Goal: Feedback & Contribution: Contribute content

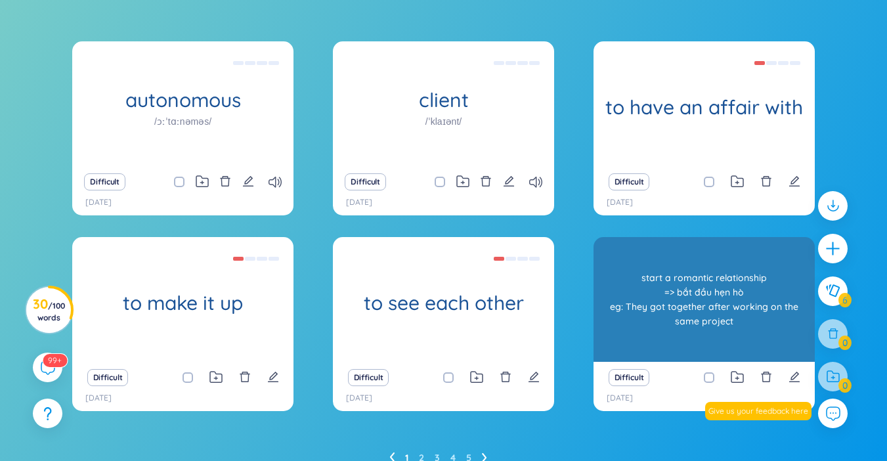
scroll to position [191, 0]
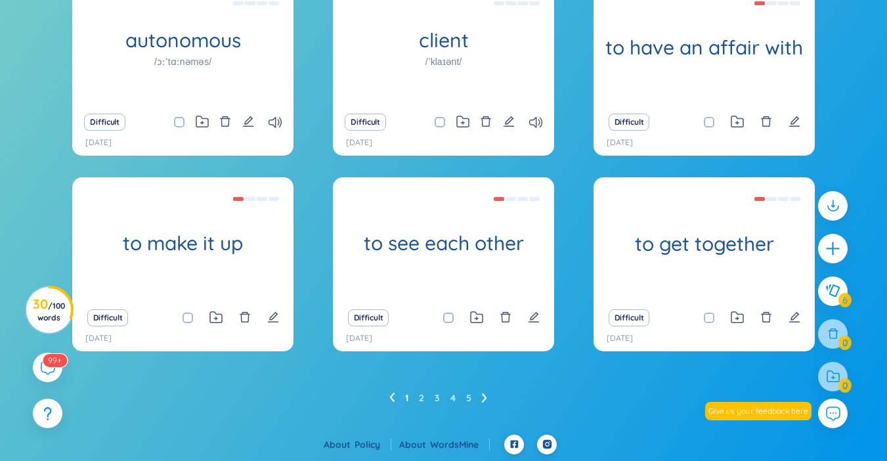
click at [408, 395] on link "1" at bounding box center [406, 398] width 3 height 20
click at [393, 397] on icon at bounding box center [391, 398] width 5 height 10
click at [484, 395] on icon at bounding box center [484, 397] width 5 height 9
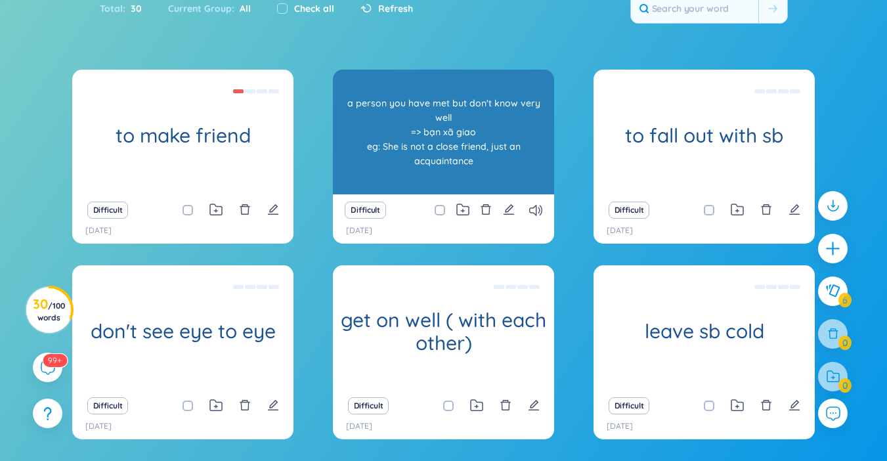
scroll to position [60, 0]
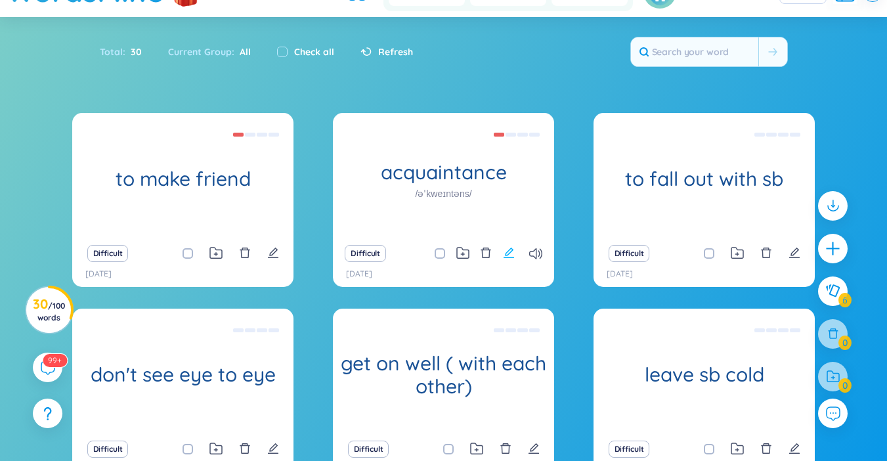
click at [508, 257] on icon "edit" at bounding box center [509, 253] width 11 height 11
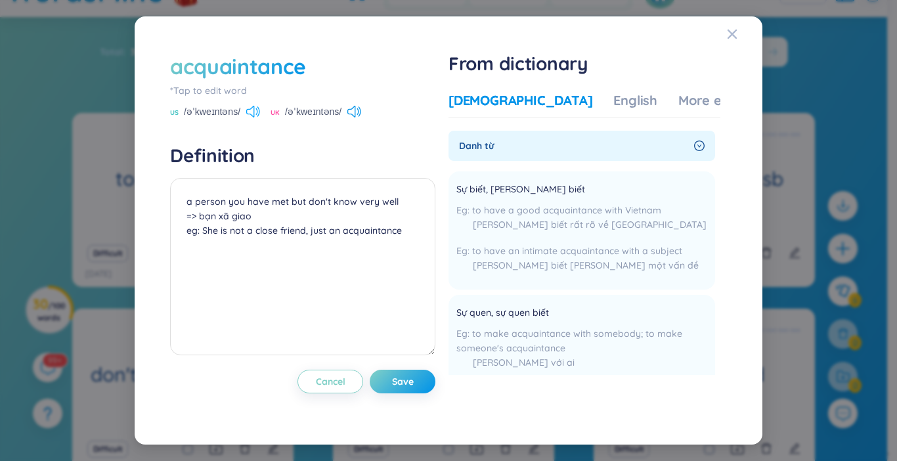
click at [253, 112] on icon at bounding box center [253, 112] width 14 height 12
click at [248, 110] on icon at bounding box center [253, 112] width 14 height 12
click at [178, 113] on span "US" at bounding box center [174, 113] width 9 height 11
click at [254, 112] on icon at bounding box center [253, 112] width 14 height 12
click at [253, 112] on icon at bounding box center [253, 112] width 14 height 12
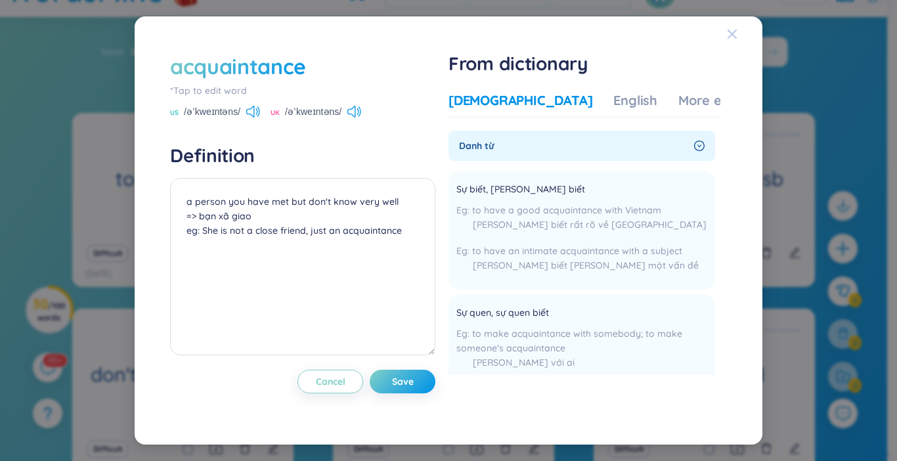
click at [728, 37] on icon "Close" at bounding box center [731, 34] width 9 height 9
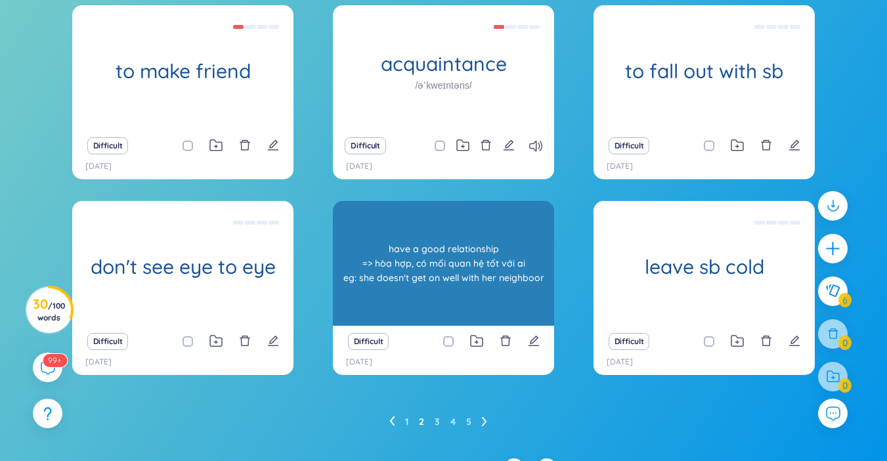
scroll to position [191, 0]
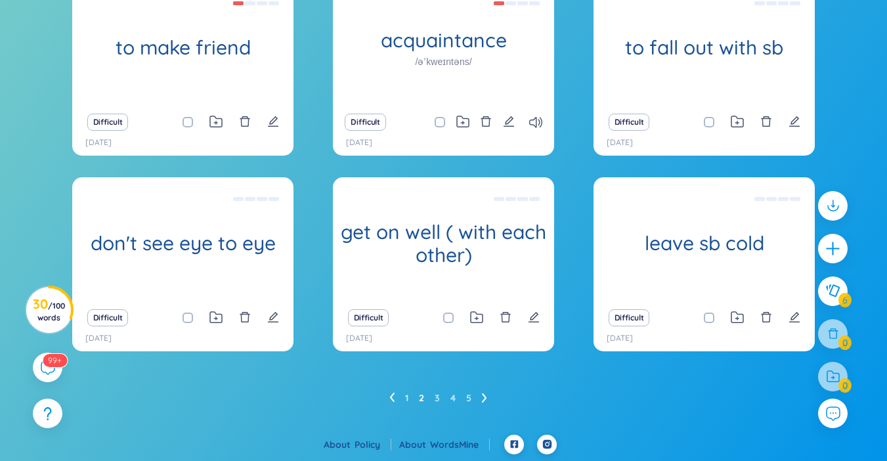
click at [484, 402] on icon at bounding box center [484, 398] width 5 height 10
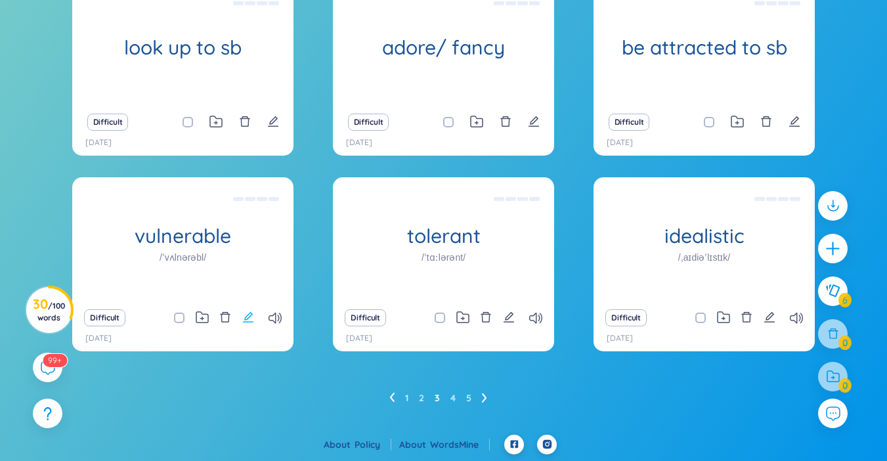
click at [249, 319] on icon "edit" at bounding box center [248, 317] width 12 height 12
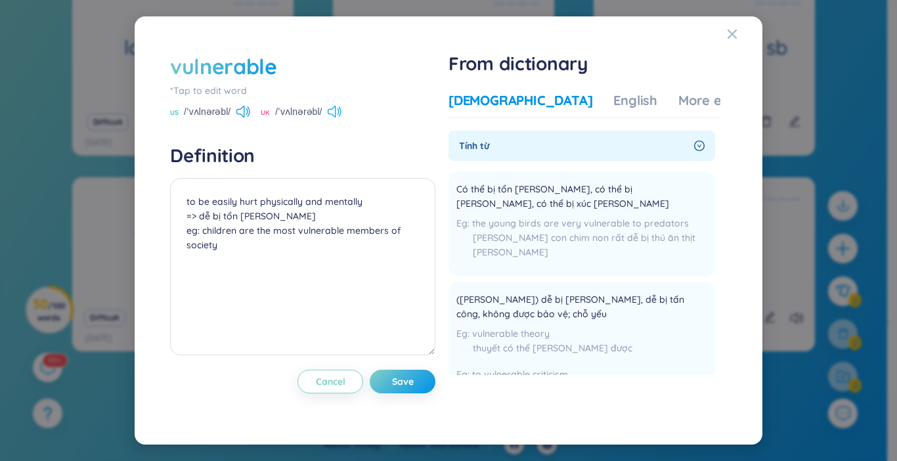
click at [335, 116] on icon at bounding box center [332, 112] width 8 height 12
click at [242, 116] on icon at bounding box center [243, 112] width 14 height 12
click at [242, 106] on icon at bounding box center [243, 112] width 14 height 12
click at [334, 110] on icon at bounding box center [335, 112] width 14 height 12
click at [326, 113] on div "UK /ˈvʌlnərəbl/" at bounding box center [301, 113] width 81 height 12
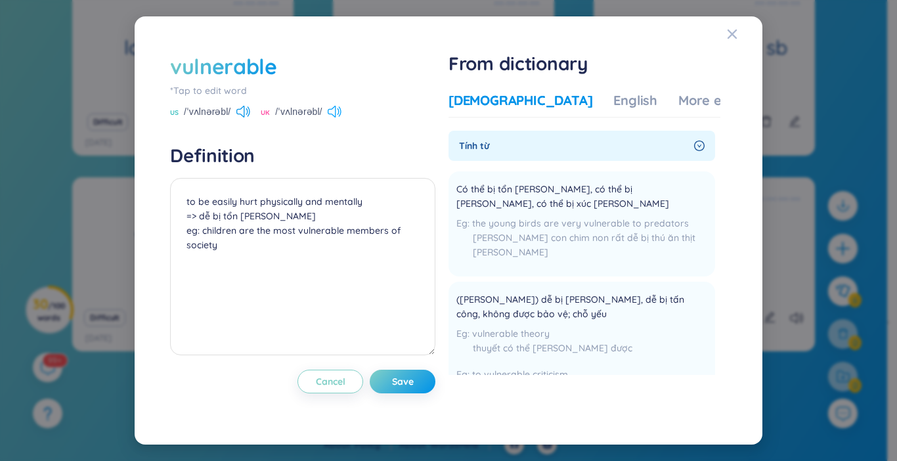
click at [329, 116] on icon at bounding box center [335, 112] width 14 height 12
click at [733, 32] on icon "Close" at bounding box center [732, 34] width 11 height 11
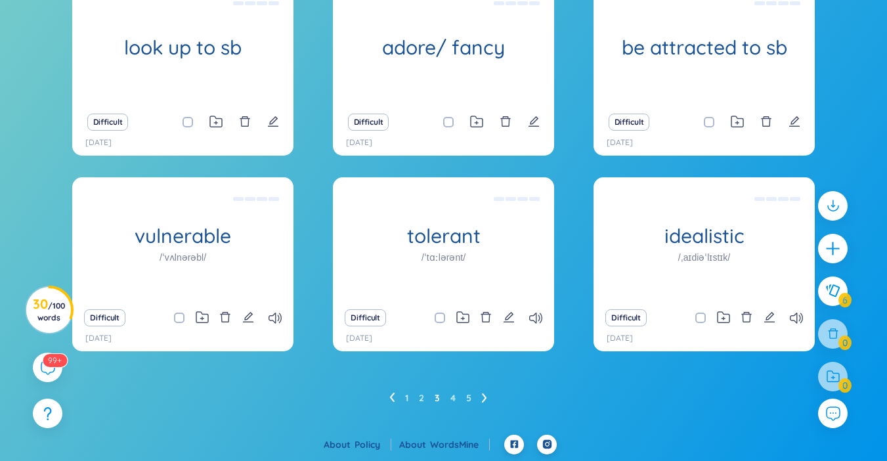
click at [483, 399] on icon at bounding box center [484, 398] width 5 height 10
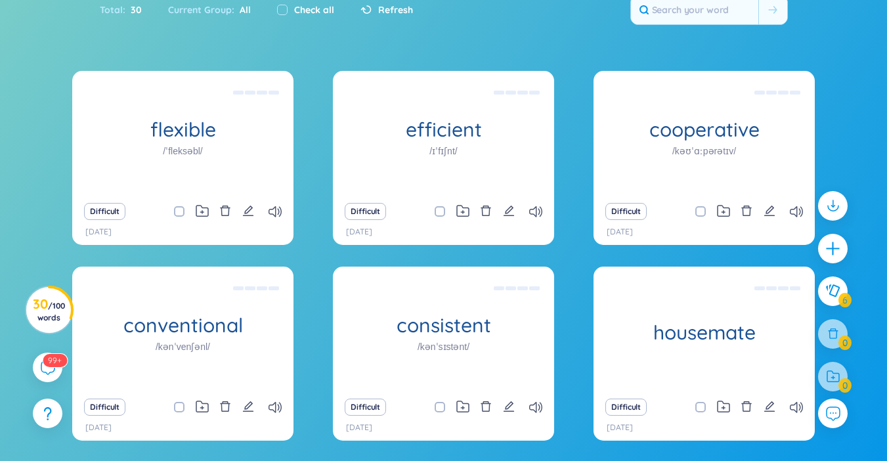
scroll to position [125, 0]
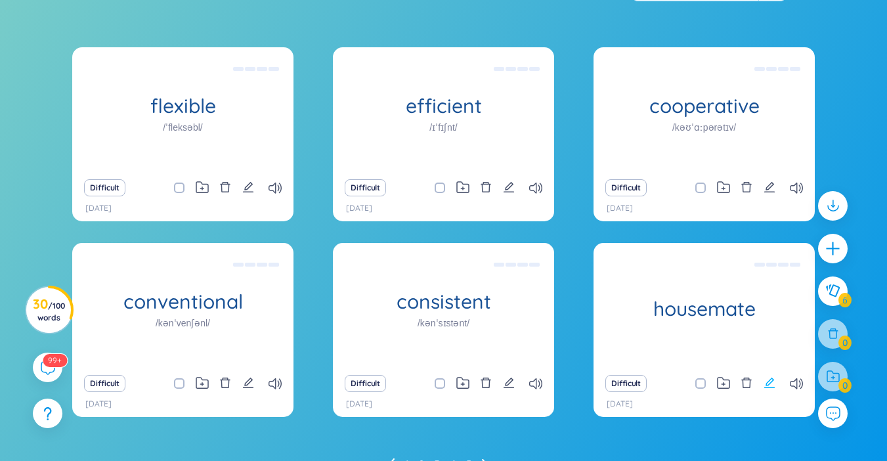
click at [773, 382] on icon "edit" at bounding box center [770, 383] width 12 height 12
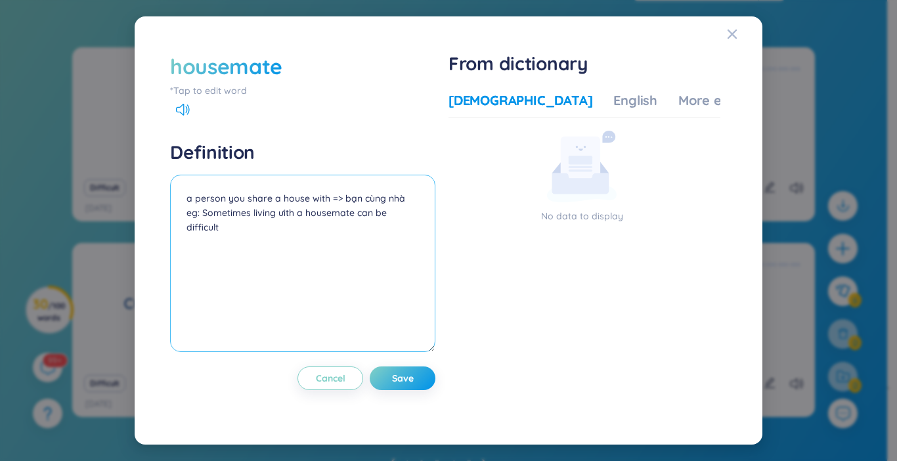
click at [285, 222] on textarea "a person you share a house with => bạn cùng nhà eg: Sometimes living ưith a hou…" at bounding box center [302, 263] width 265 height 177
type textarea "a person you share a house with => bạn cùng nhà eg: Sometimes living with a hou…"
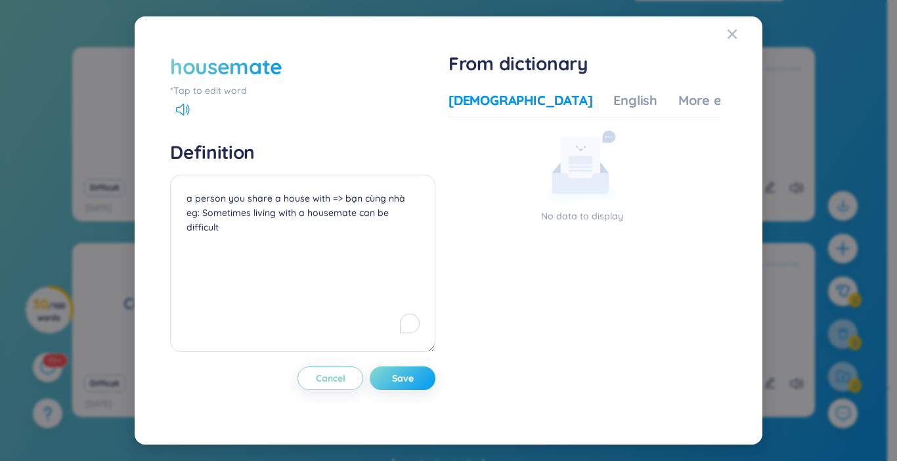
click at [390, 378] on button "Save" at bounding box center [403, 378] width 66 height 24
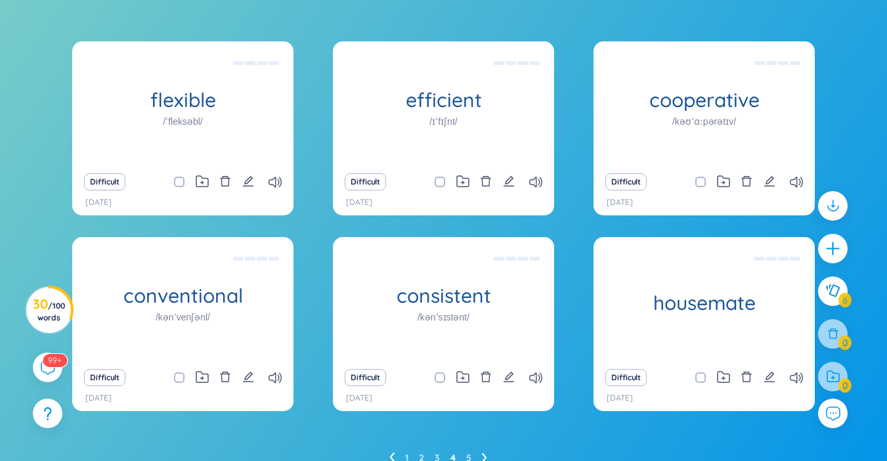
scroll to position [191, 0]
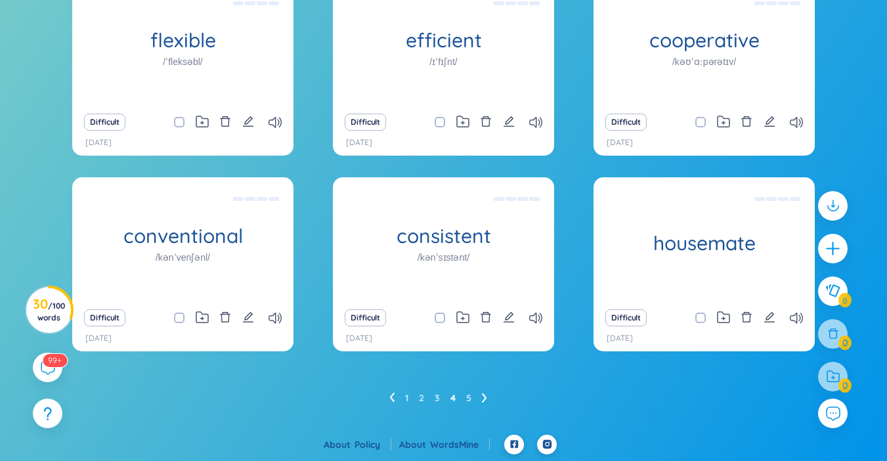
click at [481, 397] on ul "1 2 3 4 5" at bounding box center [443, 397] width 108 height 21
click at [485, 397] on icon at bounding box center [484, 397] width 5 height 9
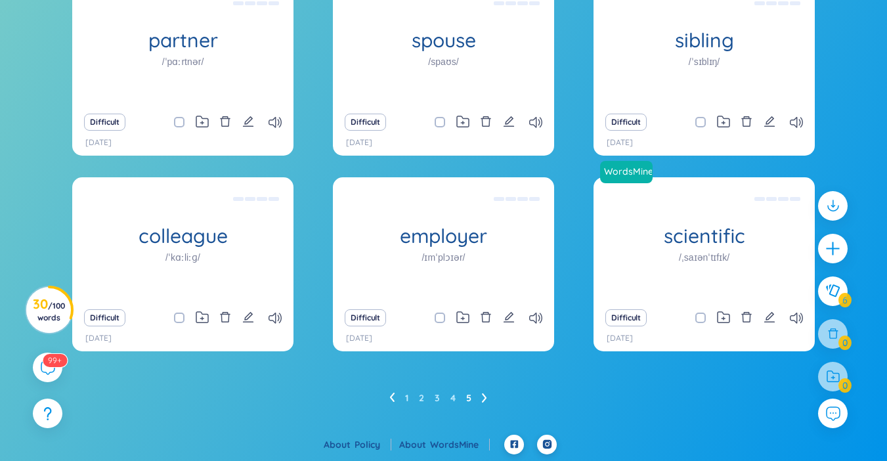
click at [395, 399] on ul "1 2 3 4 5" at bounding box center [443, 397] width 108 height 21
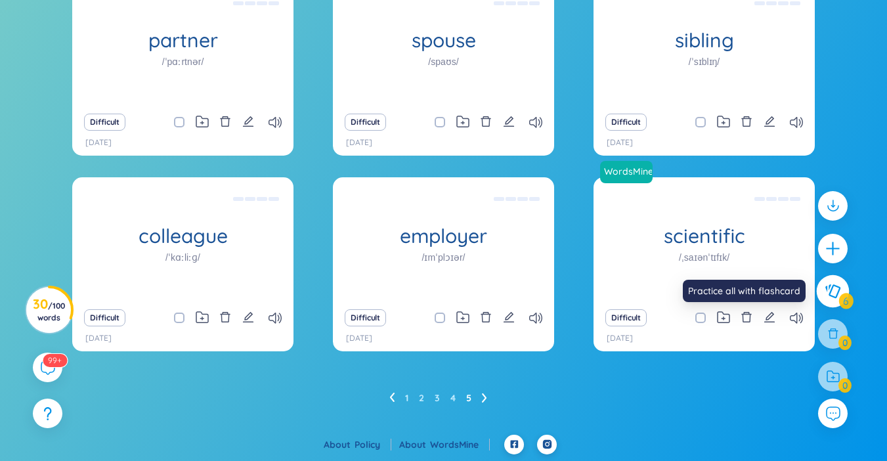
click at [834, 294] on icon at bounding box center [833, 291] width 16 height 14
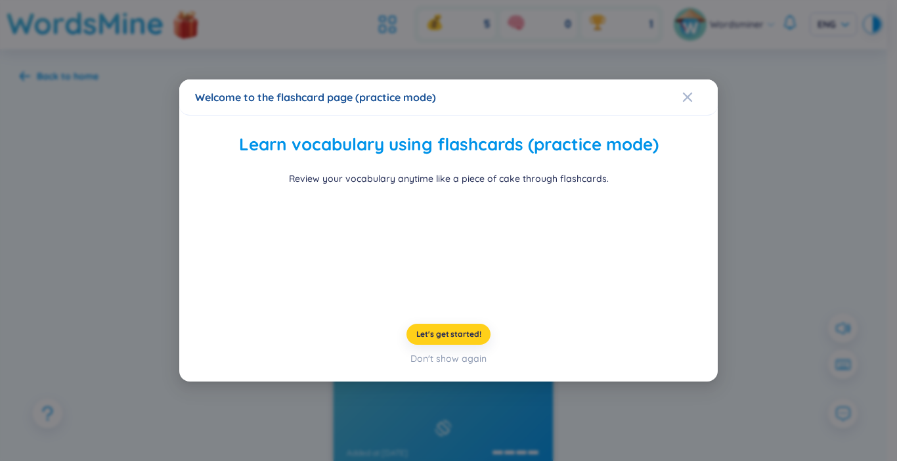
click at [465, 336] on span "Let's get started!" at bounding box center [448, 334] width 65 height 11
click at [463, 336] on span "Let's get started!" at bounding box center [448, 334] width 65 height 11
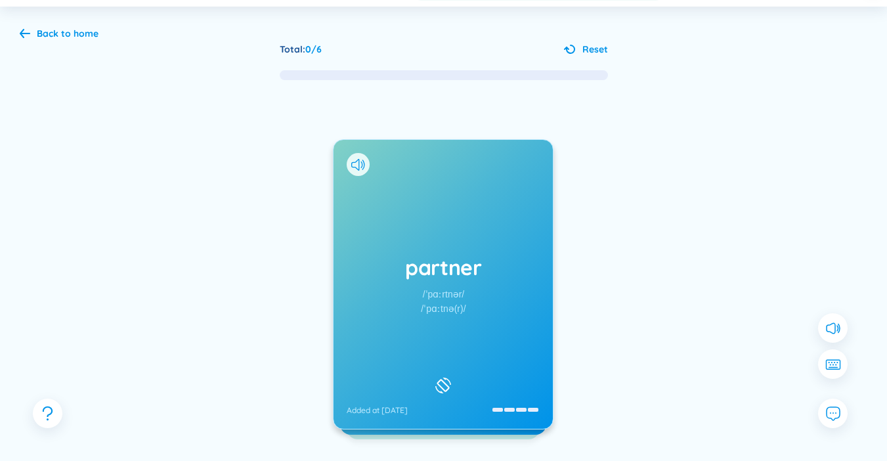
scroll to position [66, 0]
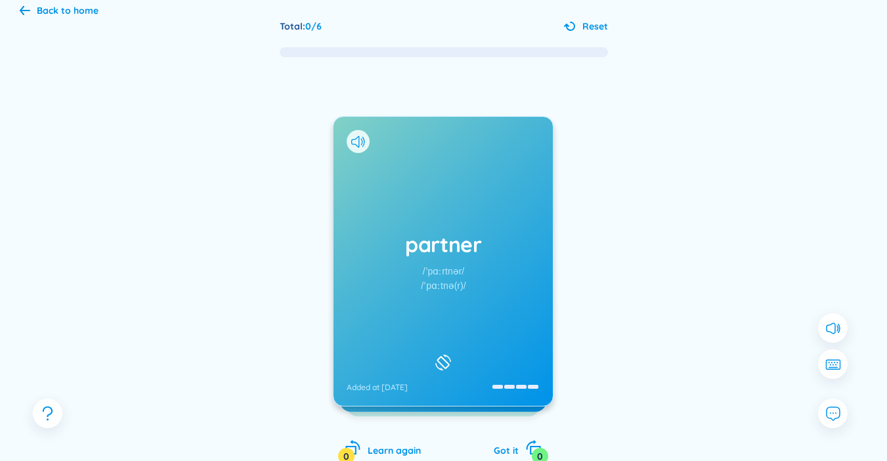
click at [439, 333] on div "partner /ˈpɑːrtnər/ /ˈpɑːtnə(r)/ Added at 20/9/2025" at bounding box center [443, 261] width 219 height 289
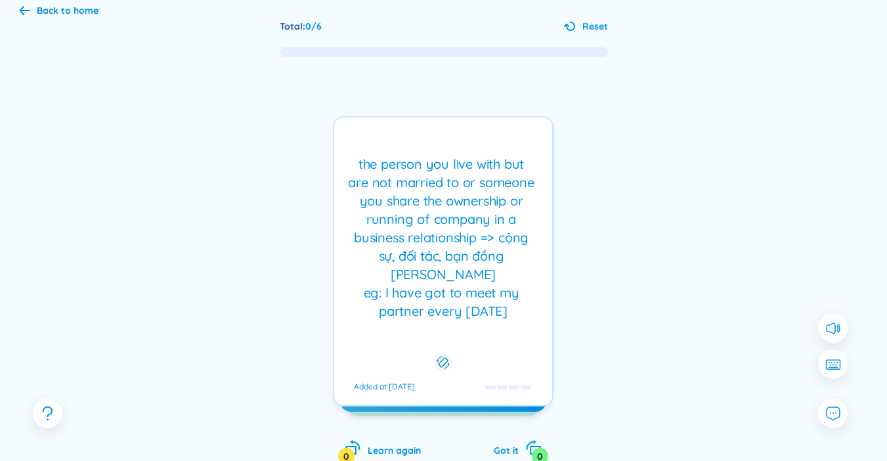
click at [451, 334] on div "the person you live with but are not married to or someone you share the owners…" at bounding box center [443, 261] width 221 height 290
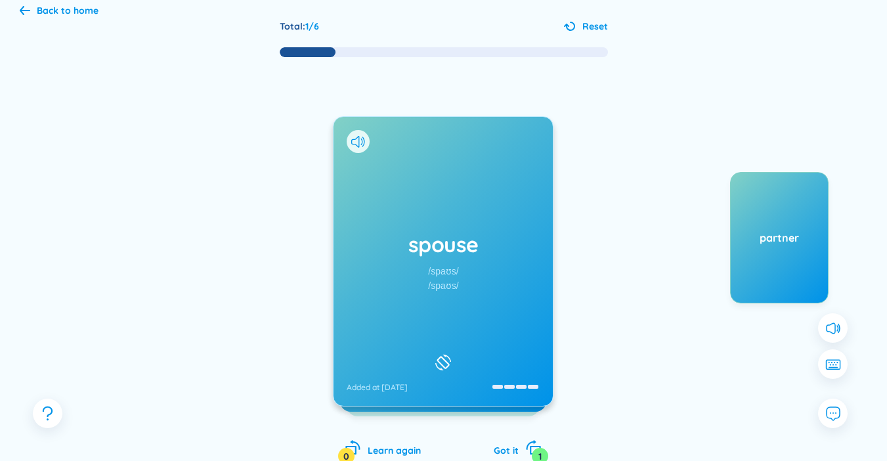
click at [511, 272] on div "spouse /spaʊs/ /spaʊs/ Added at 20/9/2025" at bounding box center [443, 261] width 219 height 289
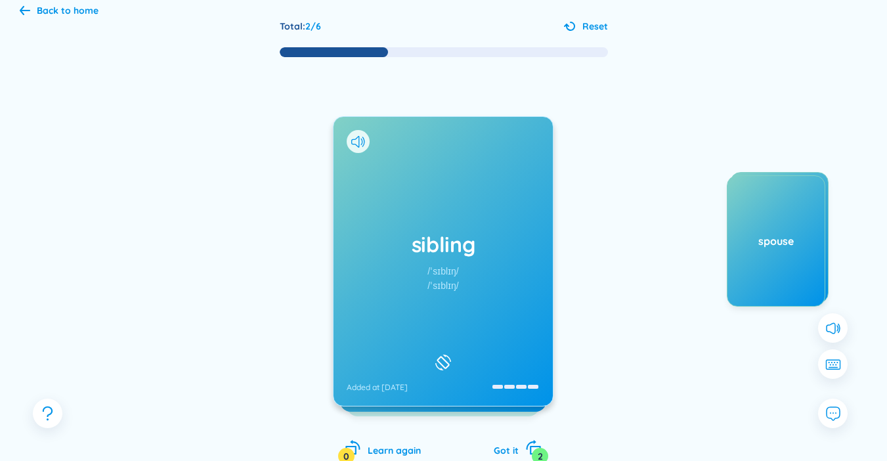
click at [511, 303] on div "sibling /ˈsɪblɪŋ/ /ˈsɪblɪŋ/ Added at 20/9/2025" at bounding box center [443, 261] width 219 height 289
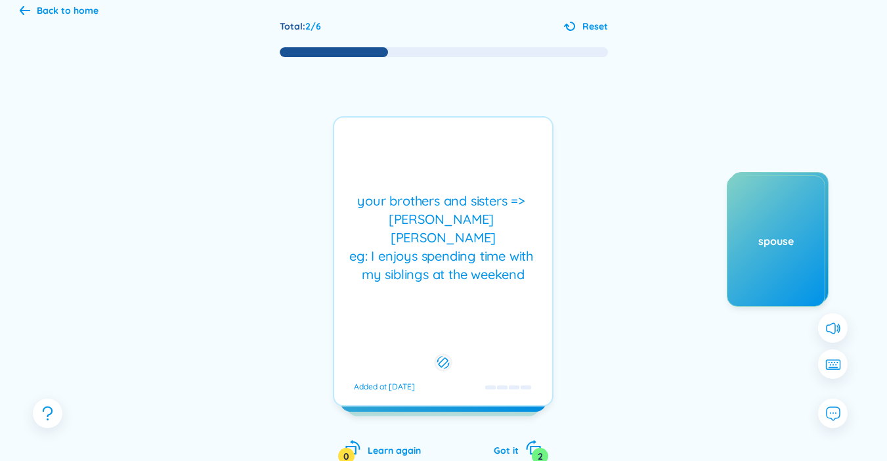
click at [439, 282] on div "your brothers and sisters => anh chị em ruột eg: I enjoys spending time with my…" at bounding box center [443, 261] width 221 height 290
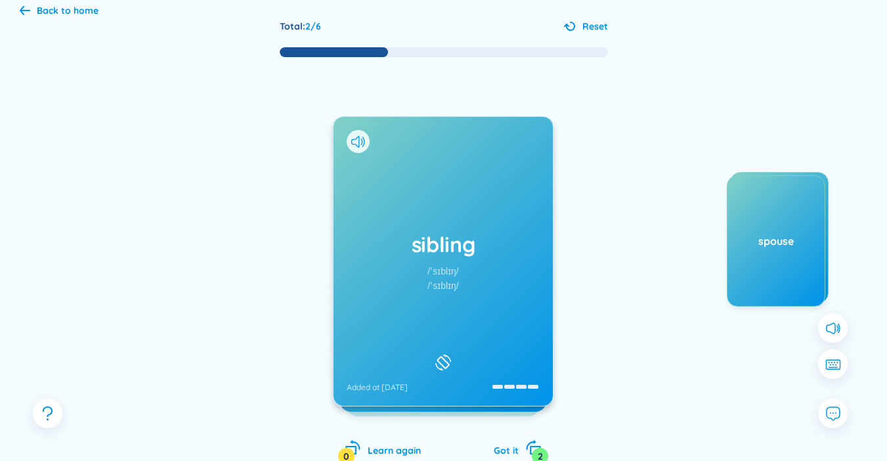
click at [439, 282] on div "sibling /ˈsɪblɪŋ/ /ˈsɪblɪŋ/ Added at 20/9/2025" at bounding box center [443, 261] width 221 height 290
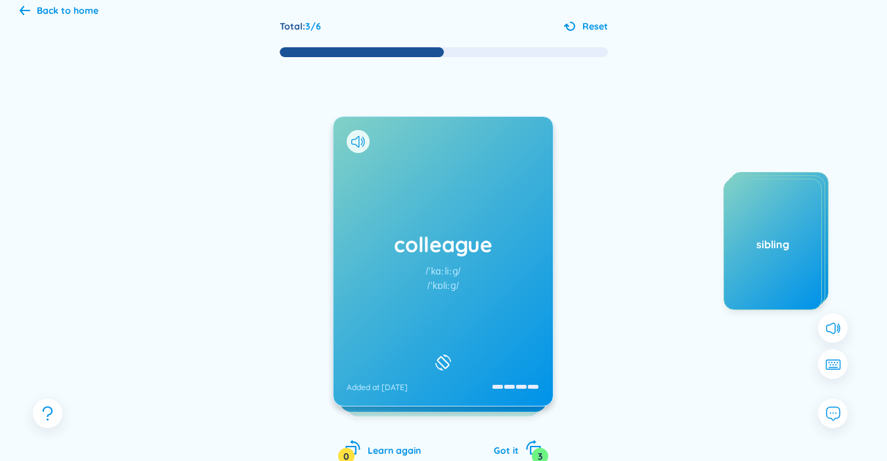
click at [519, 292] on div "colleague /ˈkɑːliːɡ/ /ˈkɒliːɡ/ Added at 20/9/2025" at bounding box center [443, 261] width 219 height 289
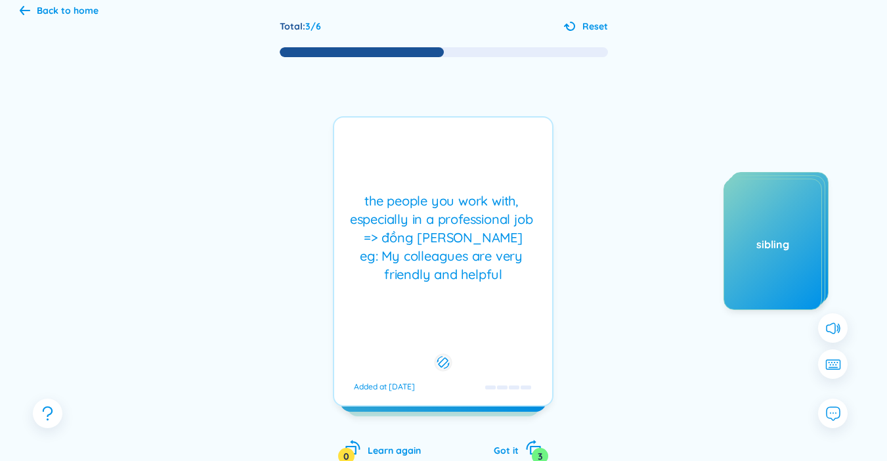
click at [495, 282] on div "the people you work with, especially in a professional job => đồng nghiệp eg: M…" at bounding box center [443, 238] width 205 height 92
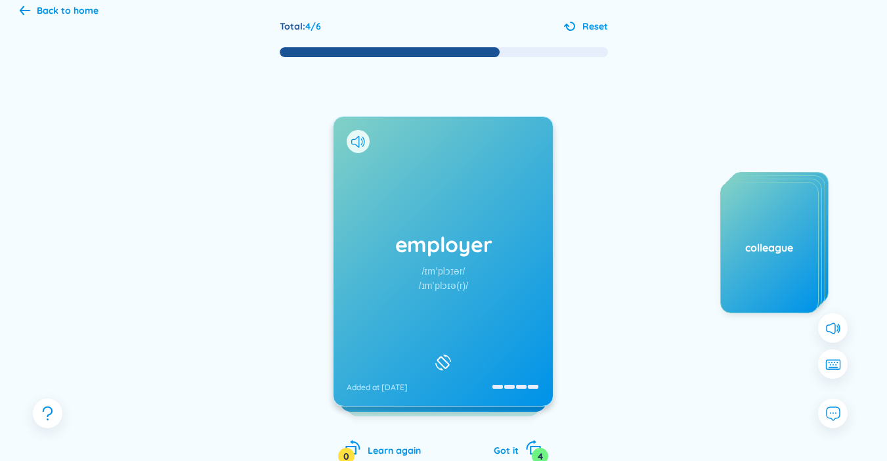
click at [478, 277] on div "employer /ɪmˈplɔɪər/ /ɪmˈplɔɪə(r)/ Added at 20/9/2025" at bounding box center [443, 261] width 219 height 289
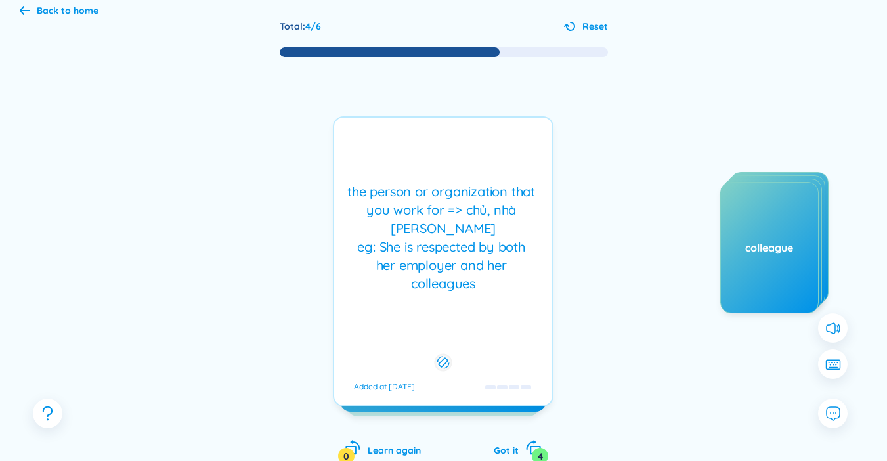
click at [480, 275] on div "the person or organization that you work for => chủ, nhà tuyển dụng eg: She is …" at bounding box center [443, 238] width 205 height 110
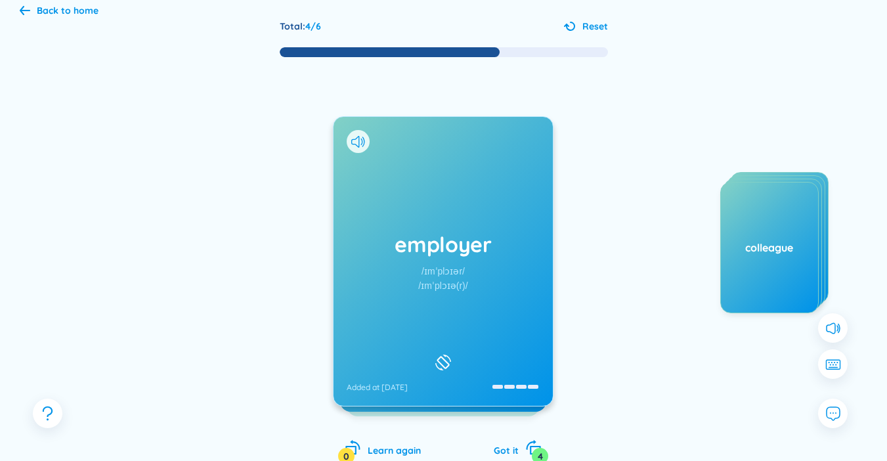
click at [480, 275] on div "employer /ɪmˈplɔɪər/ /ɪmˈplɔɪə(r)/ Added at 20/9/2025" at bounding box center [443, 261] width 219 height 289
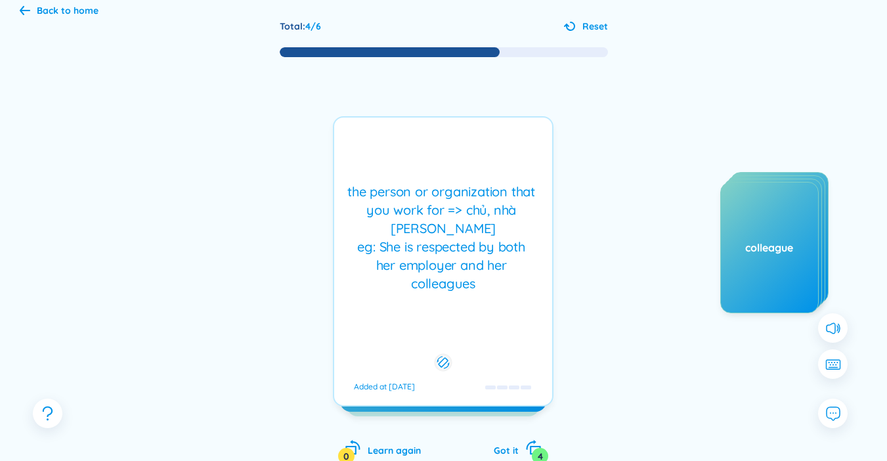
click at [480, 275] on div "the person or organization that you work for => chủ, nhà tuyển dụng eg: She is …" at bounding box center [443, 238] width 205 height 110
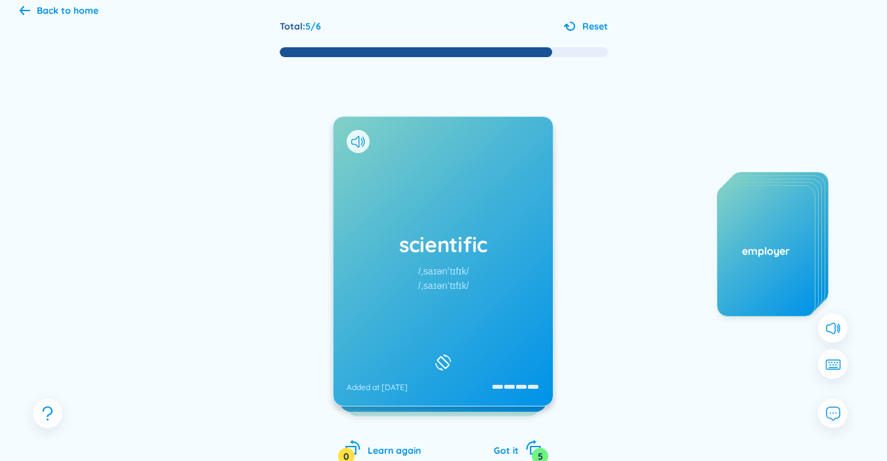
click at [464, 316] on div "scientific /ˌsaɪənˈtɪfɪk/ /ˌsaɪənˈtɪfɪk/ Added at 20/9/2025" at bounding box center [443, 261] width 219 height 289
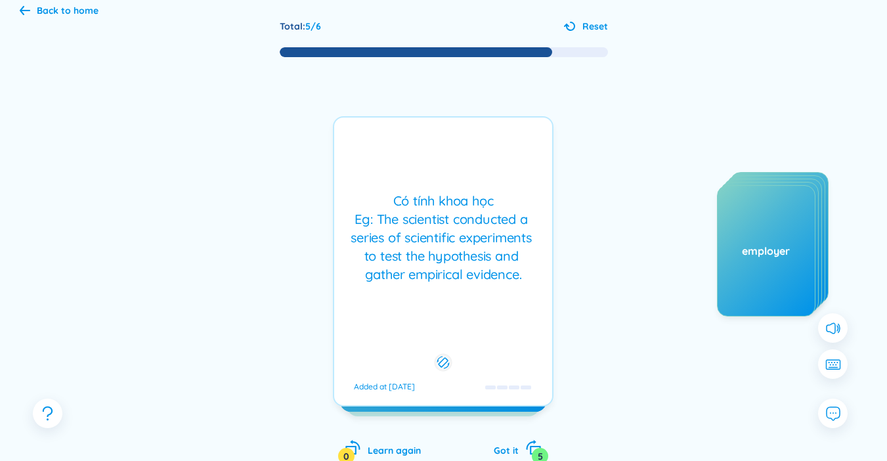
click at [428, 263] on div "Có tính khoa học Eg: The scientist conducted a series of scientific experiments…" at bounding box center [443, 238] width 205 height 92
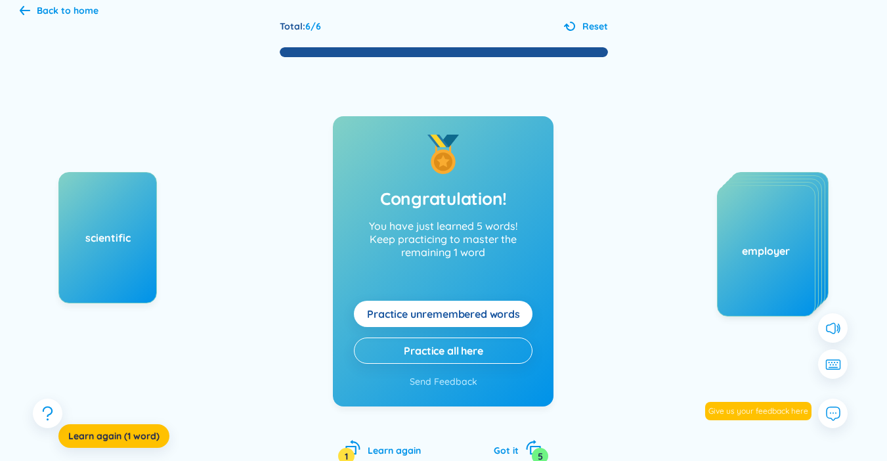
click at [445, 321] on button "Practice unremembered words" at bounding box center [443, 314] width 179 height 26
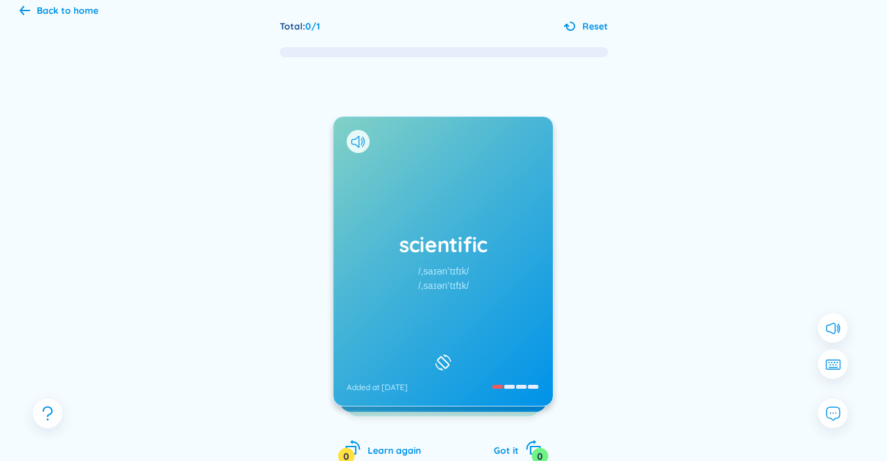
click at [445, 321] on div "scientific /ˌsaɪənˈtɪfɪk/ /ˌsaɪənˈtɪfɪk/ Added at 20/9/2025" at bounding box center [443, 261] width 219 height 289
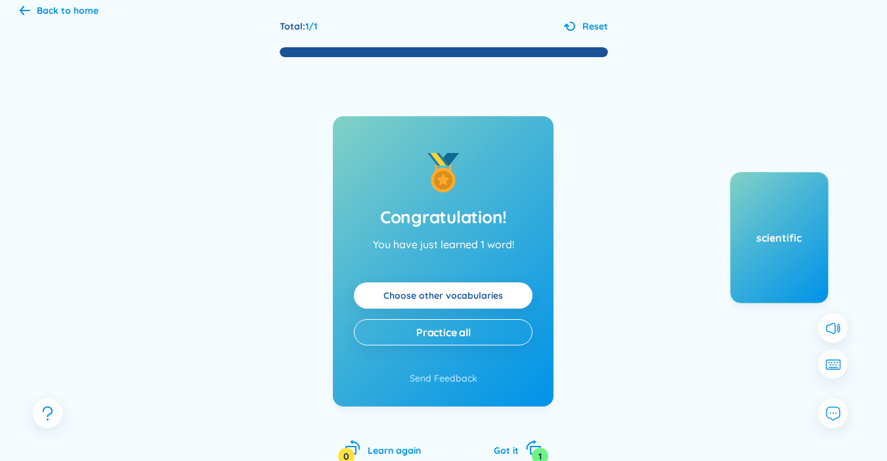
click at [470, 297] on link "Choose other vocabularies" at bounding box center [442, 295] width 119 height 14
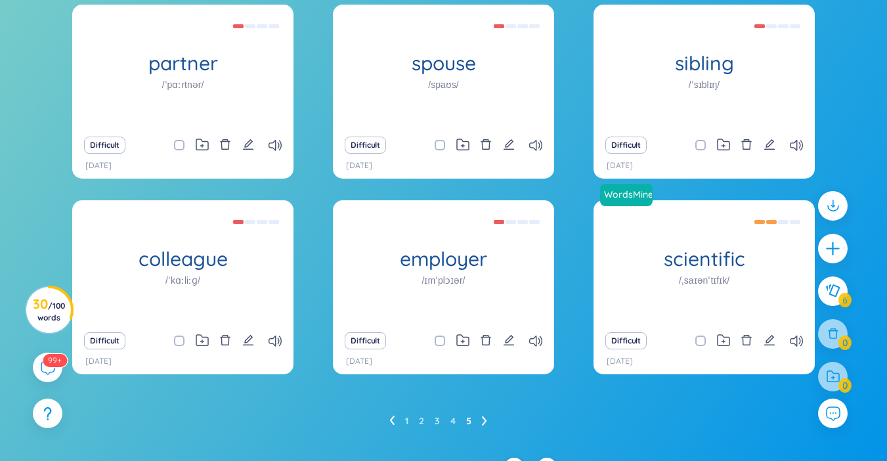
scroll to position [163, 0]
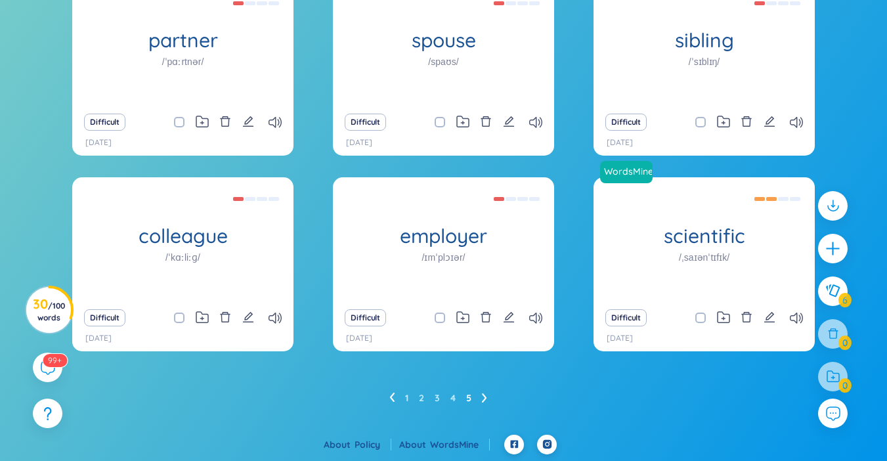
click at [486, 399] on icon at bounding box center [484, 398] width 5 height 10
click at [390, 399] on icon at bounding box center [391, 398] width 5 height 10
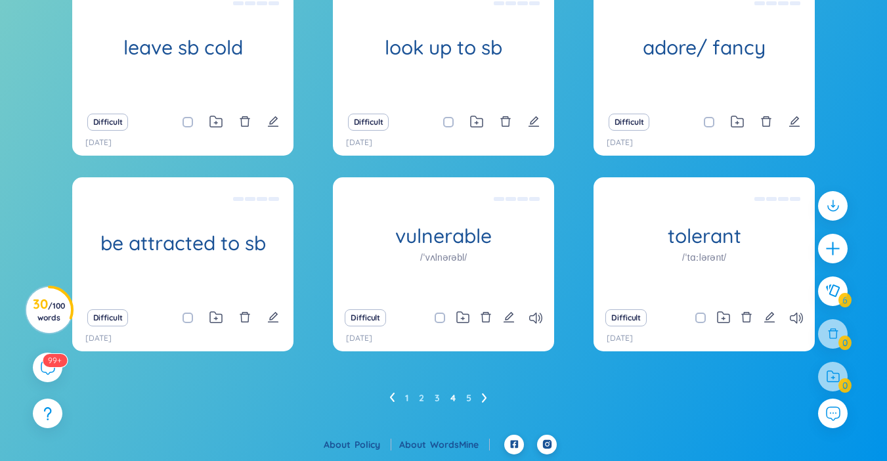
click at [391, 397] on icon at bounding box center [392, 397] width 5 height 9
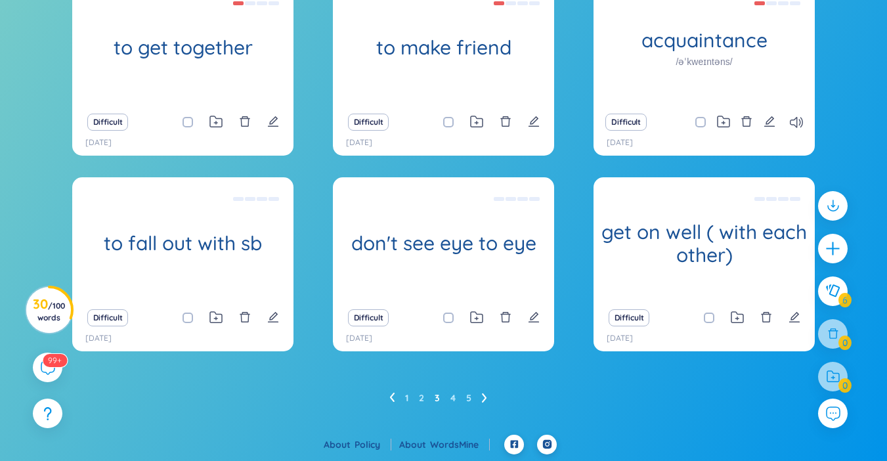
click at [391, 397] on icon at bounding box center [392, 397] width 5 height 9
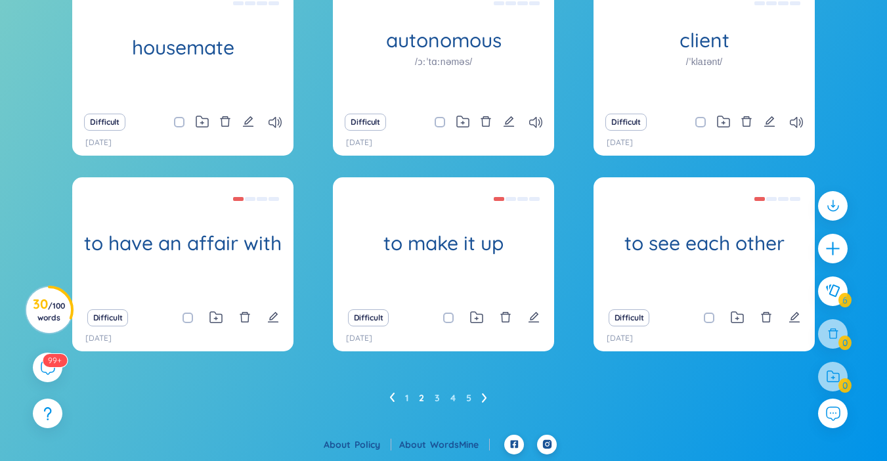
click at [391, 397] on icon at bounding box center [392, 397] width 5 height 9
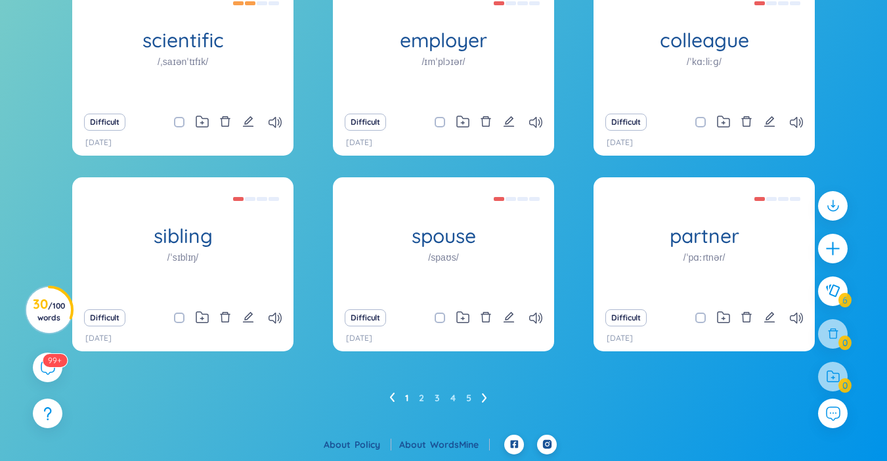
click at [485, 395] on icon at bounding box center [484, 398] width 5 height 10
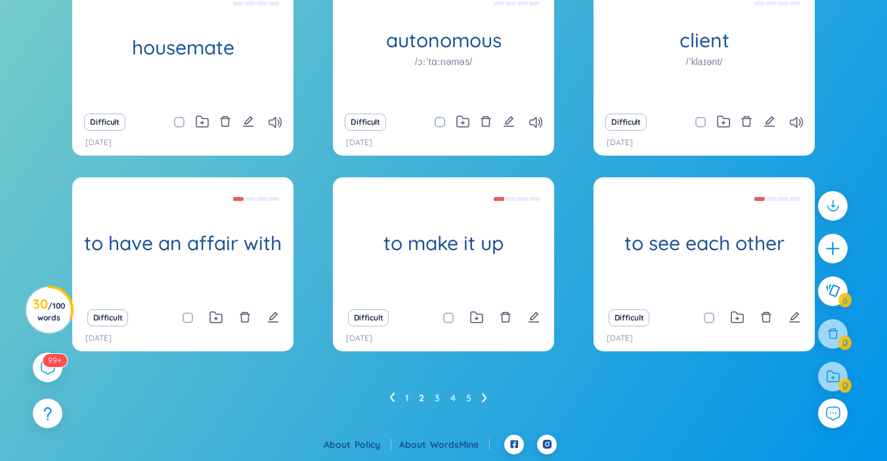
click at [485, 395] on icon at bounding box center [484, 398] width 5 height 10
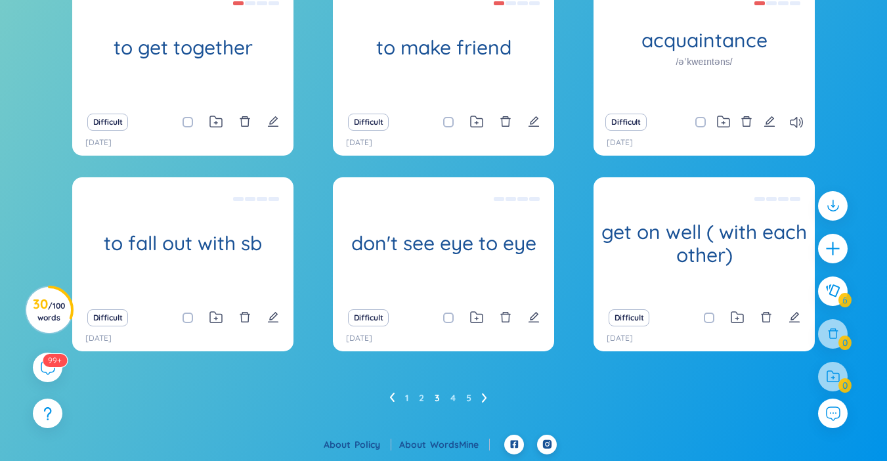
click at [485, 396] on icon at bounding box center [484, 397] width 5 height 9
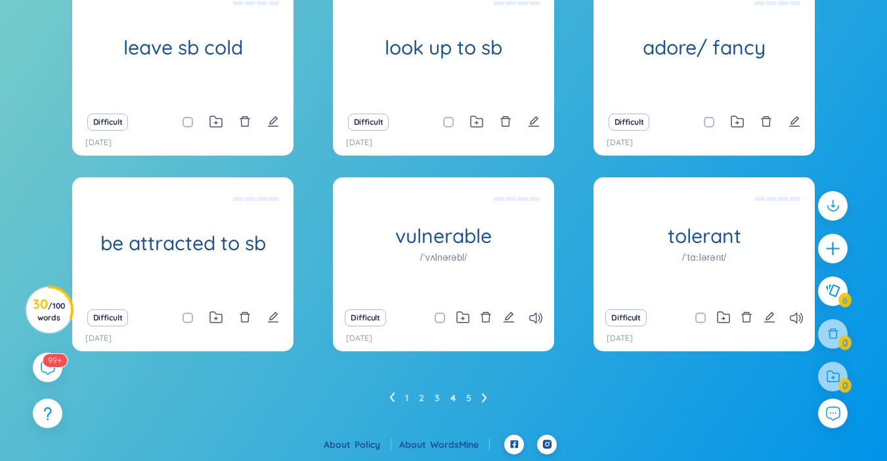
click at [389, 401] on icon at bounding box center [391, 398] width 5 height 10
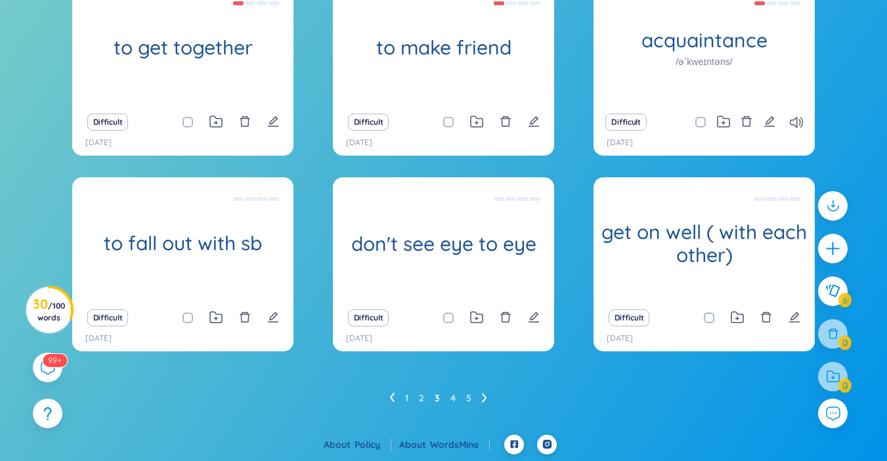
click at [390, 399] on icon at bounding box center [391, 398] width 5 height 10
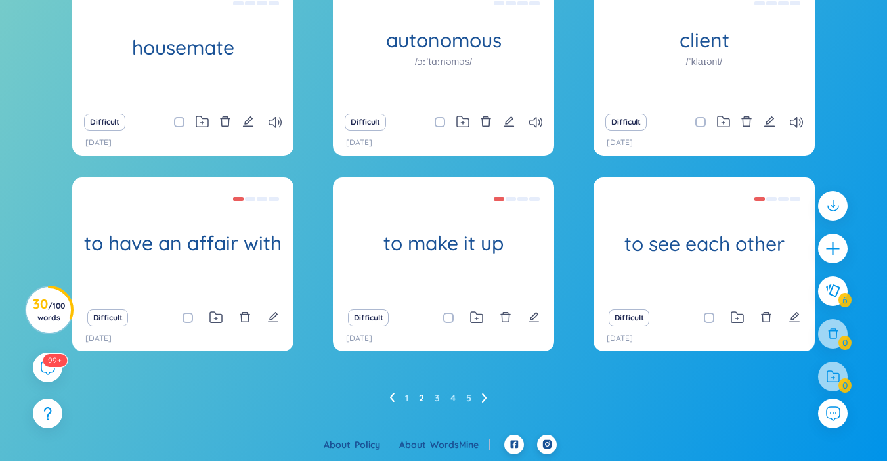
click at [482, 401] on icon at bounding box center [484, 398] width 5 height 10
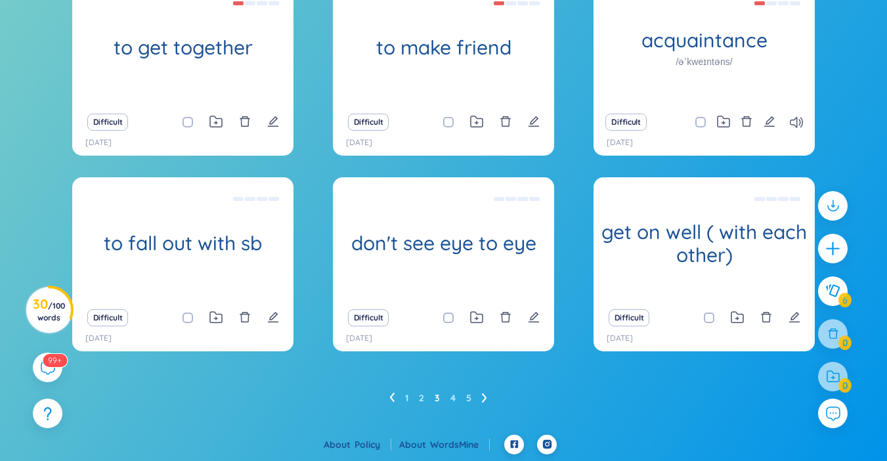
click at [482, 402] on icon at bounding box center [484, 398] width 5 height 10
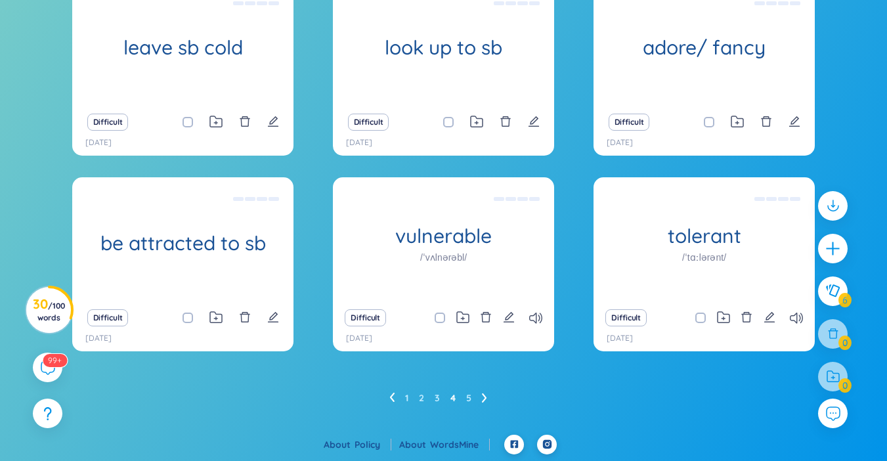
click at [391, 397] on icon at bounding box center [392, 397] width 5 height 9
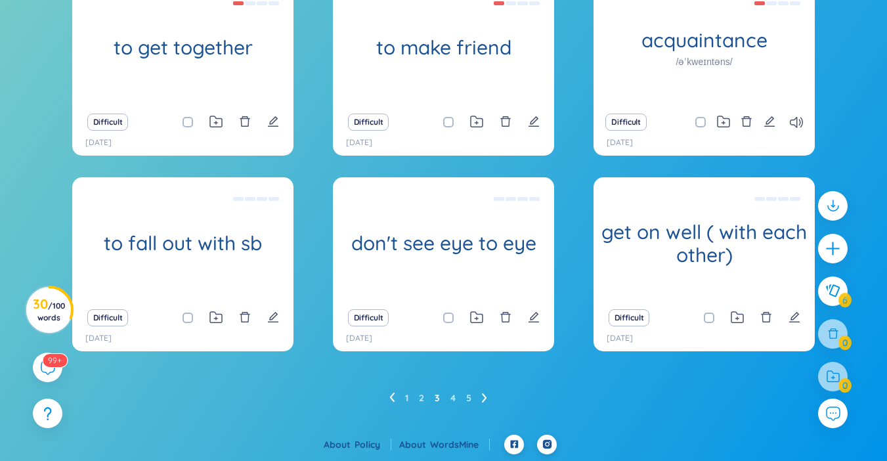
click at [391, 400] on icon at bounding box center [391, 398] width 5 height 10
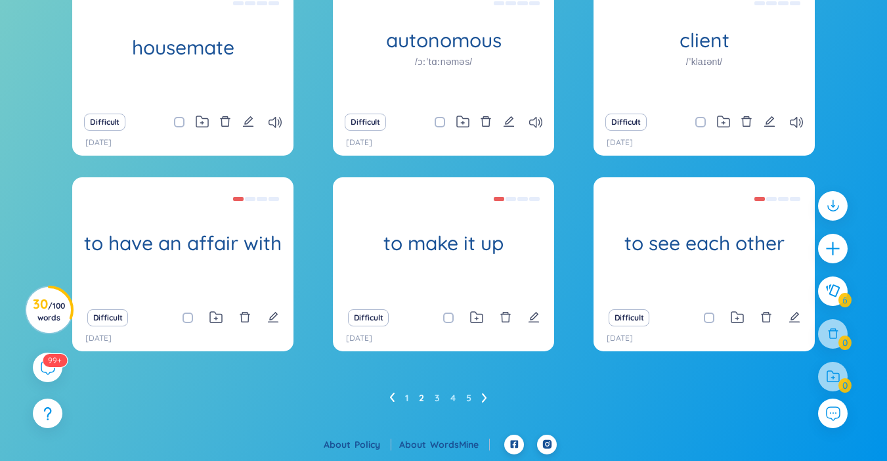
click at [392, 402] on icon at bounding box center [391, 398] width 5 height 10
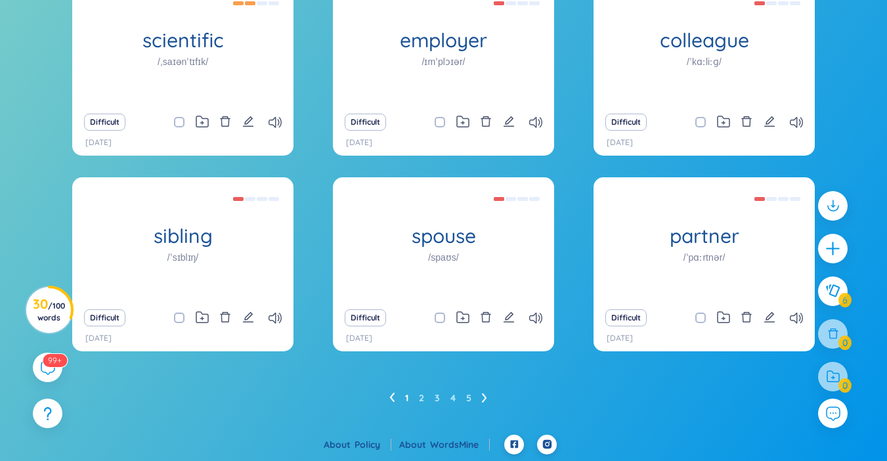
click at [483, 395] on icon at bounding box center [484, 397] width 5 height 9
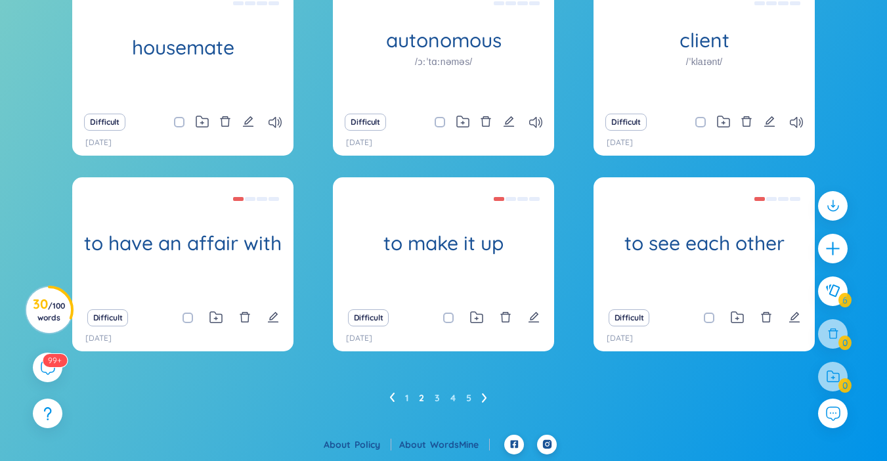
click at [483, 395] on icon at bounding box center [484, 397] width 5 height 9
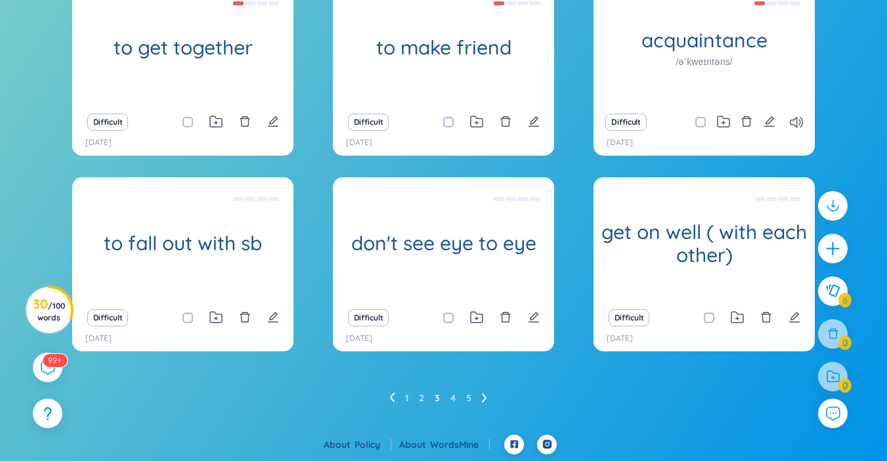
click at [485, 391] on li at bounding box center [484, 397] width 5 height 21
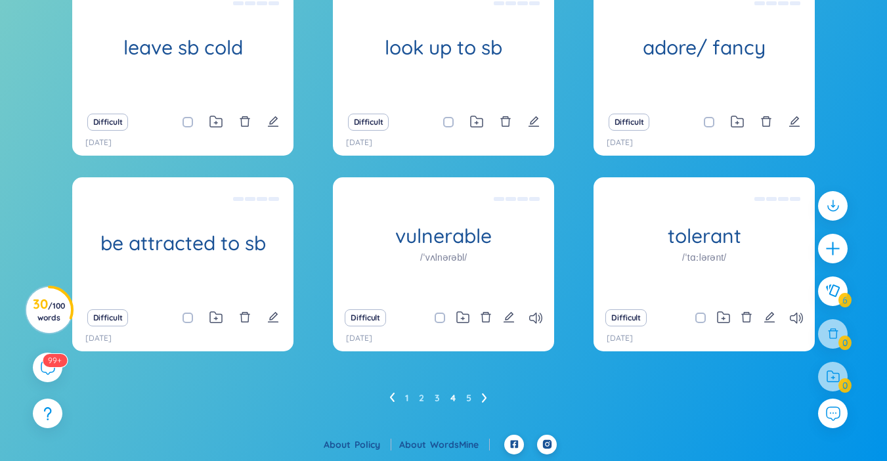
click at [486, 395] on icon at bounding box center [484, 398] width 5 height 10
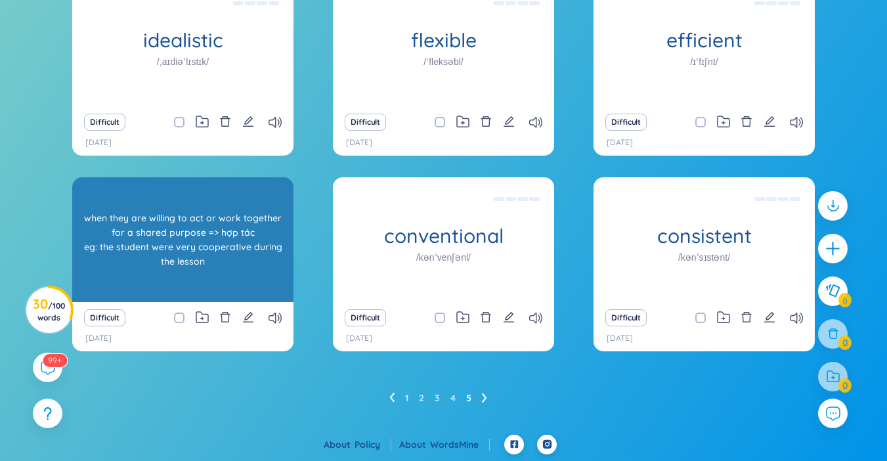
click at [142, 274] on div "cooperative /kəʊˈɑːpərətɪv/ when they are willing to act or work together for a…" at bounding box center [182, 239] width 221 height 125
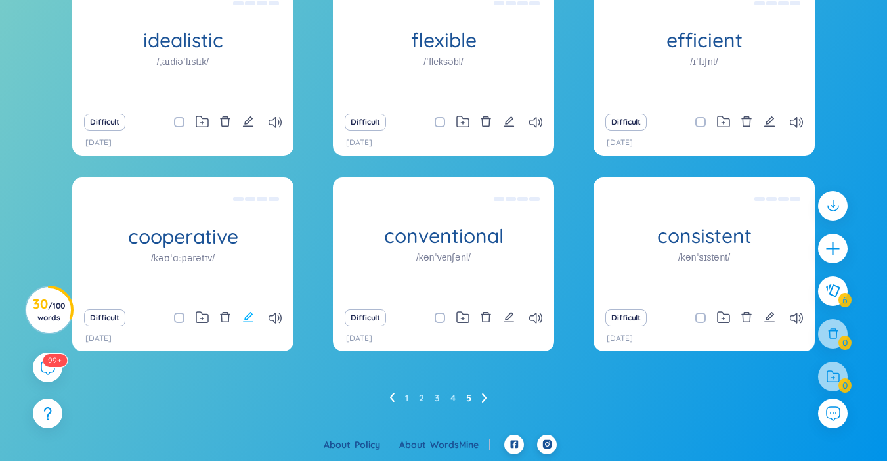
click at [242, 320] on icon "edit" at bounding box center [248, 317] width 12 height 12
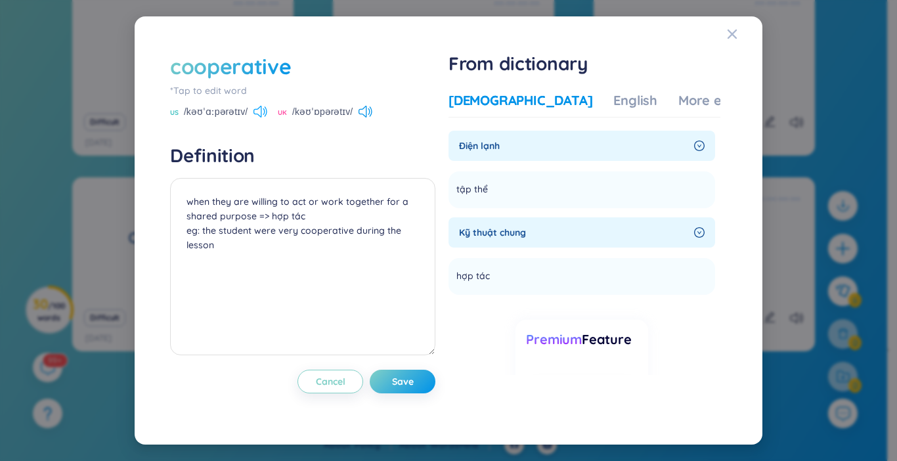
click at [255, 113] on icon at bounding box center [260, 112] width 14 height 12
click at [726, 37] on div "cooperative *Tap to edit word US /kəʊˈɑːpərətɪv/ UK /kəʊˈɒpərətɪv/ Definition w…" at bounding box center [448, 230] width 596 height 396
click at [735, 33] on icon "Close" at bounding box center [732, 34] width 11 height 11
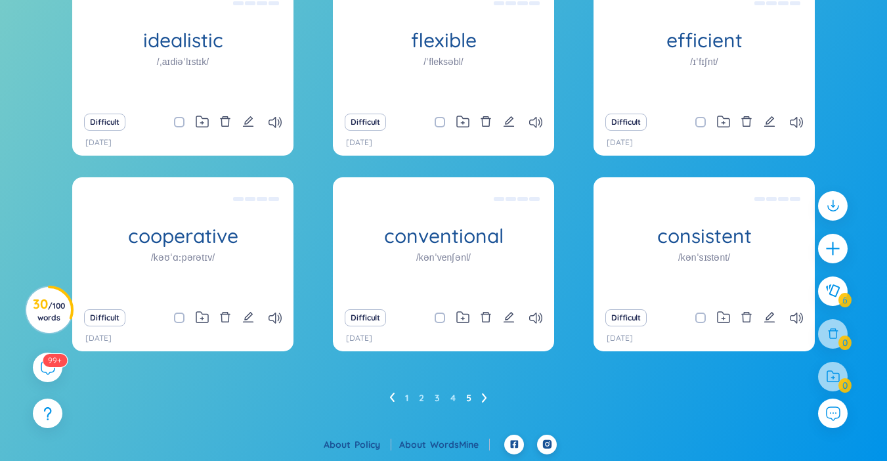
click at [398, 400] on ul "1 2 3 4 5" at bounding box center [443, 397] width 108 height 21
click at [388, 399] on div "1 2 3 4 5" at bounding box center [443, 397] width 743 height 21
click at [385, 404] on div "1 2 3 4 5" at bounding box center [443, 397] width 743 height 21
click at [380, 399] on div "1 2 3 4 5" at bounding box center [443, 397] width 743 height 21
click at [391, 400] on icon at bounding box center [391, 398] width 5 height 10
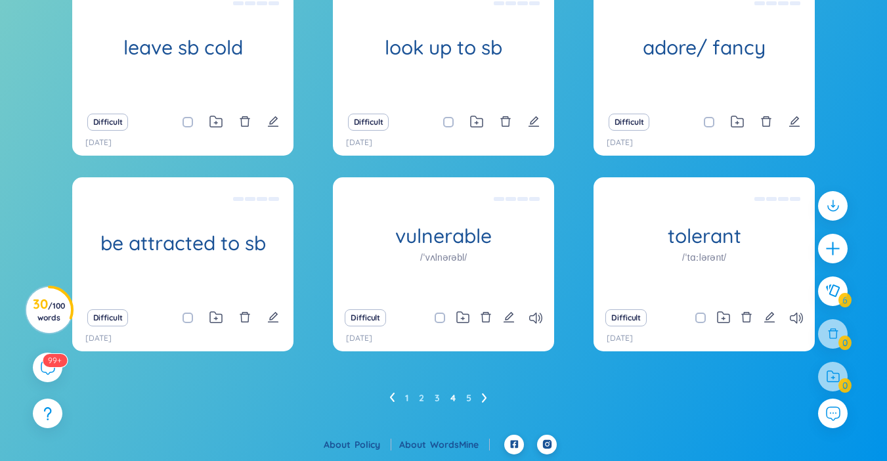
click at [391, 395] on icon at bounding box center [391, 398] width 5 height 10
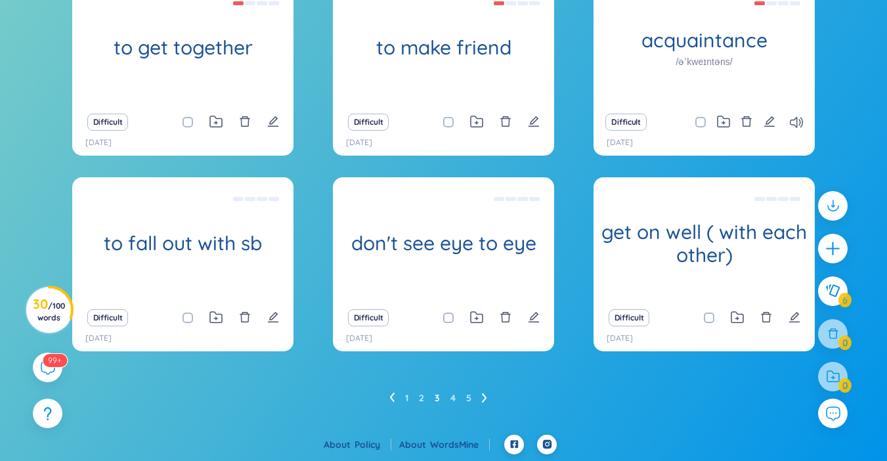
click at [393, 399] on icon at bounding box center [391, 398] width 5 height 10
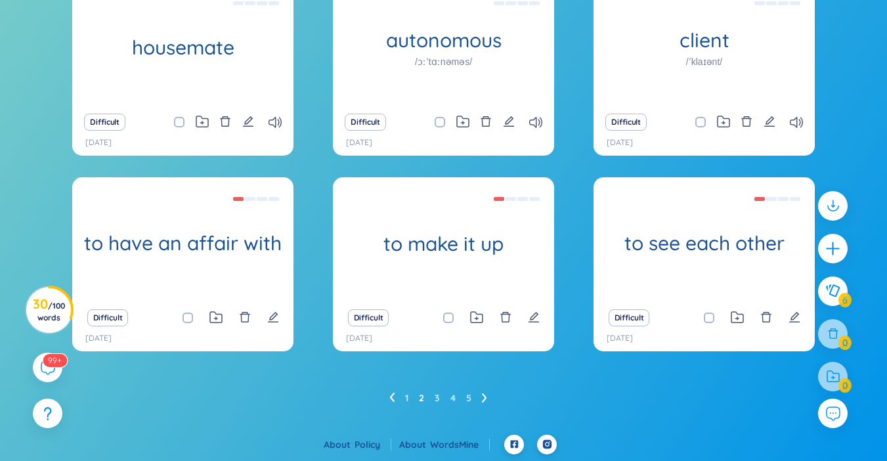
click at [391, 400] on icon at bounding box center [391, 398] width 5 height 10
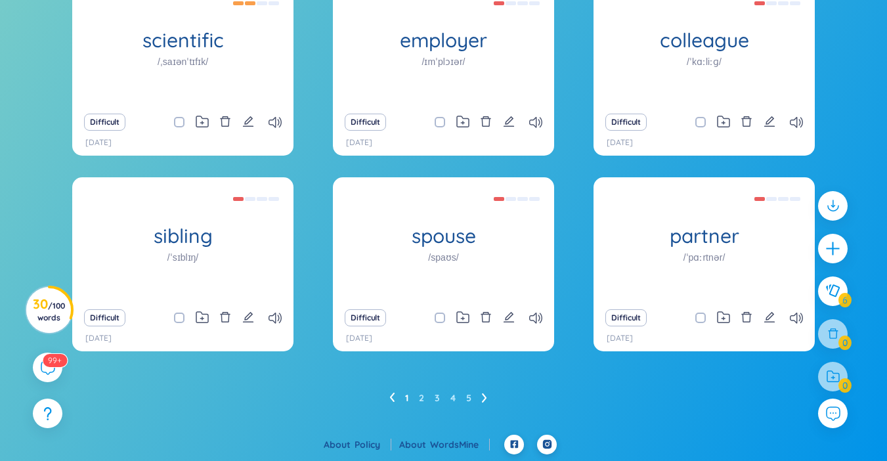
click at [483, 395] on icon at bounding box center [484, 398] width 5 height 10
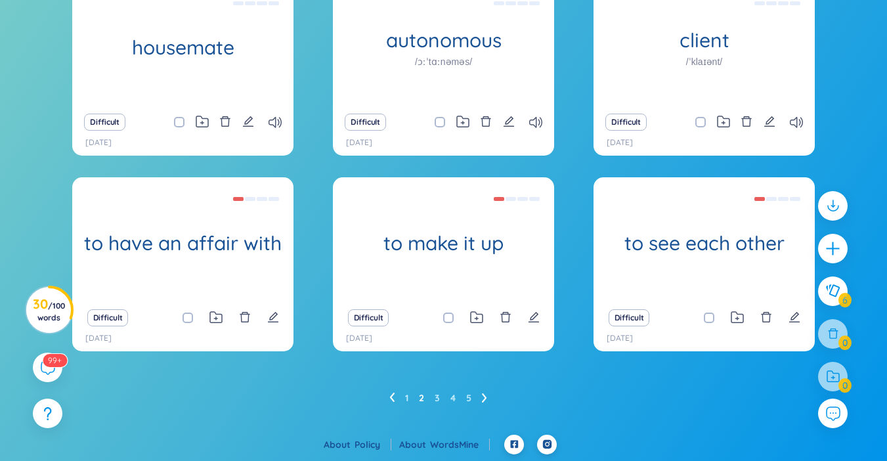
click at [483, 402] on icon at bounding box center [484, 398] width 5 height 10
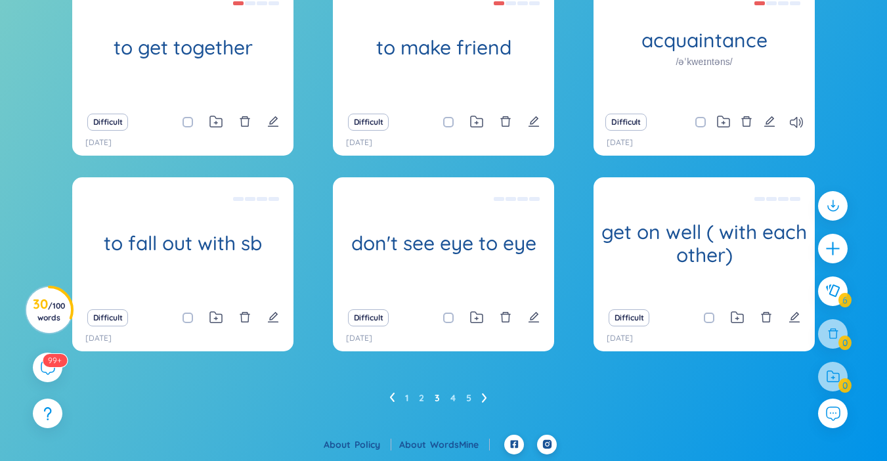
click at [486, 404] on li at bounding box center [484, 397] width 5 height 21
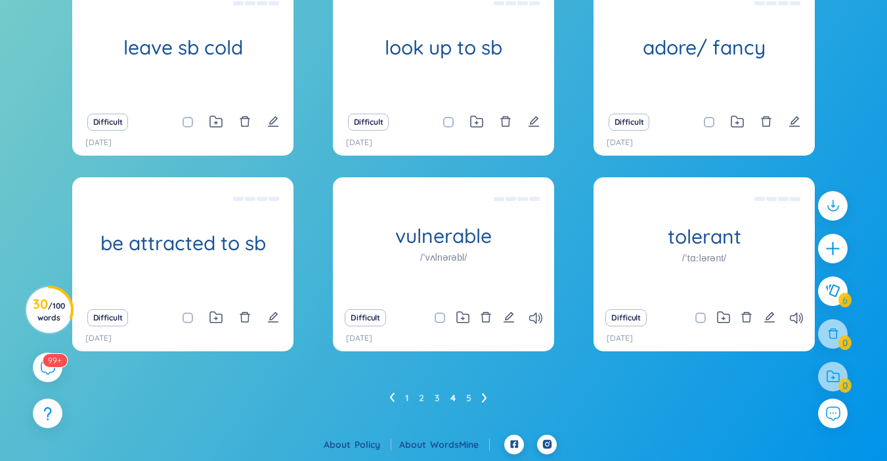
click at [485, 391] on li at bounding box center [484, 397] width 5 height 21
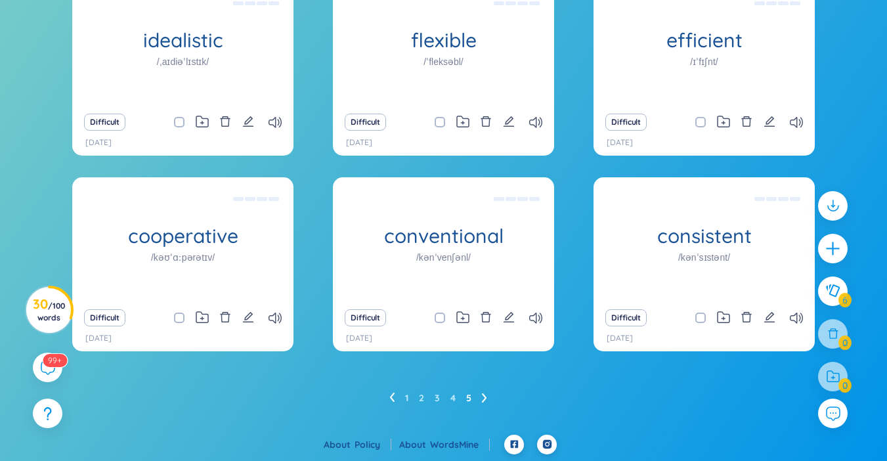
click at [394, 394] on icon at bounding box center [392, 397] width 5 height 9
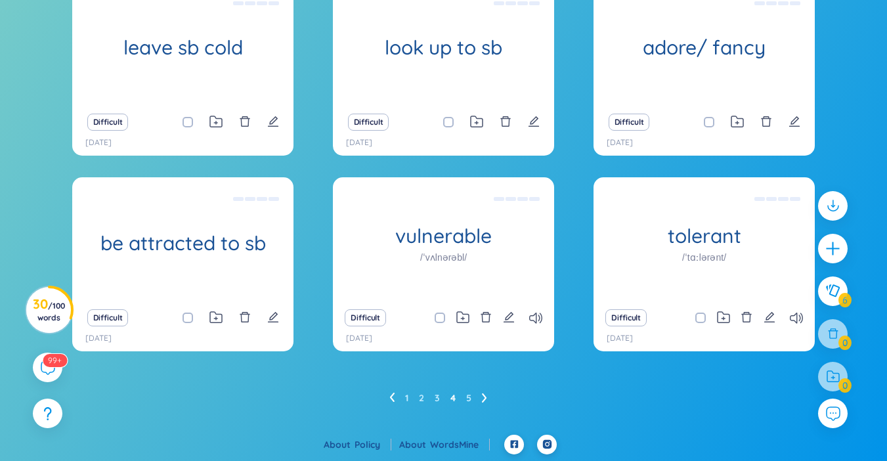
click at [486, 398] on icon at bounding box center [484, 397] width 5 height 9
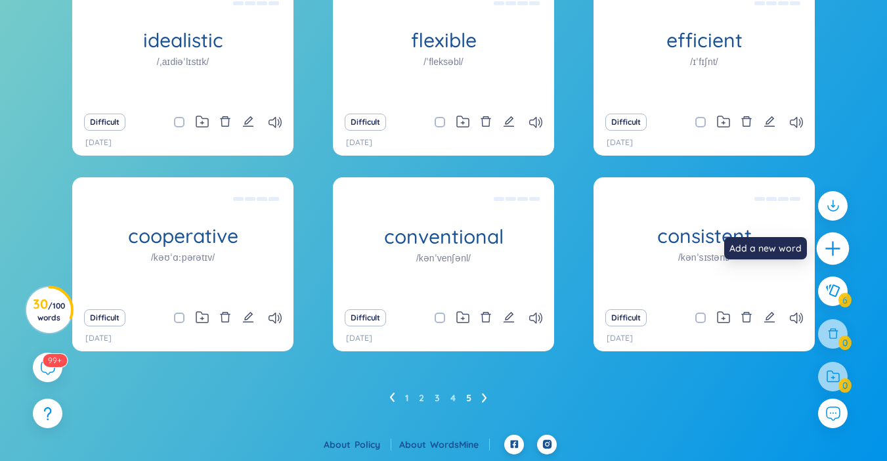
click at [842, 244] on div at bounding box center [833, 248] width 33 height 33
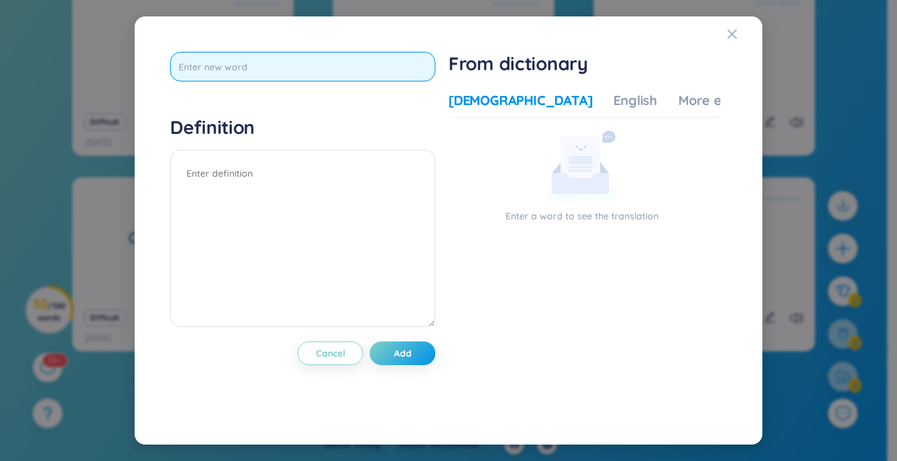
click at [387, 59] on input "text" at bounding box center [302, 67] width 265 height 30
click at [339, 60] on input "text" at bounding box center [302, 67] width 265 height 30
type input "have a quarrel"
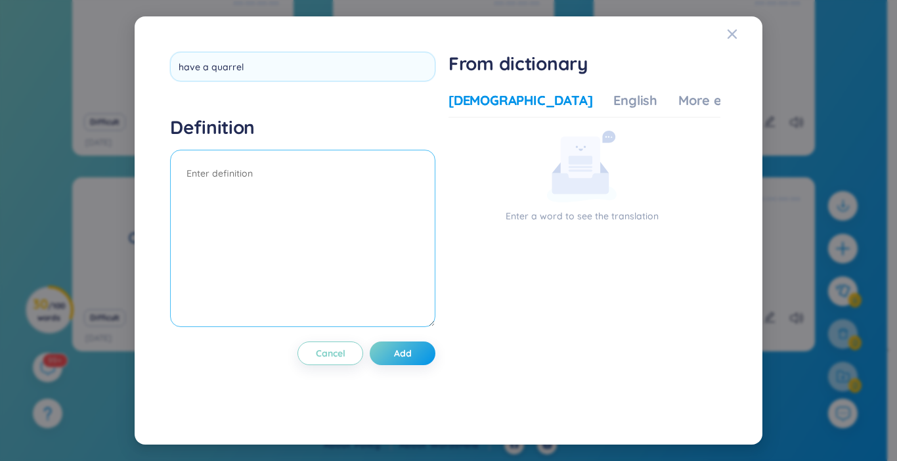
click at [297, 175] on div "Definition" at bounding box center [302, 223] width 265 height 215
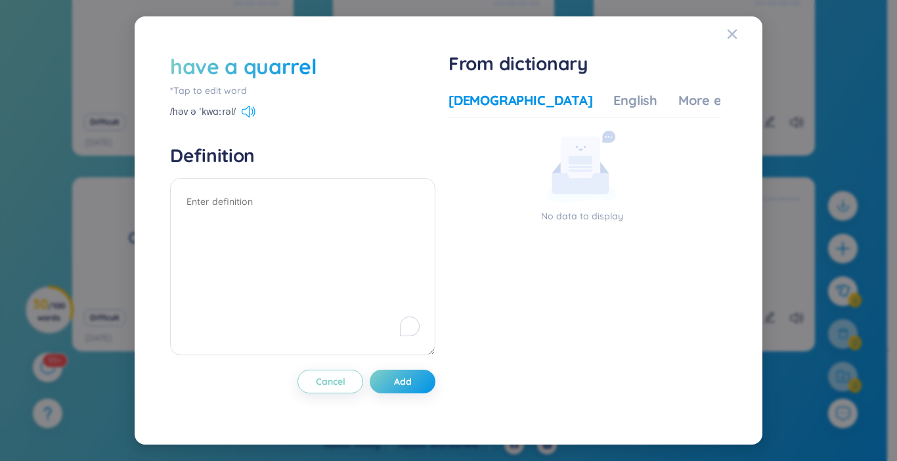
click at [242, 114] on icon at bounding box center [249, 112] width 14 height 12
click at [213, 227] on textarea "To enrich screen reader interactions, please activate Accessibility in Grammarl…" at bounding box center [302, 266] width 265 height 177
click at [613, 106] on div "English" at bounding box center [635, 100] width 44 height 18
click at [678, 108] on div "More examples" at bounding box center [725, 100] width 95 height 18
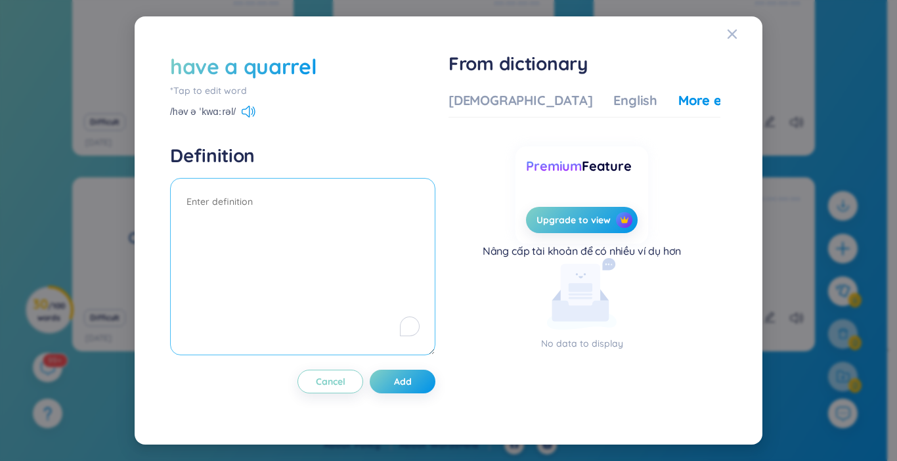
click at [278, 196] on textarea "To enrich screen reader interactions, please activate Accessibility in Grammarl…" at bounding box center [302, 266] width 265 height 177
type textarea "argument => cãi nhau eg:"
click at [328, 248] on textarea "argument => cãi nhau eg:" at bounding box center [302, 266] width 265 height 177
type textarea "argument => cãi nhau eg: i had a quarrel ưith my best friend yesterday"
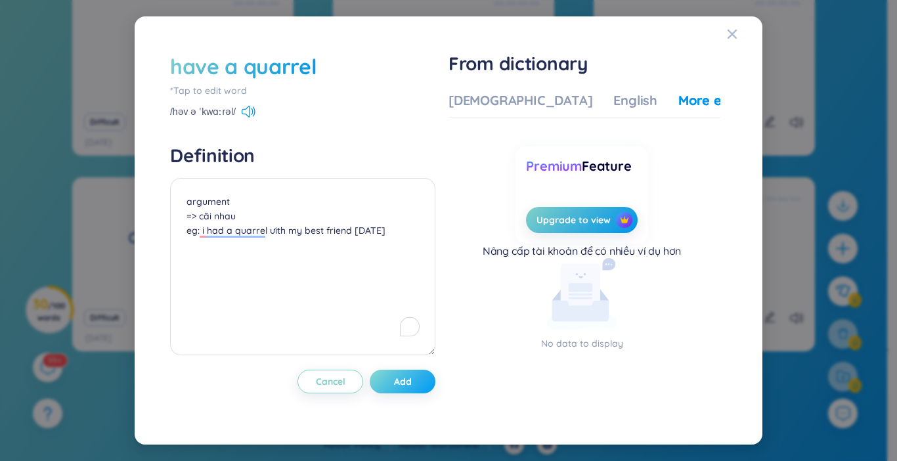
click at [392, 380] on button "Add" at bounding box center [403, 382] width 66 height 24
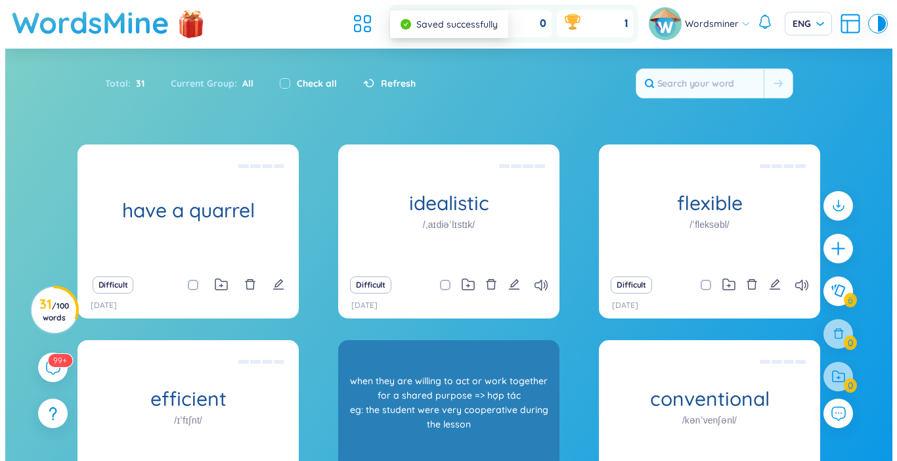
scroll to position [0, 0]
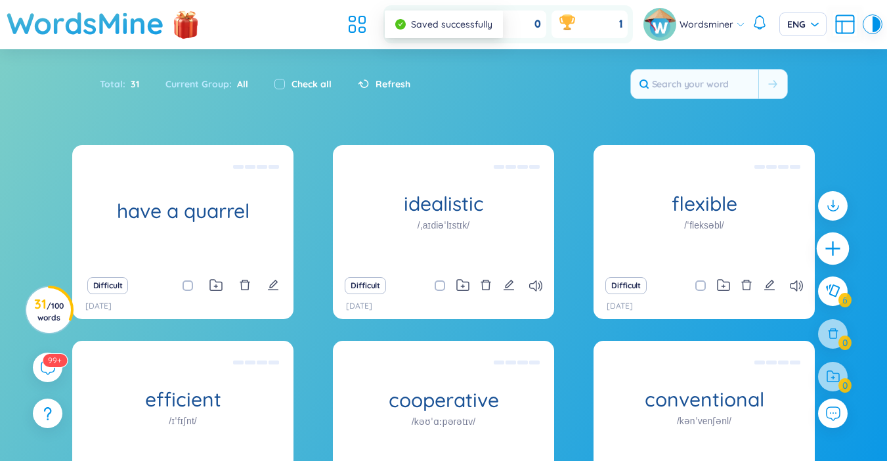
click at [827, 252] on icon "plus" at bounding box center [833, 249] width 18 height 18
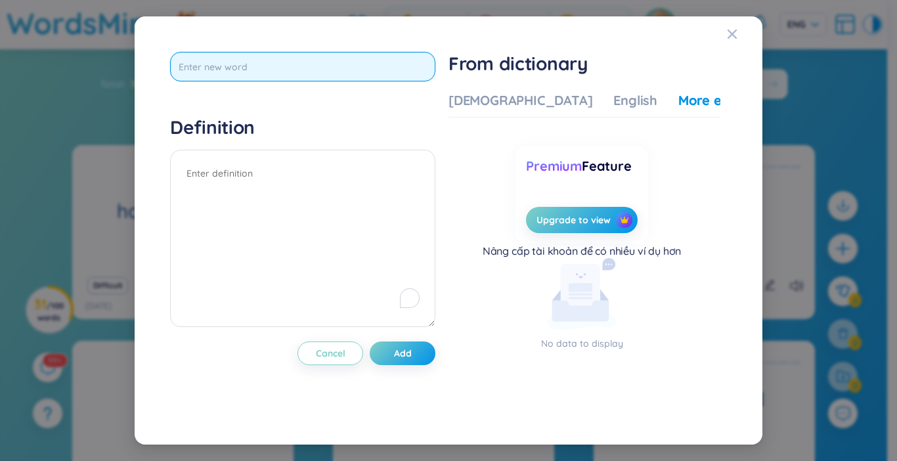
click at [249, 77] on input "text" at bounding box center [302, 67] width 265 height 30
click at [357, 70] on input "text" at bounding box center [302, 67] width 265 height 30
type input "single"
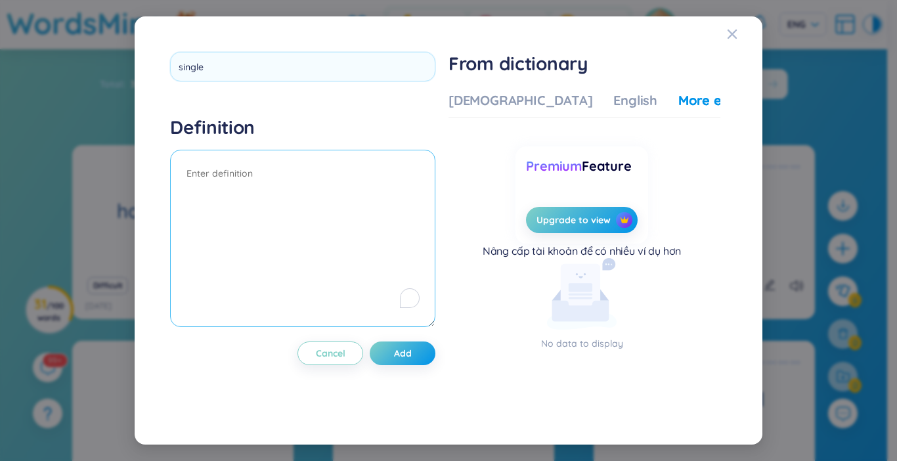
click at [299, 184] on textarea "To enrich screen reader interactions, please activate Accessibility in Grammarl…" at bounding box center [302, 238] width 265 height 177
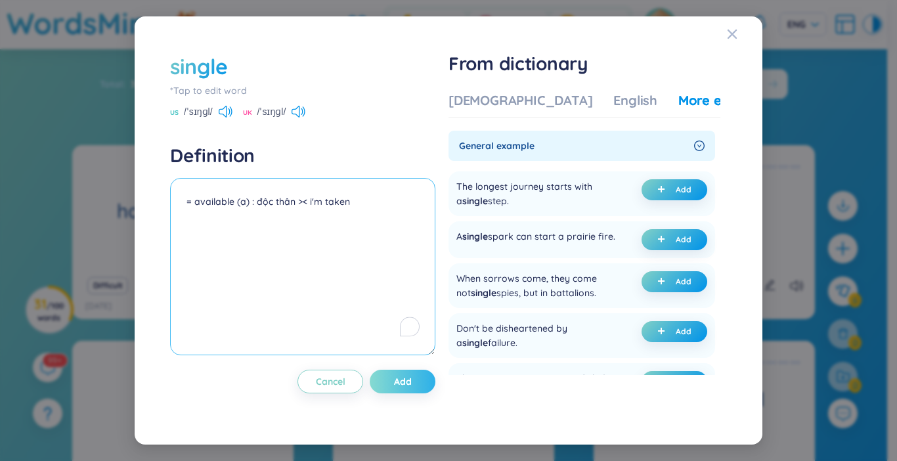
type textarea "= available (a) : độc thân >< i'm taken"
click at [405, 379] on span "Add" at bounding box center [403, 381] width 18 height 13
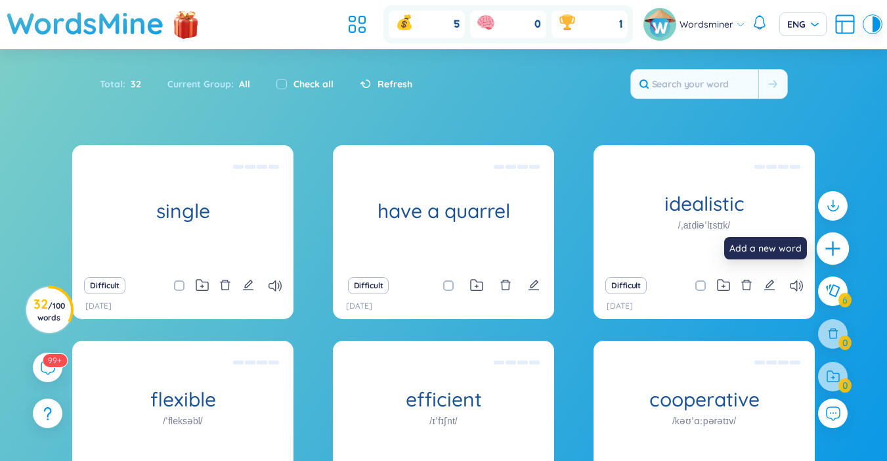
click at [829, 249] on icon "plus" at bounding box center [832, 248] width 14 height 1
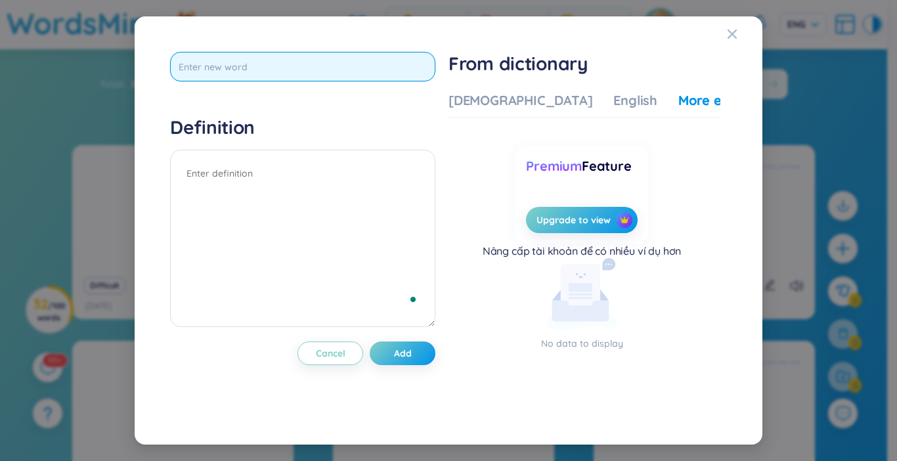
click at [247, 73] on input "text" at bounding box center [302, 67] width 265 height 30
type input "hospitable"
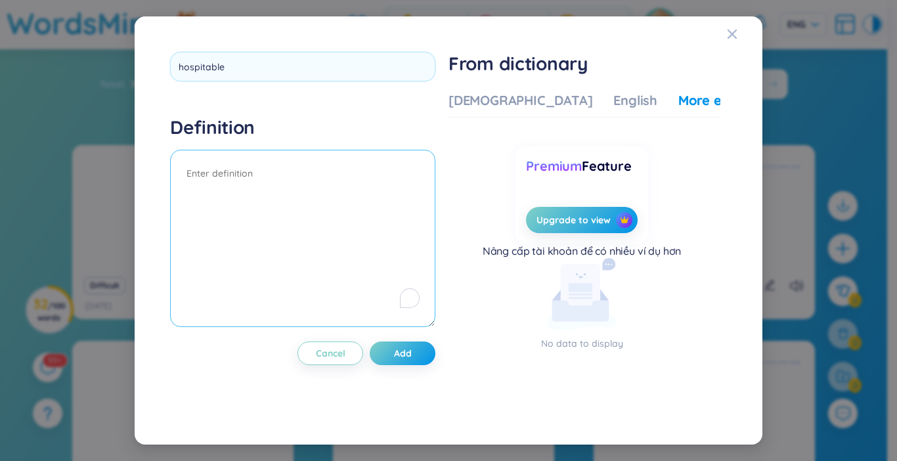
click at [246, 200] on textarea "To enrich screen reader interactions, please activate Accessibility in Grammarl…" at bounding box center [302, 238] width 265 height 177
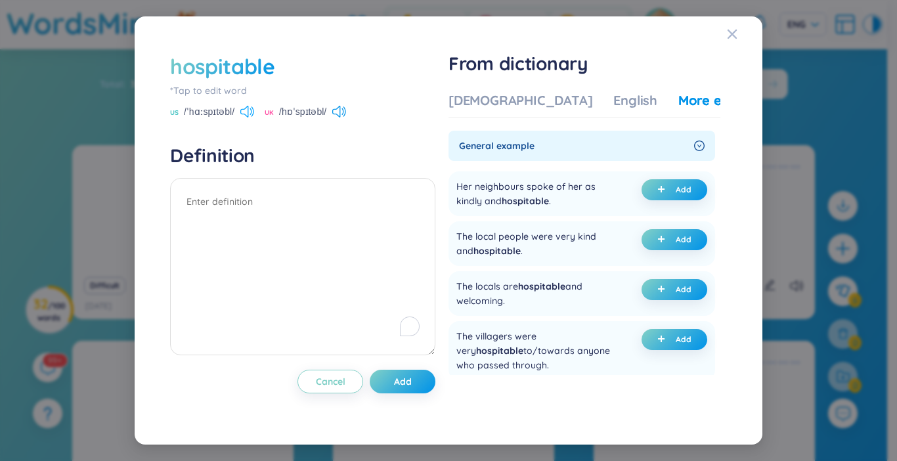
click at [251, 112] on icon at bounding box center [251, 111] width 2 height 7
click at [249, 123] on div "hospitable *Tap to edit word US /ˈhɑːspɪtəbl/ UK /hɒˈspɪtəbl/ Definition Cancel…" at bounding box center [302, 230] width 265 height 357
click at [248, 116] on icon at bounding box center [244, 112] width 8 height 12
click at [247, 112] on icon at bounding box center [247, 112] width 14 height 12
click at [349, 109] on div "US /ˈhɑːspɪtəbl/ UK /hɒˈspɪtəbl/" at bounding box center [302, 113] width 265 height 12
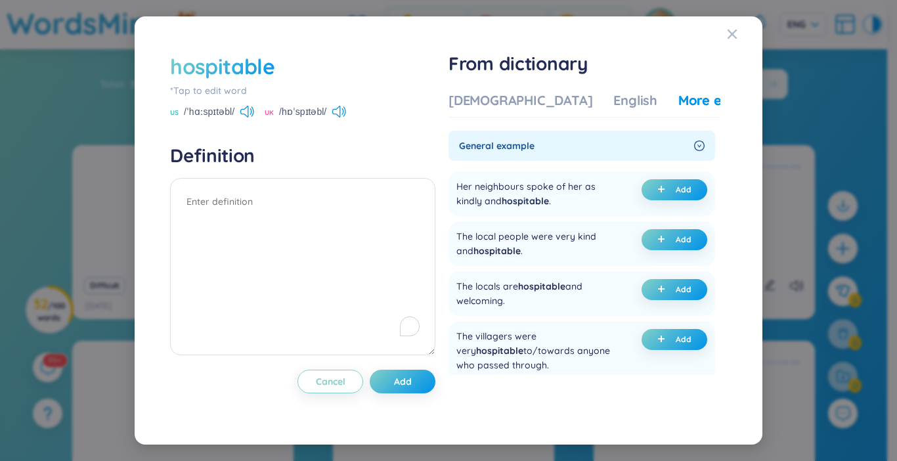
click at [341, 110] on icon at bounding box center [339, 112] width 14 height 12
click at [339, 109] on icon at bounding box center [339, 112] width 14 height 12
click at [345, 118] on span at bounding box center [339, 112] width 14 height 12
click at [343, 116] on icon at bounding box center [339, 112] width 14 height 12
click at [343, 114] on span at bounding box center [339, 112] width 14 height 12
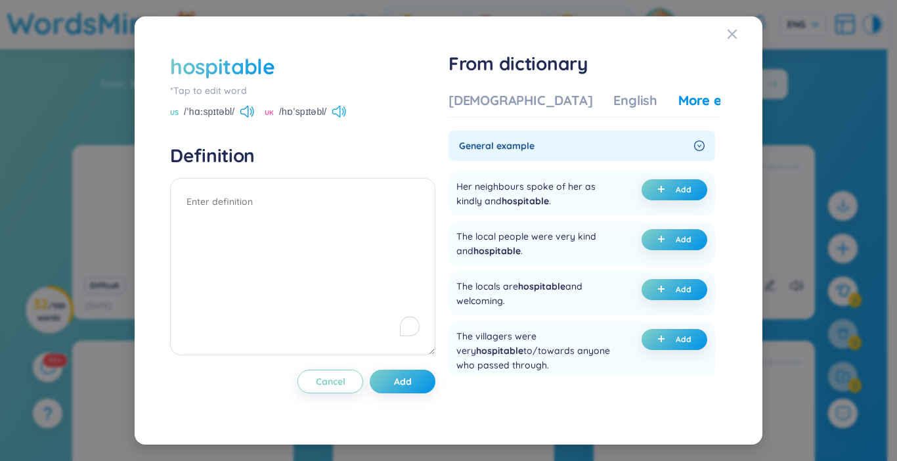
click at [343, 114] on icon at bounding box center [339, 112] width 14 height 12
click at [613, 102] on div "English" at bounding box center [635, 100] width 44 height 18
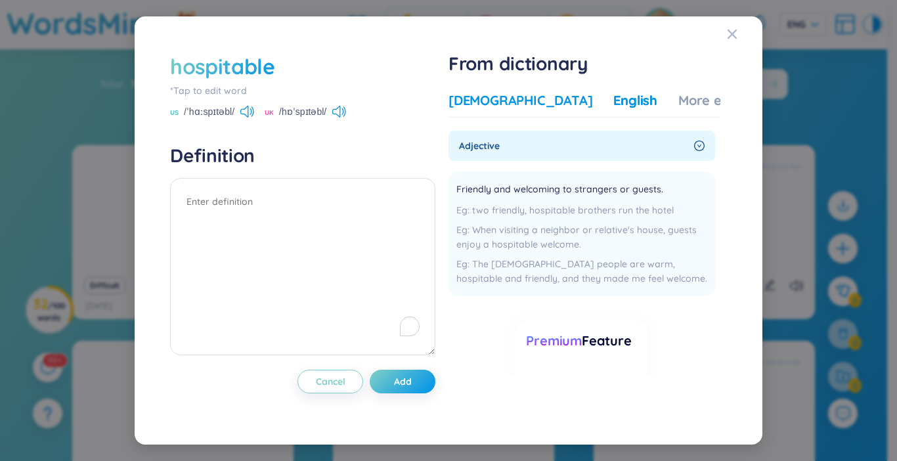
click at [462, 106] on div "[DEMOGRAPHIC_DATA]" at bounding box center [520, 100] width 144 height 18
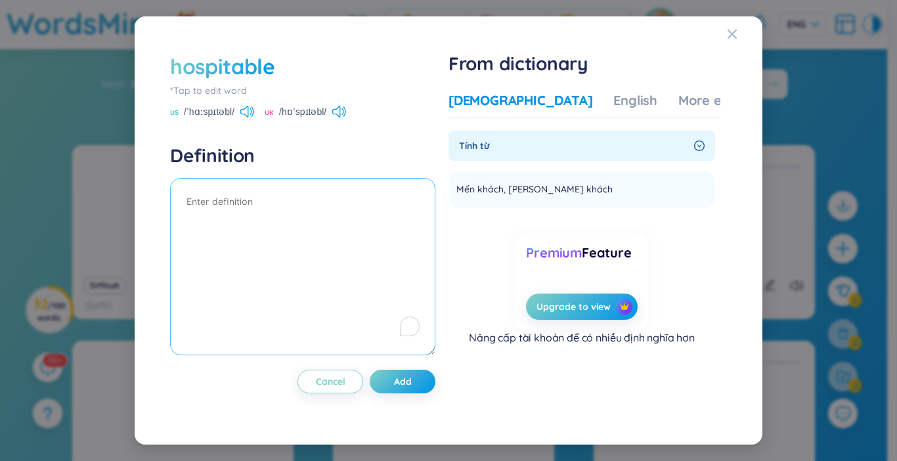
click at [292, 216] on textarea "To enrich screen reader interactions, please activate Accessibility in Grammarl…" at bounding box center [302, 266] width 265 height 177
click at [678, 94] on div "More examples" at bounding box center [725, 100] width 95 height 18
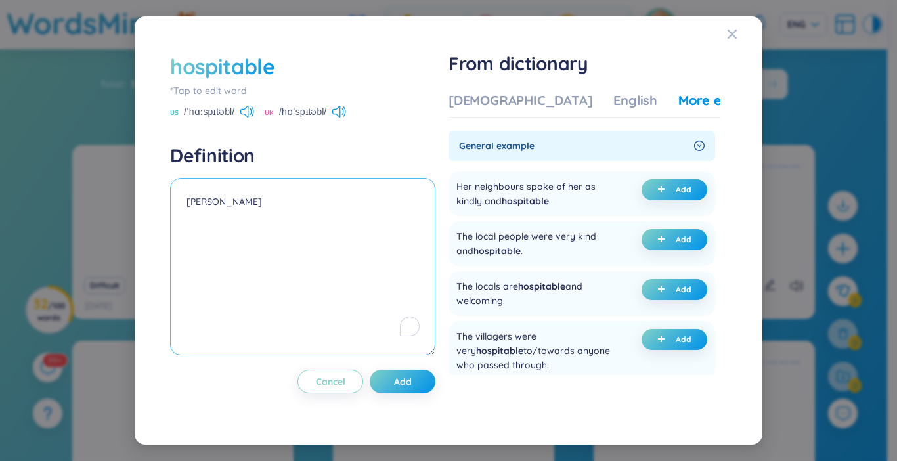
click at [314, 214] on textarea "chân thành" at bounding box center [302, 266] width 265 height 177
click at [281, 219] on textarea "chân thành, hiếu khách eg: The local people ưere very kind and hospitable" at bounding box center [302, 266] width 265 height 177
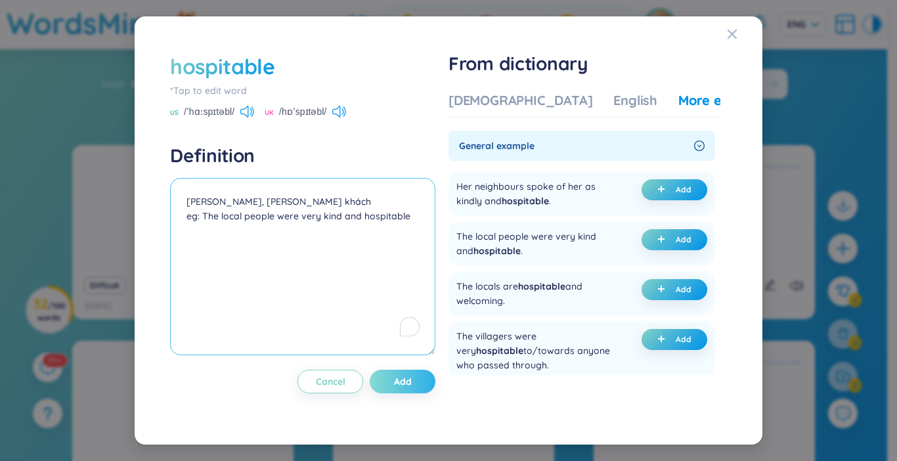
type textarea "chân thành, hiếu khách eg: The local people were very kind and hospitable"
click at [402, 387] on span "Add" at bounding box center [403, 381] width 18 height 13
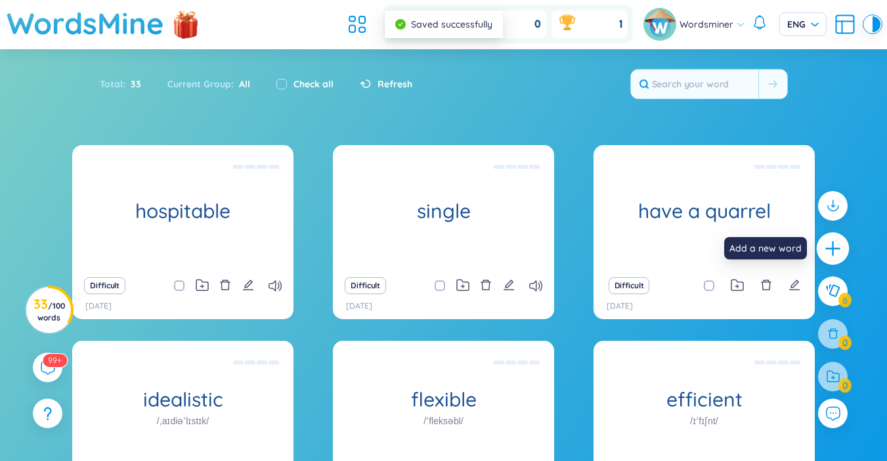
click at [830, 250] on icon "plus" at bounding box center [833, 249] width 18 height 18
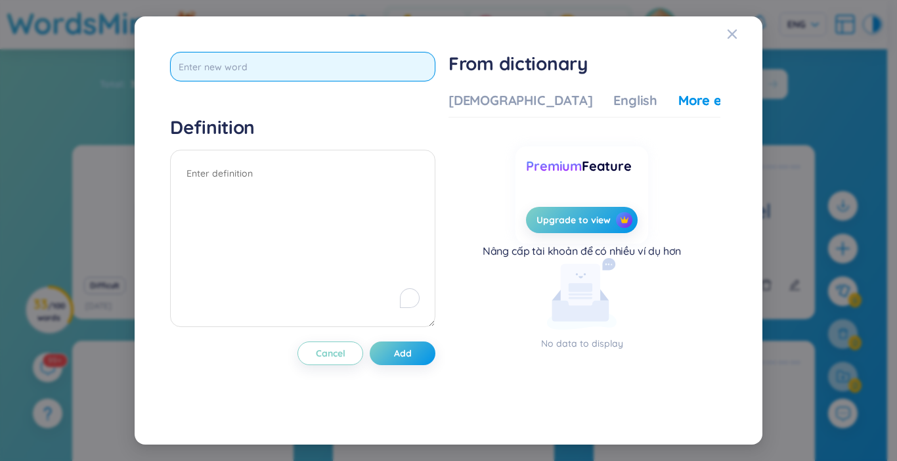
click at [348, 66] on input "text" at bounding box center [302, 67] width 265 height 30
type input "b"
type input "behind back"
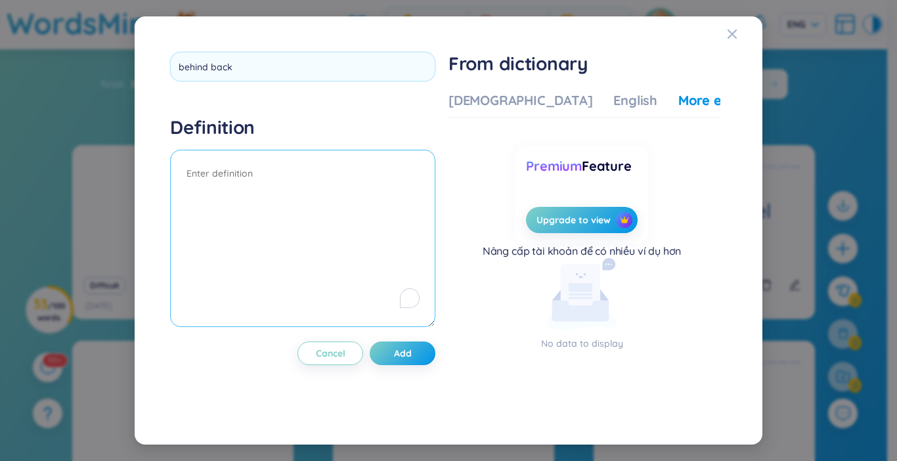
click at [328, 177] on div "Definition" at bounding box center [302, 223] width 265 height 215
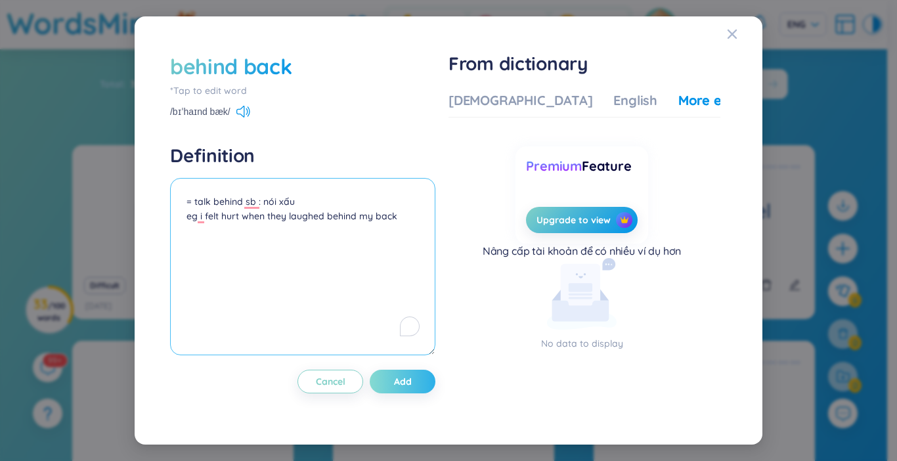
type textarea "= talk behind sb : nói xấu eg i felt hurt when they laughed behind my back"
click at [400, 384] on span "Add" at bounding box center [403, 381] width 18 height 13
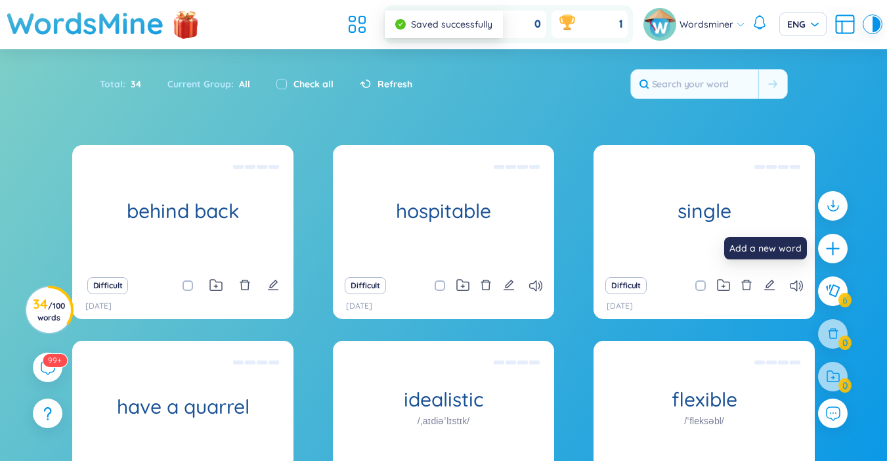
click at [827, 248] on icon "plus" at bounding box center [833, 248] width 16 height 16
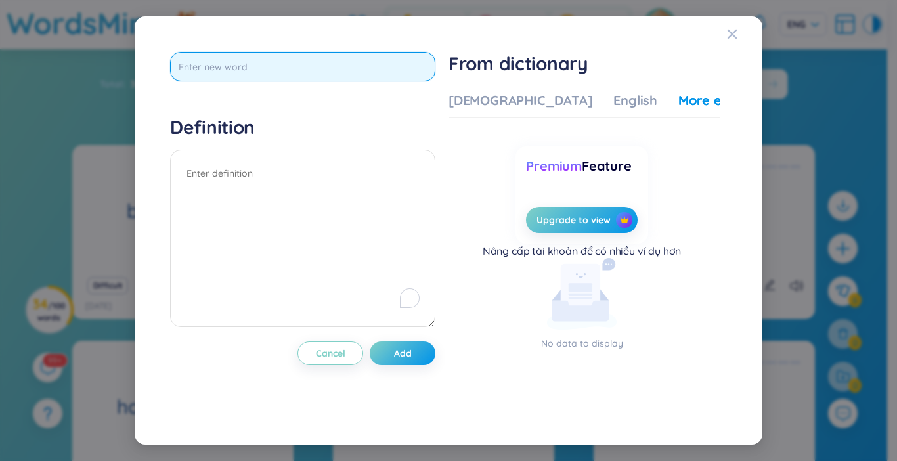
click at [320, 62] on input "text" at bounding box center [302, 67] width 265 height 30
type input "apart from"
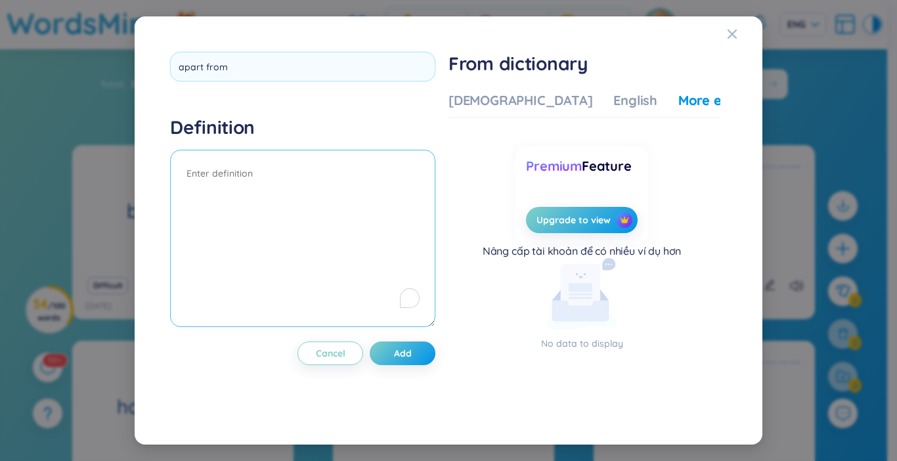
click at [259, 196] on textarea "To enrich screen reader interactions, please activate Accessibility in Grammarl…" at bounding box center [302, 238] width 265 height 177
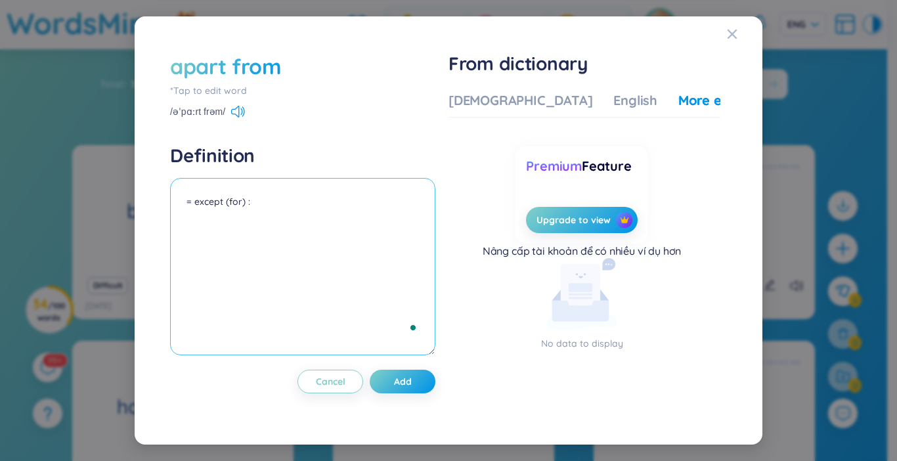
click at [259, 196] on textarea "= except (for) :" at bounding box center [302, 266] width 265 height 177
type textarea "= except (for) : ngoại trừ"
click at [395, 379] on button "Add" at bounding box center [403, 382] width 66 height 24
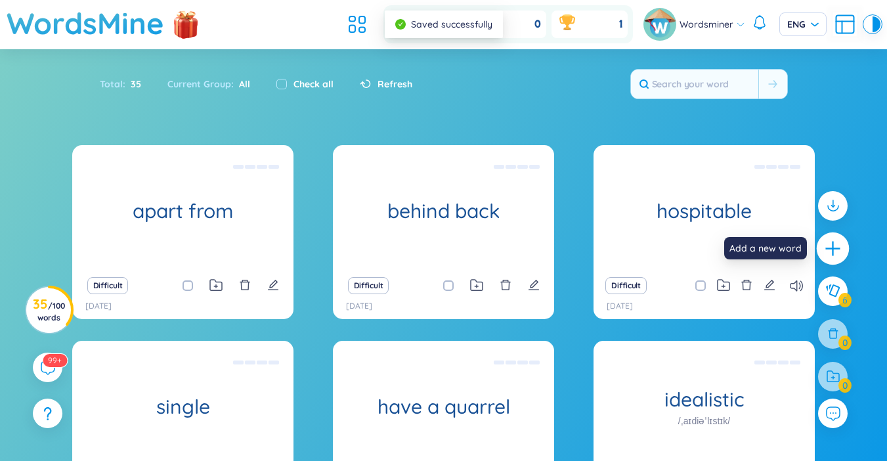
click at [842, 256] on icon "plus" at bounding box center [833, 249] width 18 height 18
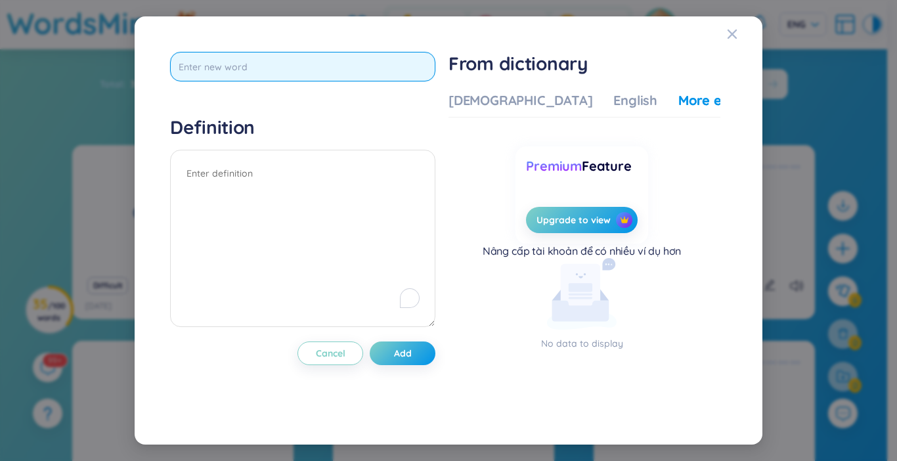
click at [404, 56] on input "text" at bounding box center [302, 67] width 265 height 30
type input "courage"
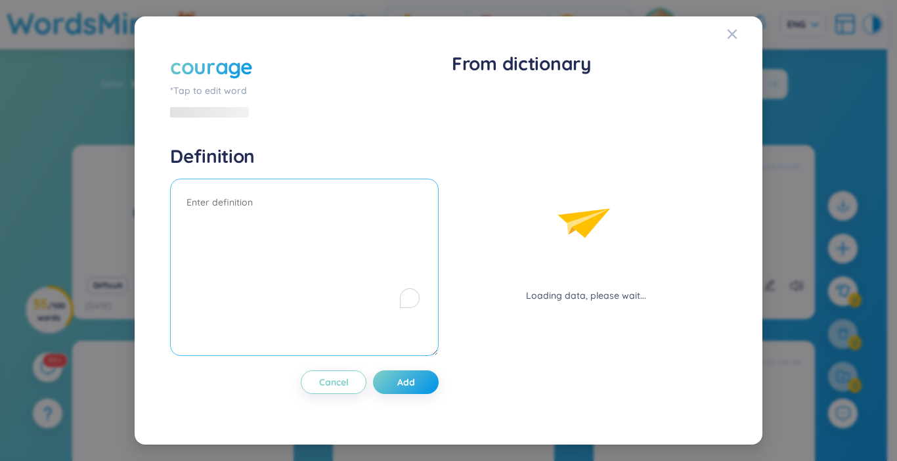
click at [249, 182] on textarea "To enrich screen reader interactions, please activate Accessibility in Grammarl…" at bounding box center [304, 267] width 269 height 177
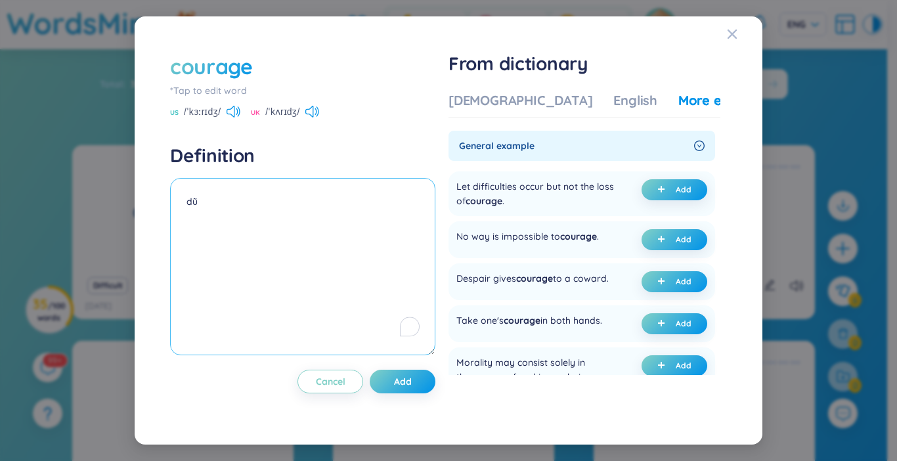
type textarea "d"
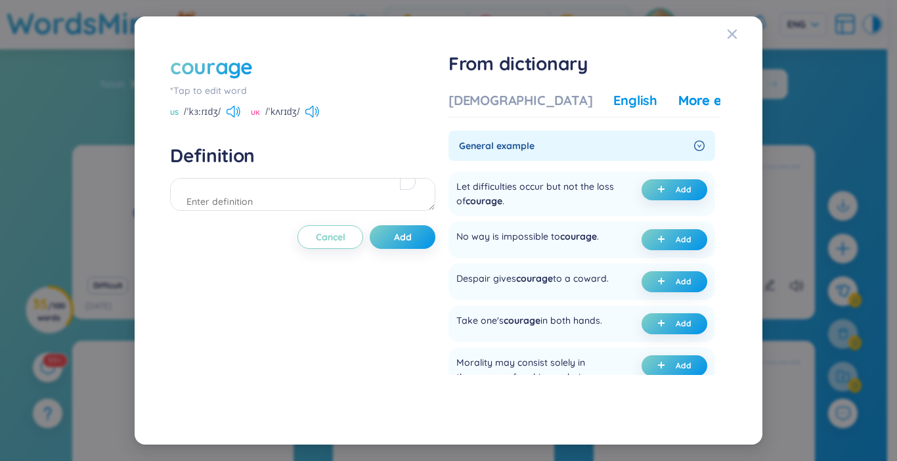
click at [613, 100] on div "English" at bounding box center [635, 100] width 44 height 18
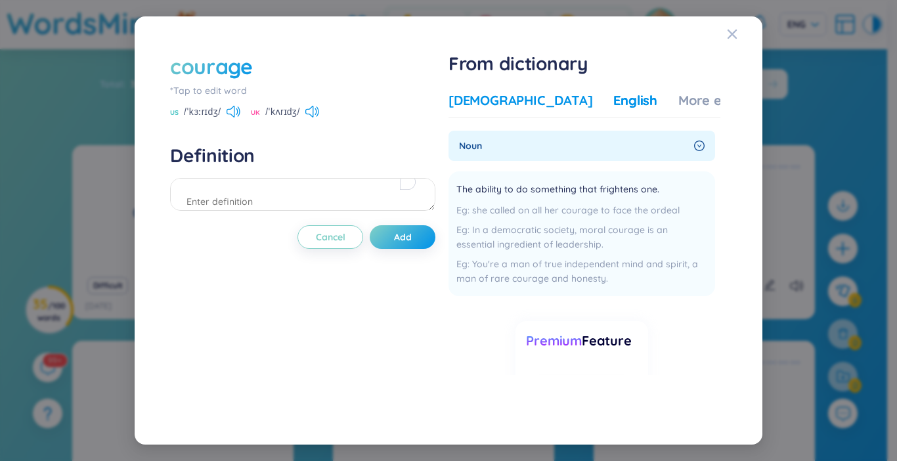
click at [468, 98] on div "[DEMOGRAPHIC_DATA]" at bounding box center [520, 100] width 144 height 18
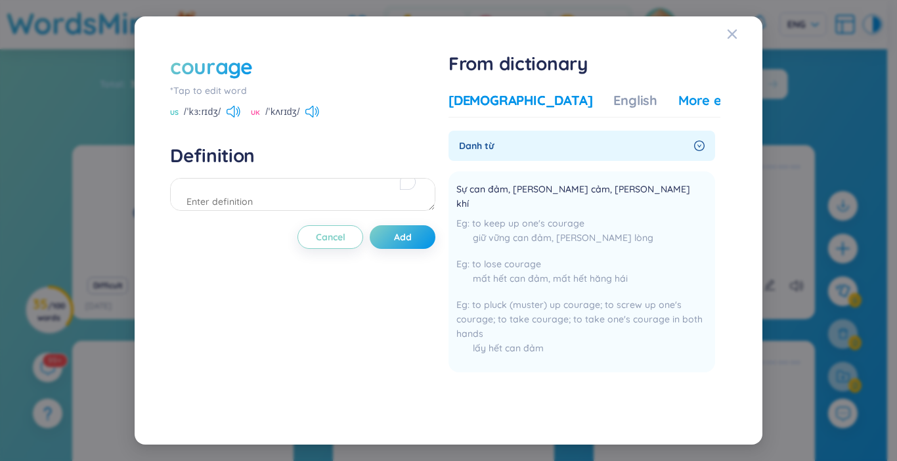
click at [678, 103] on div "More examples" at bounding box center [725, 100] width 95 height 18
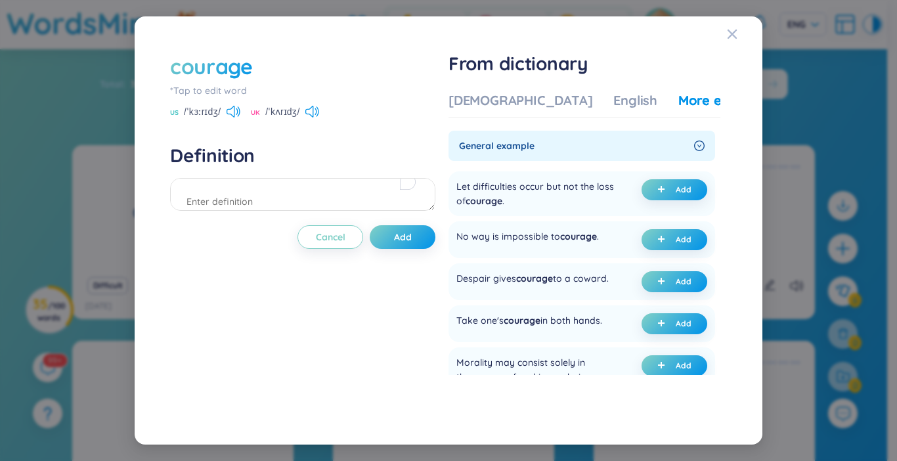
scroll to position [66, 0]
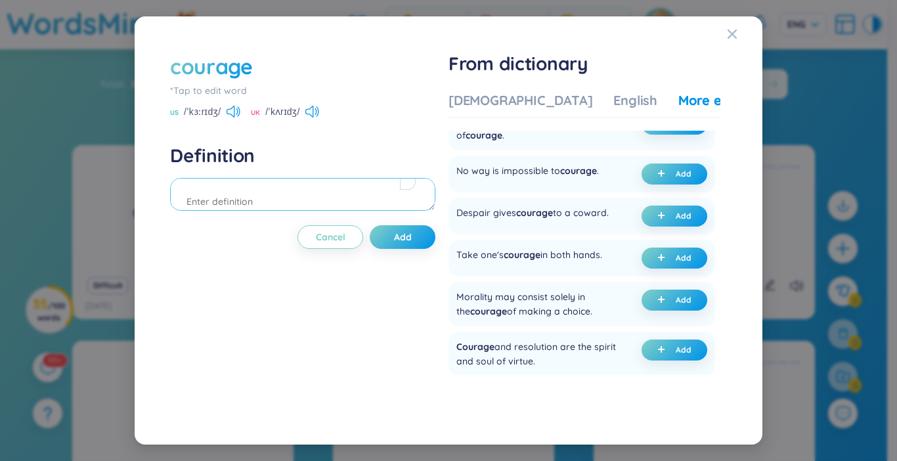
click at [302, 192] on textarea "To enrich screen reader interactions, please activate Accessibility in Grammarl…" at bounding box center [302, 194] width 265 height 33
click at [230, 114] on icon at bounding box center [231, 112] width 8 height 12
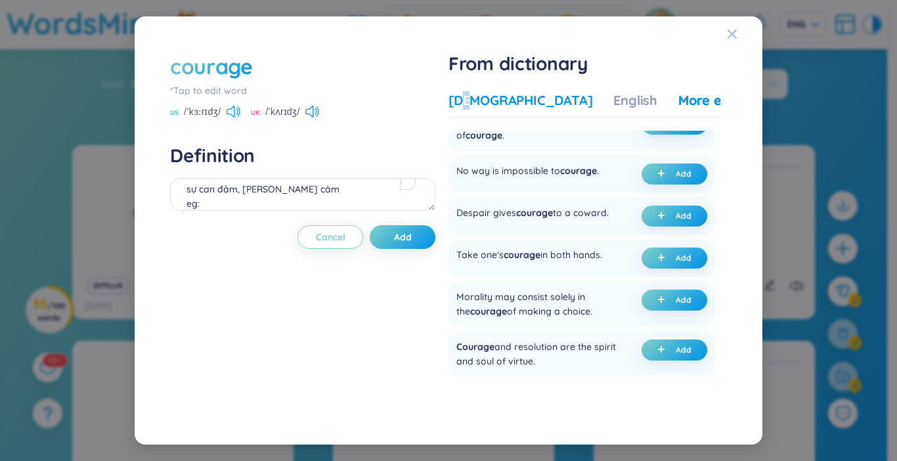
click at [470, 110] on div "Vietnamese English More examples" at bounding box center [610, 104] width 325 height 26
click at [286, 210] on textarea "sự can đảm, dũng cảm eg:" at bounding box center [302, 194] width 265 height 33
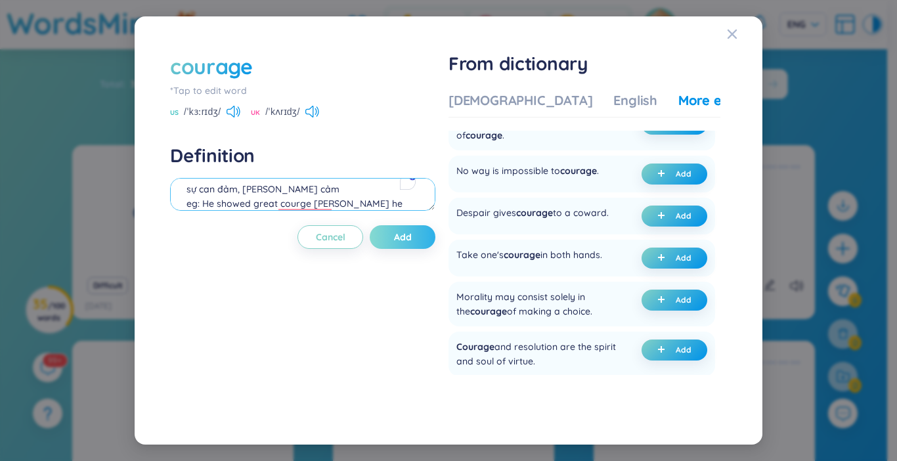
type textarea "sự can đảm, dũng cảm eg: He showed great courge ưhen he saved the child"
click at [391, 240] on button "Add" at bounding box center [403, 237] width 66 height 24
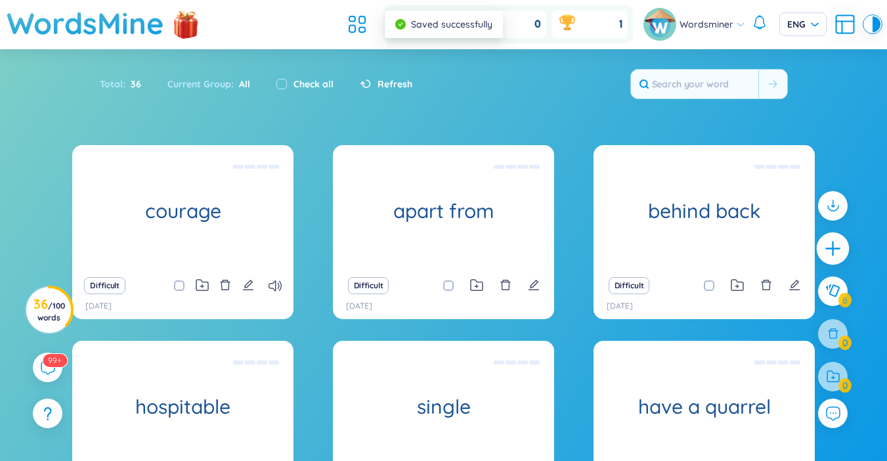
click at [831, 250] on icon "plus" at bounding box center [833, 249] width 18 height 18
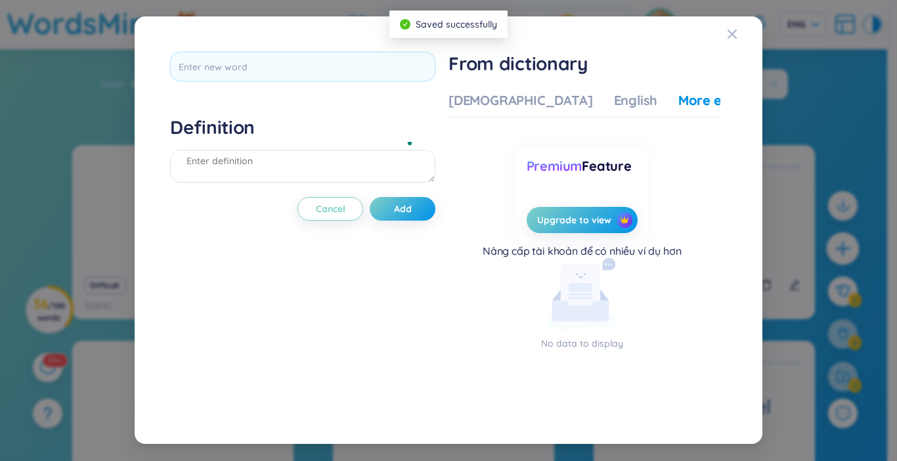
scroll to position [0, 0]
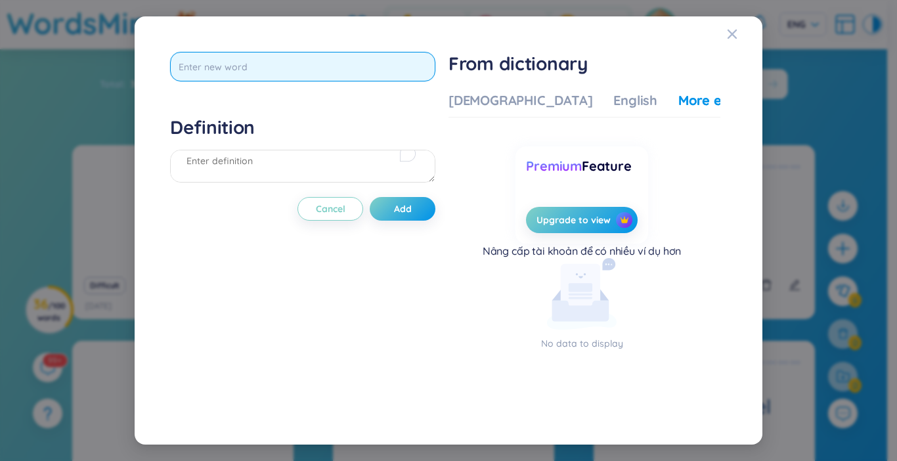
click at [254, 80] on input "text" at bounding box center [302, 67] width 265 height 30
type input "officer"
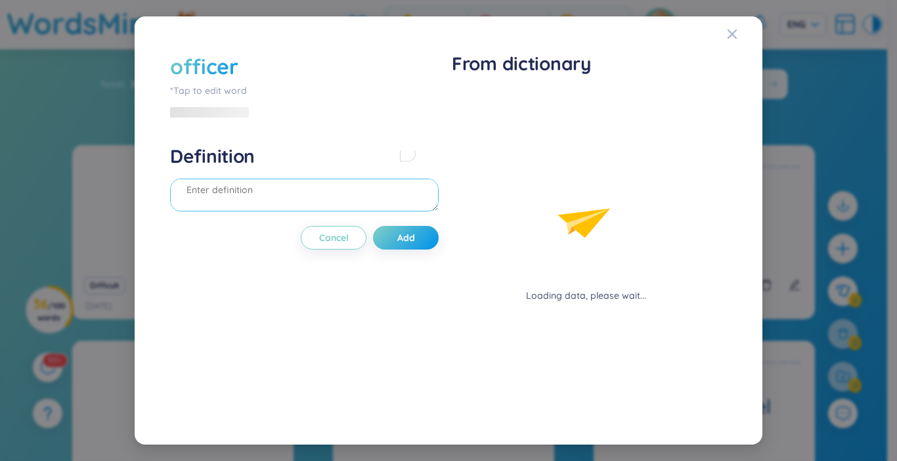
click at [242, 158] on div "Definition" at bounding box center [304, 179] width 269 height 71
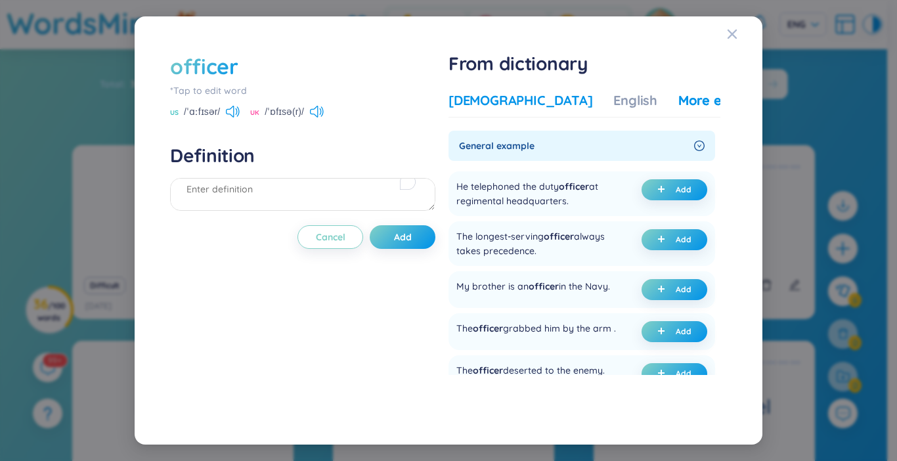
click at [502, 102] on div "[DEMOGRAPHIC_DATA]" at bounding box center [520, 100] width 144 height 18
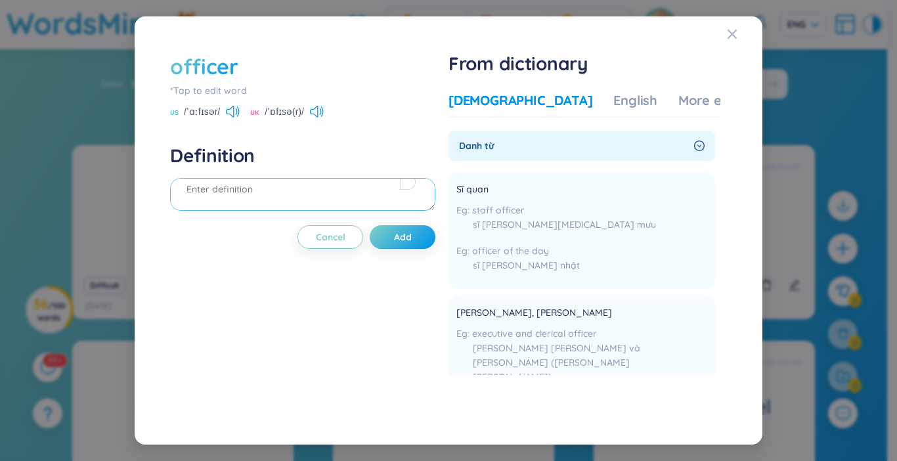
click at [200, 200] on textarea "To enrich screen reader interactions, please activate Accessibility in Grammarl…" at bounding box center [302, 194] width 265 height 33
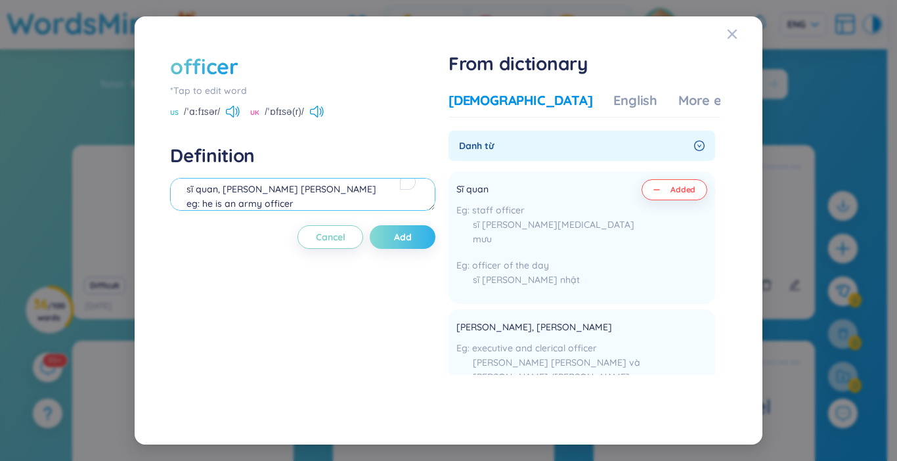
type textarea "sĩ quan, [PERSON_NAME] [PERSON_NAME] eg: he is an army officer"
click at [418, 239] on button "Add" at bounding box center [403, 237] width 66 height 24
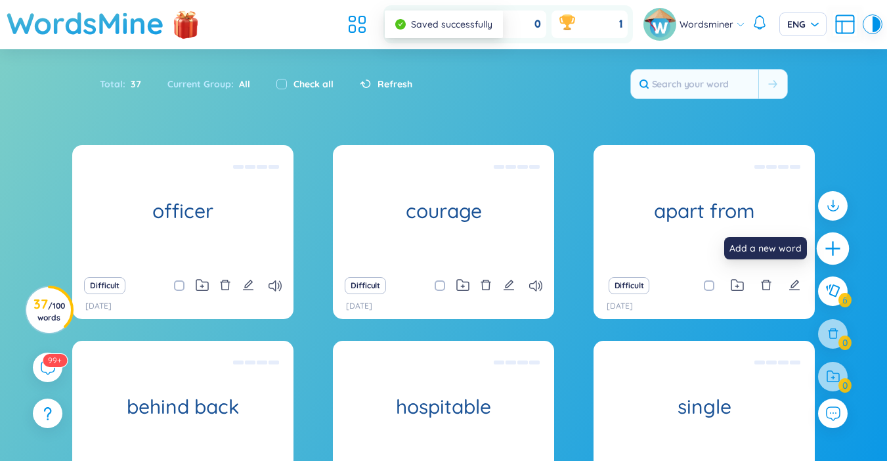
click at [833, 257] on icon "plus" at bounding box center [833, 249] width 18 height 18
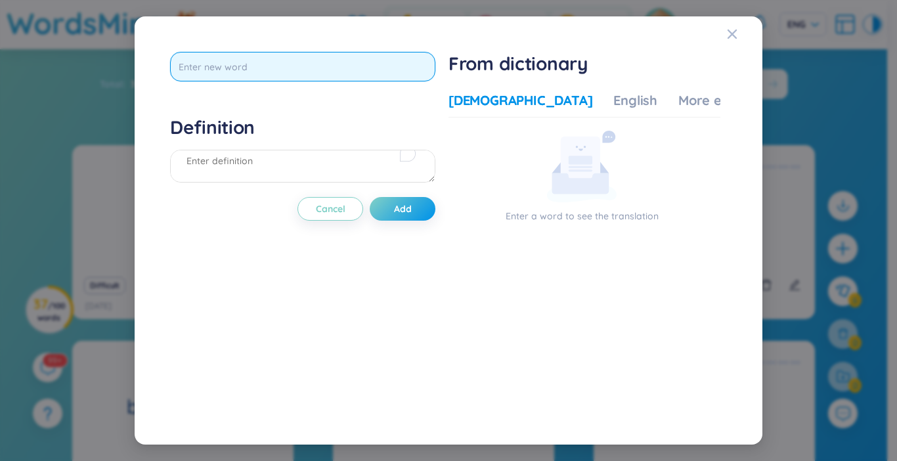
click at [287, 73] on input "text" at bounding box center [302, 67] width 265 height 30
type input "postman"
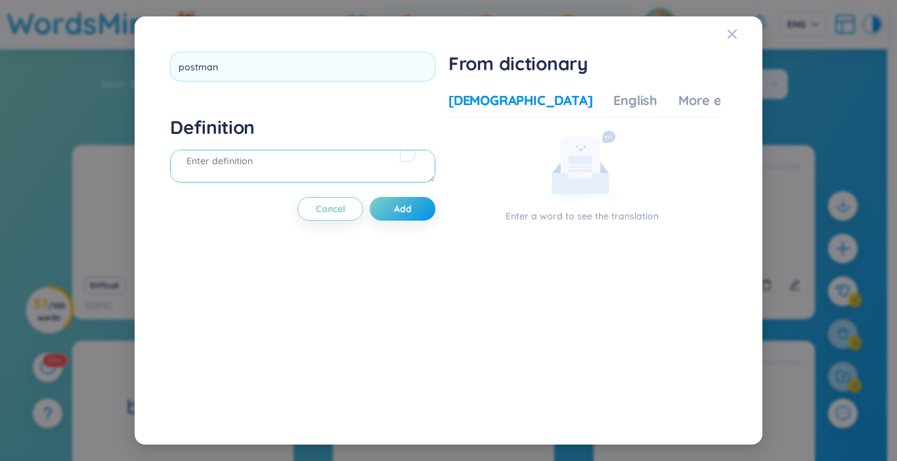
click at [239, 156] on div "Definition" at bounding box center [302, 151] width 265 height 71
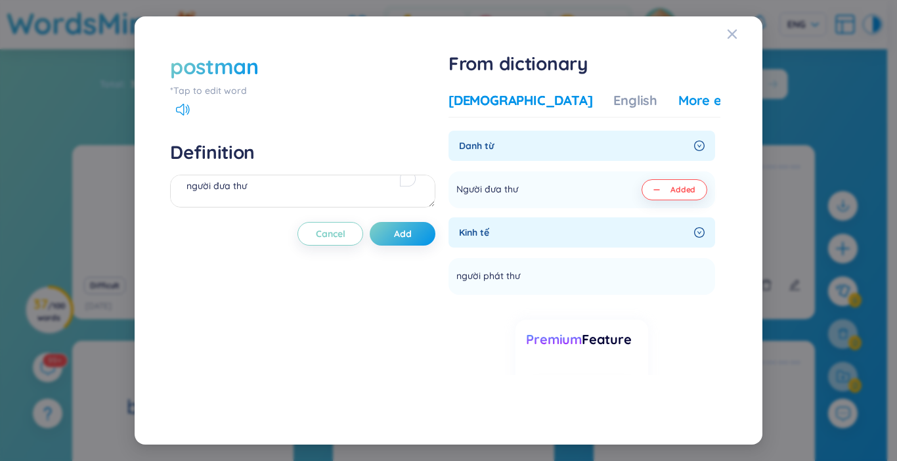
click at [678, 105] on div "More examples" at bounding box center [725, 100] width 95 height 18
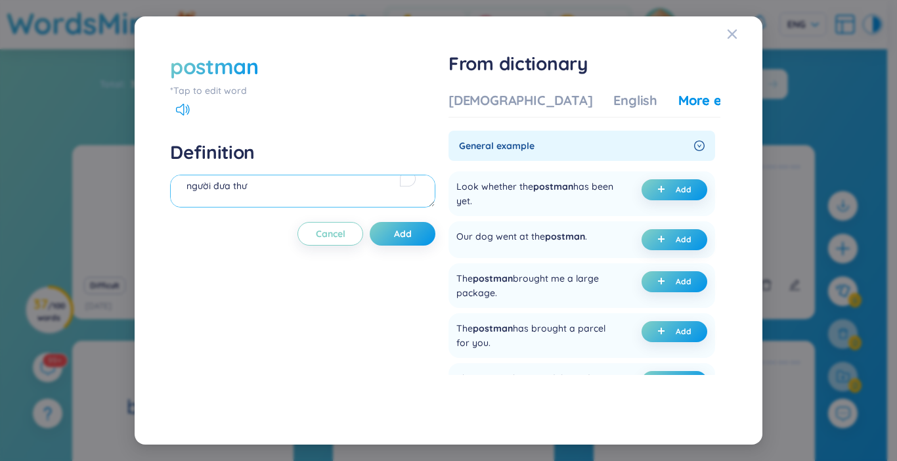
click at [326, 195] on textarea "người đưa thư" at bounding box center [302, 191] width 265 height 33
type textarea "người đưa thư eg: The postman brings newspapers every day"
click at [408, 238] on span "Add" at bounding box center [403, 233] width 18 height 13
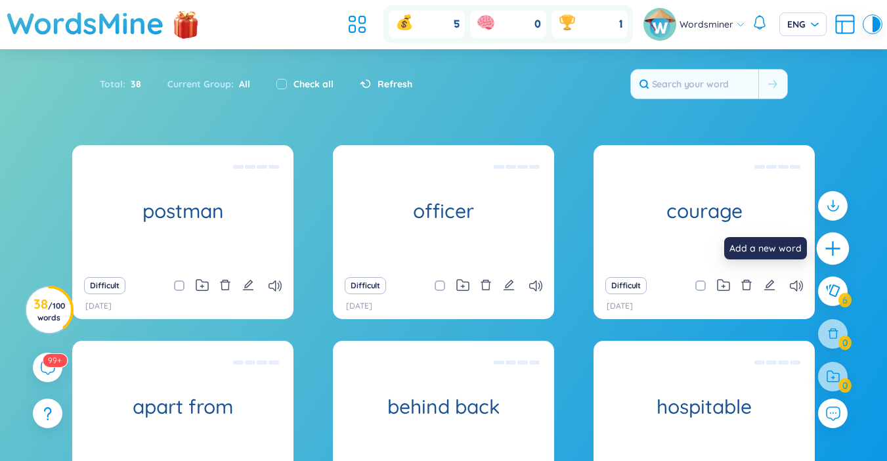
click at [832, 260] on div at bounding box center [833, 248] width 33 height 33
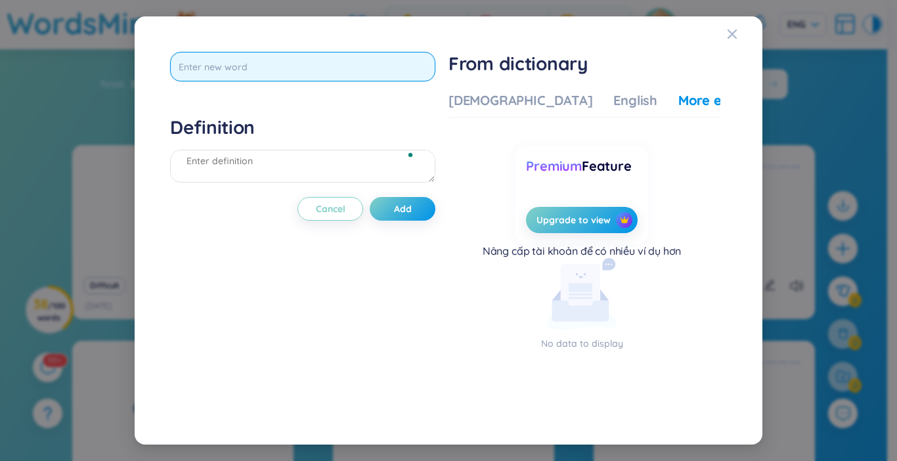
click at [311, 72] on input "text" at bounding box center [302, 67] width 265 height 30
type input "celebrity"
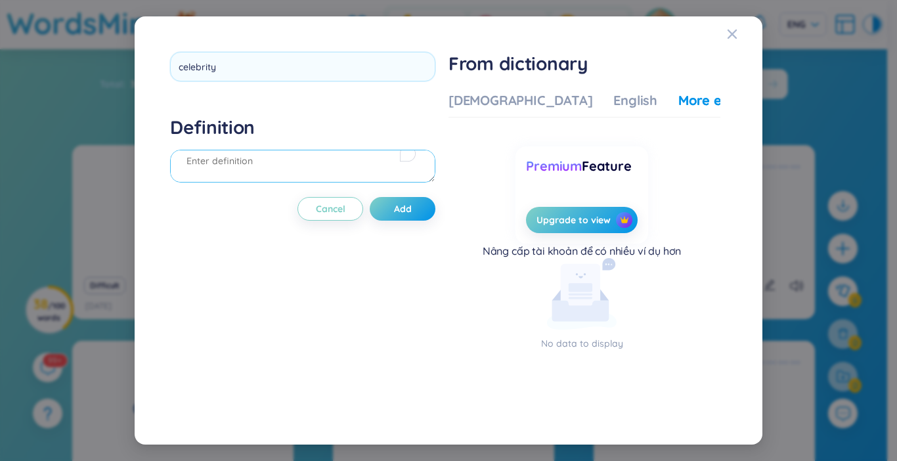
click at [234, 158] on div "Definition" at bounding box center [302, 151] width 265 height 71
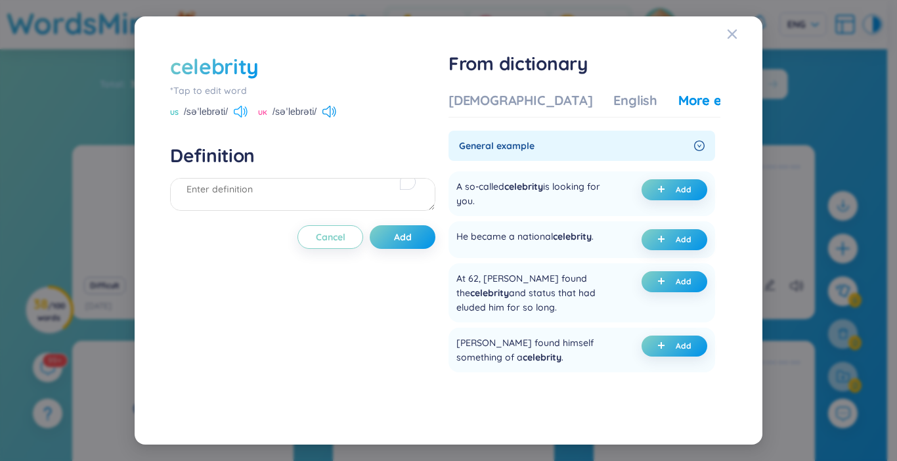
click at [238, 110] on icon at bounding box center [241, 112] width 14 height 12
click at [336, 110] on icon at bounding box center [329, 112] width 14 height 12
click at [326, 112] on icon at bounding box center [329, 112] width 14 height 12
click at [238, 114] on icon at bounding box center [238, 112] width 8 height 12
click at [244, 118] on div "US /səˈlebrəti/" at bounding box center [208, 113] width 77 height 12
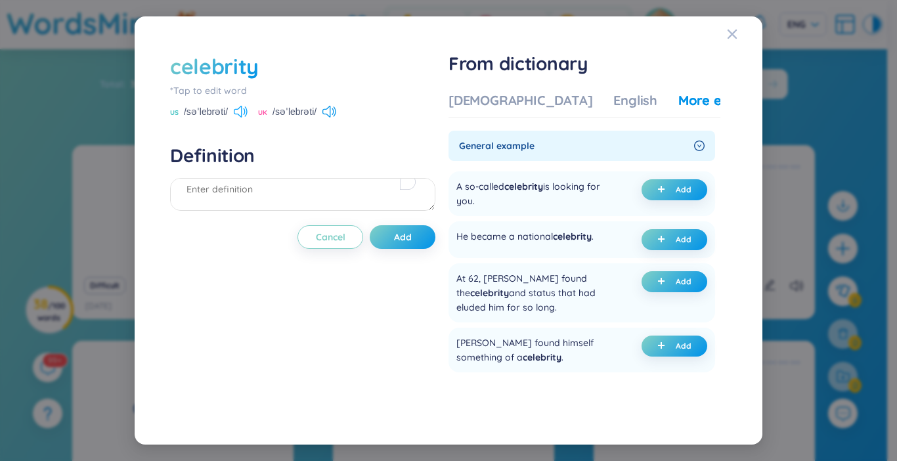
click at [244, 114] on icon at bounding box center [241, 112] width 14 height 12
click at [219, 181] on textarea "To enrich screen reader interactions, please activate Accessibility in Grammarl…" at bounding box center [302, 194] width 265 height 33
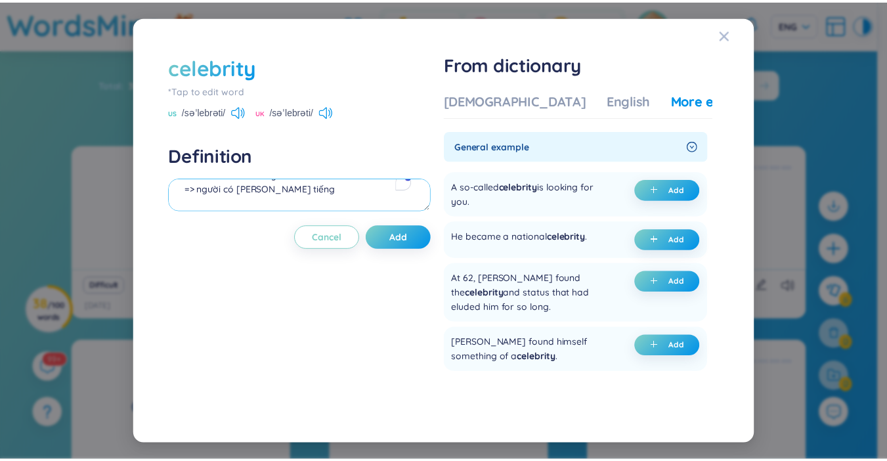
scroll to position [27, 0]
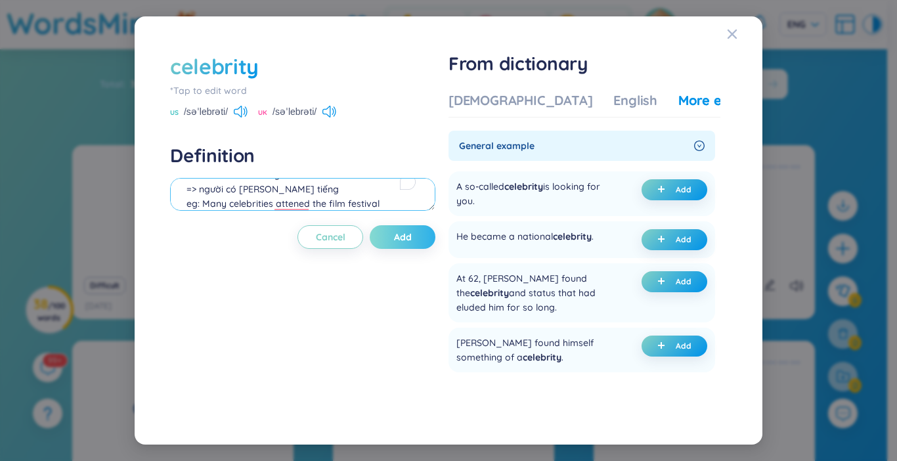
type textarea "someone who is very well-known in the media => người có [PERSON_NAME] tiếng eg:…"
click at [397, 234] on span "Add" at bounding box center [403, 236] width 18 height 13
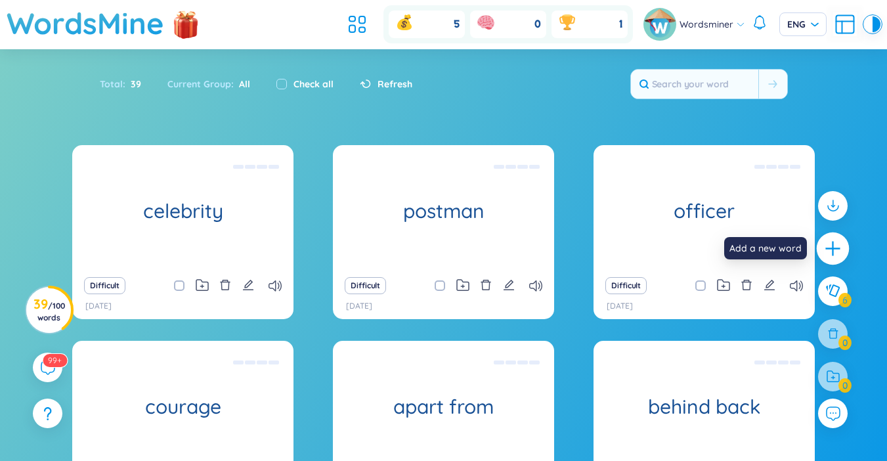
click at [842, 253] on icon "plus" at bounding box center [833, 249] width 18 height 18
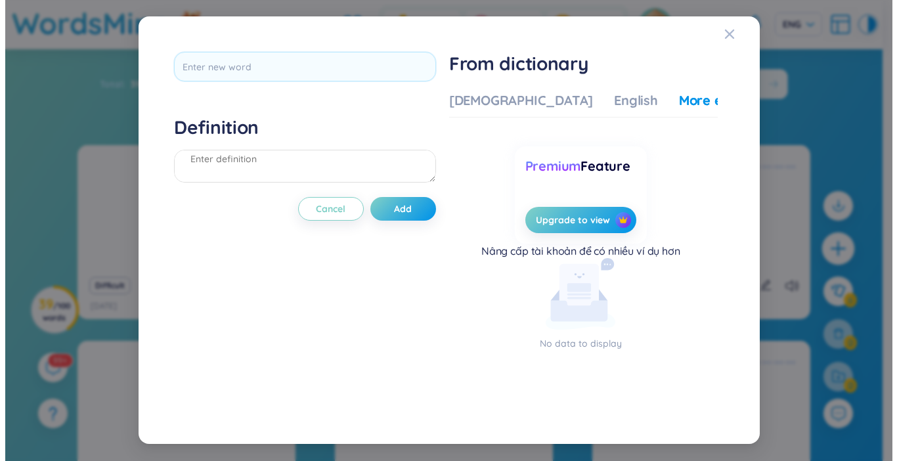
scroll to position [0, 0]
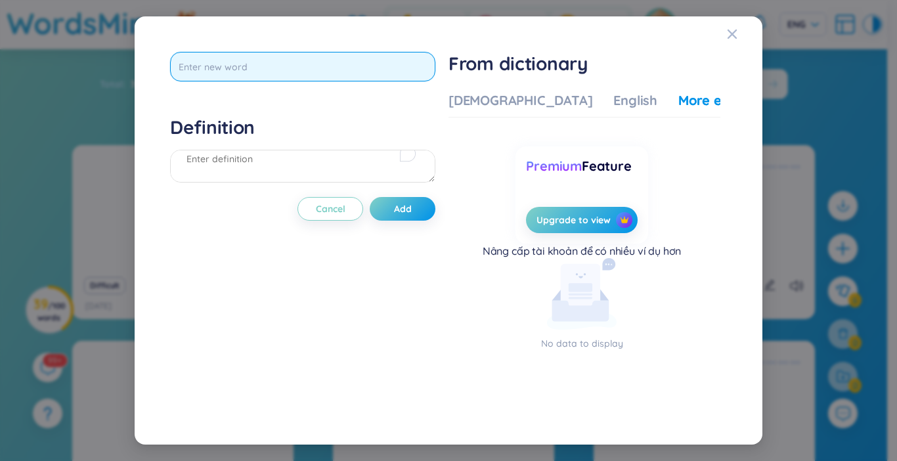
click at [232, 67] on input "text" at bounding box center [302, 67] width 265 height 30
type input "coward"
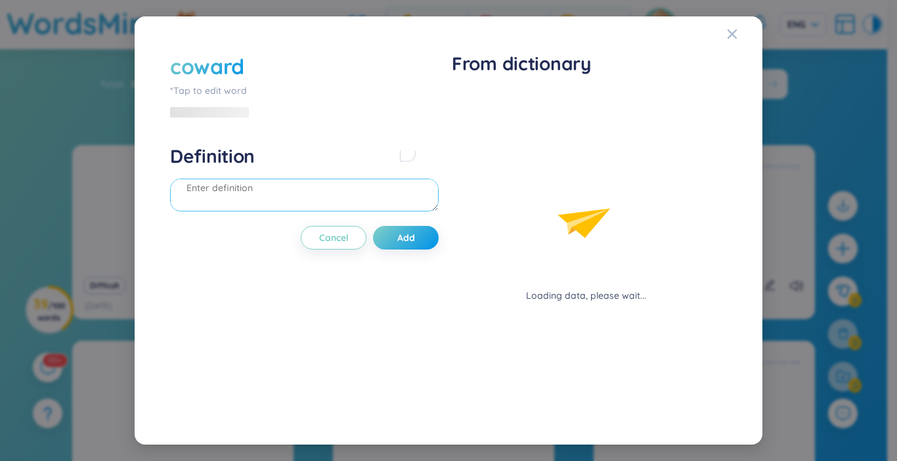
click at [249, 172] on div "Definition" at bounding box center [304, 179] width 269 height 71
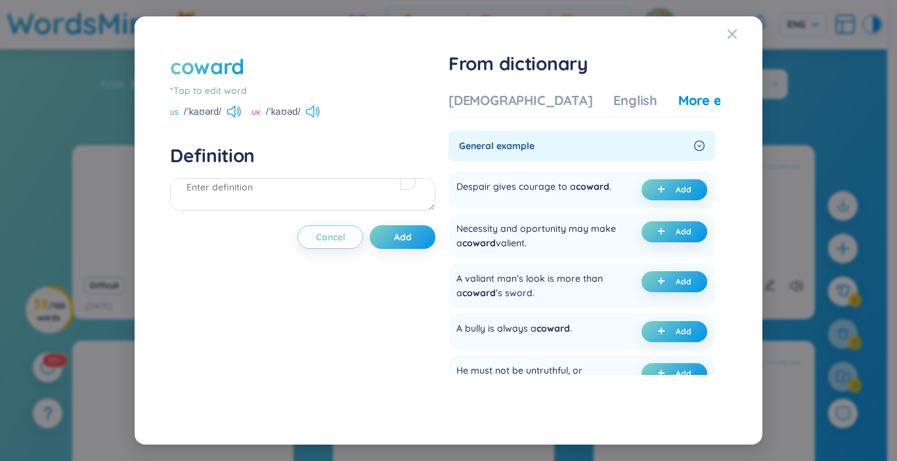
click at [316, 113] on icon at bounding box center [313, 112] width 14 height 12
click at [280, 184] on textarea "To enrich screen reader interactions, please activate Accessibility in Grammarl…" at bounding box center [302, 194] width 265 height 33
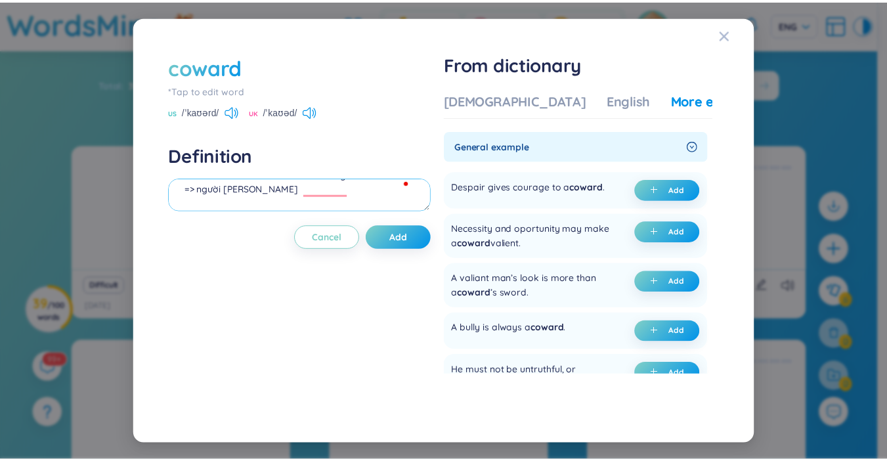
scroll to position [27, 0]
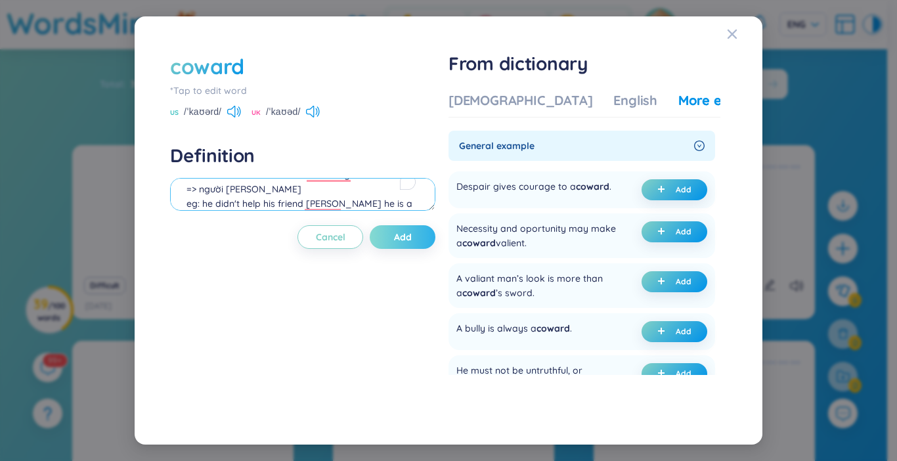
type textarea "someone who doesn't have a courage => người [PERSON_NAME] eg: he didn't help hi…"
click at [407, 245] on button "Add" at bounding box center [403, 237] width 66 height 24
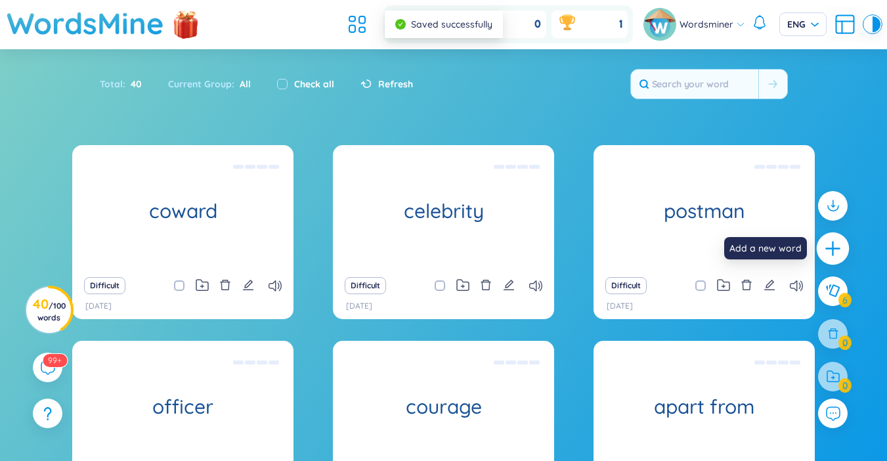
click at [833, 251] on icon "plus" at bounding box center [832, 248] width 1 height 14
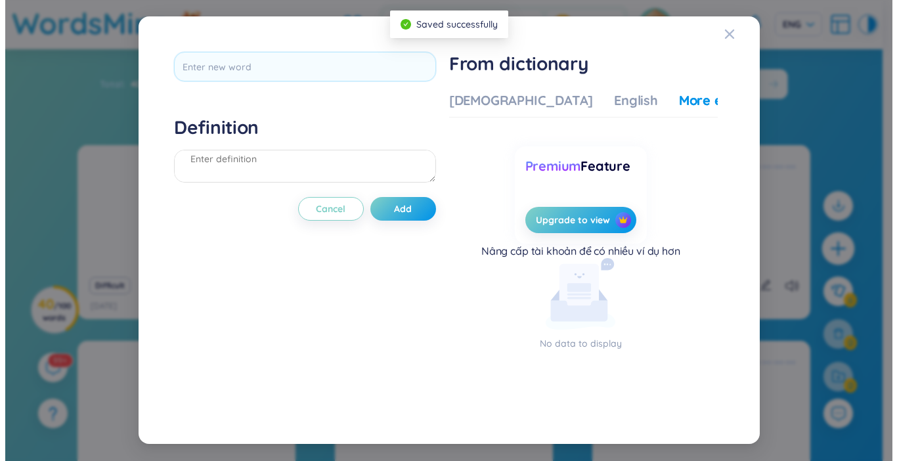
scroll to position [0, 0]
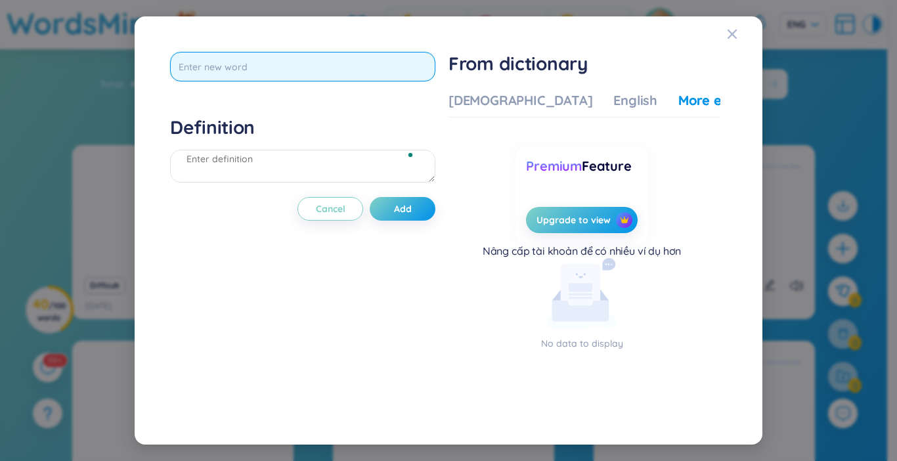
click at [353, 62] on input "text" at bounding box center [302, 67] width 265 height 30
type input "expert"
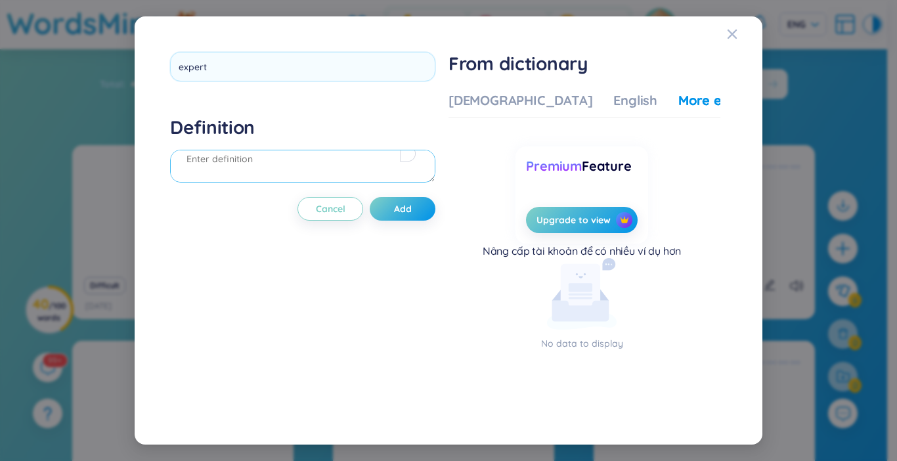
click at [205, 162] on div "Definition" at bounding box center [302, 151] width 265 height 71
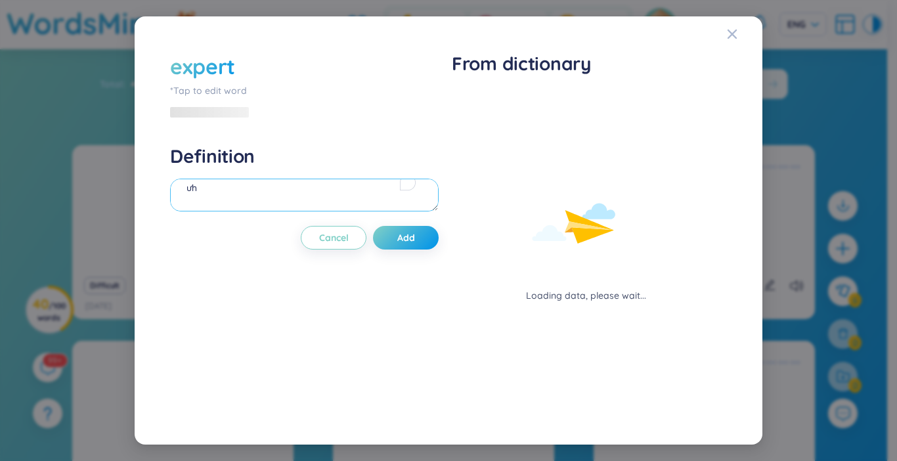
type textarea "ư"
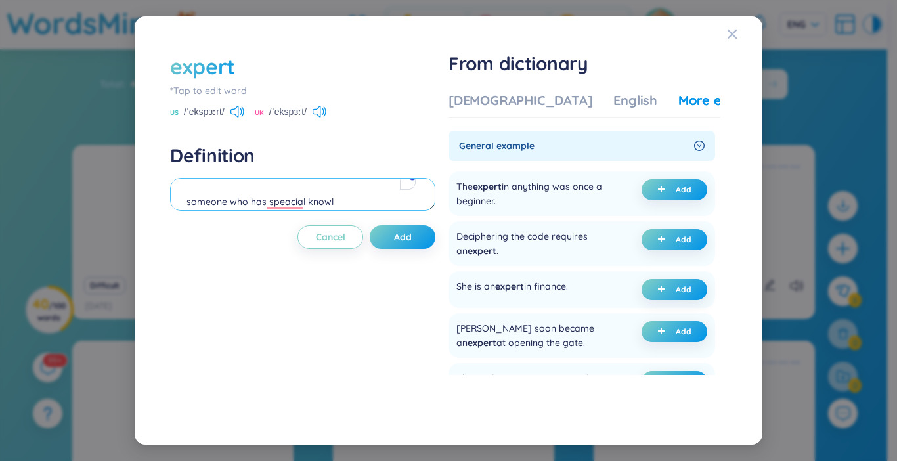
type textarea "someone who has speacial knowle"
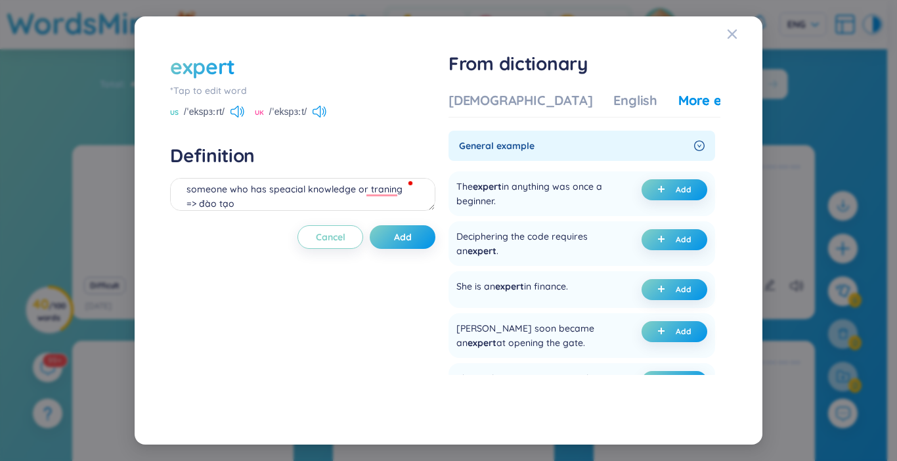
scroll to position [27, 0]
type textarea "someone who has speacial knowledge or traning => đào tạo eg: She is an expert i…"
click at [417, 236] on button "Add" at bounding box center [403, 237] width 66 height 24
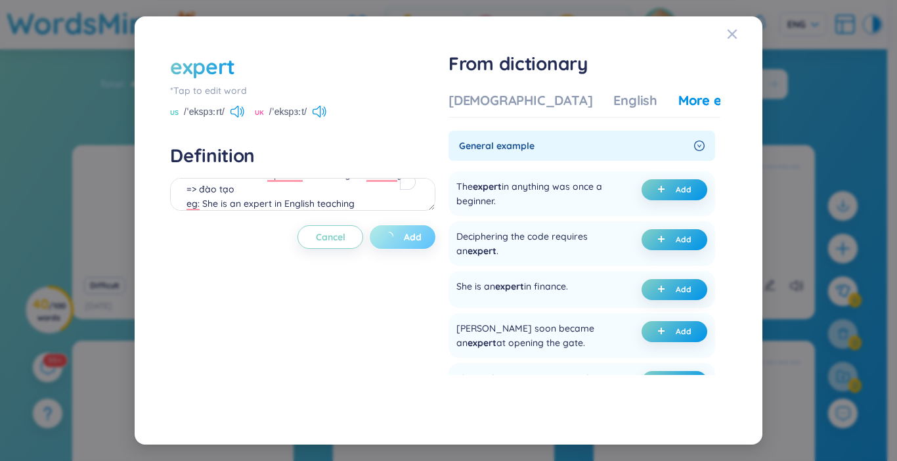
click at [408, 242] on span "Add" at bounding box center [413, 236] width 18 height 13
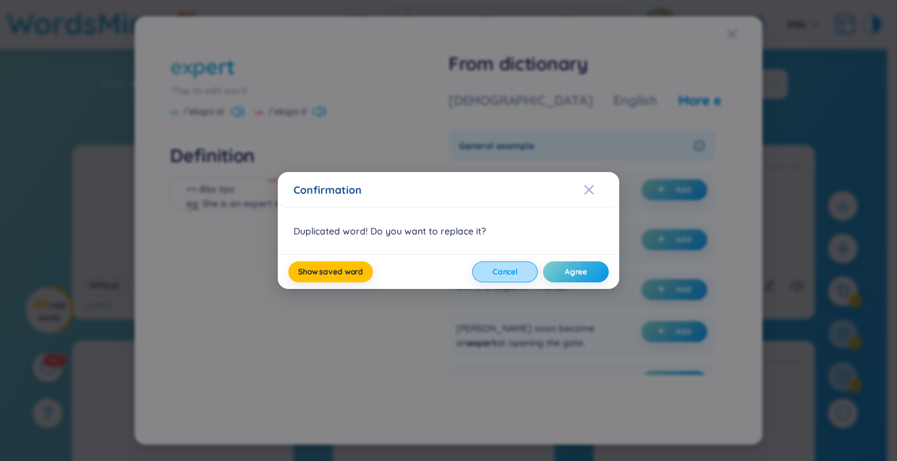
click at [507, 270] on span "Cancel" at bounding box center [504, 272] width 25 height 11
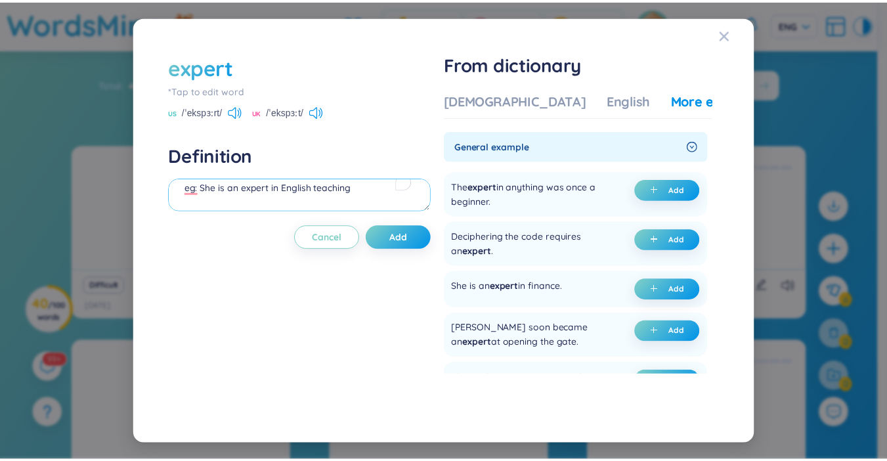
scroll to position [0, 0]
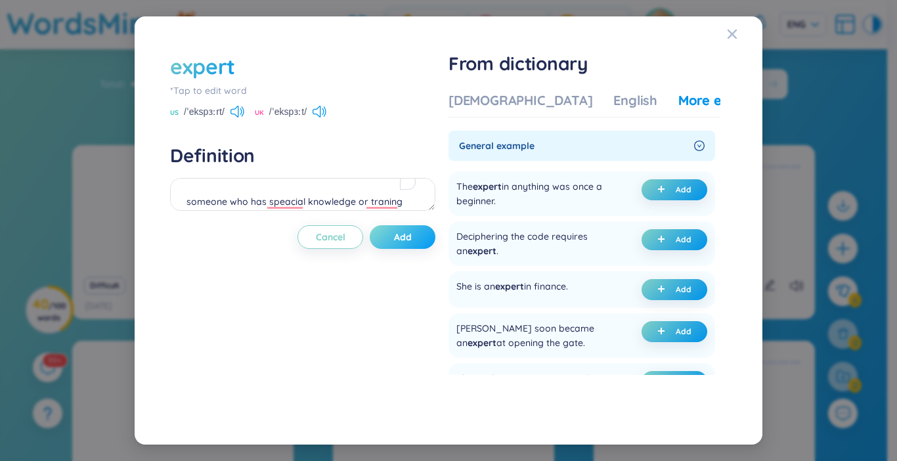
click at [400, 234] on span "Add" at bounding box center [403, 236] width 18 height 13
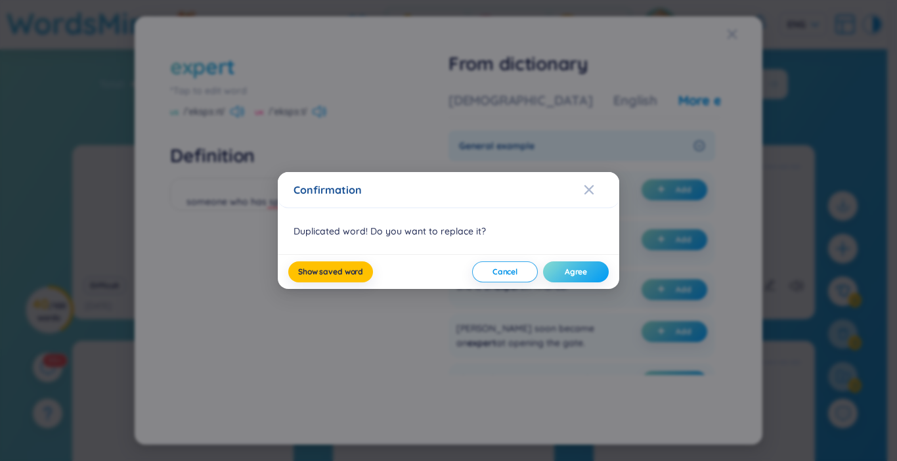
click at [573, 274] on span "Agree" at bounding box center [576, 272] width 22 height 11
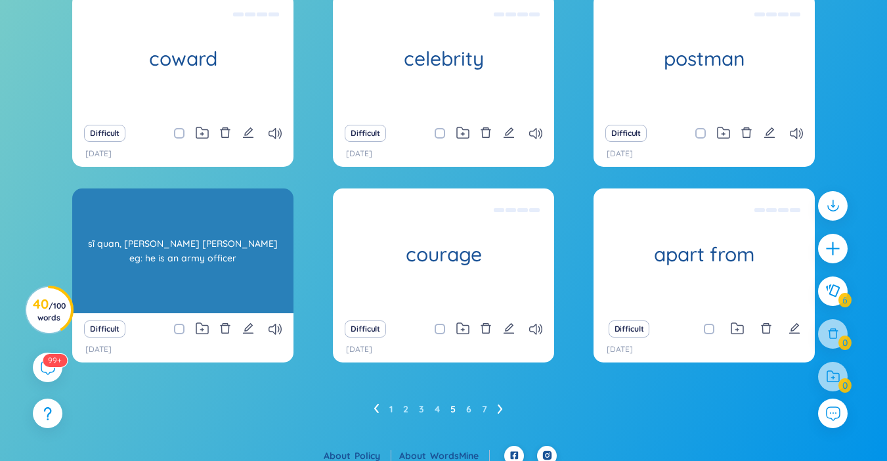
scroll to position [163, 0]
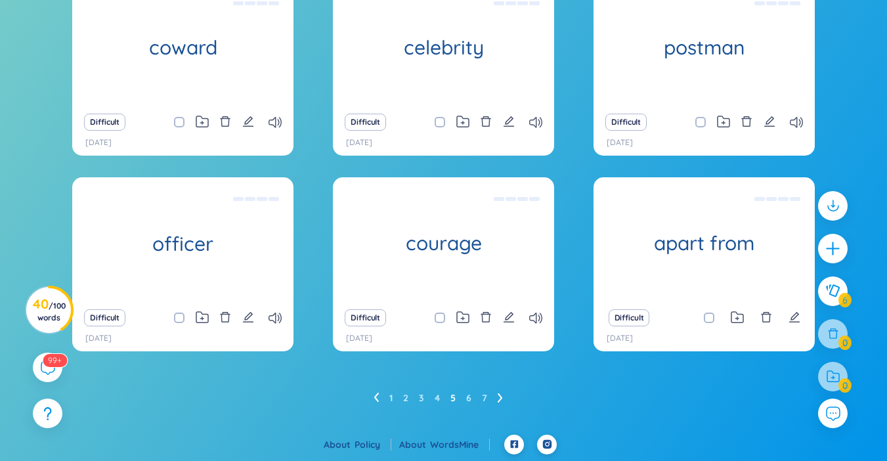
click at [380, 395] on ul "1 2 3 4 5 6 7" at bounding box center [444, 397] width 140 height 21
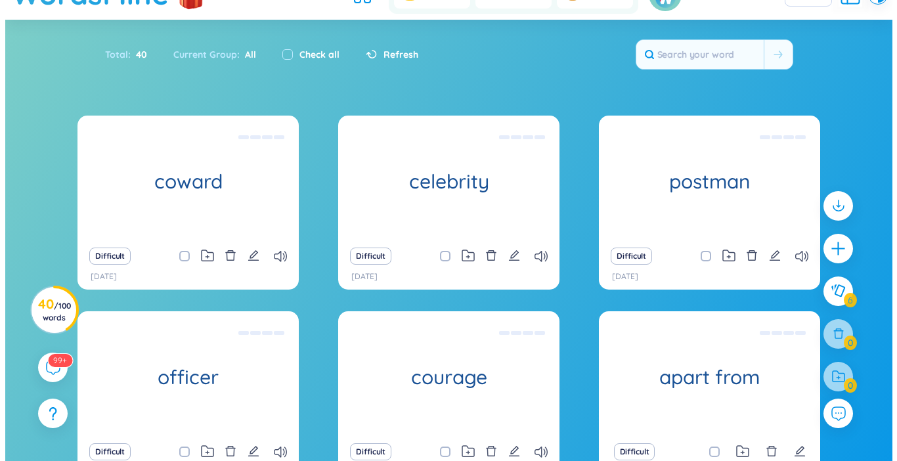
scroll to position [0, 0]
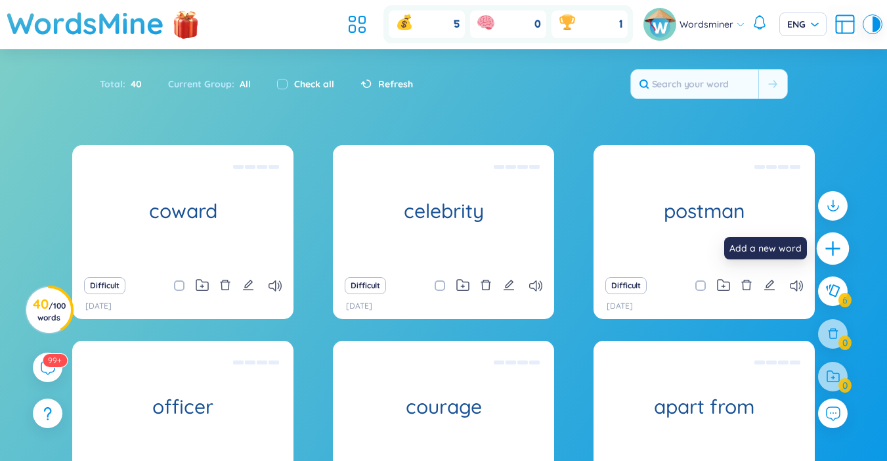
click at [836, 253] on icon "plus" at bounding box center [833, 249] width 18 height 18
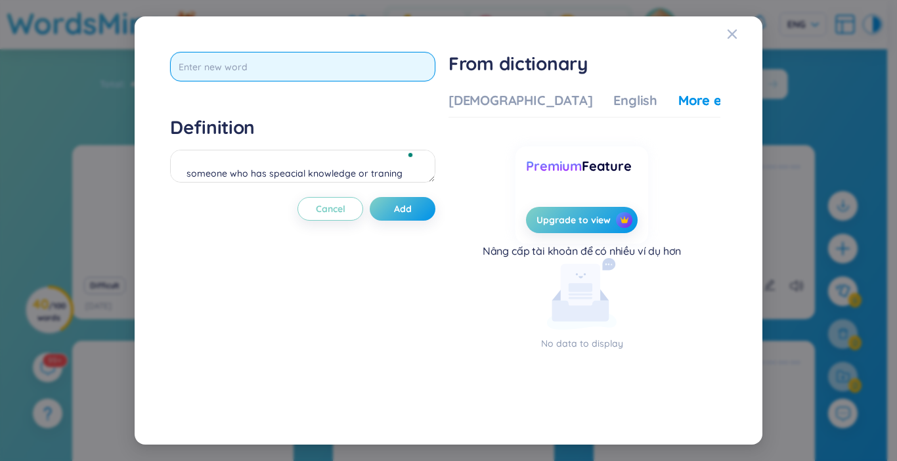
click at [209, 71] on input "text" at bounding box center [302, 67] width 265 height 30
type input "expert"
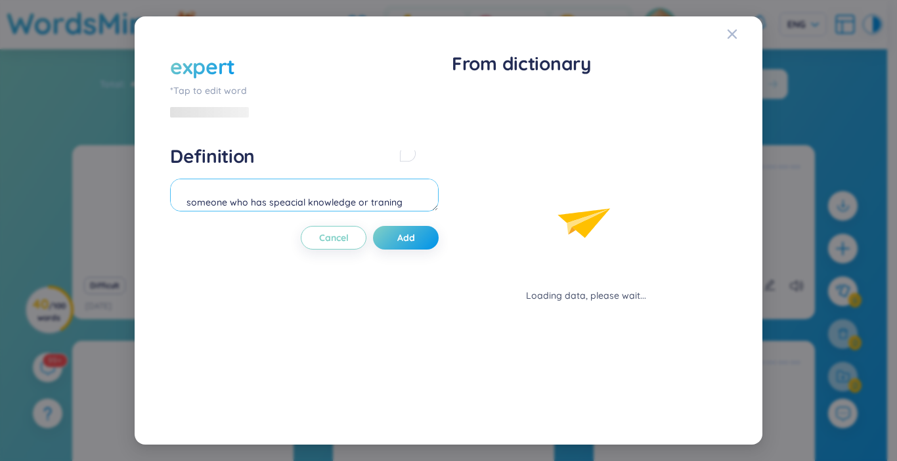
click at [320, 179] on textarea "someone who has speacial knowledge or traning => đào tạo eg: She is an expert i…" at bounding box center [304, 195] width 269 height 33
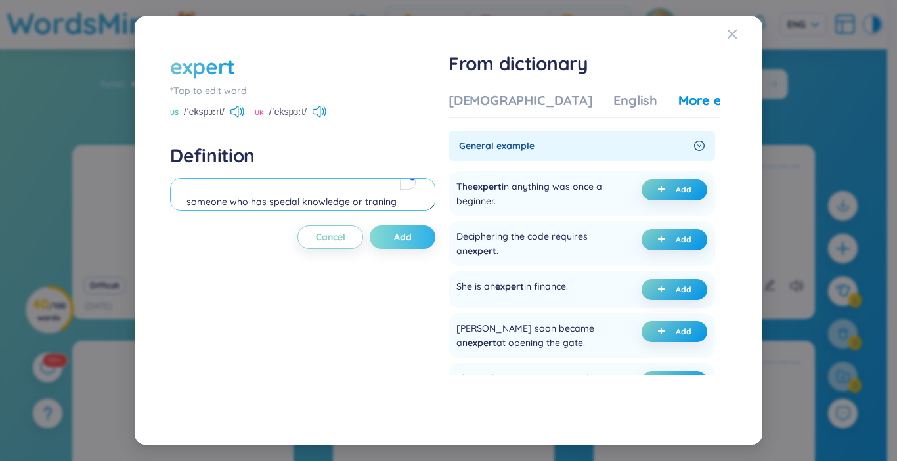
type textarea "someone who has special knowledge or traning"
click at [387, 242] on button "Add" at bounding box center [403, 237] width 66 height 24
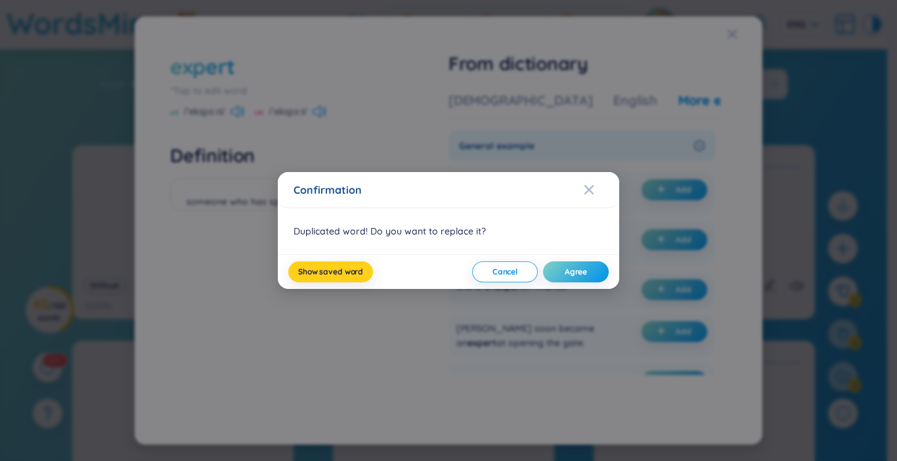
click at [334, 274] on span "Show saved word" at bounding box center [330, 272] width 65 height 11
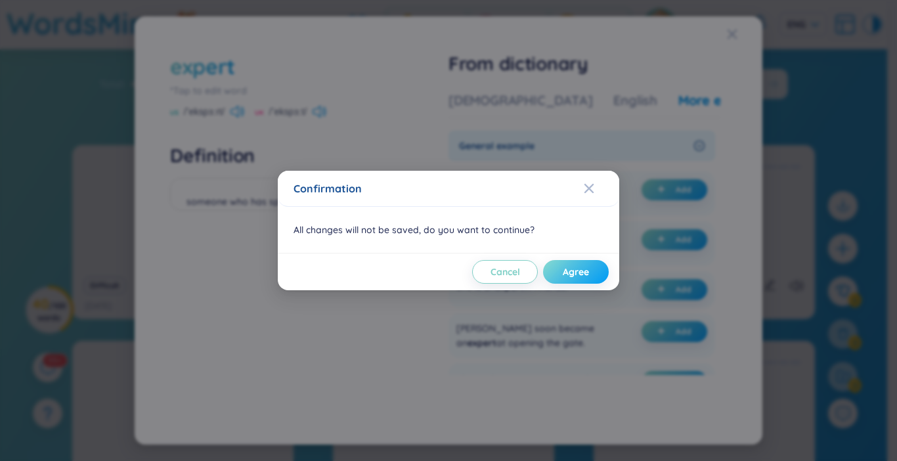
click at [570, 271] on span "Agree" at bounding box center [576, 271] width 26 height 13
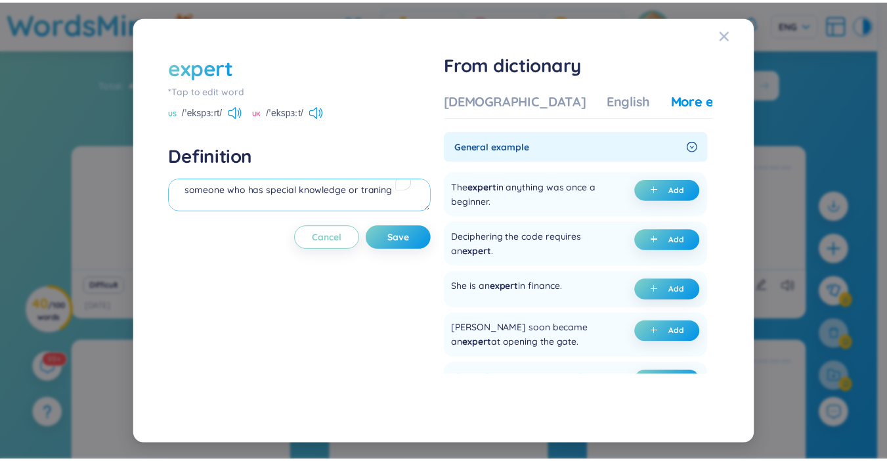
scroll to position [14, 0]
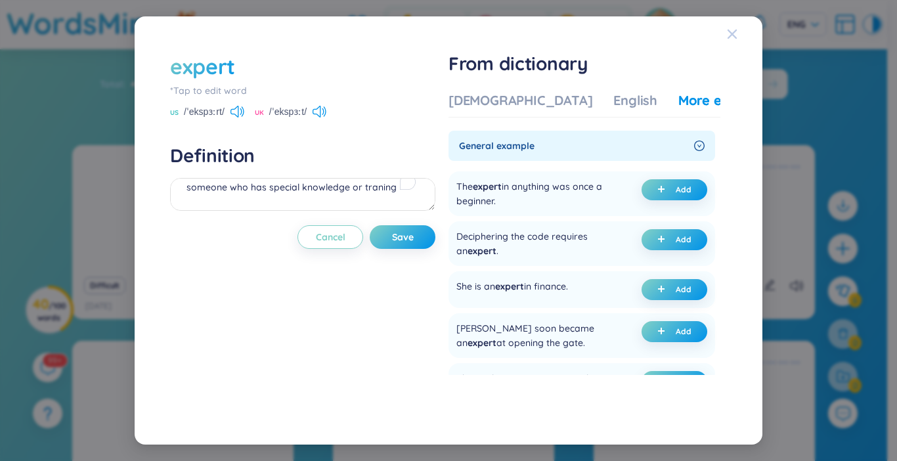
click at [733, 31] on icon "Close" at bounding box center [732, 34] width 11 height 11
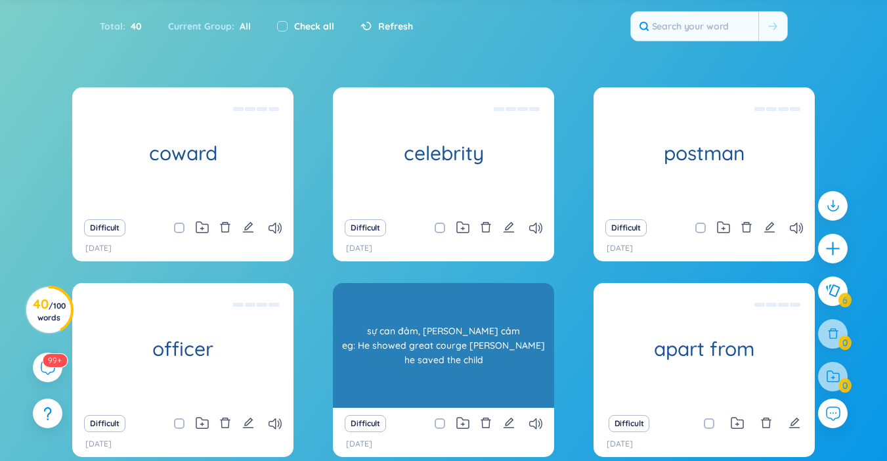
scroll to position [32, 0]
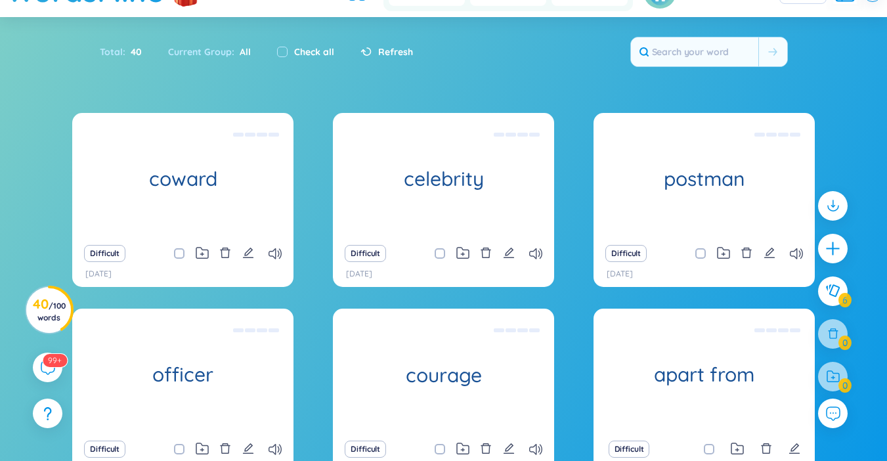
click at [57, 310] on h3 "40 / 100 words" at bounding box center [49, 311] width 33 height 24
click at [57, 309] on section "Sort Alphabet Ascending Alphabet Descending Time-based Ascending Time-based Des…" at bounding box center [443, 291] width 887 height 549
click at [840, 251] on icon "plus" at bounding box center [833, 249] width 18 height 18
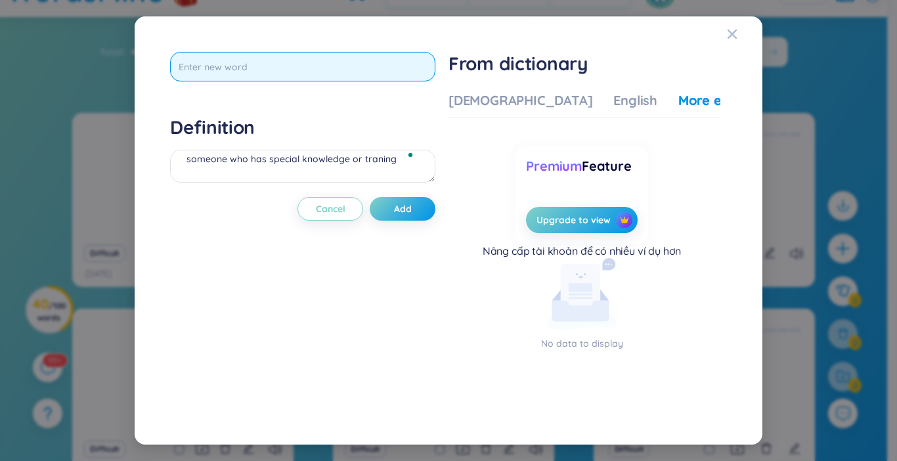
click at [281, 60] on input "text" at bounding box center [302, 67] width 265 height 30
type input "fool"
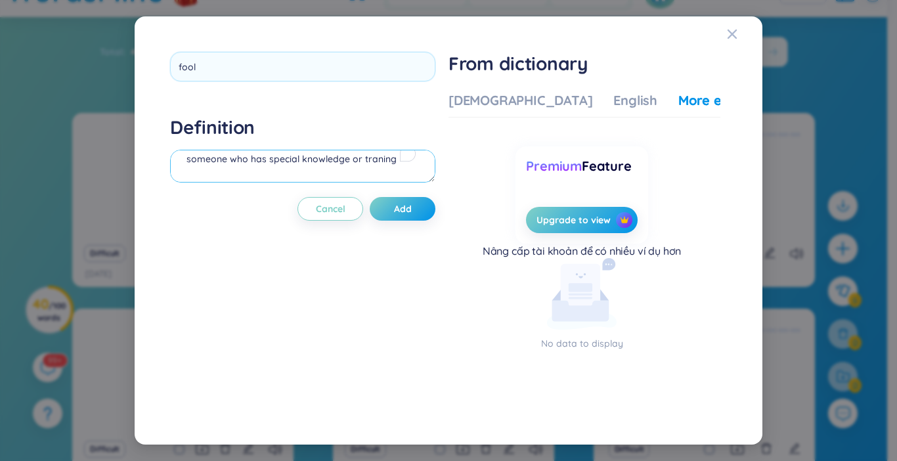
click at [177, 169] on div "Definition someone who has special knowledge or traning" at bounding box center [302, 151] width 265 height 71
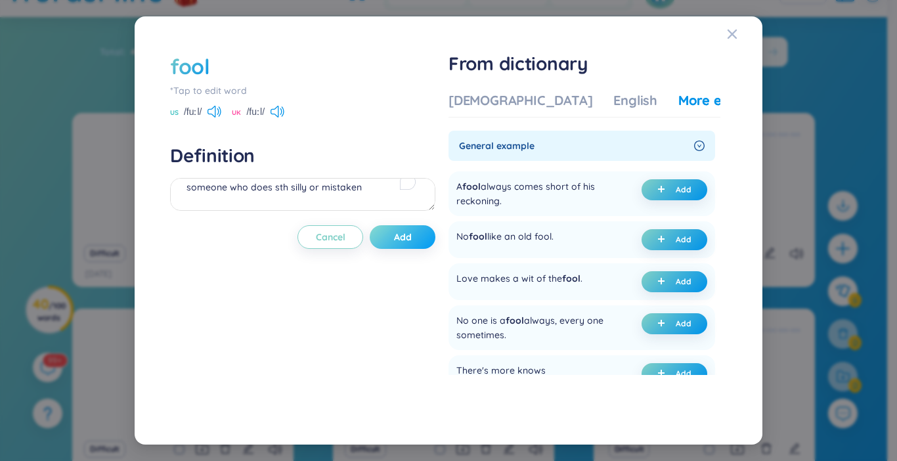
click at [389, 235] on button "Add" at bounding box center [403, 237] width 66 height 24
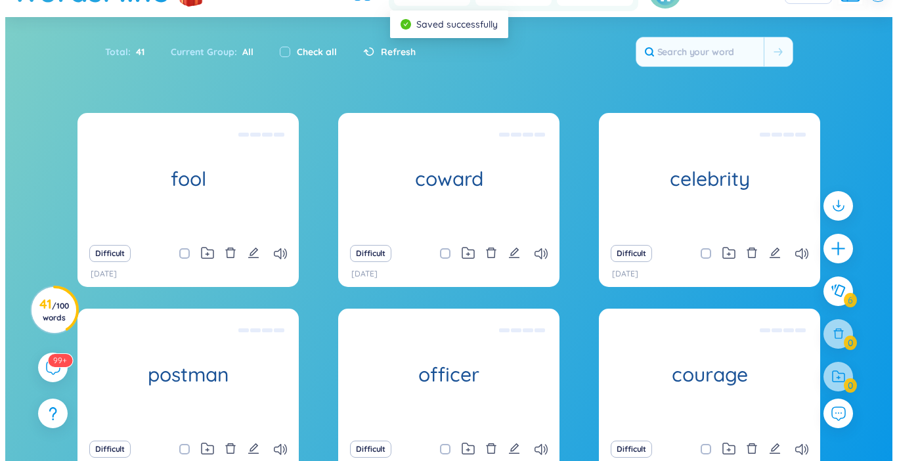
scroll to position [0, 0]
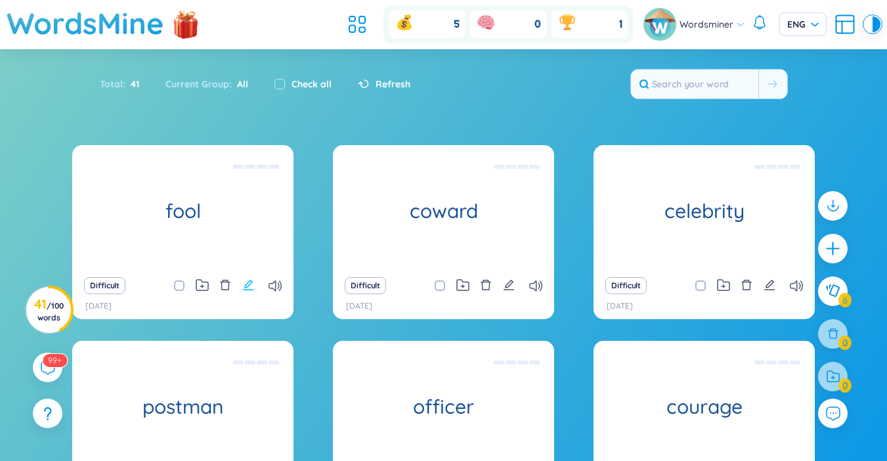
click at [249, 279] on icon "edit" at bounding box center [248, 285] width 12 height 12
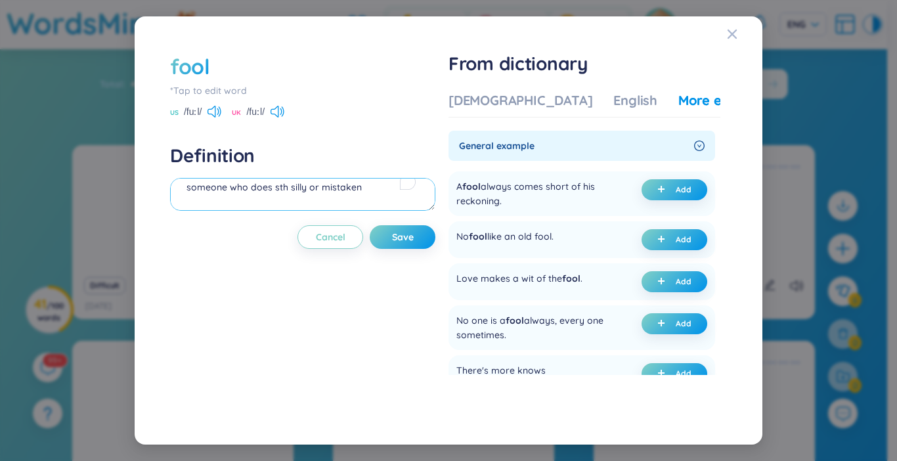
click at [362, 190] on textarea "someone who does sth silly or mistaken" at bounding box center [302, 194] width 265 height 33
click at [480, 97] on div "[DEMOGRAPHIC_DATA]" at bounding box center [520, 100] width 144 height 18
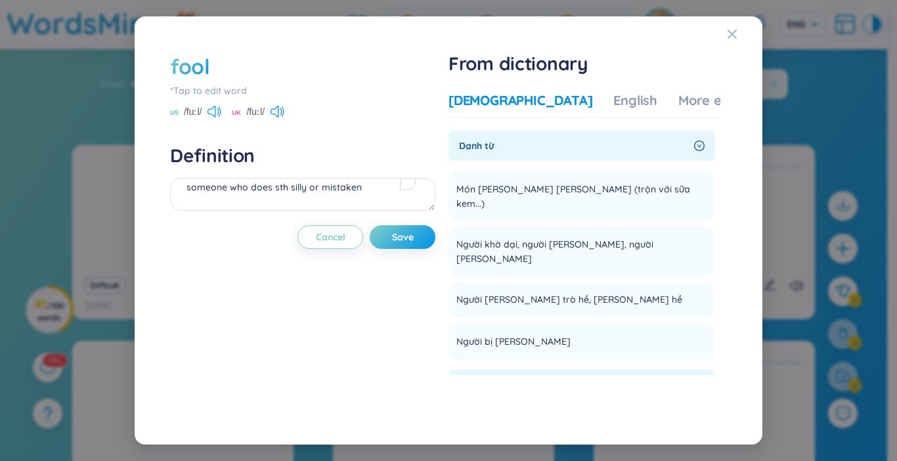
click at [221, 113] on icon at bounding box center [220, 111] width 3 height 10
click at [368, 191] on textarea "someone who does sth silly or mistaken" at bounding box center [302, 194] width 265 height 33
type textarea "someone who does sth silly or mistaken người khờ dại, [PERSON_NAME] eg: Don't b…"
click at [412, 230] on span "Save" at bounding box center [403, 236] width 22 height 13
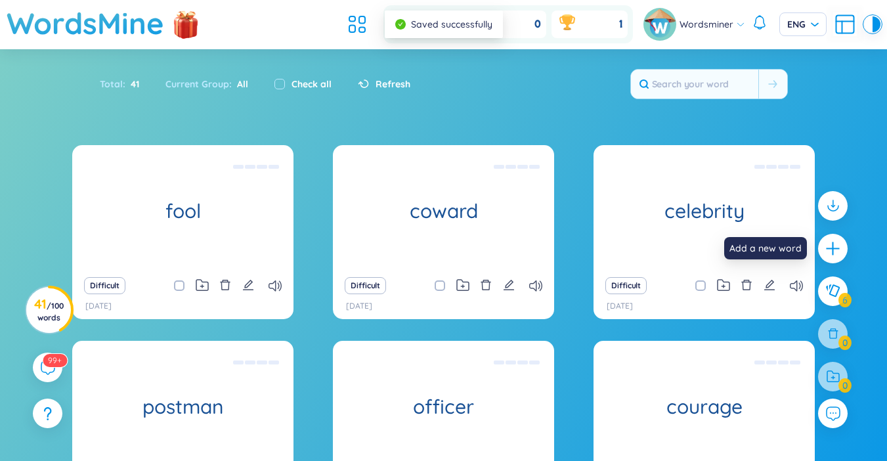
click at [832, 255] on icon "plus" at bounding box center [833, 248] width 16 height 16
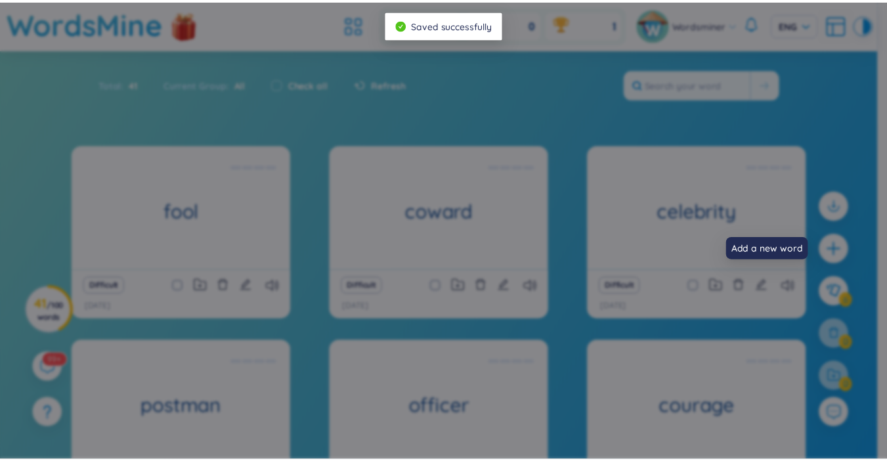
scroll to position [14, 0]
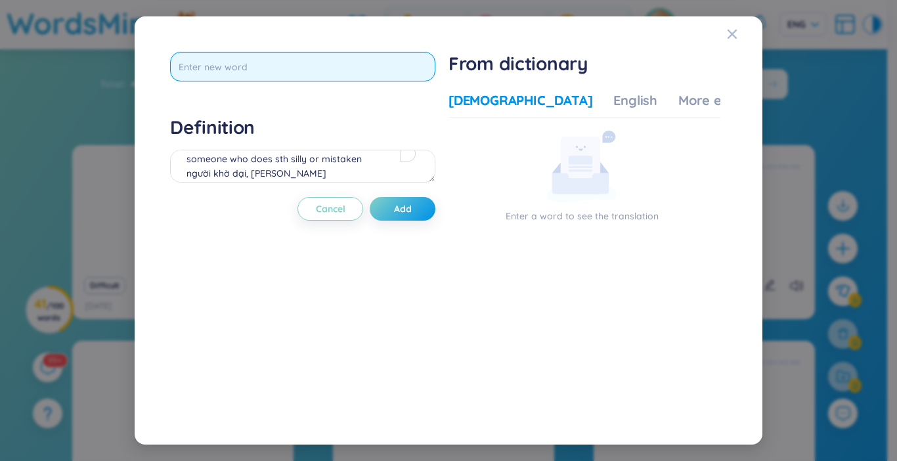
click at [316, 72] on input "text" at bounding box center [302, 67] width 265 height 30
type input "miser"
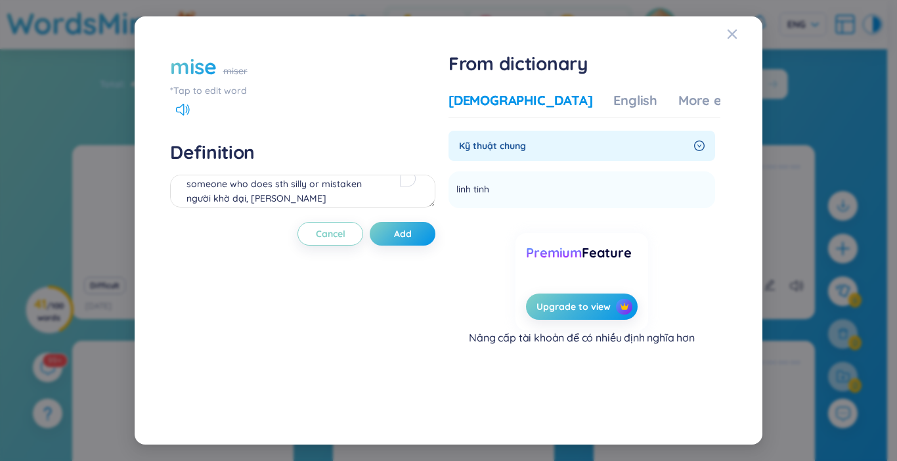
click at [240, 72] on div "miser" at bounding box center [235, 71] width 24 height 14
click at [279, 70] on div "mise miser" at bounding box center [302, 66] width 265 height 29
click at [192, 63] on div "mise" at bounding box center [193, 66] width 47 height 29
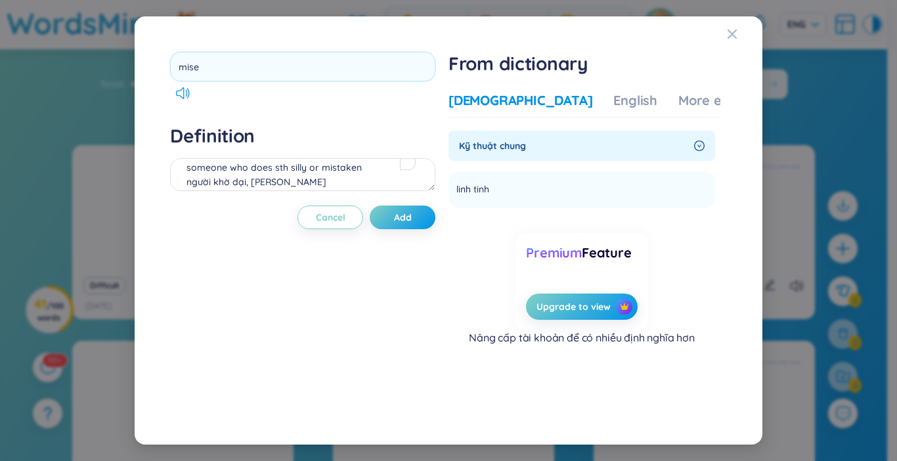
click at [192, 63] on input "mise" at bounding box center [302, 67] width 265 height 30
click at [202, 66] on input "mise" at bounding box center [302, 67] width 265 height 30
click at [215, 73] on input "mise" at bounding box center [302, 67] width 265 height 30
click at [236, 76] on input "mise" at bounding box center [302, 67] width 265 height 30
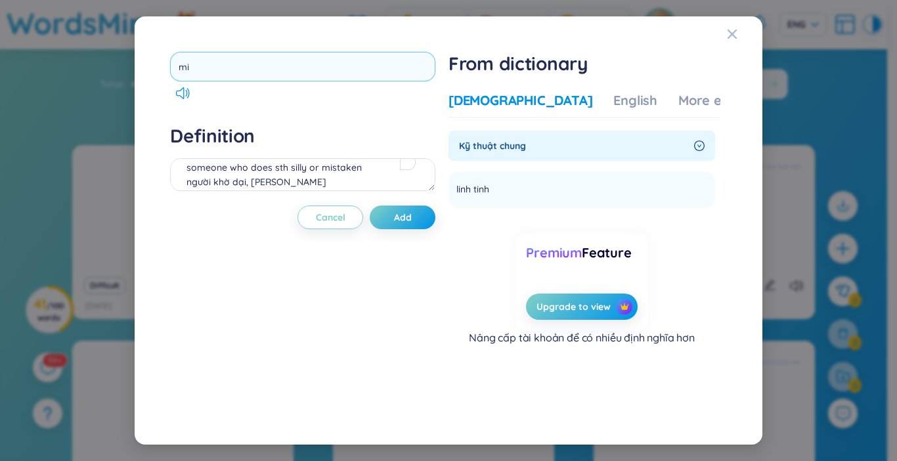
type input "m"
type input "miser"
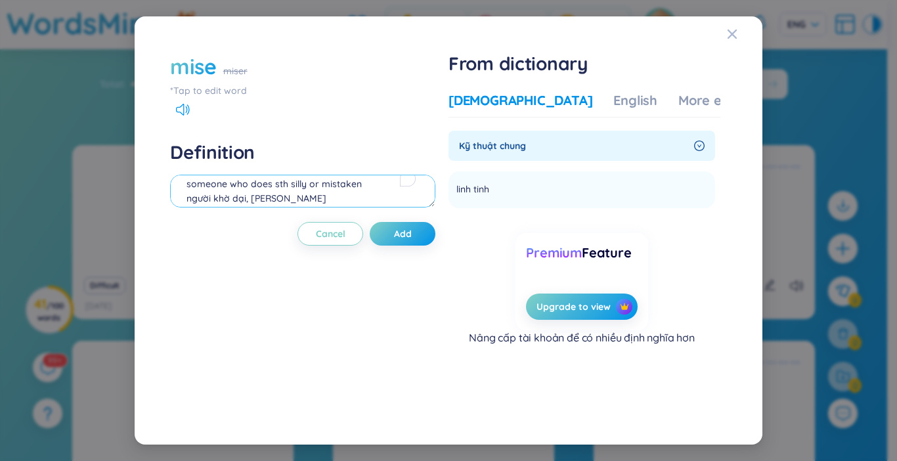
click at [248, 171] on div "Definition someone who does sth silly or mistaken người khờ dại, ngu xuẩn eg: D…" at bounding box center [302, 175] width 265 height 71
click at [225, 71] on div "miser" at bounding box center [235, 71] width 24 height 14
click at [212, 72] on div "mise" at bounding box center [193, 66] width 47 height 29
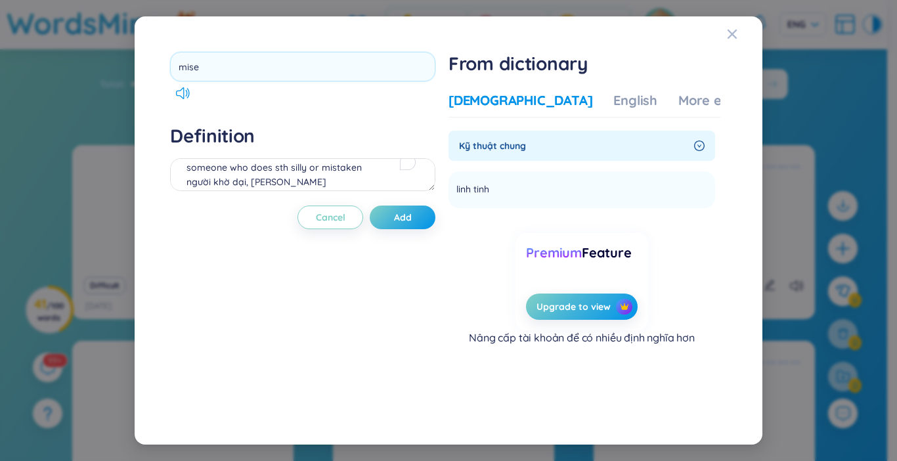
click at [212, 72] on input "mise" at bounding box center [302, 67] width 265 height 30
click at [230, 76] on input "mise" at bounding box center [302, 67] width 265 height 30
drag, startPoint x: 257, startPoint y: 79, endPoint x: 30, endPoint y: 78, distance: 227.2
click at [30, 78] on div "mise Definition someone who does sth silly or mistaken người khờ dại, ngu xuẩn …" at bounding box center [448, 230] width 897 height 461
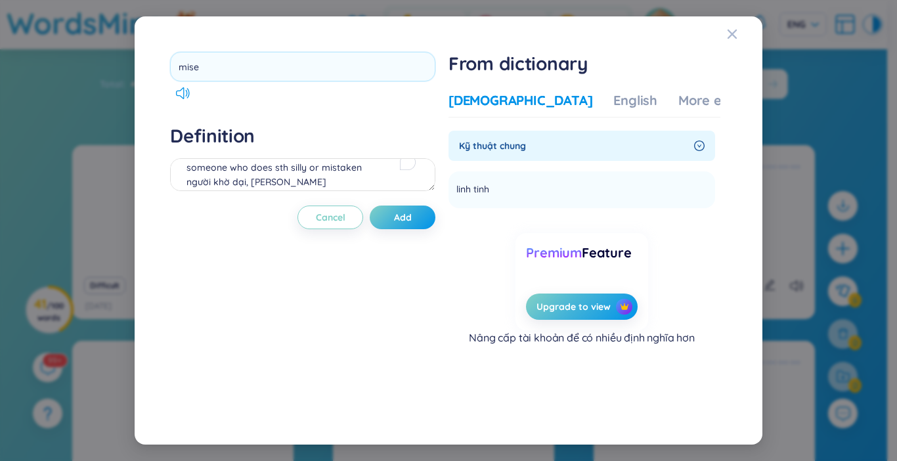
click at [725, 35] on div "mise Definition someone who does sth silly or mistaken người khờ dại, ngu xuẩn …" at bounding box center [448, 230] width 596 height 396
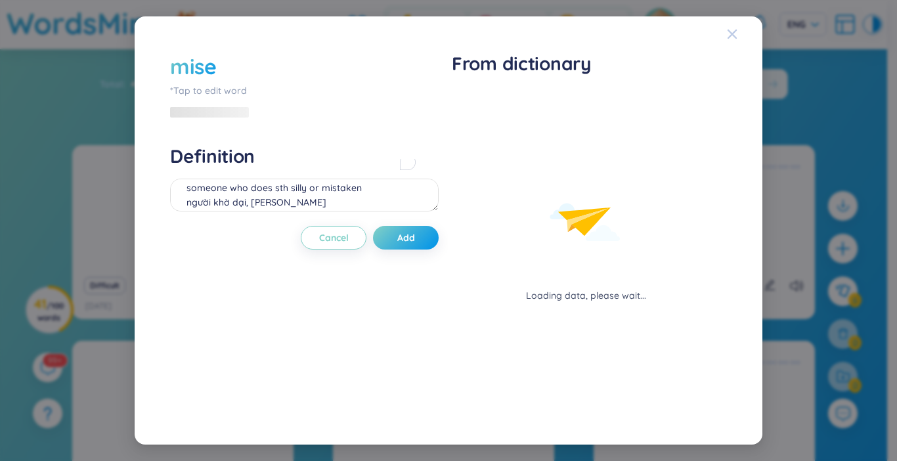
click at [729, 33] on icon "Close" at bounding box center [732, 34] width 11 height 11
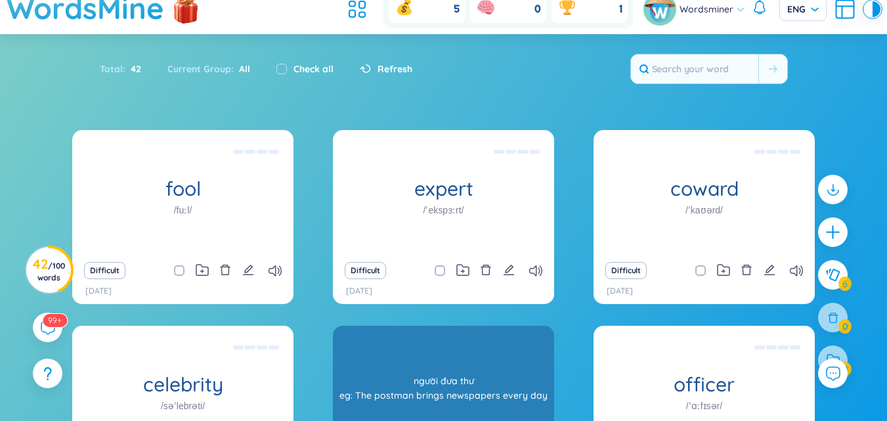
scroll to position [66, 0]
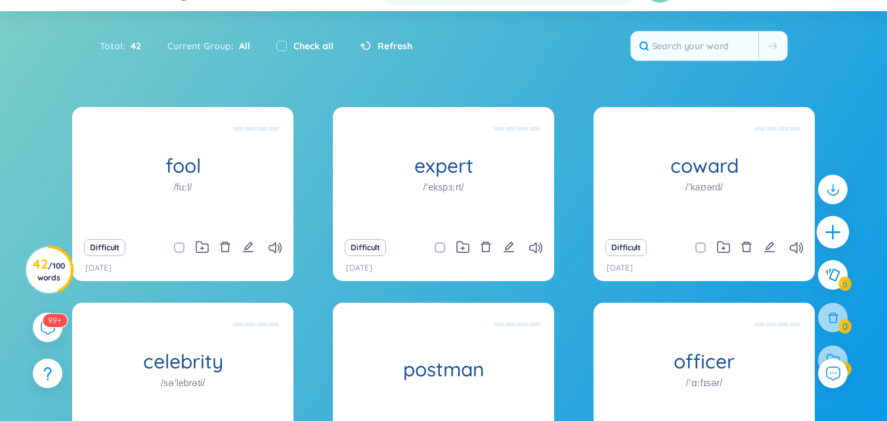
click at [831, 242] on div at bounding box center [833, 232] width 33 height 33
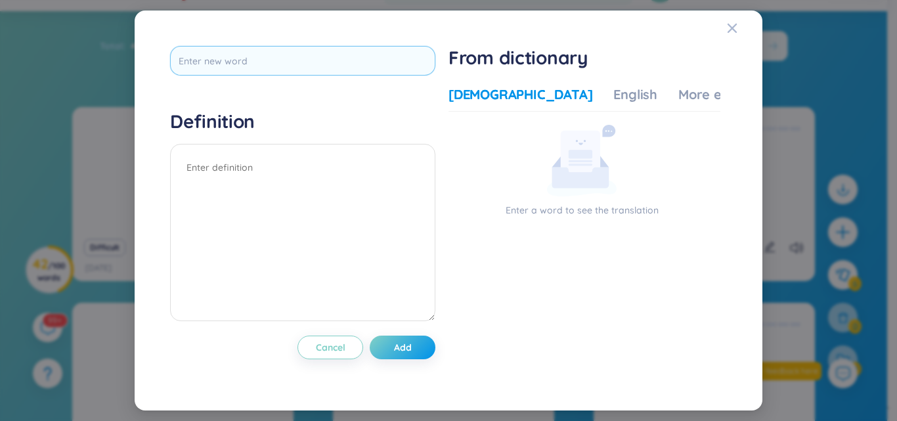
click at [302, 74] on input "text" at bounding box center [302, 61] width 265 height 30
type input "miser"
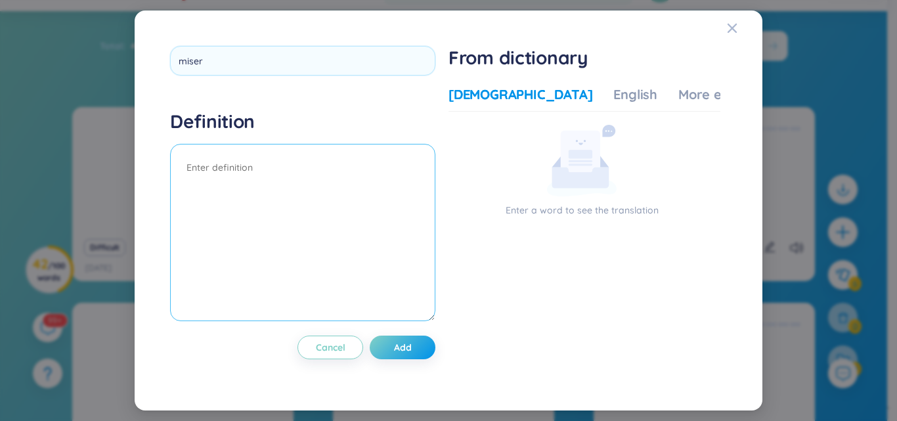
click at [284, 170] on textarea at bounding box center [302, 232] width 265 height 177
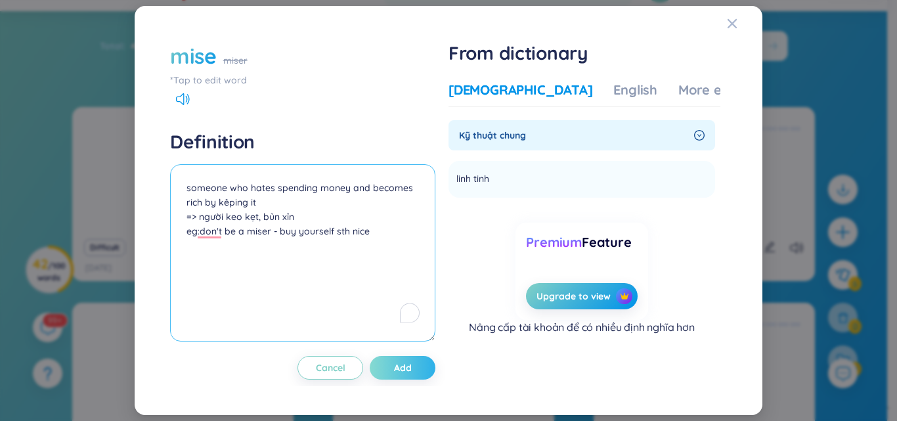
type textarea "someone who hates spending money and becomes rich by kêping it => người keo kẹt…"
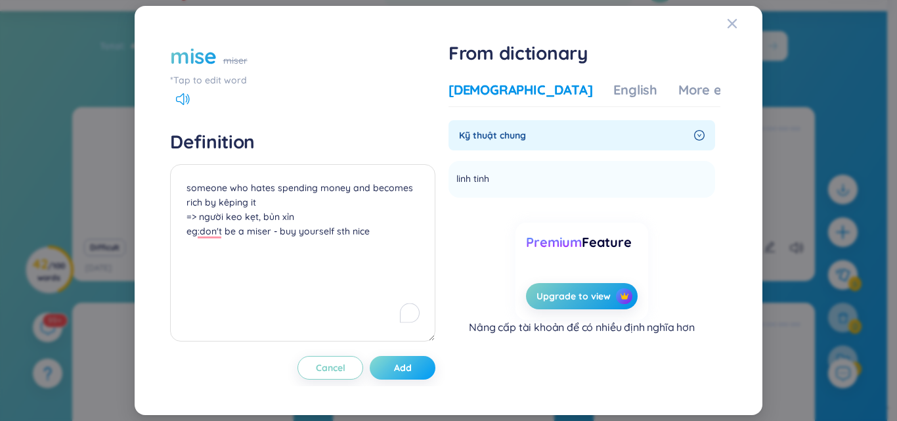
click at [419, 366] on button "Add" at bounding box center [403, 368] width 66 height 24
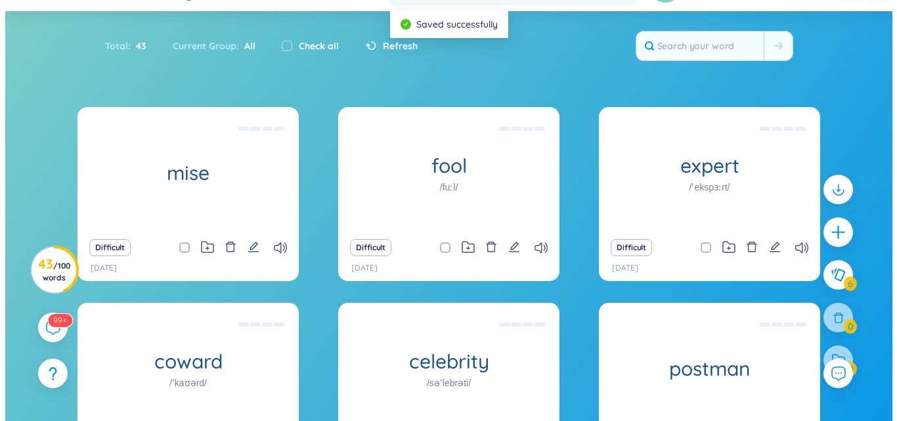
scroll to position [0, 0]
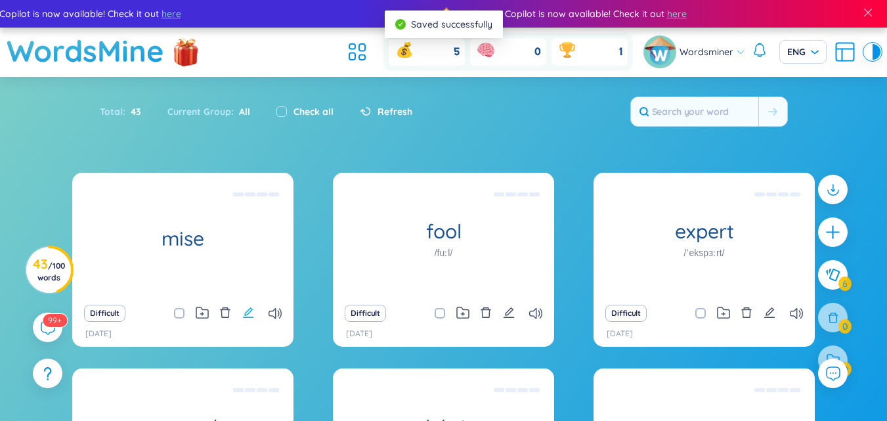
click at [246, 316] on icon "edit" at bounding box center [248, 313] width 12 height 12
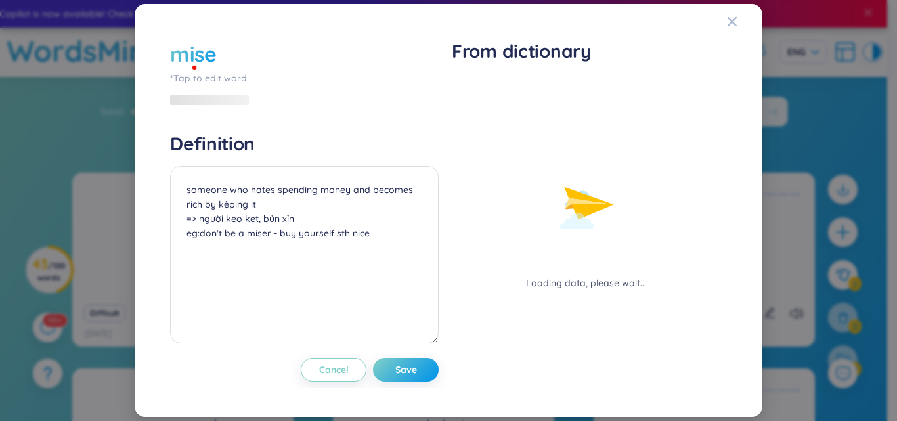
click at [233, 62] on div "mise" at bounding box center [304, 53] width 269 height 29
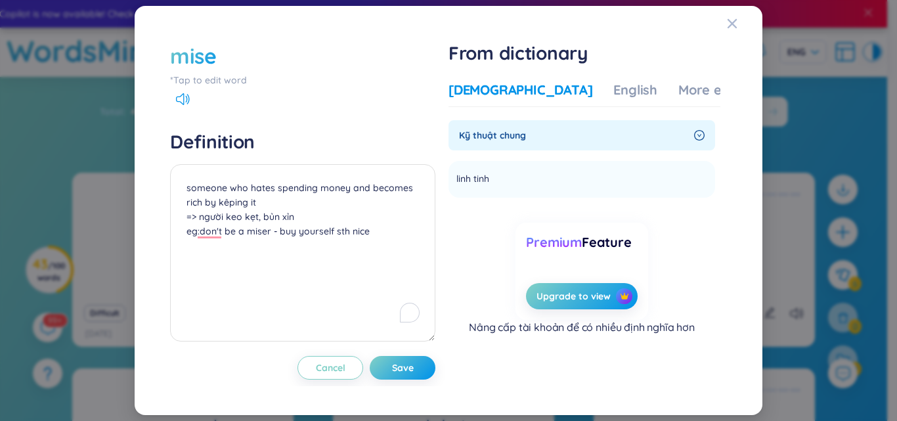
click at [214, 60] on div "mise" at bounding box center [193, 55] width 47 height 29
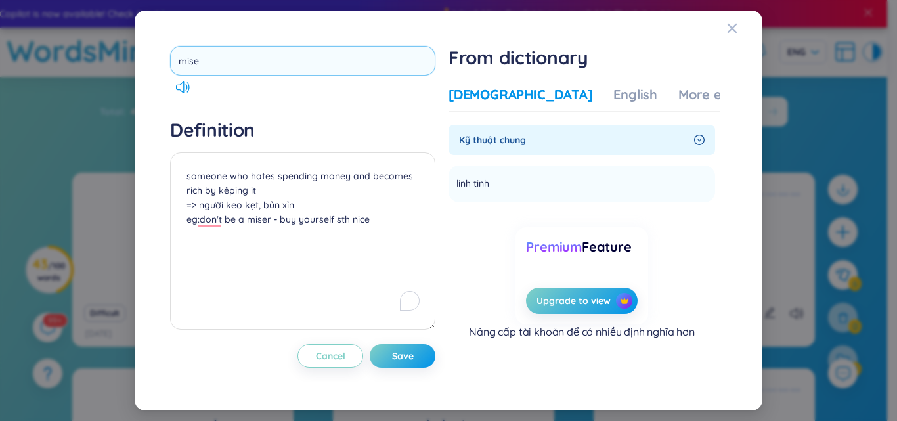
click at [212, 60] on input "mise" at bounding box center [302, 61] width 265 height 30
type input "miser"
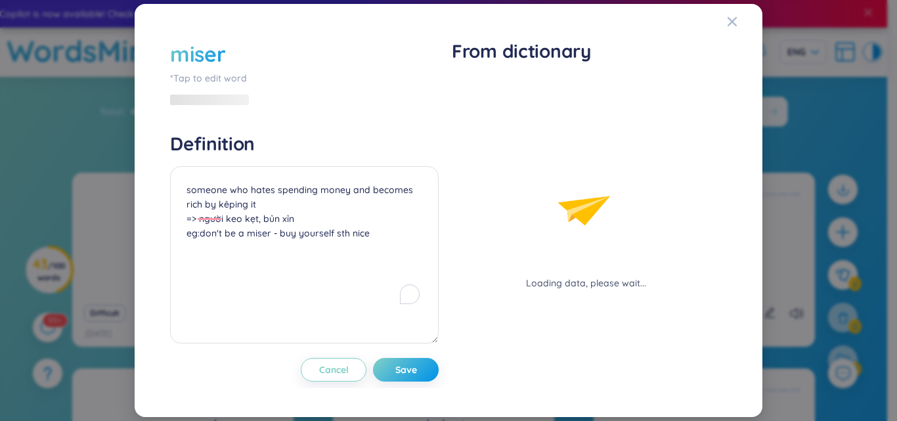
click at [387, 349] on div "miser *Tap to edit word Definition someone who hates spending money and becomes…" at bounding box center [304, 210] width 269 height 342
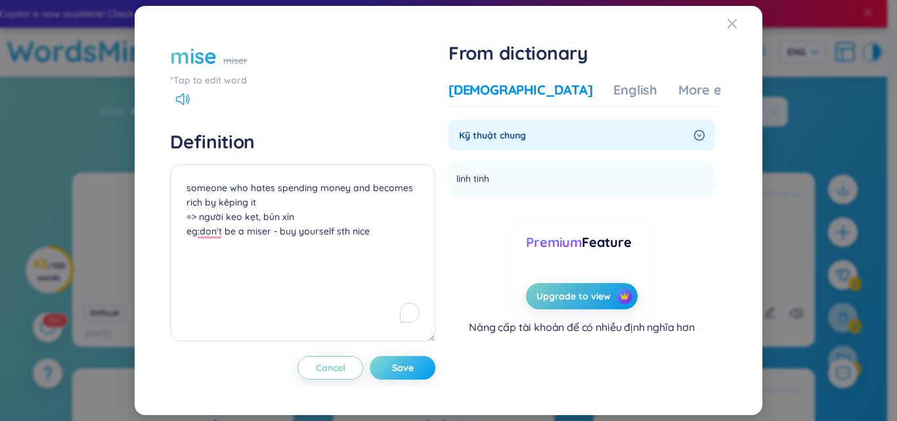
click at [412, 376] on button "Save" at bounding box center [403, 368] width 66 height 24
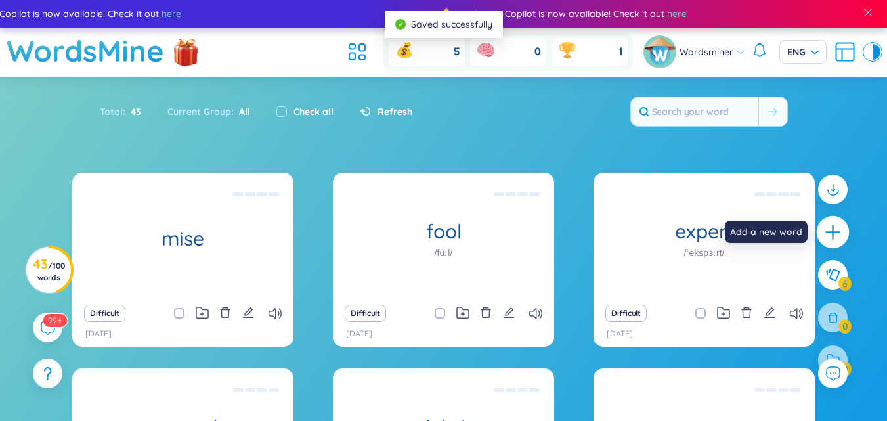
click at [834, 238] on icon "plus" at bounding box center [833, 232] width 18 height 18
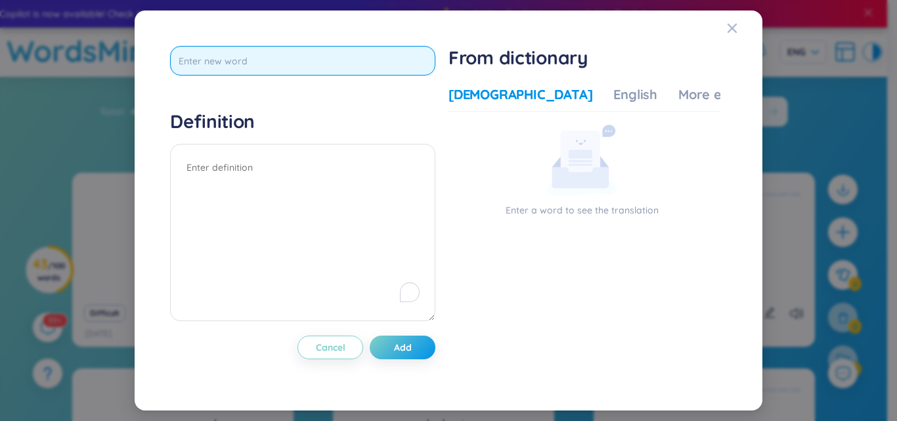
click at [202, 69] on input "text" at bounding box center [302, 61] width 265 height 30
type input "optimist"
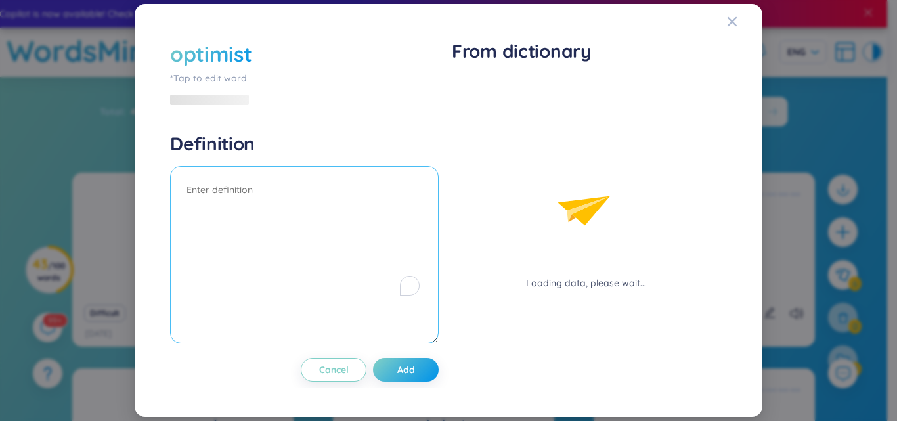
click at [305, 192] on textarea "To enrich screen reader interactions, please activate Accessibility in Grammarl…" at bounding box center [304, 254] width 269 height 177
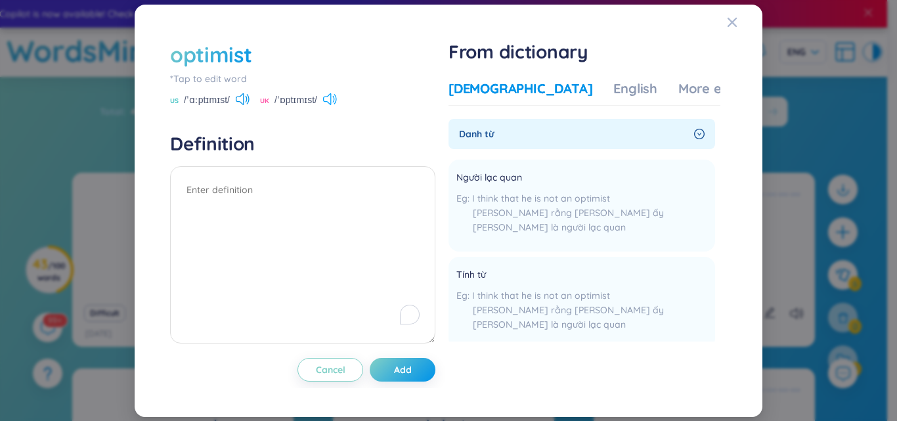
click at [337, 97] on icon at bounding box center [330, 99] width 14 height 12
click at [309, 194] on textarea "To enrich screen reader interactions, please activate Accessibility in Grammarl…" at bounding box center [302, 254] width 265 height 177
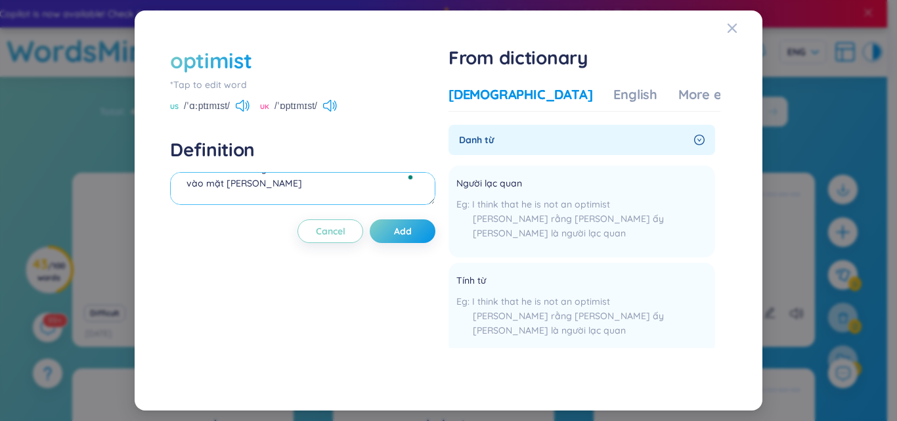
scroll to position [27, 0]
drag, startPoint x: 896, startPoint y: 13, endPoint x: 523, endPoint y: 54, distance: 375.1
click at [494, 69] on div "From dictionary Vietnamese English More examples [PERSON_NAME] từ Người lạc qua…" at bounding box center [584, 210] width 272 height 329
click at [268, 197] on textarea "someone who says that a bottle is half full-> chỉ nhìn vào mặt [PERSON_NAME] =" at bounding box center [302, 188] width 265 height 33
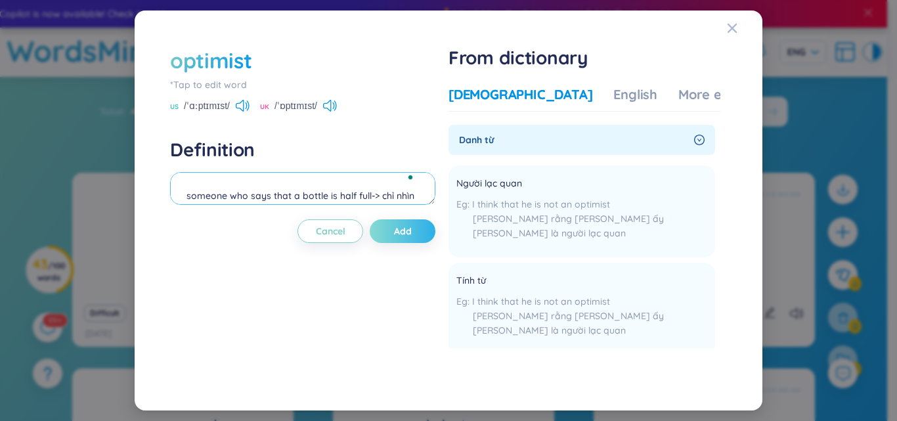
type textarea "someone who says that a bottle is half full-> chỉ nhìn vào mặt [PERSON_NAME] =>…"
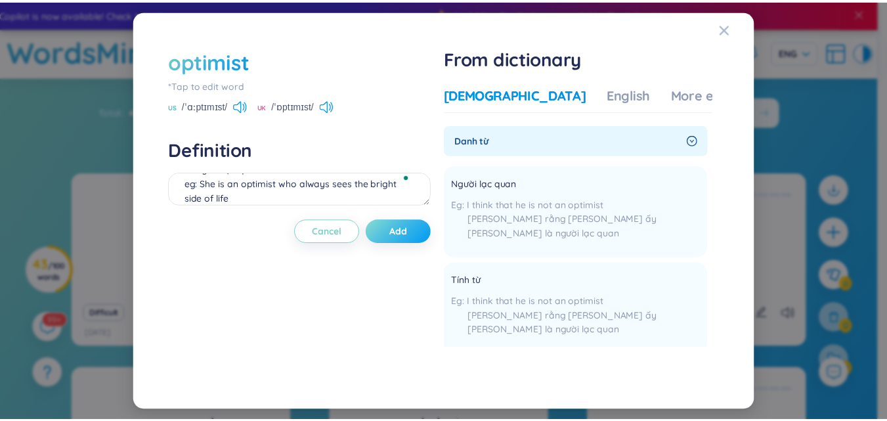
scroll to position [56, 0]
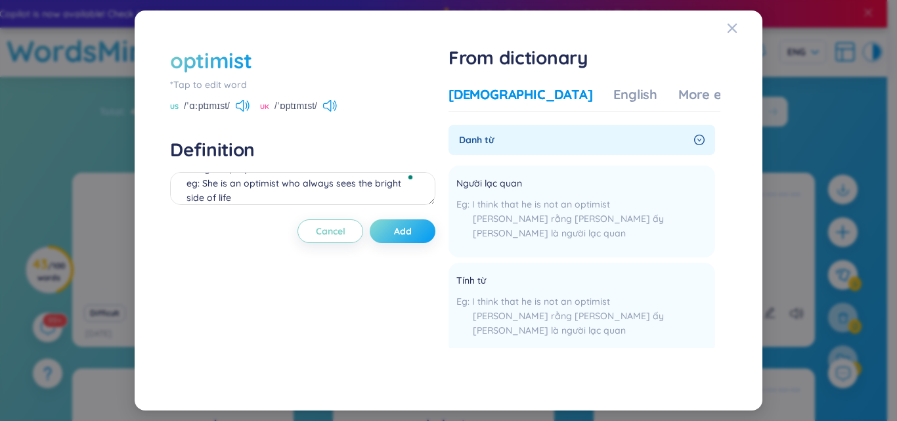
click at [407, 227] on span "Add" at bounding box center [403, 231] width 18 height 13
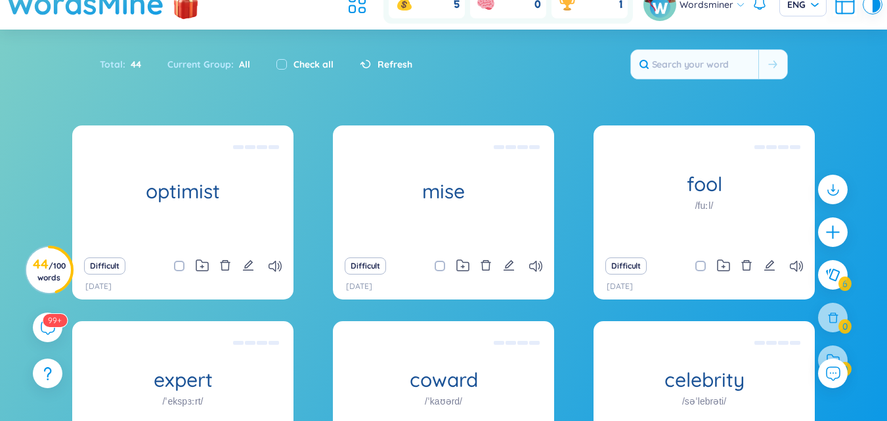
scroll to position [0, 0]
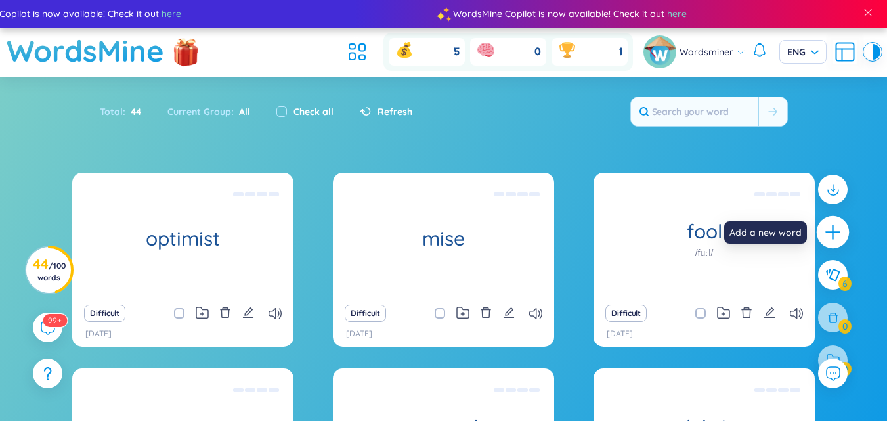
click at [842, 238] on icon "plus" at bounding box center [833, 232] width 18 height 18
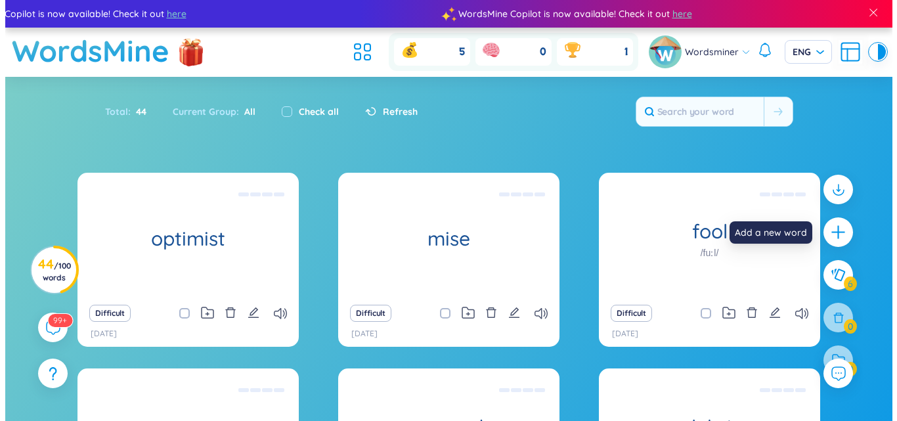
scroll to position [14, 0]
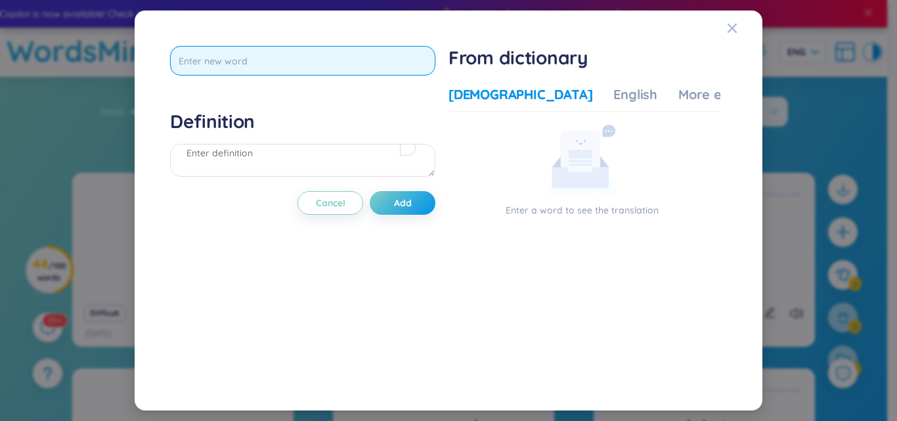
click at [328, 55] on input "text" at bounding box center [302, 61] width 265 height 30
type input "pessimist"
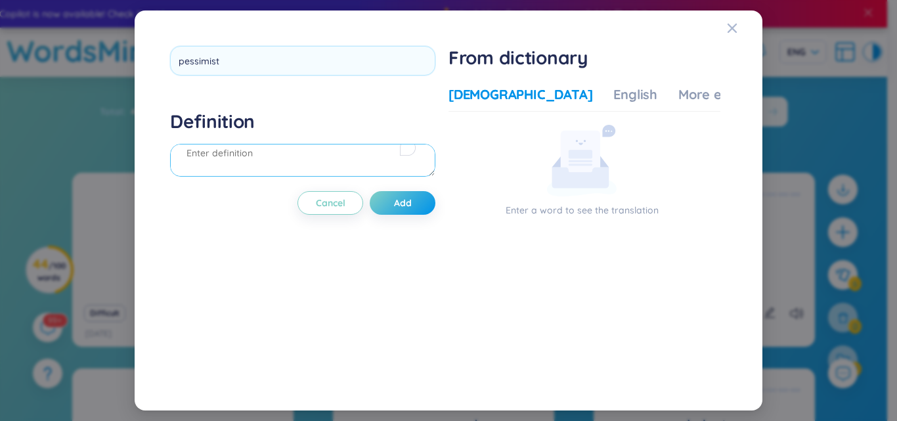
click at [205, 161] on div "Definition" at bounding box center [302, 145] width 265 height 71
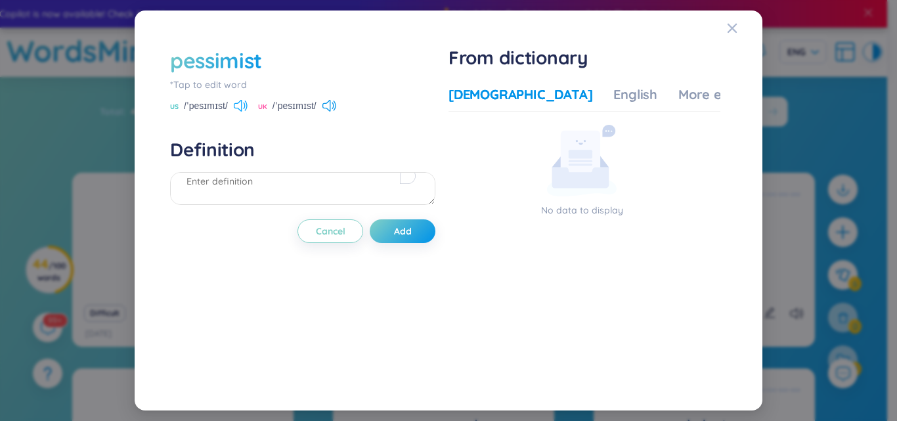
click at [241, 103] on icon at bounding box center [241, 106] width 14 height 12
click at [243, 192] on textarea "To enrich screen reader interactions, please activate Accessibility in Grammarl…" at bounding box center [302, 188] width 265 height 33
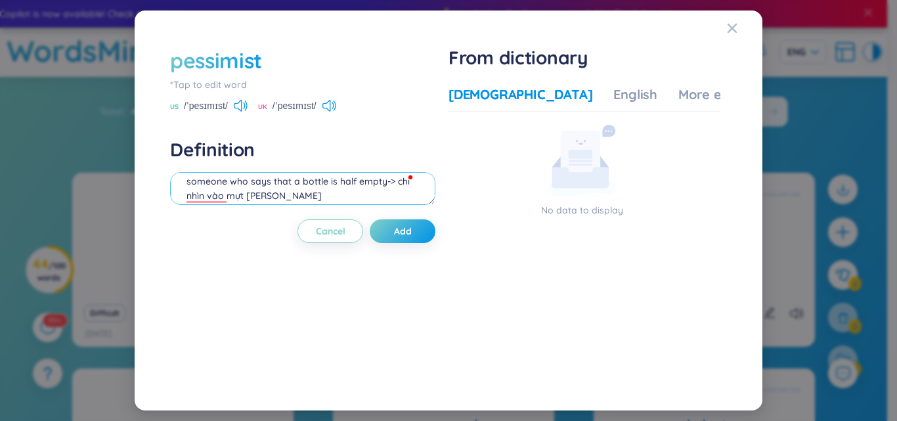
click at [248, 202] on textarea "someone who says that a bottle is half empty-> chỉ nhìn vào mựt [PERSON_NAME]" at bounding box center [302, 188] width 265 height 33
click at [244, 201] on textarea "someone who says that a bottle is half empty-> chỉ nhìn vào mựt [PERSON_NAME]" at bounding box center [302, 188] width 265 height 33
click at [347, 199] on textarea "someone who says that a bottle is half empty-> chỉ nhìn vào mặt [PERSON_NAME]" at bounding box center [302, 188] width 265 height 33
type textarea "someone who says that a bottle is half empty-> chỉ nhìn vào mặt [PERSON_NAME] =…"
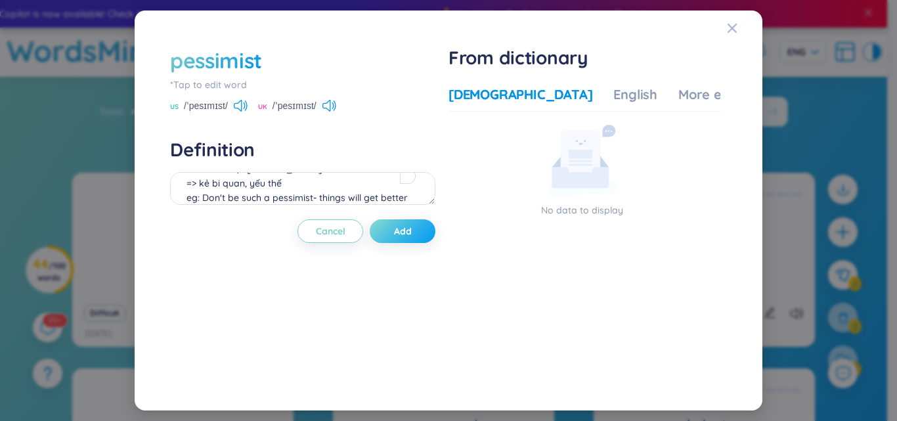
click at [408, 230] on span "Add" at bounding box center [403, 231] width 18 height 13
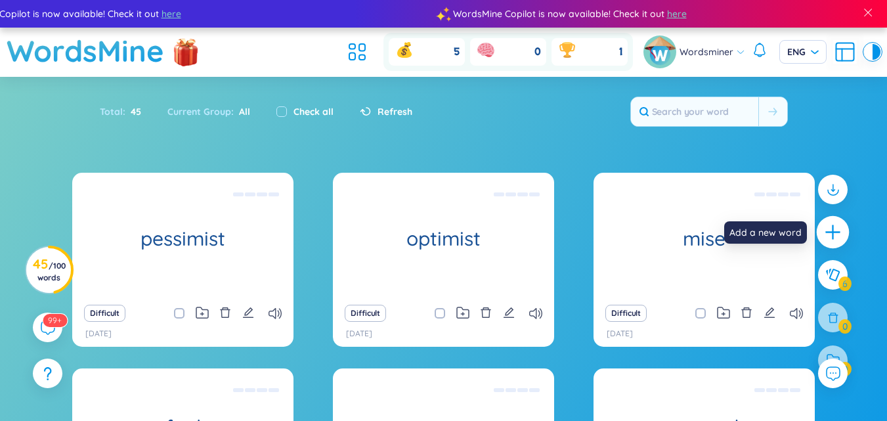
click at [831, 228] on icon "plus" at bounding box center [833, 232] width 18 height 18
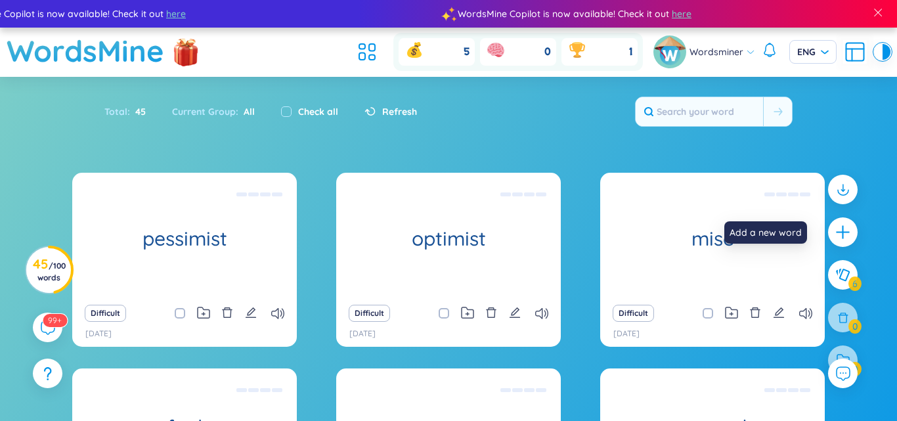
scroll to position [14, 0]
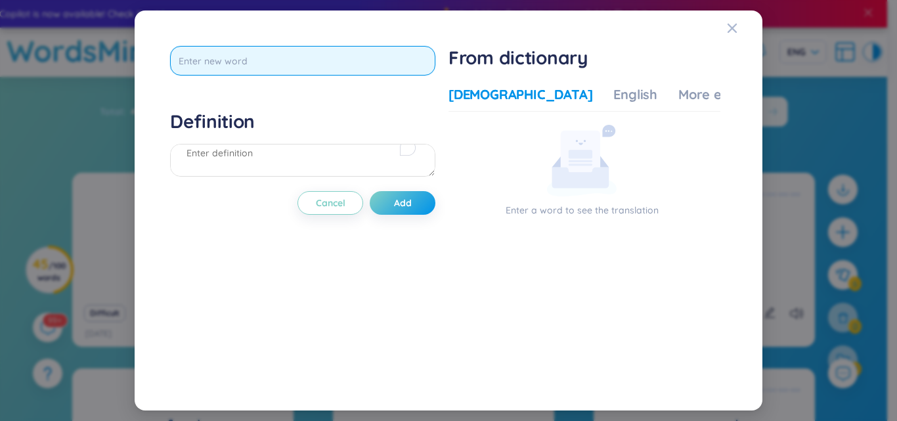
click at [350, 61] on input "text" at bounding box center [302, 61] width 265 height 30
type input "ể"
type input "energetic"
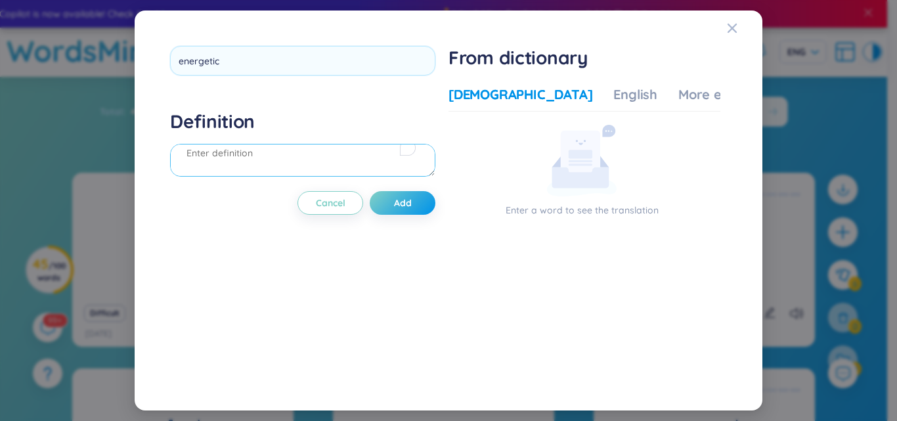
click at [253, 149] on div "Definition" at bounding box center [302, 145] width 265 height 71
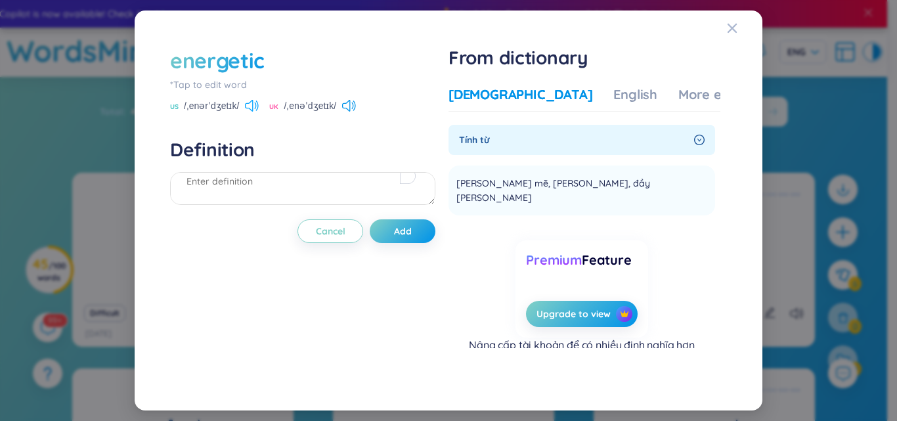
click at [255, 110] on icon at bounding box center [252, 106] width 14 height 12
click at [253, 183] on textarea "To enrich screen reader interactions, please activate Accessibility in Grammarl…" at bounding box center [302, 188] width 265 height 33
type textarea "m"
click at [678, 94] on div "More examples" at bounding box center [725, 94] width 95 height 18
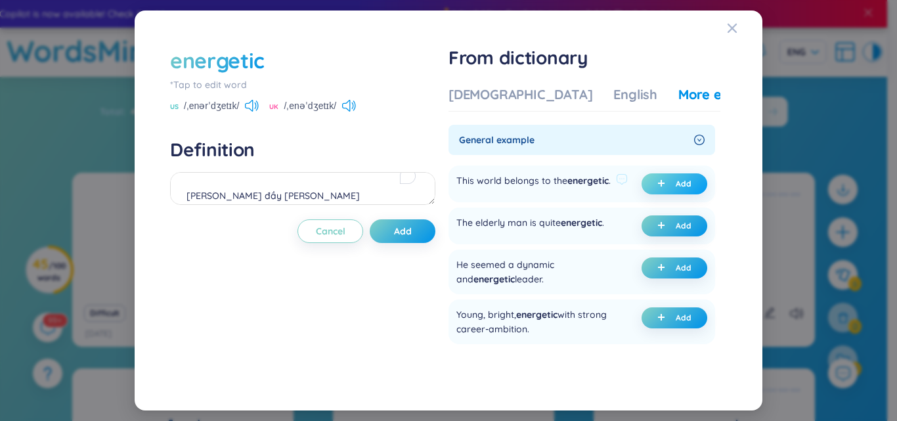
click at [653, 188] on button "Add" at bounding box center [674, 183] width 66 height 21
click at [408, 226] on span "Add" at bounding box center [403, 231] width 18 height 13
type textarea "[PERSON_NAME] đầy [PERSON_NAME] (undefined) Eg: This world belongs to the energ…"
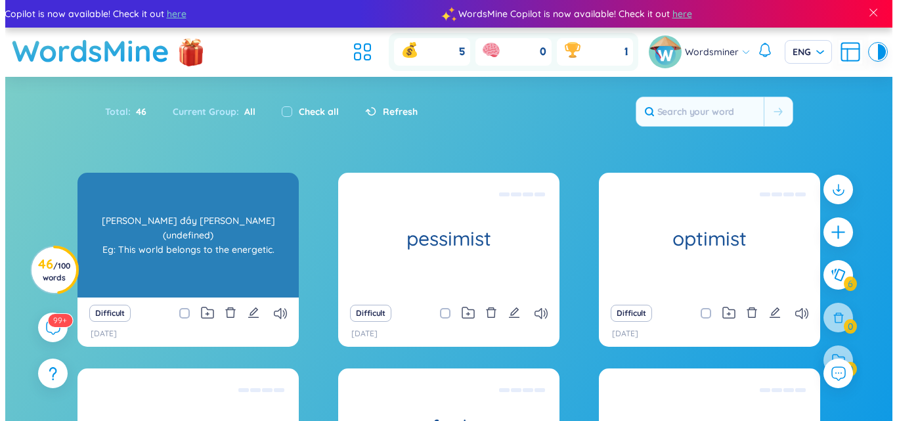
scroll to position [66, 0]
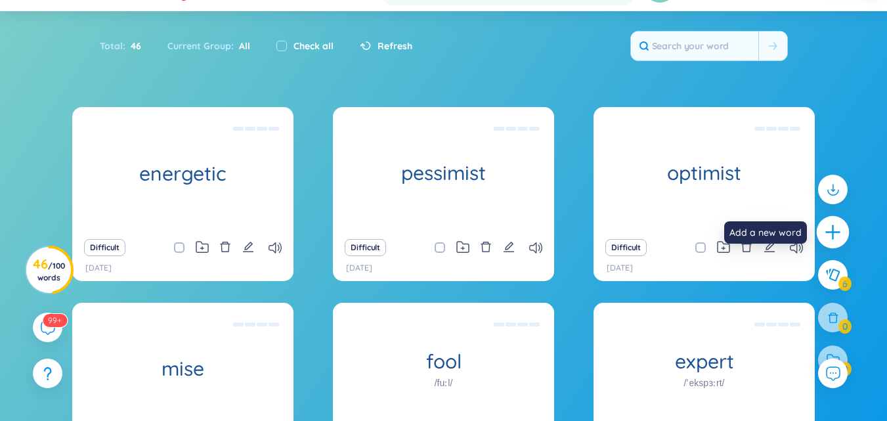
click at [826, 237] on icon "plus" at bounding box center [833, 232] width 18 height 18
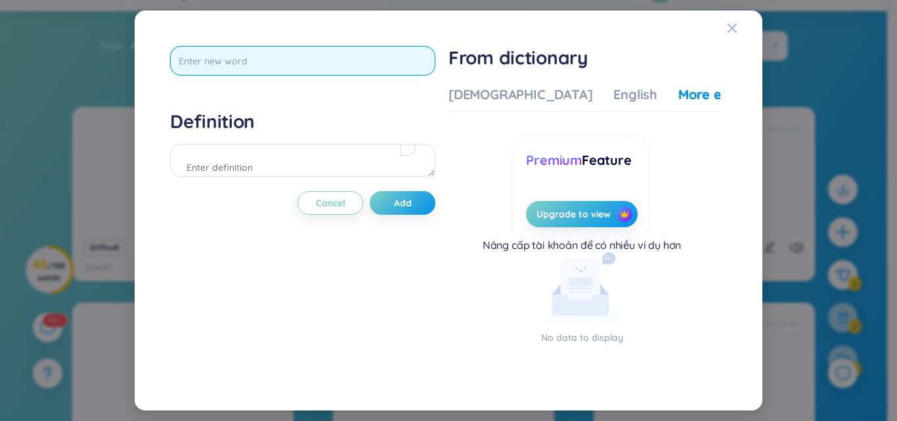
click at [416, 59] on input "text" at bounding box center [302, 61] width 265 height 30
type input "decisive"
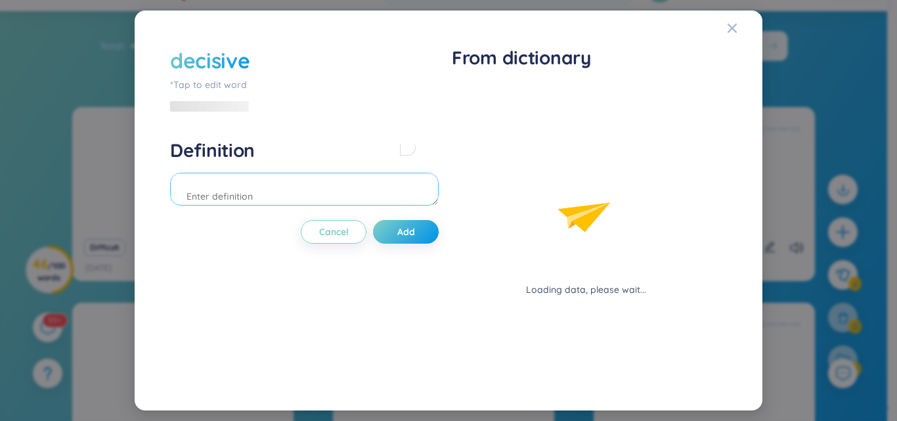
click at [313, 167] on div "Definition" at bounding box center [304, 174] width 269 height 71
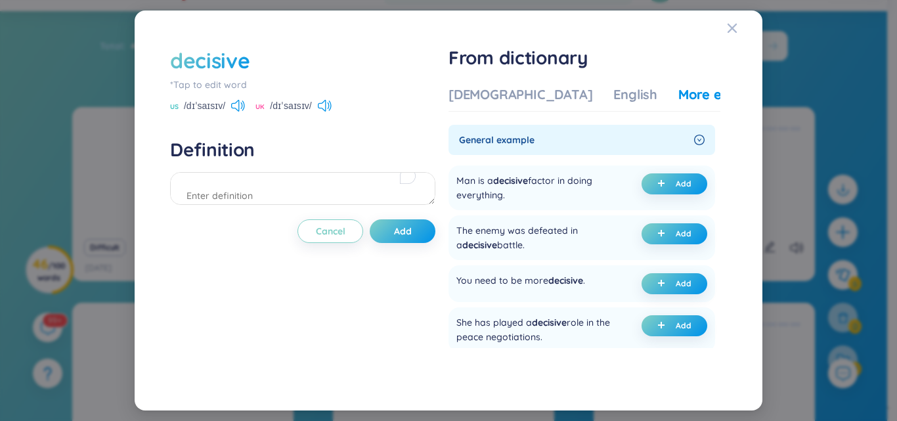
click at [476, 111] on div "Vietnamese English More examples" at bounding box center [610, 98] width 325 height 26
click at [485, 97] on div "[DEMOGRAPHIC_DATA]" at bounding box center [520, 94] width 144 height 18
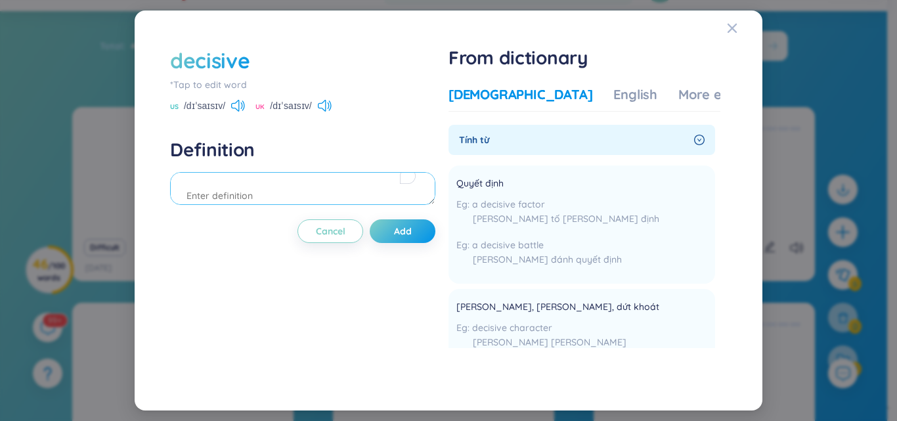
click at [265, 200] on textarea "To enrich screen reader interactions, please activate Accessibility in Grammarl…" at bounding box center [302, 188] width 265 height 33
click at [309, 199] on textarea "quyết đóan, [PERSON_NAME]" at bounding box center [302, 188] width 265 height 33
click at [678, 97] on div "More examples" at bounding box center [725, 94] width 95 height 18
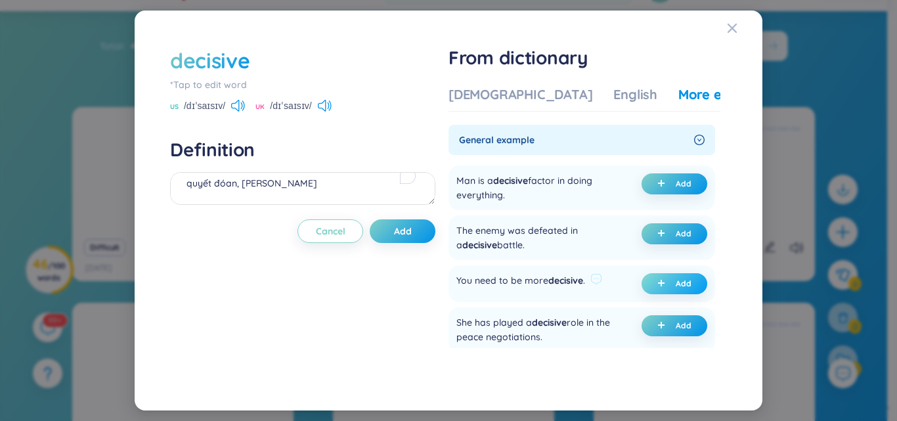
click at [657, 281] on icon "plus" at bounding box center [661, 283] width 8 height 8
click at [399, 233] on span "Add" at bounding box center [403, 231] width 18 height 13
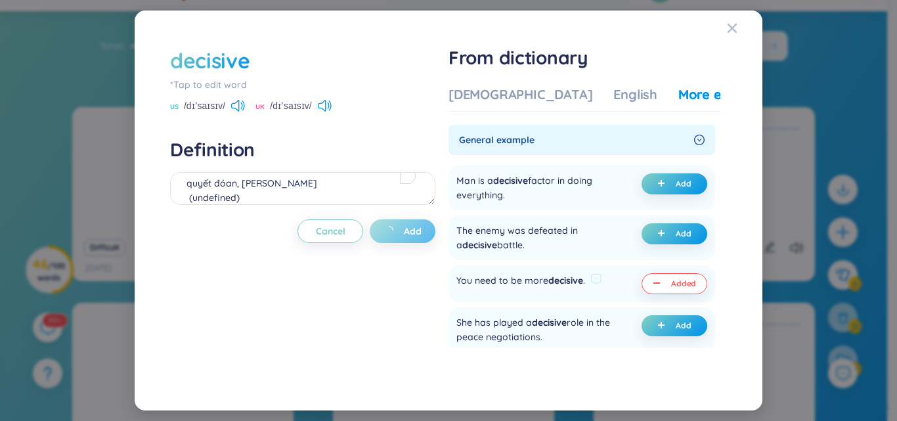
type textarea "quyết đóan, [PERSON_NAME] (undefined) Eg: You need to be more decisive."
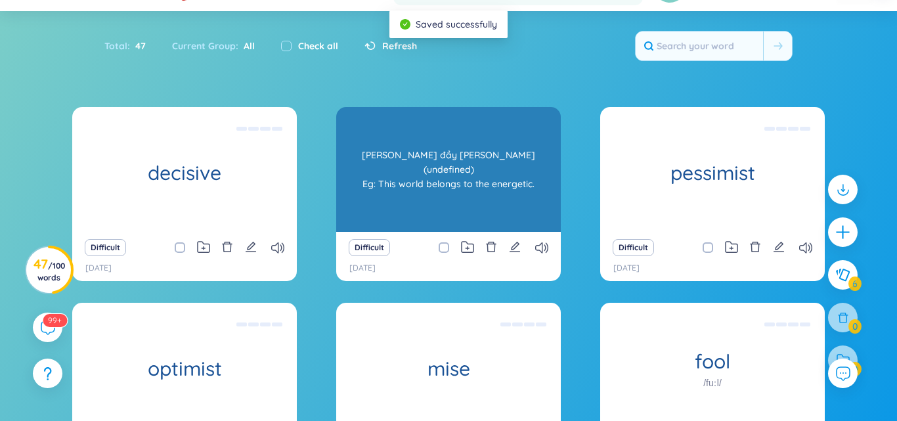
scroll to position [0, 0]
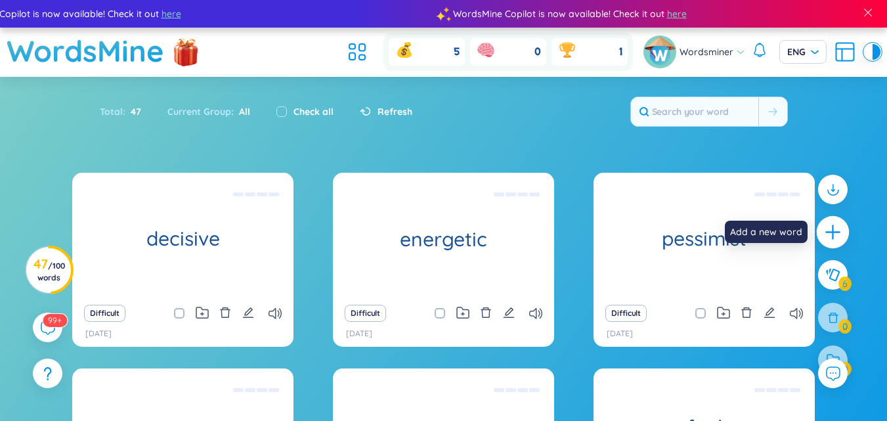
click at [833, 235] on icon "plus" at bounding box center [832, 232] width 1 height 14
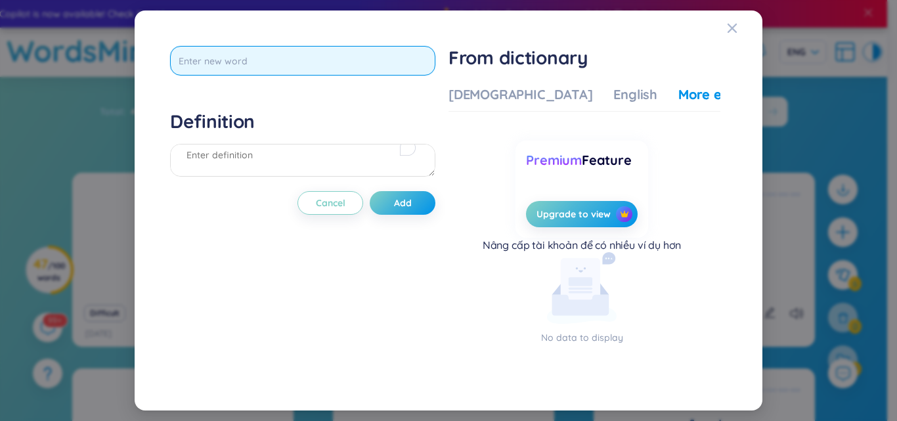
click at [297, 66] on input "text" at bounding box center [302, 61] width 265 height 30
type input "reserved"
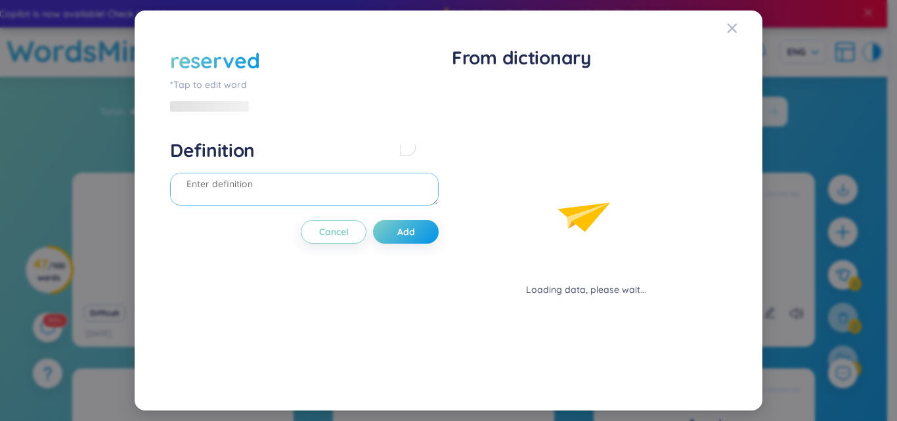
click at [209, 168] on div "Definition" at bounding box center [304, 174] width 269 height 71
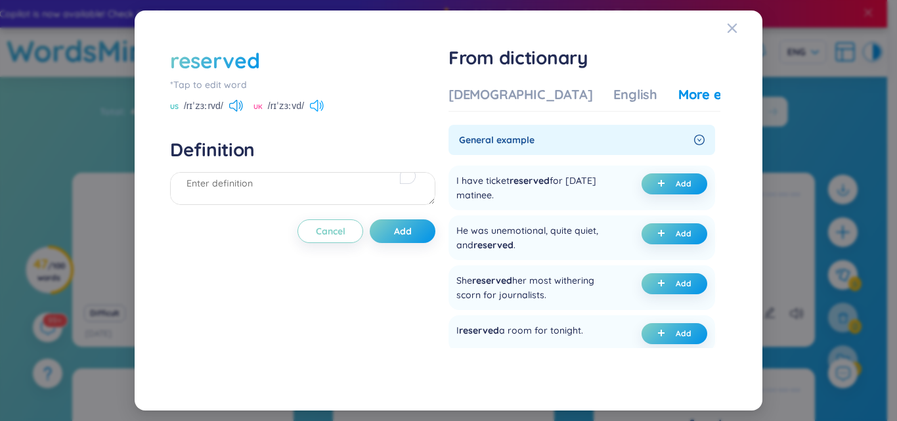
click at [318, 107] on icon at bounding box center [314, 106] width 8 height 12
click at [262, 191] on textarea "To enrich screen reader interactions, please activate Accessibility in Grammarl…" at bounding box center [302, 188] width 265 height 33
click at [497, 88] on div "[DEMOGRAPHIC_DATA]" at bounding box center [520, 94] width 144 height 18
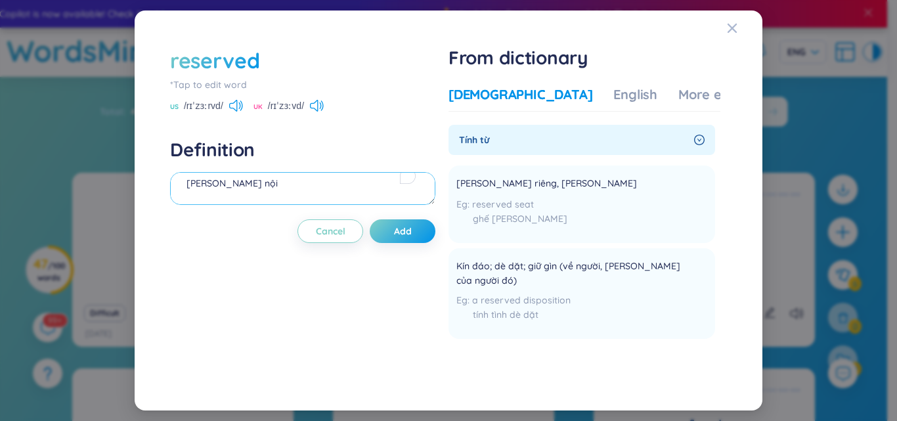
click at [270, 184] on textarea "[PERSON_NAME] nội" at bounding box center [302, 188] width 265 height 33
click at [678, 97] on div "More examples" at bounding box center [725, 94] width 95 height 18
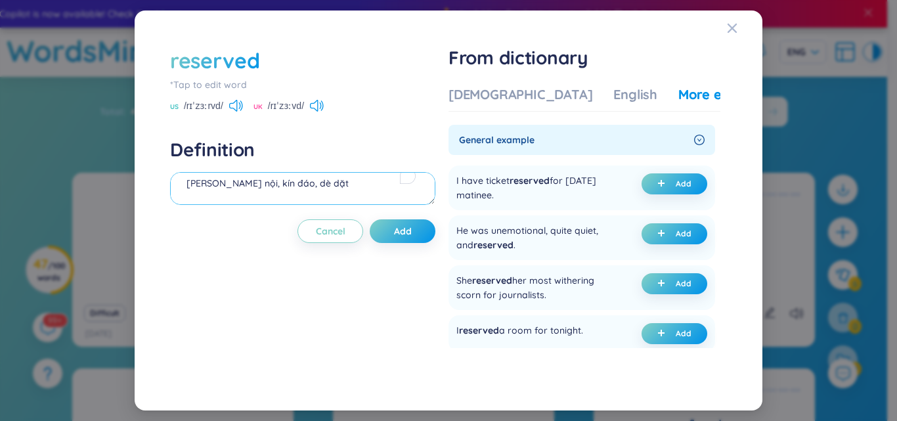
click at [332, 183] on textarea "[PERSON_NAME] nội, kín đáo, dè dặt" at bounding box center [302, 188] width 265 height 33
type textarea "[PERSON_NAME] nội, kín đáo, dè dặt eg: she is a quiet and reserved person"
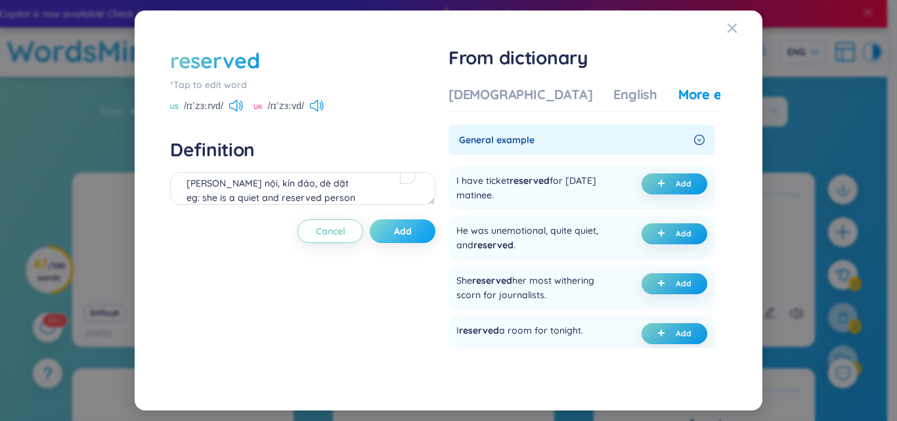
click at [429, 228] on button "Add" at bounding box center [403, 231] width 66 height 24
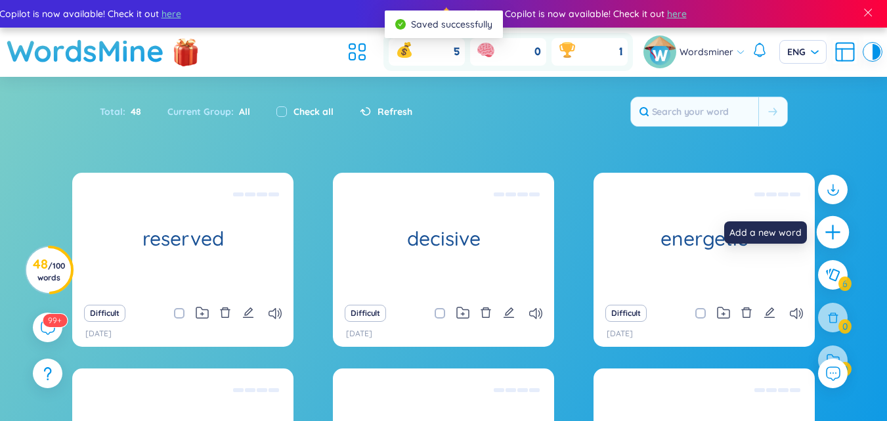
click at [826, 239] on icon "plus" at bounding box center [833, 232] width 18 height 18
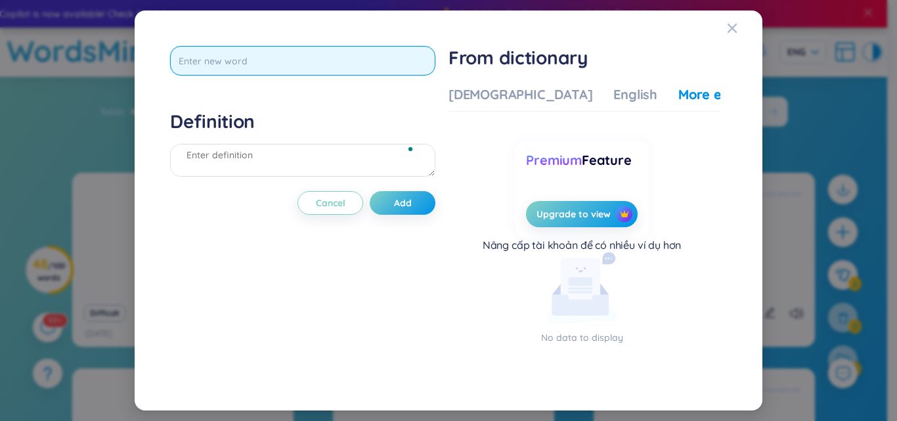
click at [330, 60] on input "text" at bounding box center [302, 61] width 265 height 30
type input "initiative"
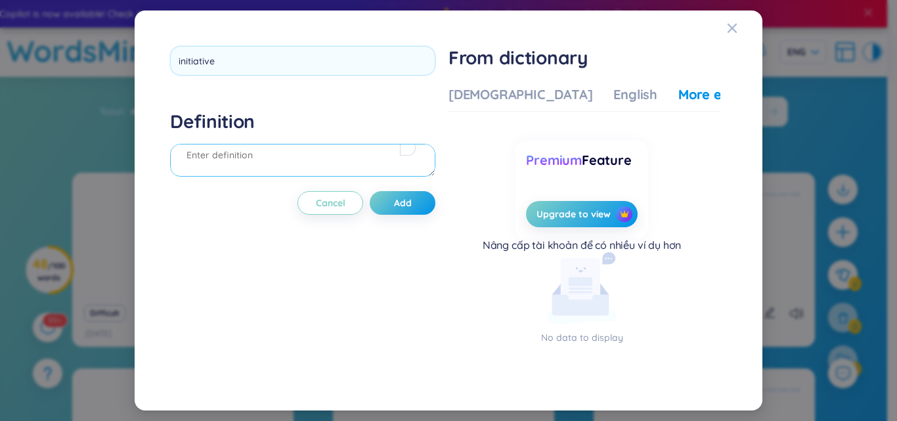
click at [263, 154] on div "Definition" at bounding box center [302, 145] width 265 height 71
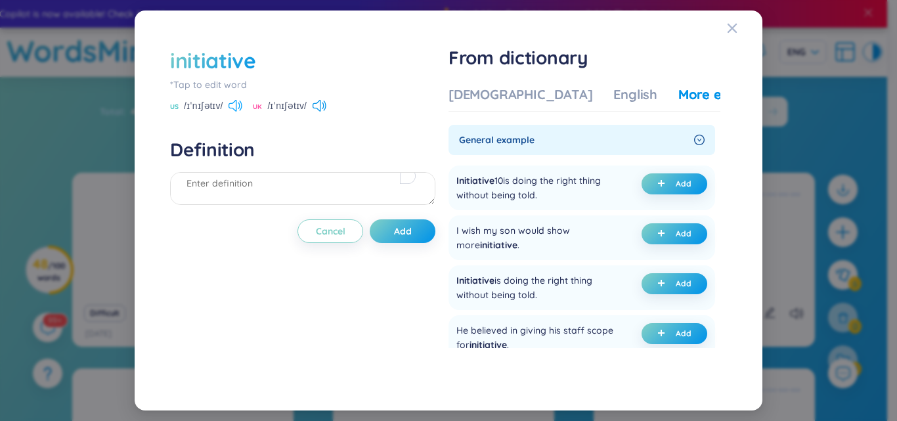
click at [236, 110] on icon at bounding box center [232, 106] width 8 height 12
click at [324, 107] on icon at bounding box center [324, 105] width 3 height 10
click at [253, 183] on textarea "To enrich screen reader interactions, please activate Accessibility in Grammarl…" at bounding box center [302, 188] width 265 height 33
click at [221, 177] on textarea "To enrich screen reader interactions, please activate Accessibility in Grammarl…" at bounding box center [302, 188] width 265 height 33
click at [498, 98] on div "[DEMOGRAPHIC_DATA]" at bounding box center [520, 94] width 144 height 18
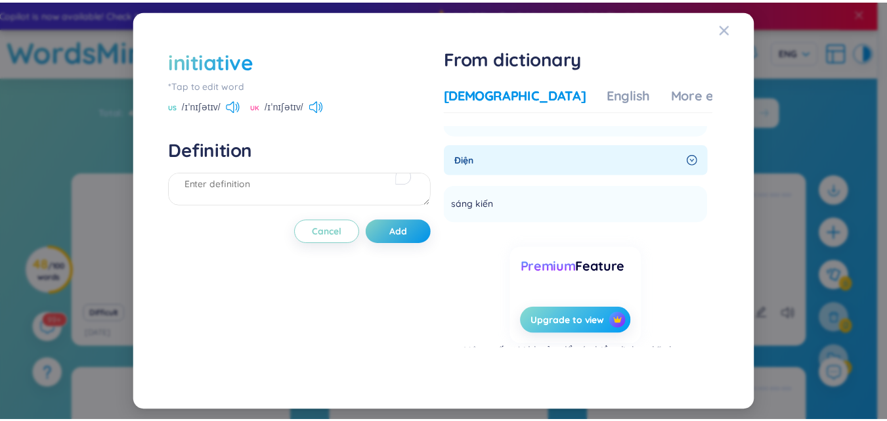
scroll to position [523, 0]
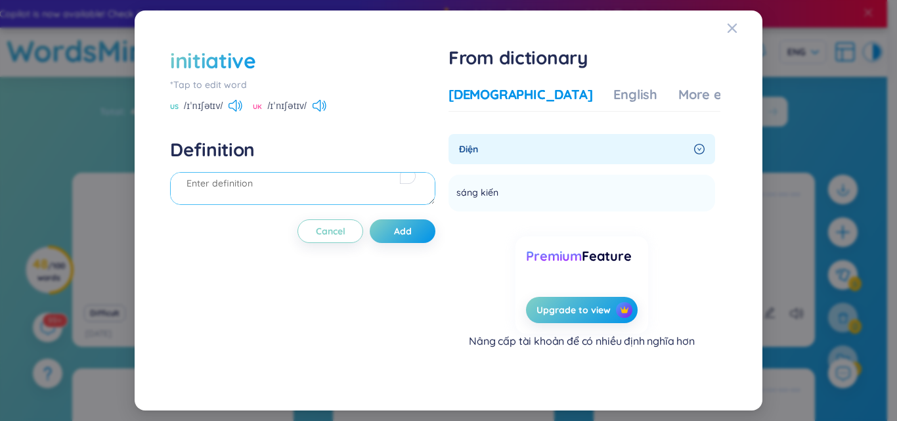
click at [379, 192] on textarea "To enrich screen reader interactions, please activate Accessibility in Grammarl…" at bounding box center [302, 188] width 265 height 33
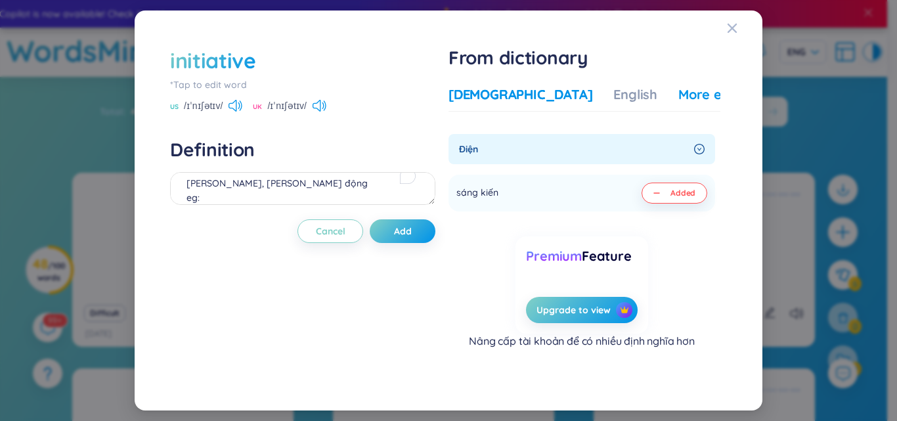
click at [678, 100] on div "More examples" at bounding box center [725, 94] width 95 height 18
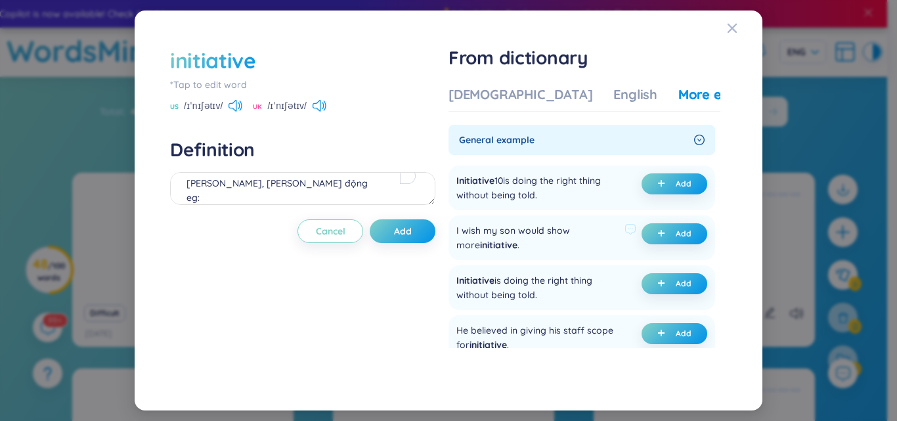
drag, startPoint x: 655, startPoint y: 232, endPoint x: 613, endPoint y: 230, distance: 42.1
click at [653, 234] on button "Add" at bounding box center [674, 233] width 66 height 21
drag, startPoint x: 731, startPoint y: 30, endPoint x: 428, endPoint y: 292, distance: 400.3
click at [428, 292] on div "initiative *Tap to edit word US /ɪˈnɪʃətɪv/ UK /ɪˈnɪʃətɪv/ Definition [PERSON_N…" at bounding box center [449, 211] width 628 height 400
click at [420, 230] on button "Add" at bounding box center [403, 231] width 66 height 24
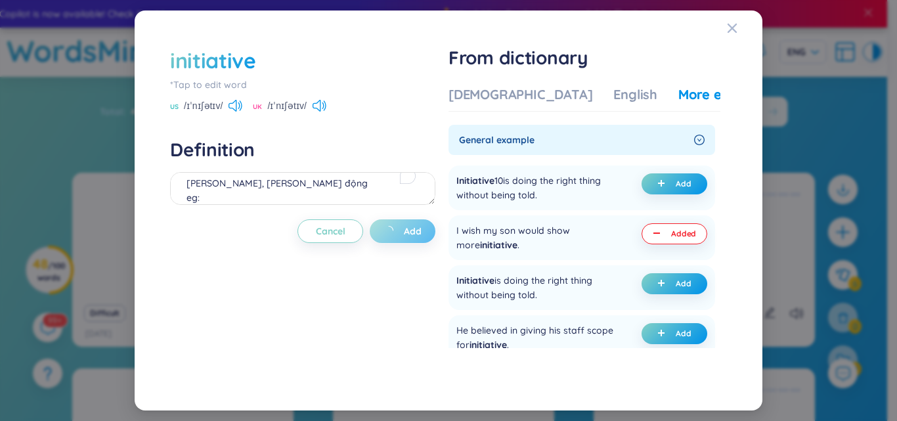
click at [414, 238] on button "Add" at bounding box center [403, 231] width 66 height 24
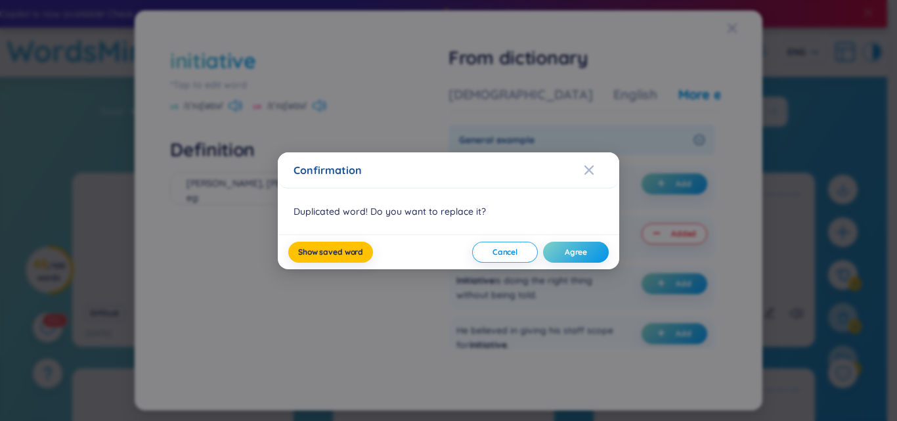
drag, startPoint x: 588, startPoint y: 169, endPoint x: 564, endPoint y: 173, distance: 24.6
click at [586, 169] on icon "Close" at bounding box center [589, 170] width 11 height 11
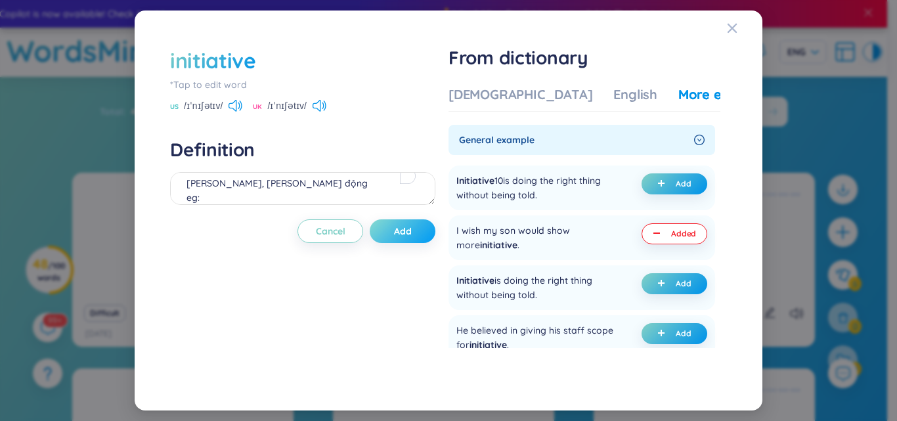
click at [408, 236] on span "Add" at bounding box center [403, 231] width 18 height 13
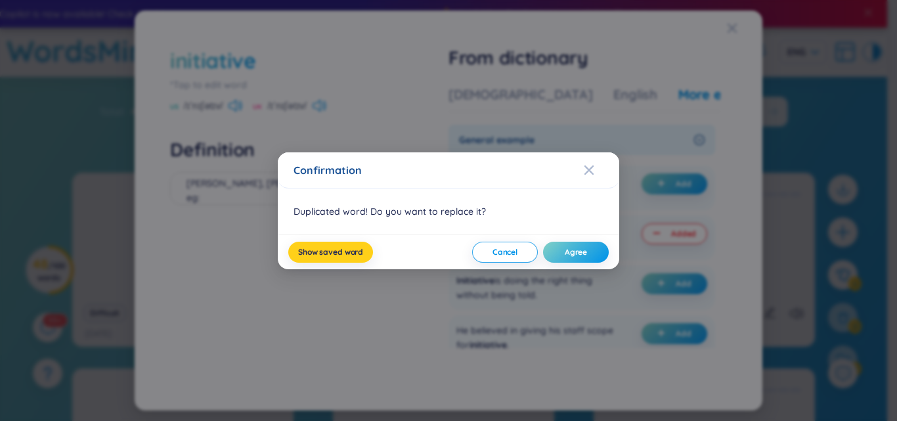
click at [358, 253] on span "Show saved word" at bounding box center [330, 252] width 65 height 11
type textarea "[PERSON_NAME], [PERSON_NAME] động eg: (undefined) Eg: I wish my son would show …"
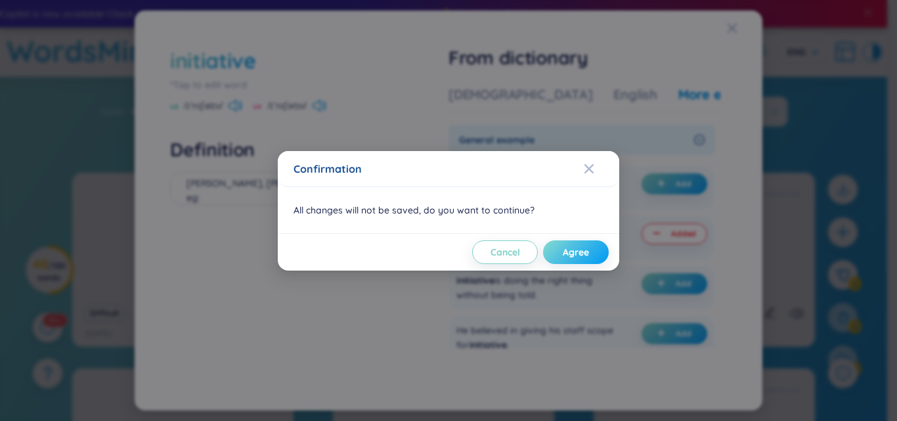
drag, startPoint x: 557, startPoint y: 251, endPoint x: 554, endPoint y: 242, distance: 8.9
click at [557, 250] on button "Agree" at bounding box center [576, 252] width 66 height 24
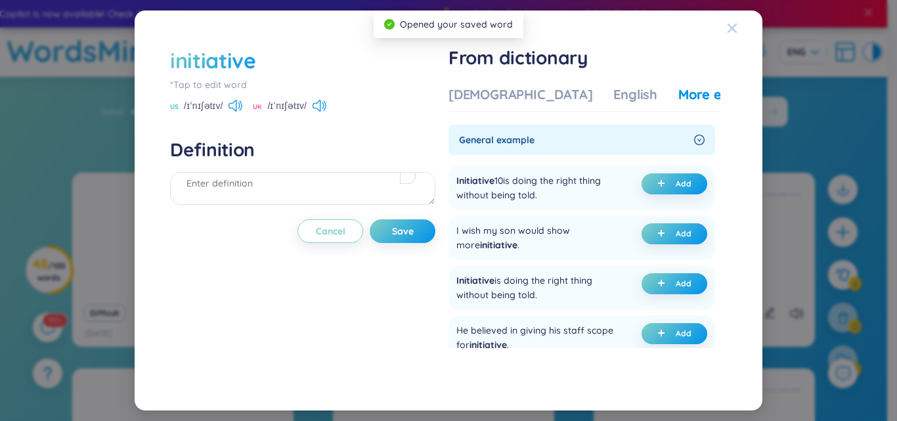
click at [732, 32] on icon "Close" at bounding box center [732, 28] width 11 height 11
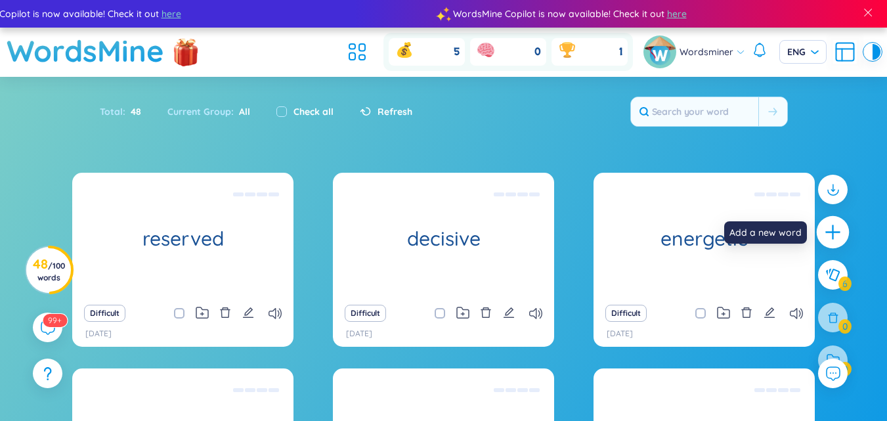
click at [818, 234] on div at bounding box center [833, 232] width 33 height 33
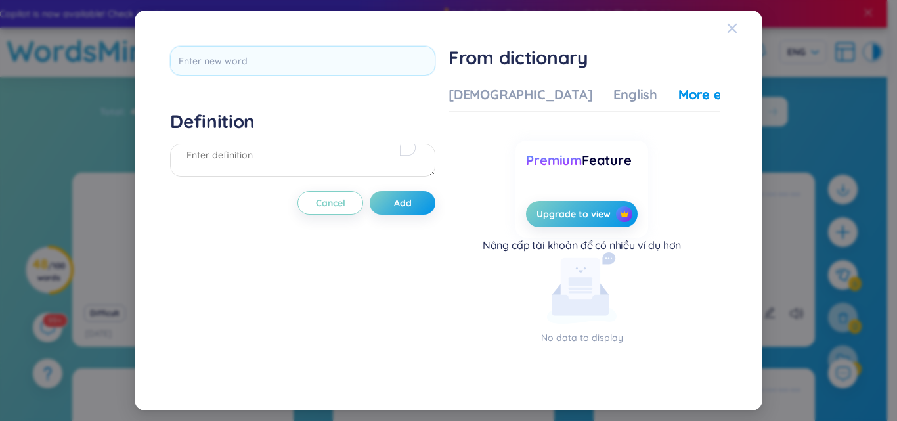
click at [728, 27] on icon "Close" at bounding box center [732, 28] width 11 height 11
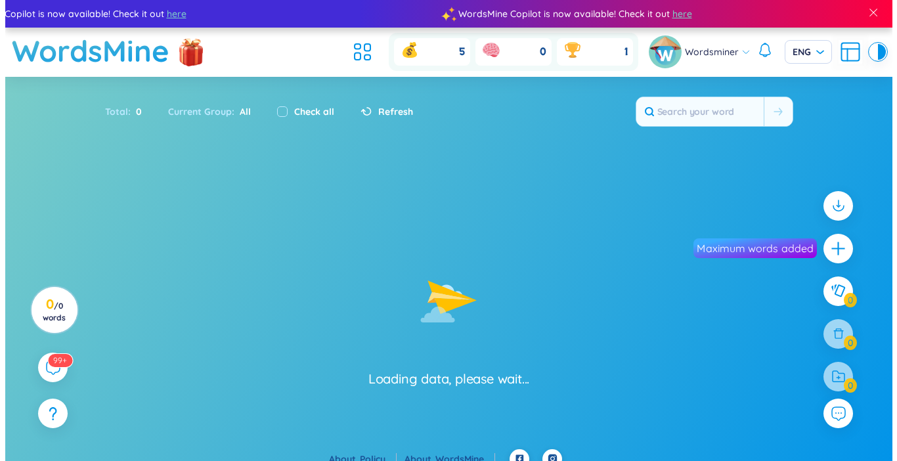
scroll to position [14, 0]
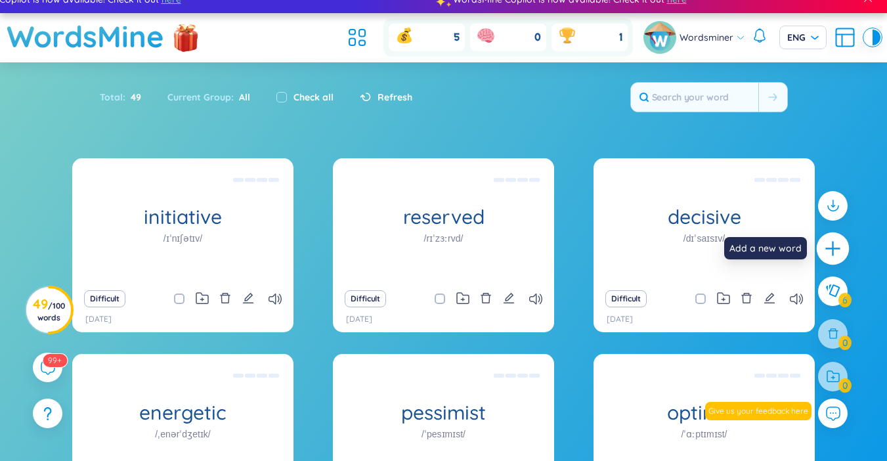
click at [820, 251] on div at bounding box center [833, 248] width 33 height 33
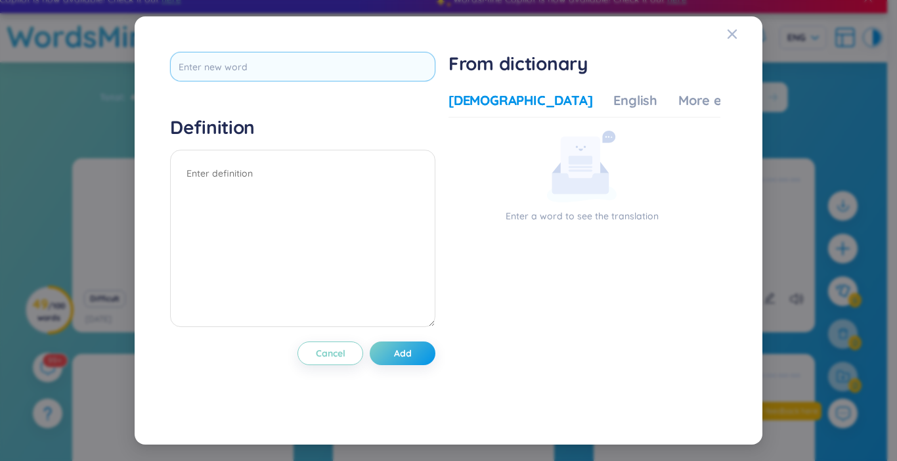
click at [363, 74] on input "text" at bounding box center [302, 67] width 265 height 30
type input "impulsive"
click at [293, 194] on textarea at bounding box center [302, 238] width 265 height 177
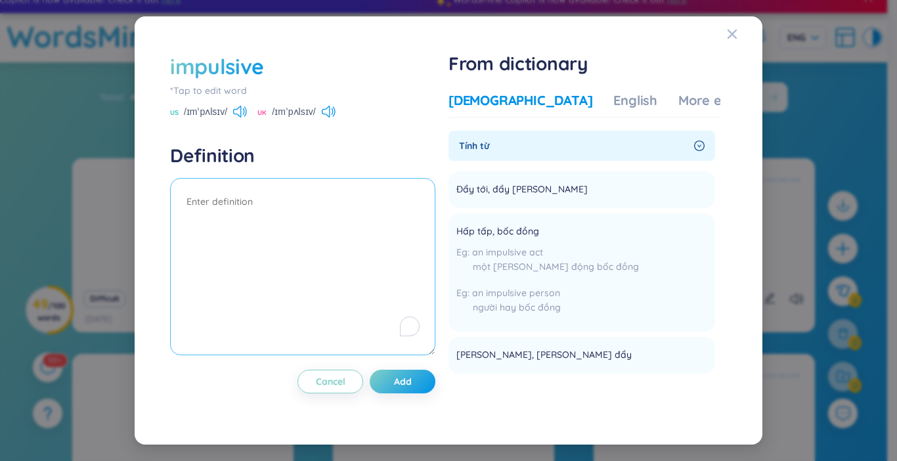
click at [318, 201] on textarea "To enrich screen reader interactions, please activate Accessibility in Grammarl…" at bounding box center [302, 266] width 265 height 177
click at [678, 97] on div "More examples" at bounding box center [725, 100] width 95 height 18
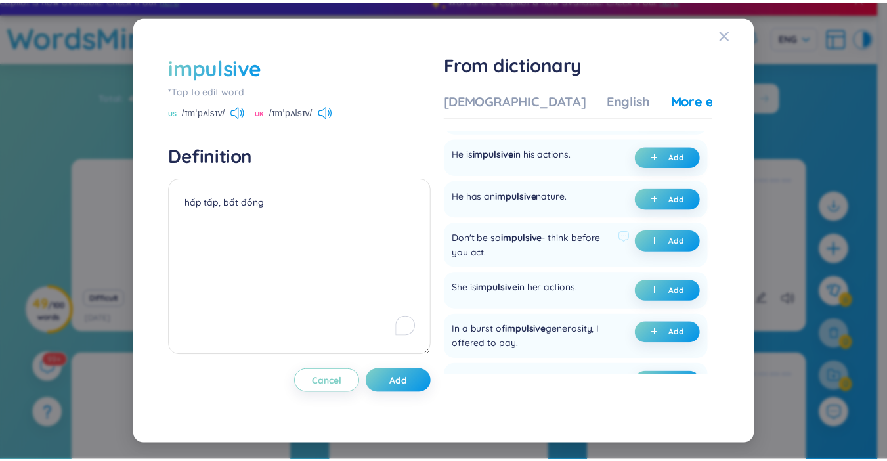
scroll to position [131, 0]
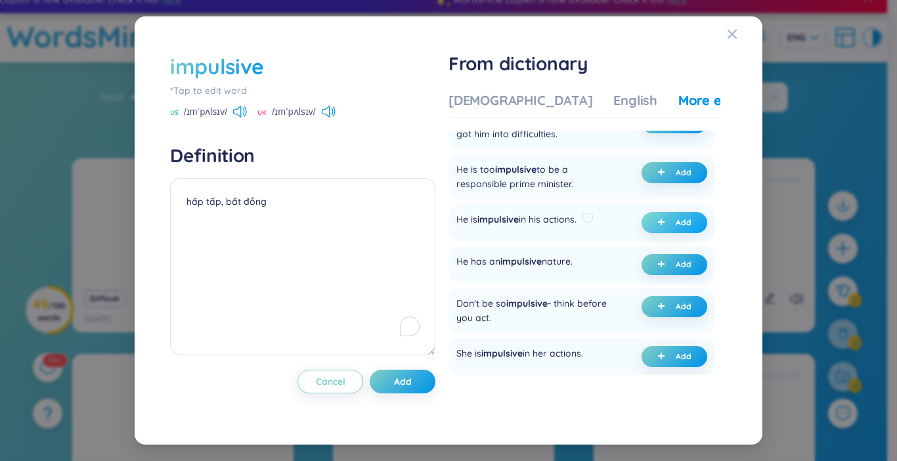
click at [657, 218] on icon "plus" at bounding box center [661, 222] width 8 height 8
click at [425, 376] on button "Add" at bounding box center [403, 382] width 66 height 24
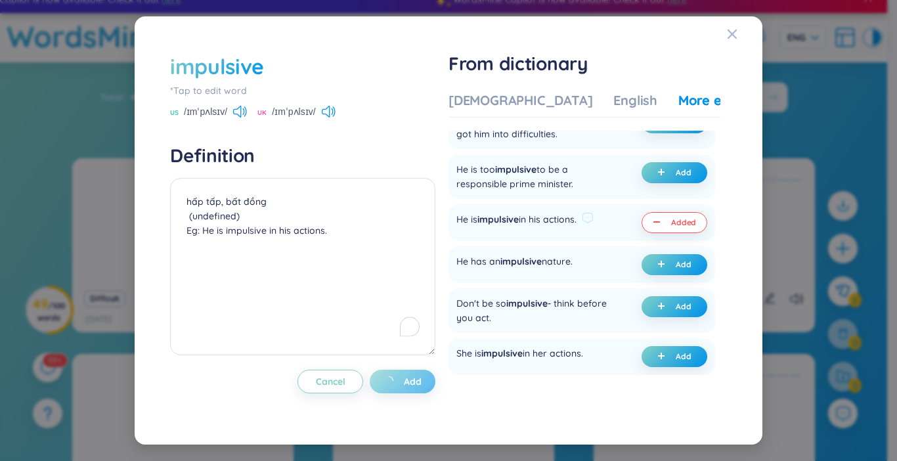
type textarea "hấp tấp, bất đồng (undefined) Eg: He is impulsive in his actions."
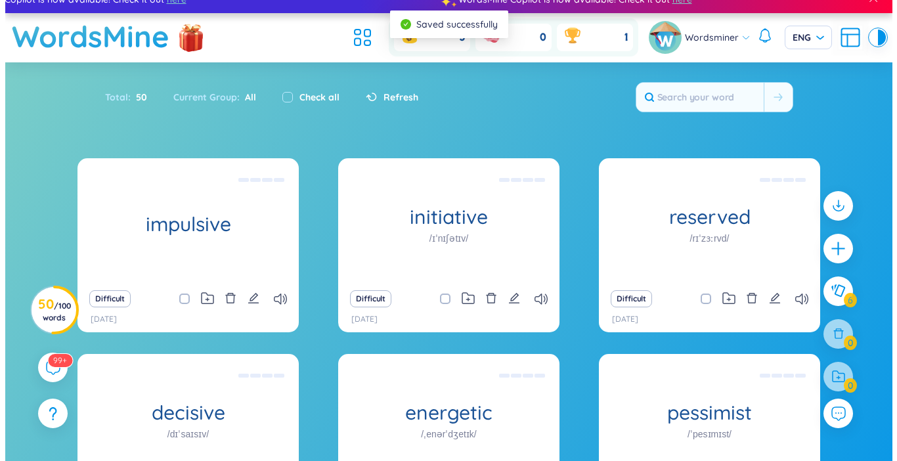
scroll to position [0, 0]
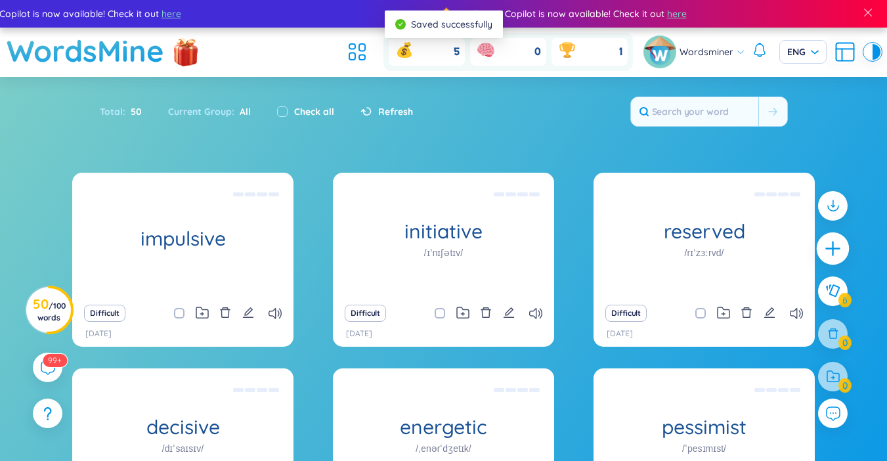
click at [839, 254] on icon "plus" at bounding box center [833, 249] width 18 height 18
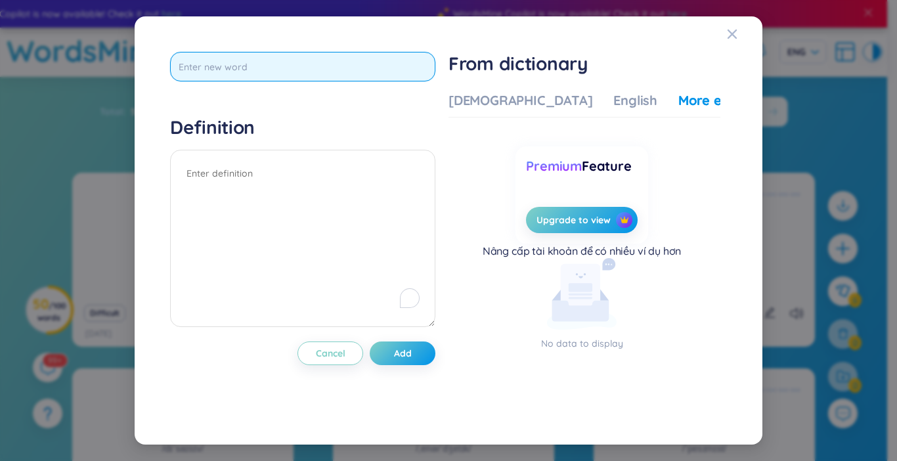
click at [242, 71] on input "text" at bounding box center [302, 67] width 265 height 30
type input "direct"
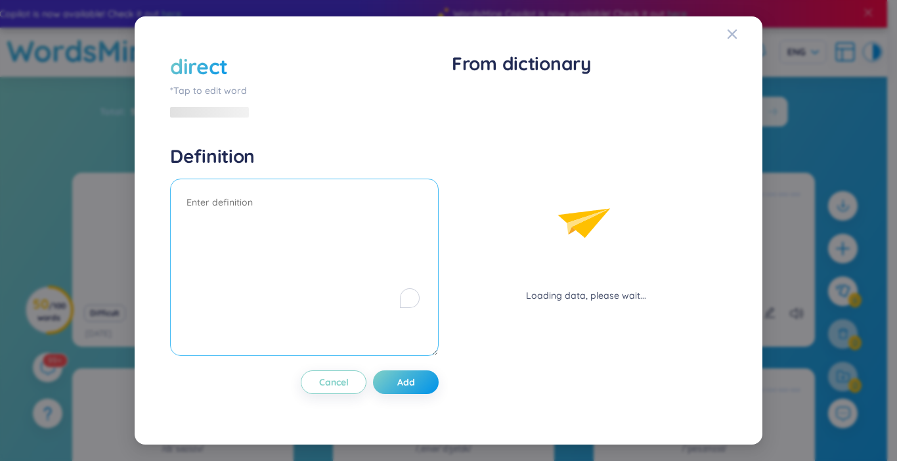
click at [221, 178] on div "Definition" at bounding box center [304, 251] width 269 height 215
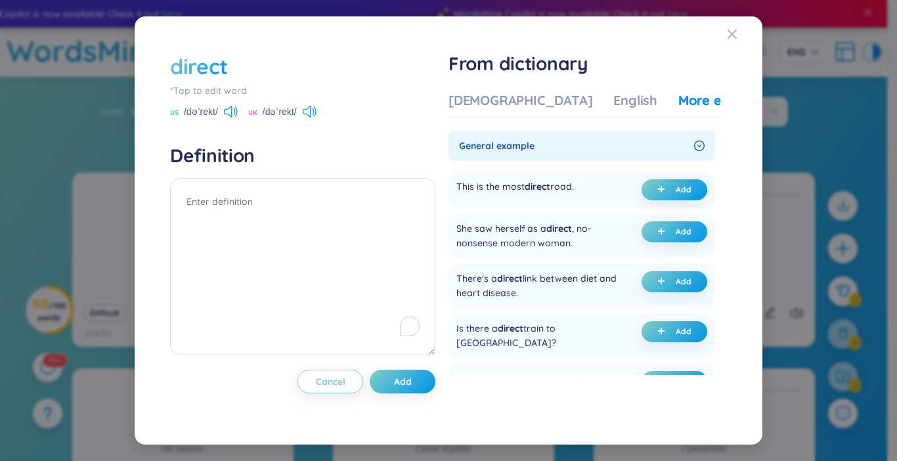
click at [470, 112] on div "Vietnamese English More examples" at bounding box center [610, 104] width 325 height 26
click at [470, 106] on div "[DEMOGRAPHIC_DATA]" at bounding box center [520, 100] width 144 height 18
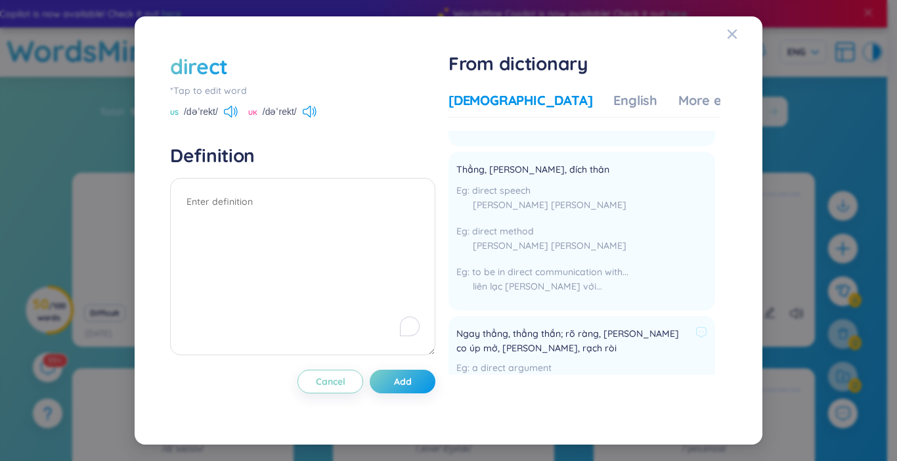
scroll to position [985, 0]
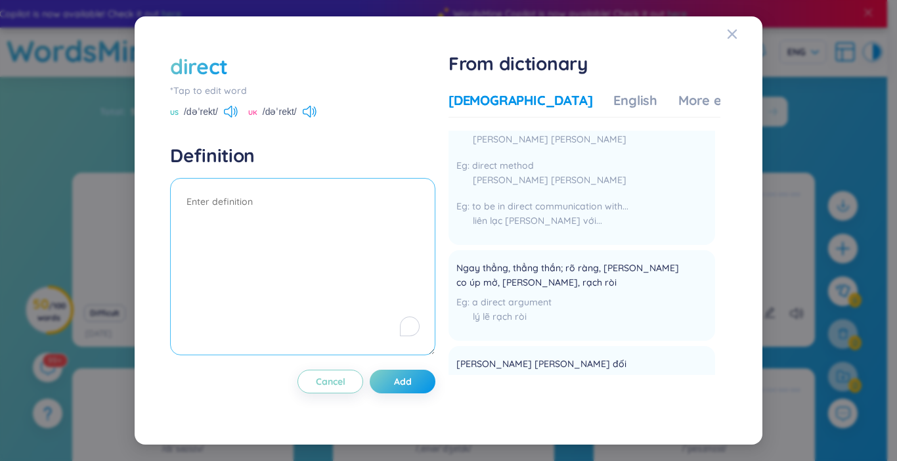
click at [216, 211] on textarea "To enrich screen reader interactions, please activate Accessibility in Grammarl…" at bounding box center [302, 266] width 265 height 177
click at [554, 111] on div "Vietnamese English More examples" at bounding box center [610, 104] width 325 height 26
click at [678, 101] on div "More examples" at bounding box center [725, 100] width 95 height 18
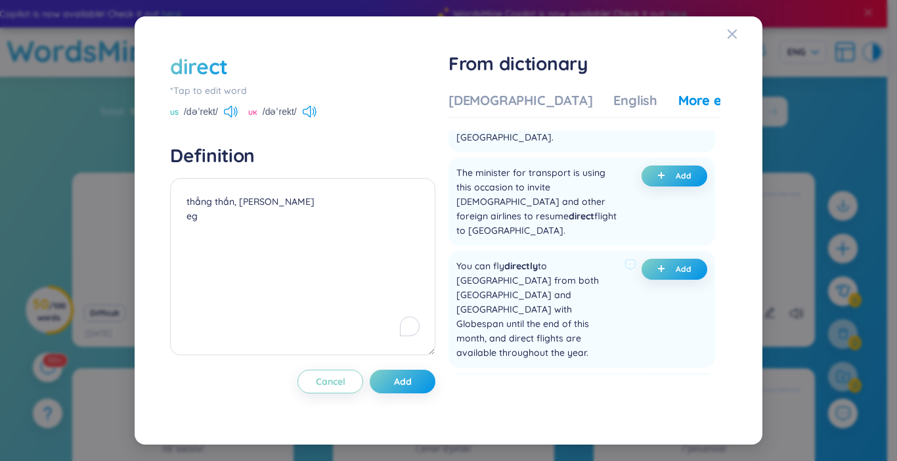
scroll to position [1641, 0]
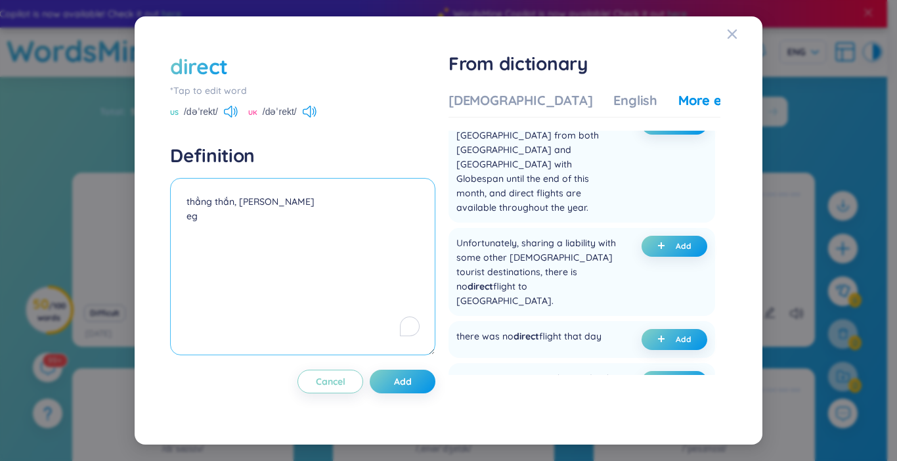
drag, startPoint x: 322, startPoint y: 238, endPoint x: 322, endPoint y: 221, distance: 17.1
click at [324, 238] on textarea "thẳng thắn, trực tiếp eg" at bounding box center [302, 266] width 265 height 177
type textarea "thẳng thắn, trực tiếp eg: she is very direct and always says what she thinks"
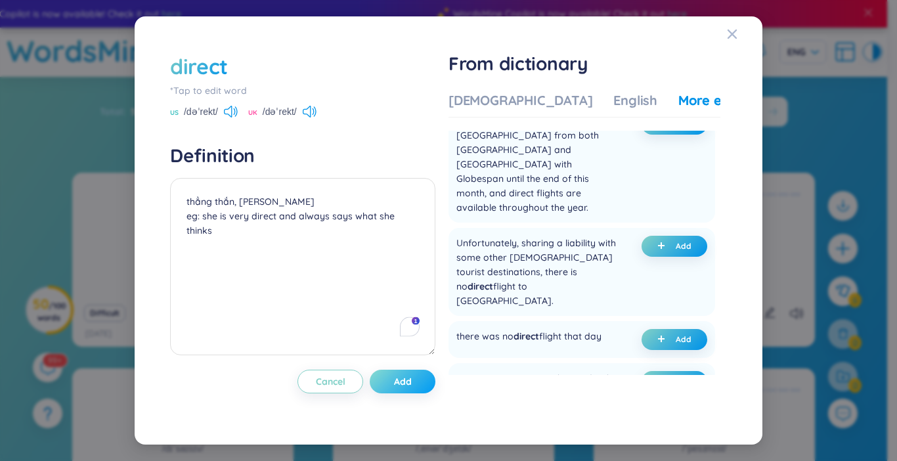
click at [406, 376] on span "Add" at bounding box center [403, 381] width 18 height 13
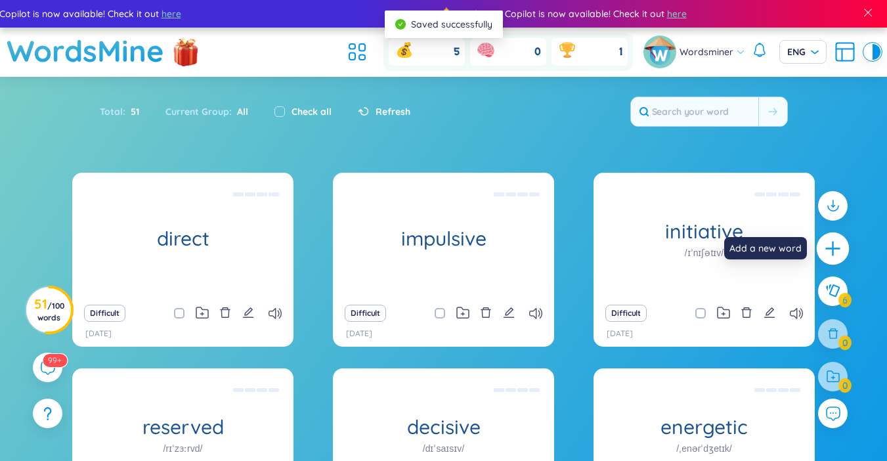
click at [834, 257] on icon "plus" at bounding box center [833, 249] width 18 height 18
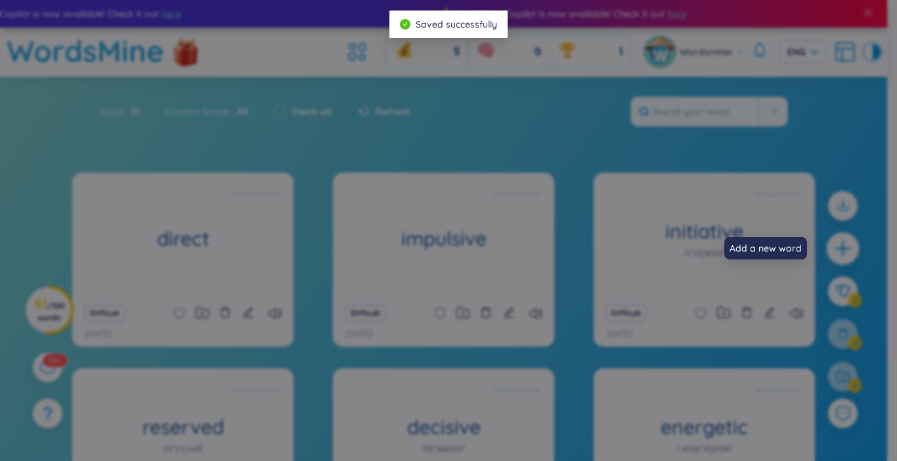
scroll to position [0, 0]
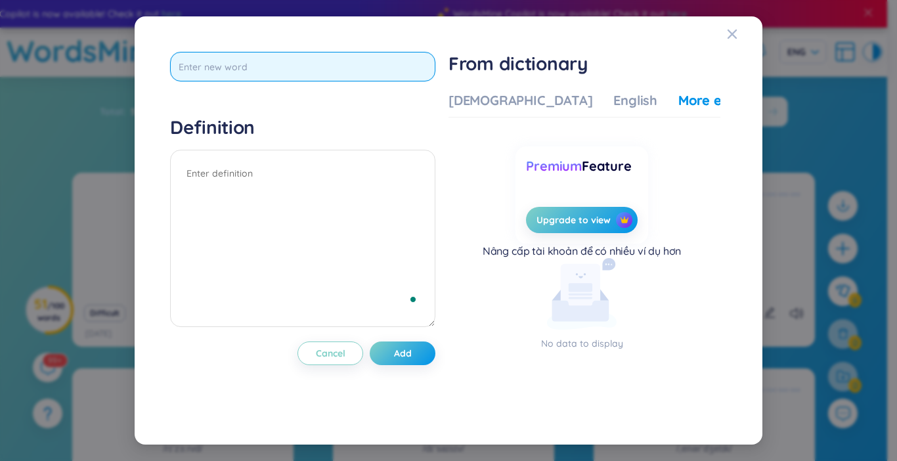
click at [274, 74] on input "text" at bounding box center [302, 67] width 265 height 30
type input "devious"
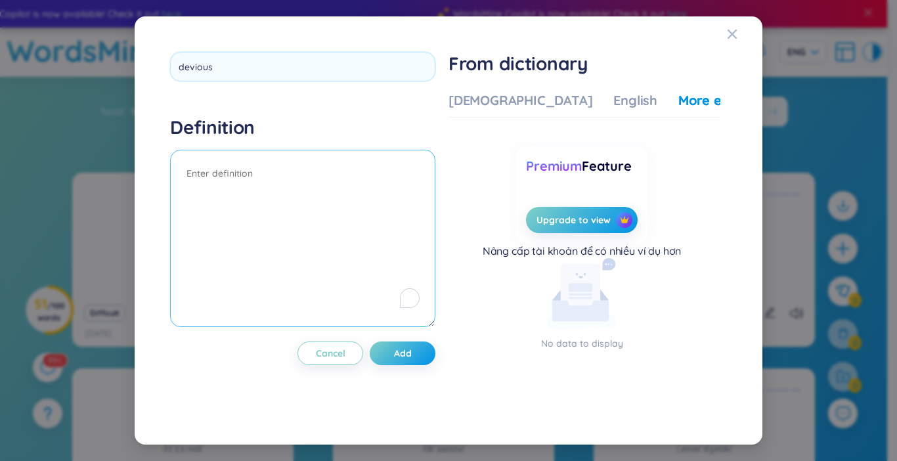
click at [252, 167] on div "Definition" at bounding box center [302, 223] width 265 height 215
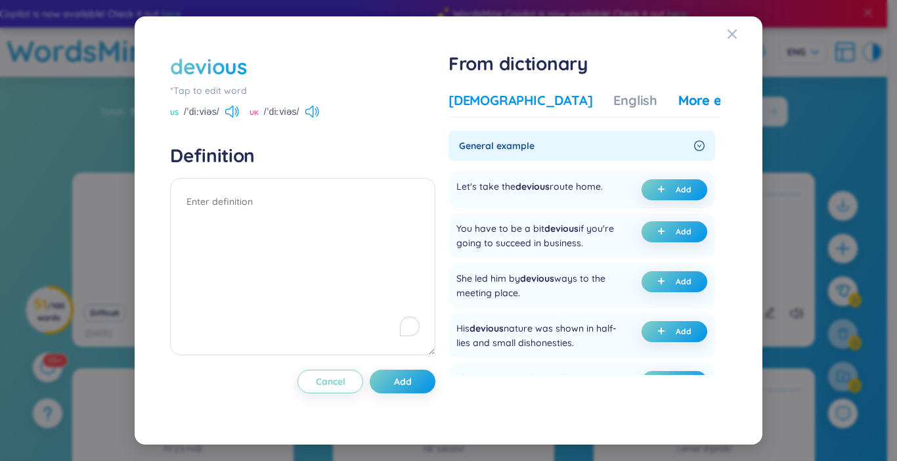
click at [509, 93] on div "[DEMOGRAPHIC_DATA]" at bounding box center [520, 100] width 144 height 18
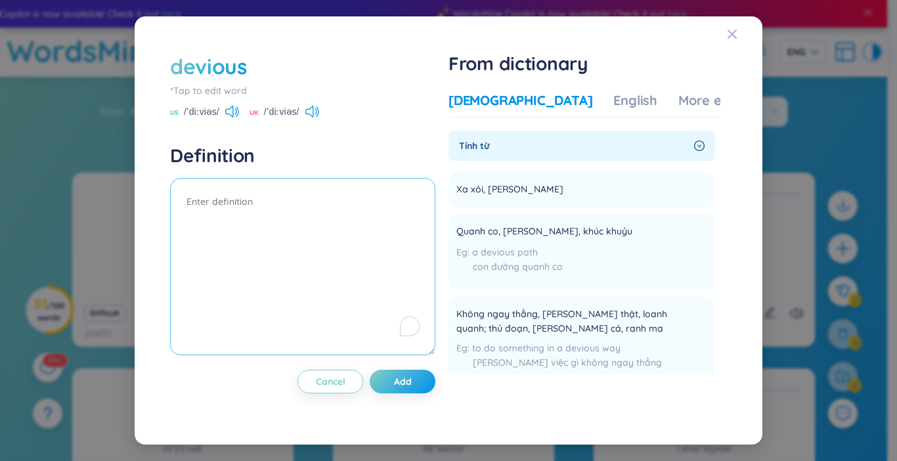
click at [213, 211] on textarea "To enrich screen reader interactions, please activate Accessibility in Grammarl…" at bounding box center [302, 266] width 265 height 177
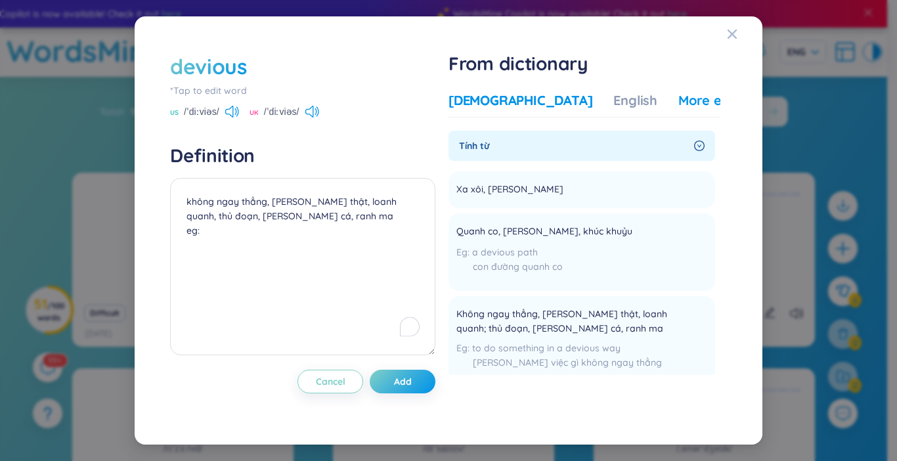
click at [678, 97] on div "More examples" at bounding box center [725, 100] width 95 height 18
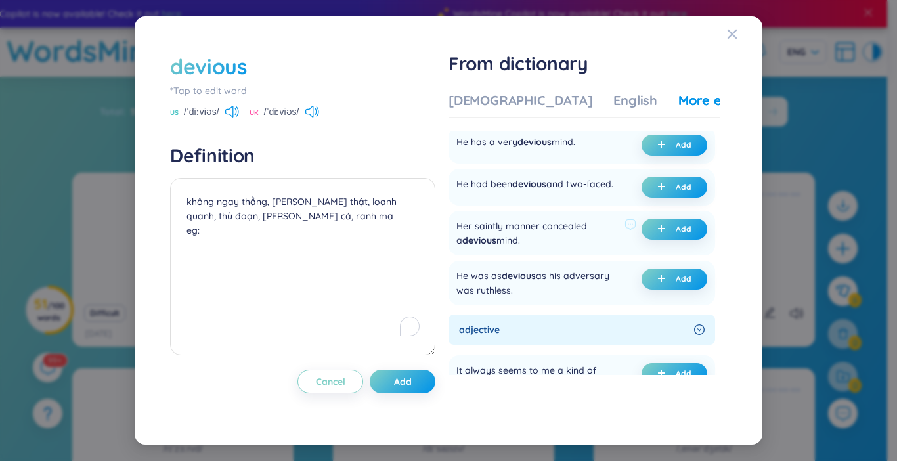
scroll to position [525, 0]
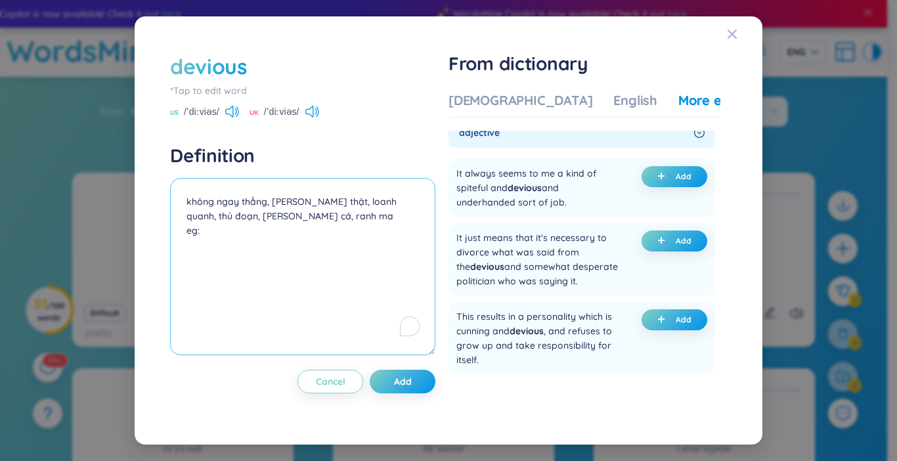
drag, startPoint x: 297, startPoint y: 244, endPoint x: 286, endPoint y: 181, distance: 64.7
click at [297, 245] on textarea "không ngay thẳng, không thành thật, loanh quanh, thủ đoạn, láu cá, ranh ma eg:" at bounding box center [302, 266] width 265 height 177
type textarea "không ngay thẳng, không thành thật, loanh quanh, thủ đoạn, láu cá, ranh ma eg:h…"
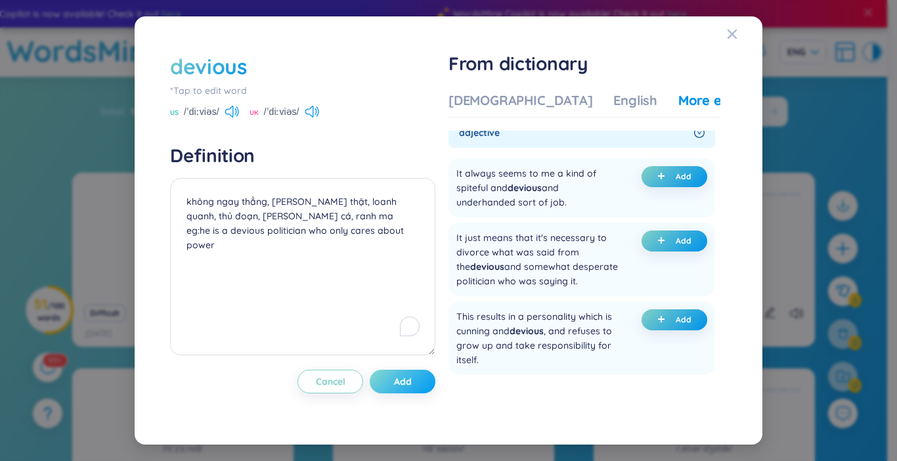
click at [389, 389] on button "Add" at bounding box center [403, 382] width 66 height 24
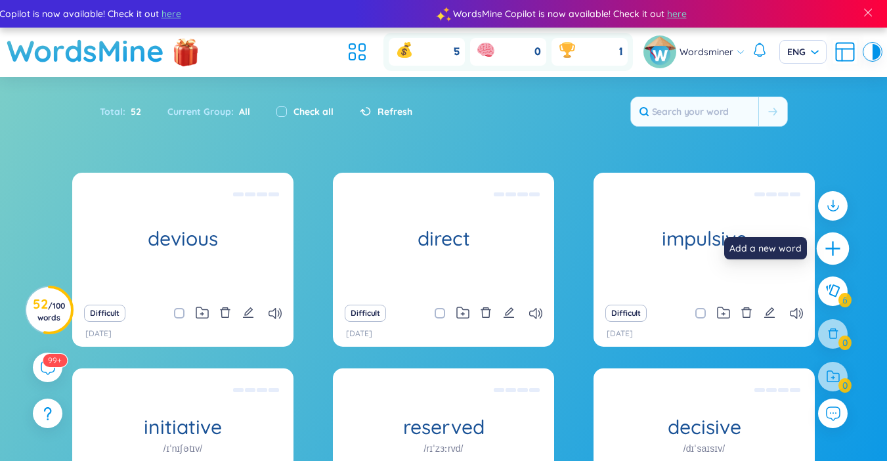
click at [827, 244] on icon "plus" at bounding box center [833, 249] width 18 height 18
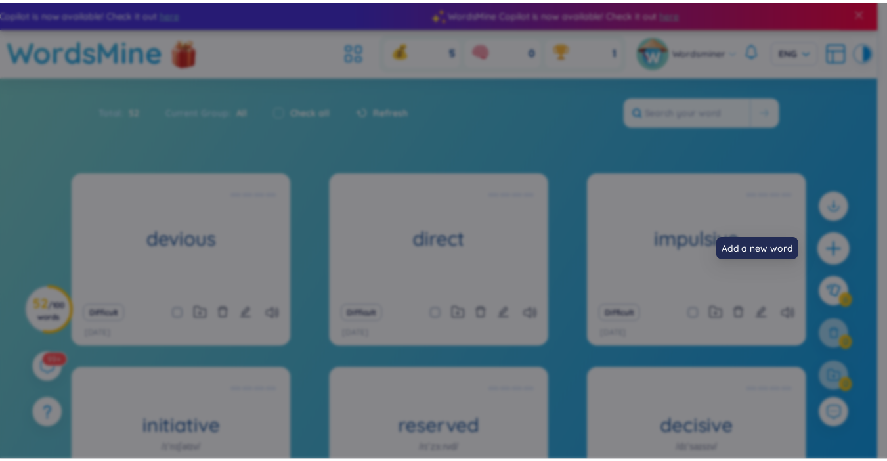
scroll to position [0, 0]
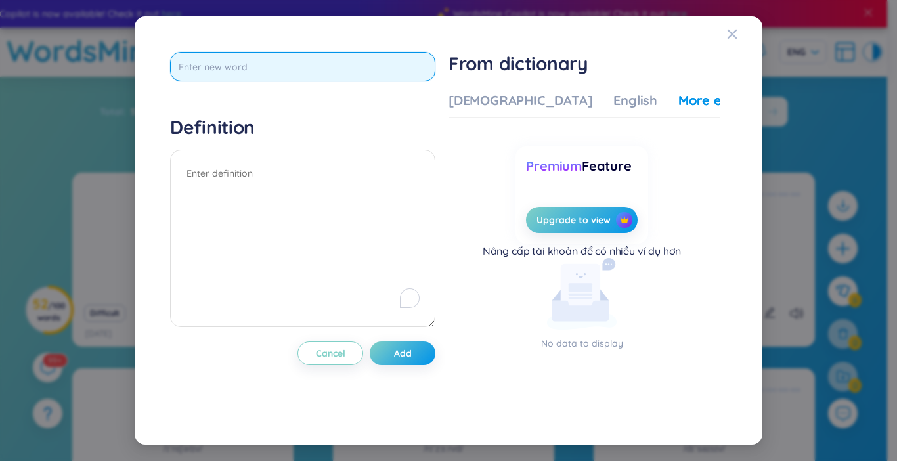
click at [303, 79] on input "text" at bounding box center [302, 67] width 265 height 30
type input "fall for"
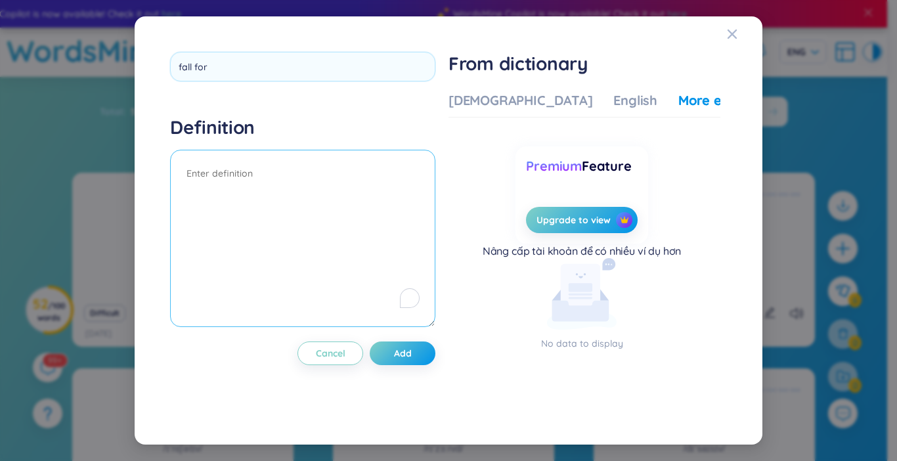
click at [250, 181] on textarea "To enrich screen reader interactions, please activate Accessibility in Grammarl…" at bounding box center [302, 238] width 265 height 177
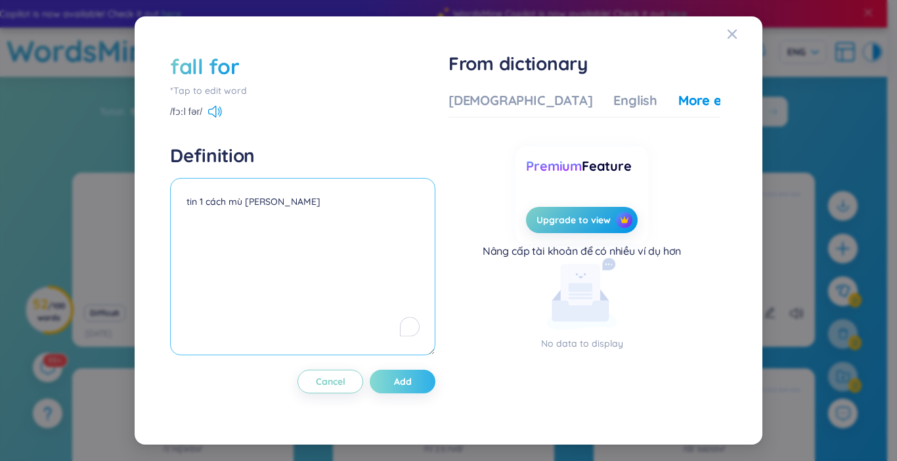
type textarea "tin 1 cách mù quáng"
click at [412, 383] on span "Add" at bounding box center [403, 381] width 18 height 13
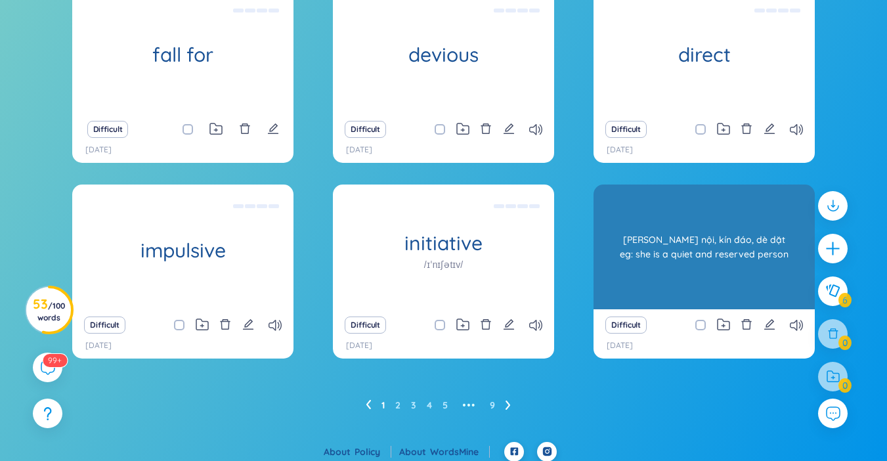
scroll to position [191, 0]
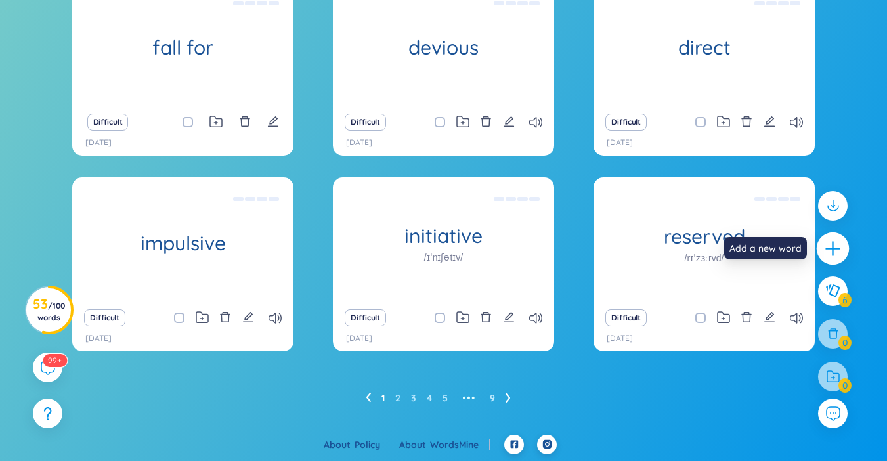
click at [837, 250] on icon "plus" at bounding box center [833, 249] width 18 height 18
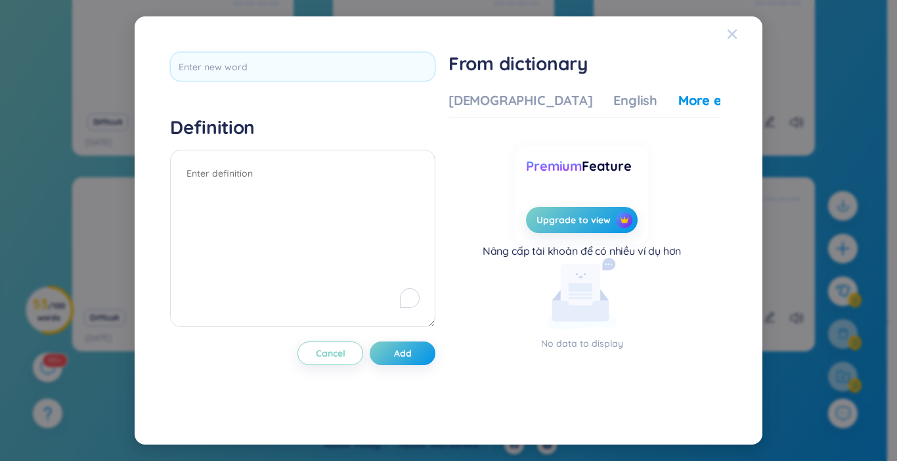
click at [727, 34] on icon "Close" at bounding box center [732, 34] width 11 height 11
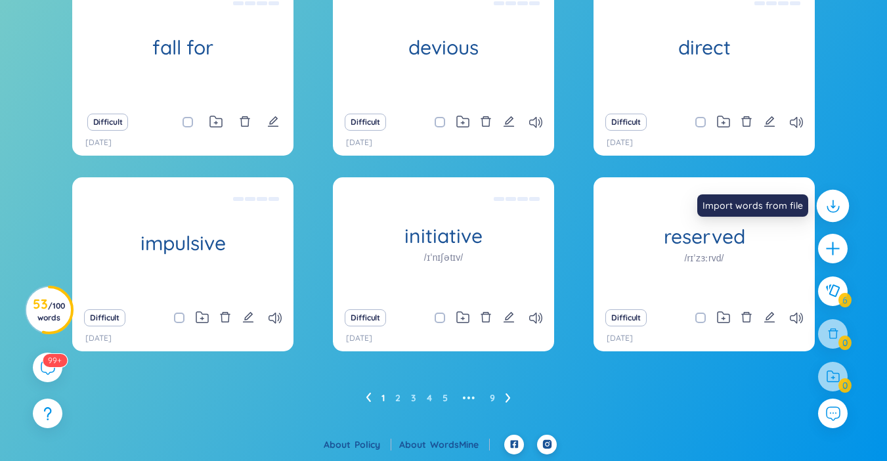
click at [827, 207] on icon at bounding box center [833, 208] width 12 height 6
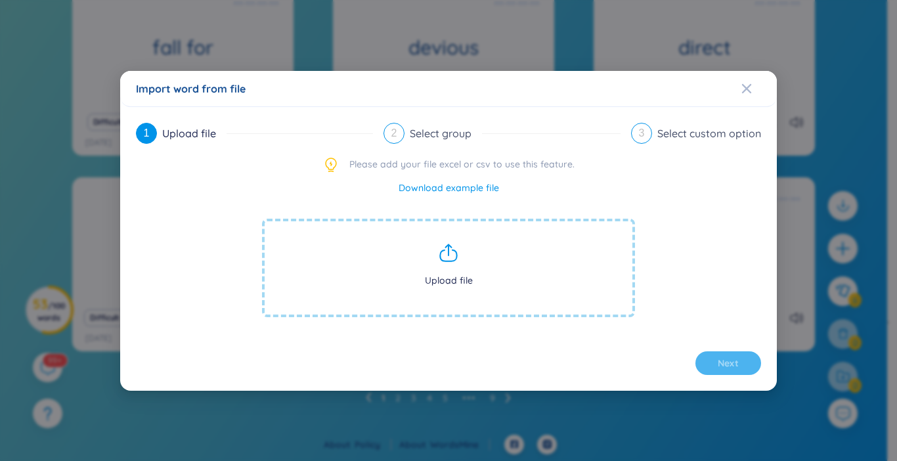
click at [456, 261] on icon at bounding box center [448, 252] width 21 height 21
click at [444, 254] on icon at bounding box center [448, 252] width 21 height 21
click at [446, 250] on icon at bounding box center [448, 252] width 21 height 21
click at [442, 264] on span "Upload file" at bounding box center [448, 268] width 373 height 98
click at [743, 85] on icon "Close" at bounding box center [746, 87] width 9 height 9
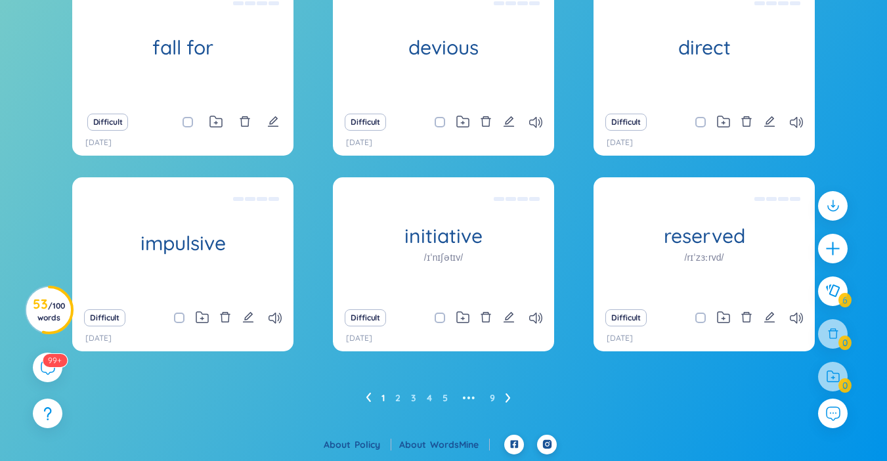
click at [504, 393] on ul "1 2 3 4 5 ••• 9" at bounding box center [444, 397] width 156 height 21
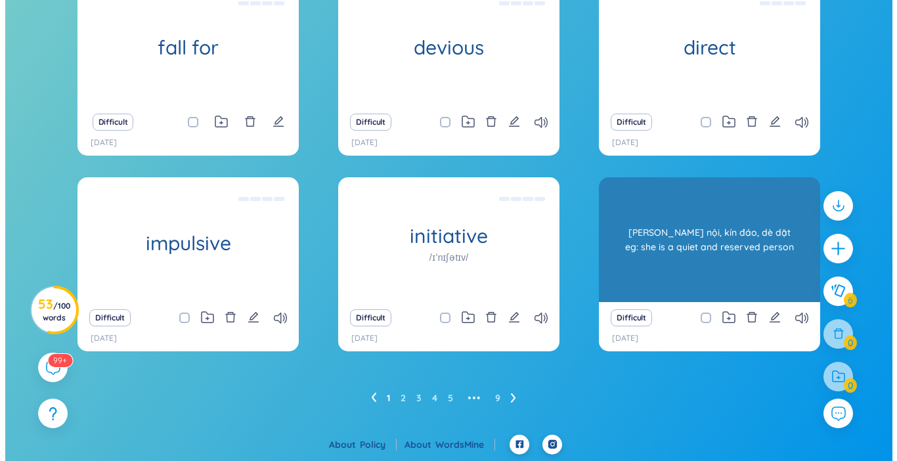
scroll to position [125, 0]
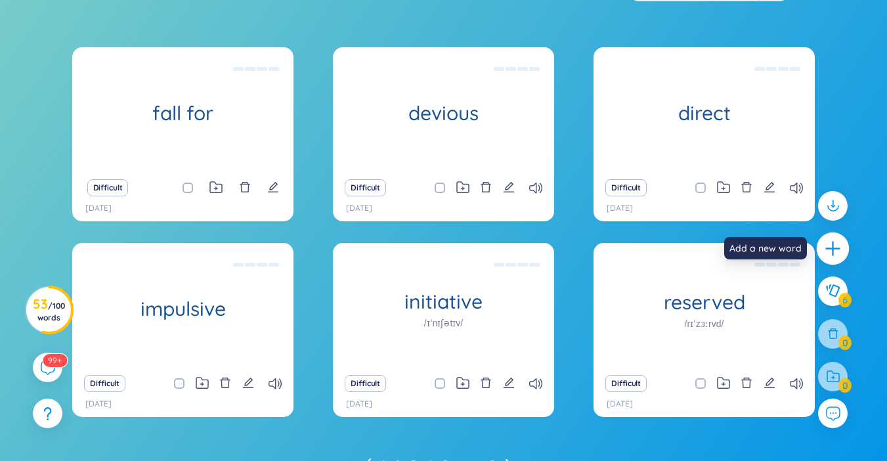
click at [826, 258] on div at bounding box center [833, 248] width 33 height 33
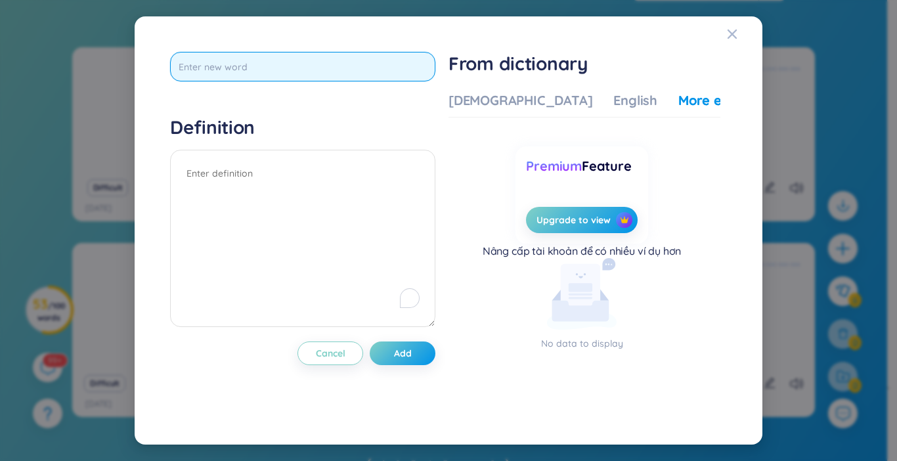
click at [278, 70] on input "text" at bounding box center [302, 67] width 265 height 30
type input "addition"
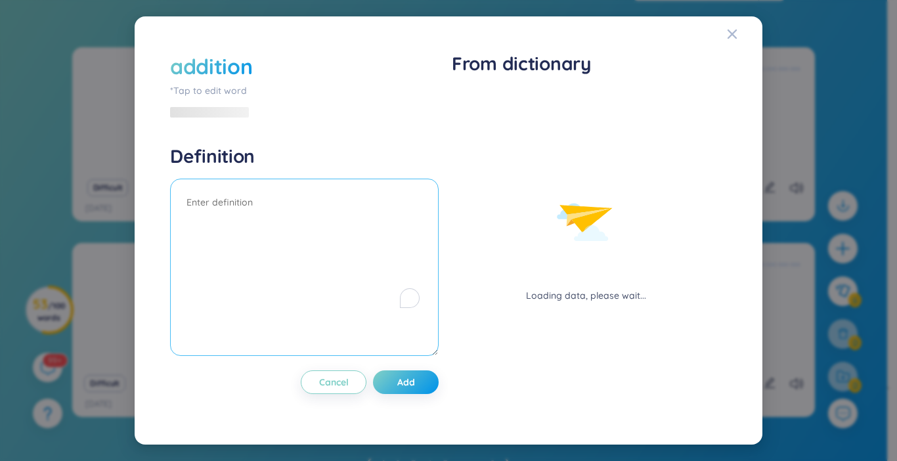
drag, startPoint x: 270, startPoint y: 174, endPoint x: 254, endPoint y: 89, distance: 86.3
click at [270, 163] on div "Definition" at bounding box center [304, 251] width 269 height 215
click at [251, 65] on div "addition" at bounding box center [211, 66] width 82 height 29
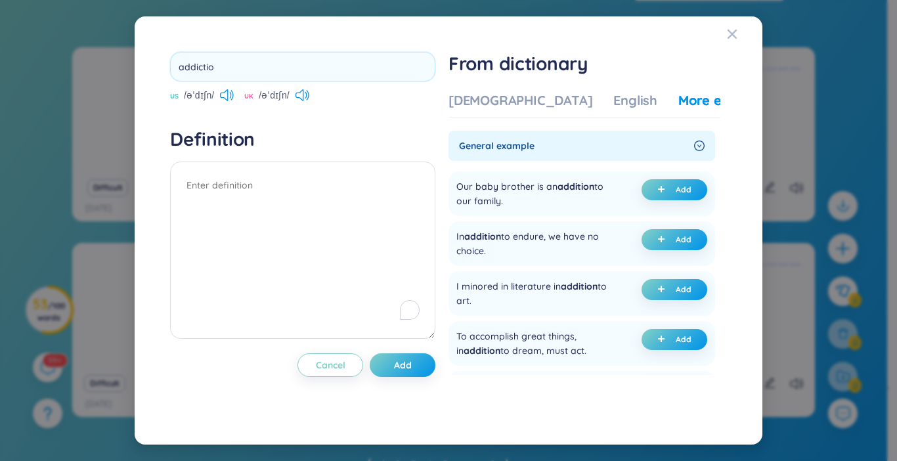
type input "addiction"
click at [316, 199] on textarea "To enrich screen reader interactions, please activate Accessibility in Grammarl…" at bounding box center [302, 250] width 265 height 177
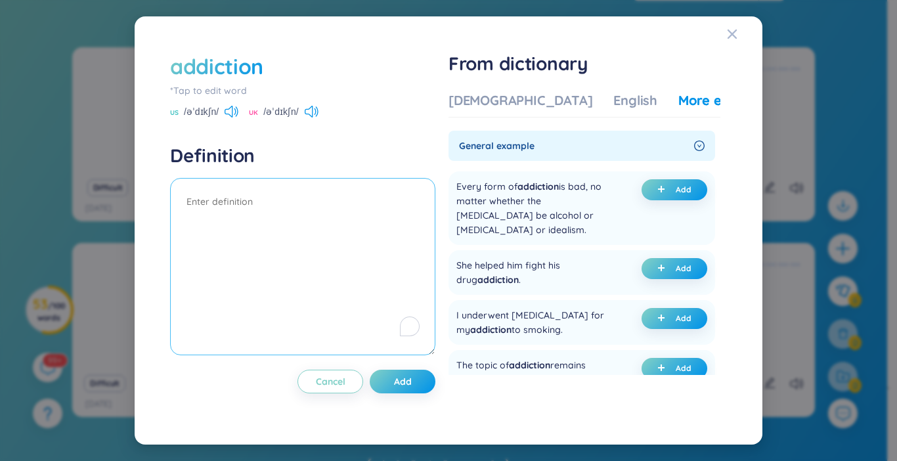
click at [253, 211] on textarea "To enrich screen reader interactions, please activate Accessibility in Grammarl…" at bounding box center [302, 266] width 265 height 177
click at [514, 100] on div "[DEMOGRAPHIC_DATA]" at bounding box center [520, 100] width 144 height 18
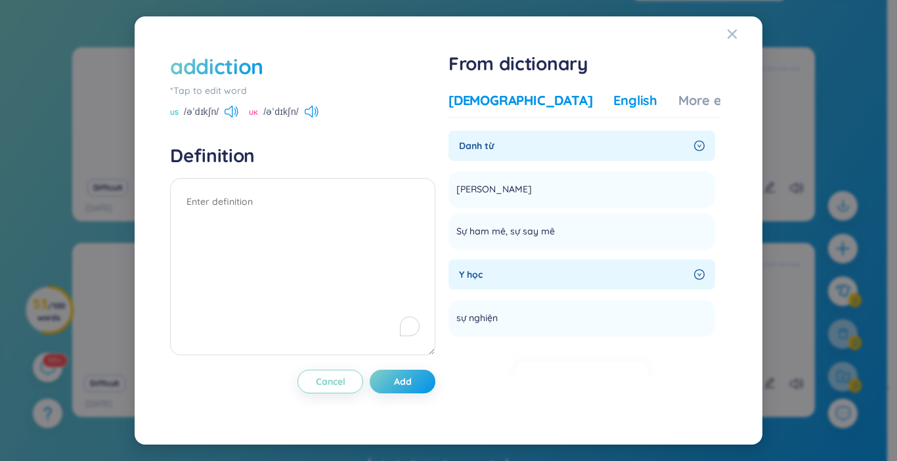
click at [613, 108] on div "English" at bounding box center [635, 100] width 44 height 18
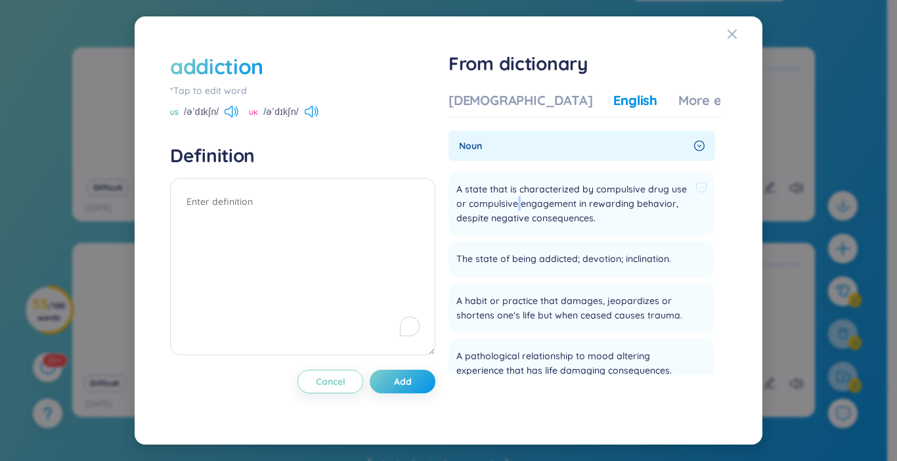
click at [522, 202] on span "A state that is characterized by compulsive drug use or compulsive engagement i…" at bounding box center [573, 203] width 234 height 43
click at [391, 225] on textarea "To enrich screen reader interactions, please activate Accessibility in Grammarl…" at bounding box center [302, 266] width 265 height 177
click at [388, 204] on textarea "To enrich screen reader interactions, please activate Accessibility in Grammarl…" at bounding box center [302, 266] width 265 height 177
type textarea "the"
click at [738, 39] on span "Close" at bounding box center [744, 33] width 35 height 35
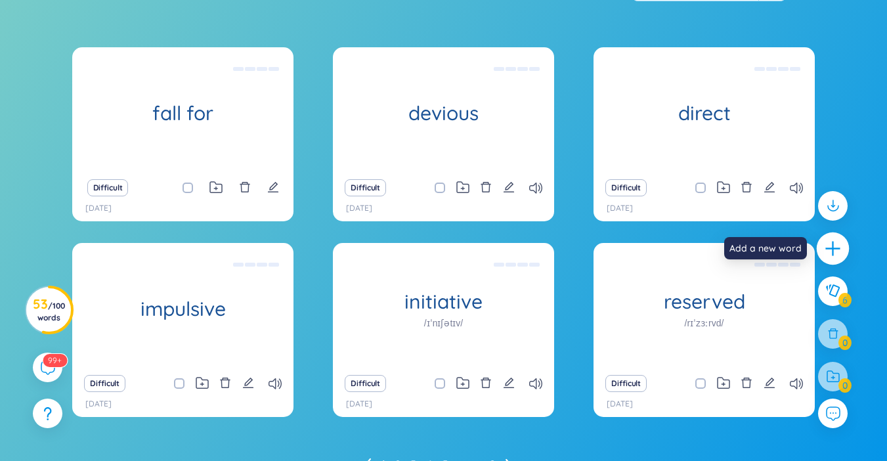
click at [831, 247] on icon "plus" at bounding box center [833, 249] width 18 height 18
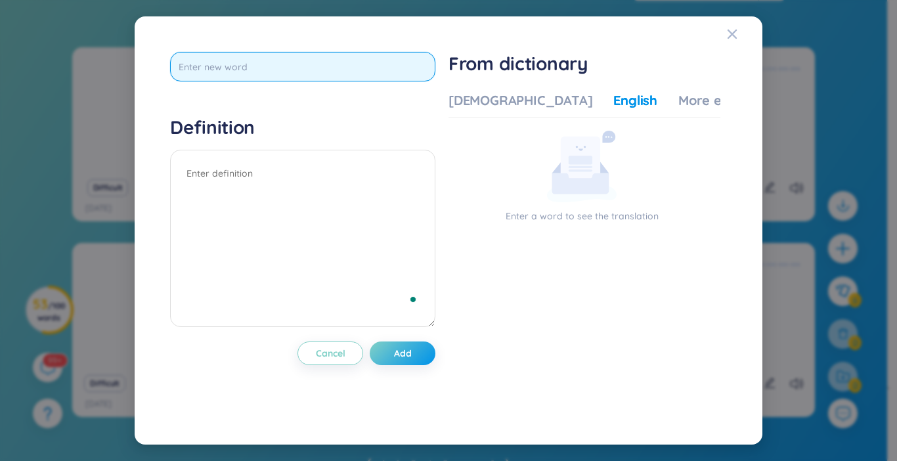
click at [209, 66] on input "text" at bounding box center [302, 67] width 265 height 30
type input "addiction"
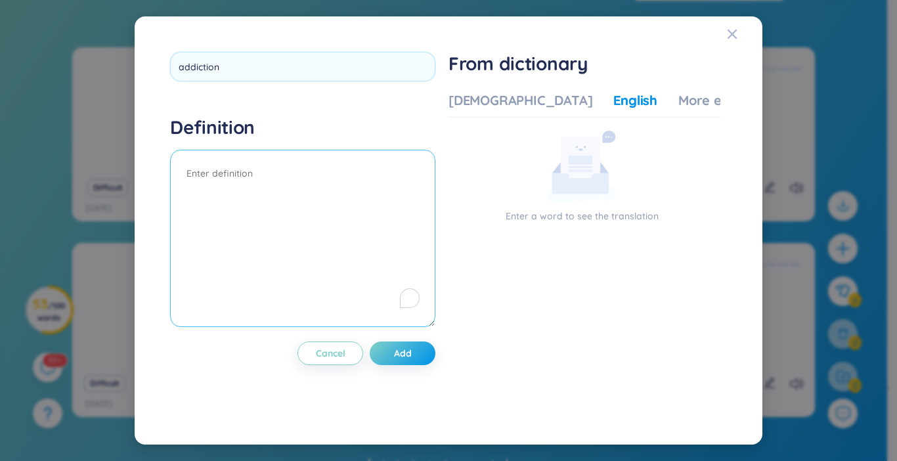
click at [230, 179] on textarea "To enrich screen reader interactions, please activate Accessibility in Grammarl…" at bounding box center [302, 238] width 265 height 177
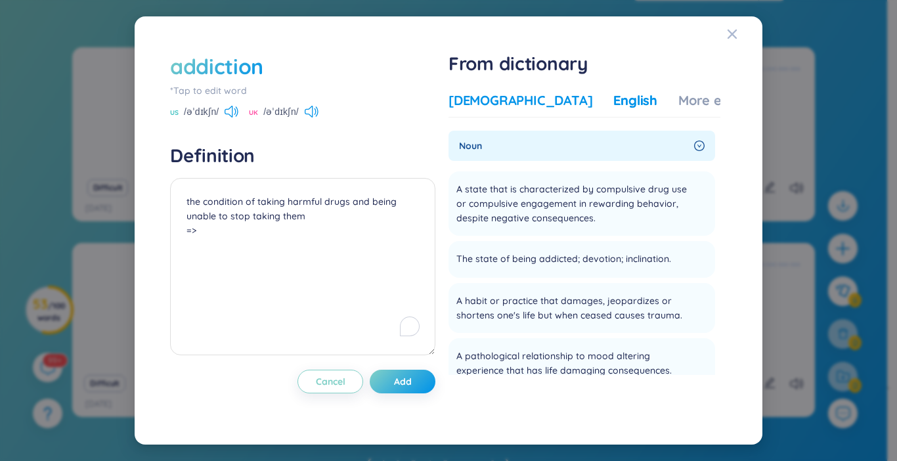
click at [500, 105] on div "[DEMOGRAPHIC_DATA]" at bounding box center [520, 100] width 144 height 18
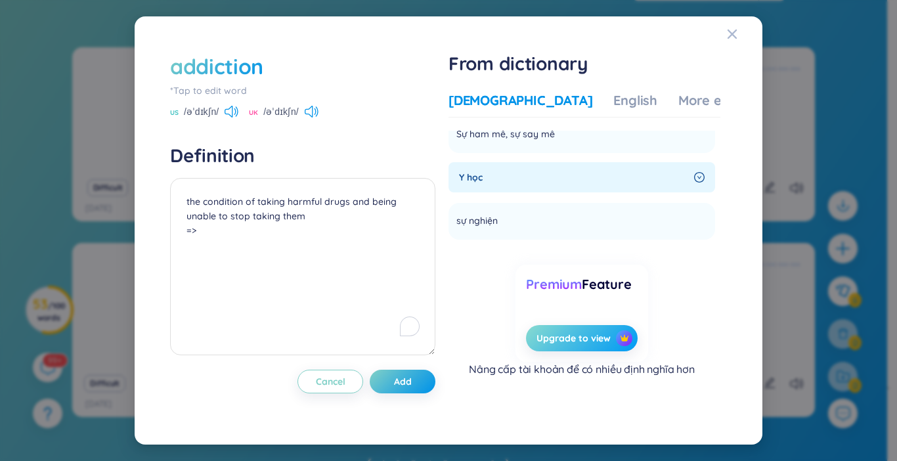
scroll to position [98, 0]
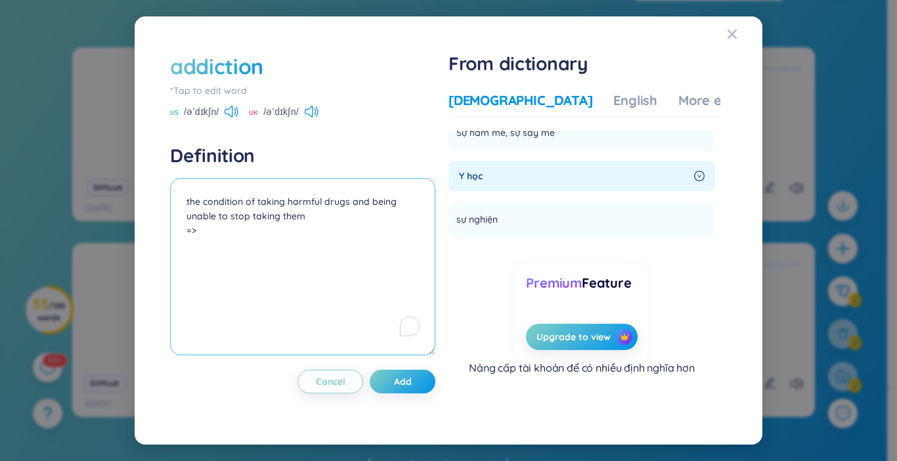
click at [239, 245] on textarea "the condition of taking harmful drugs and being unable to stop taking them =>" at bounding box center [302, 266] width 265 height 177
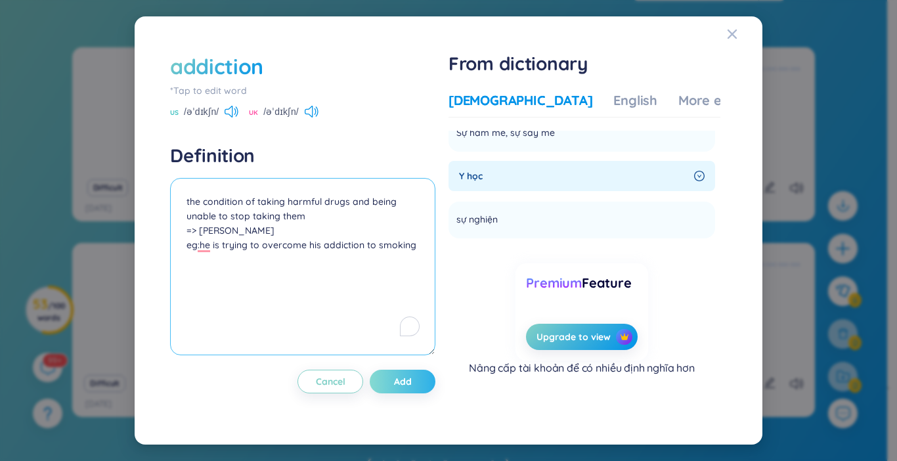
type textarea "the condition of taking harmful drugs and being unable to stop taking them => t…"
click at [393, 393] on button "Add" at bounding box center [403, 382] width 66 height 24
click at [393, 381] on button "Add" at bounding box center [403, 382] width 66 height 24
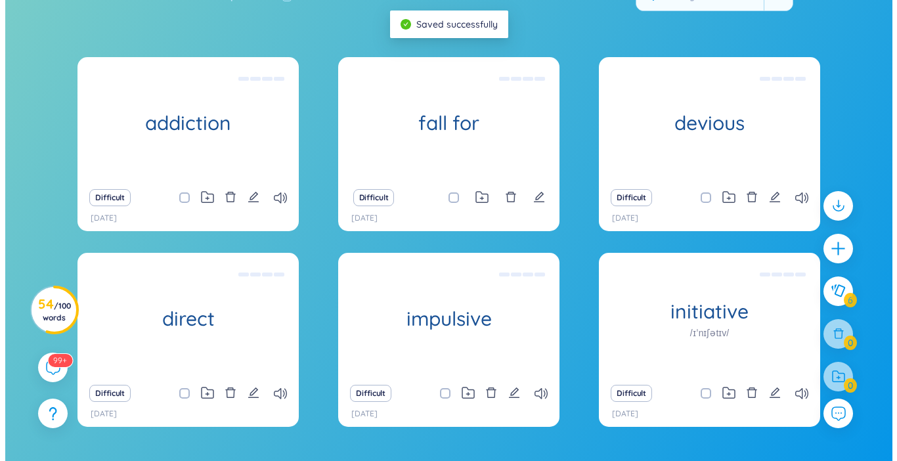
scroll to position [0, 0]
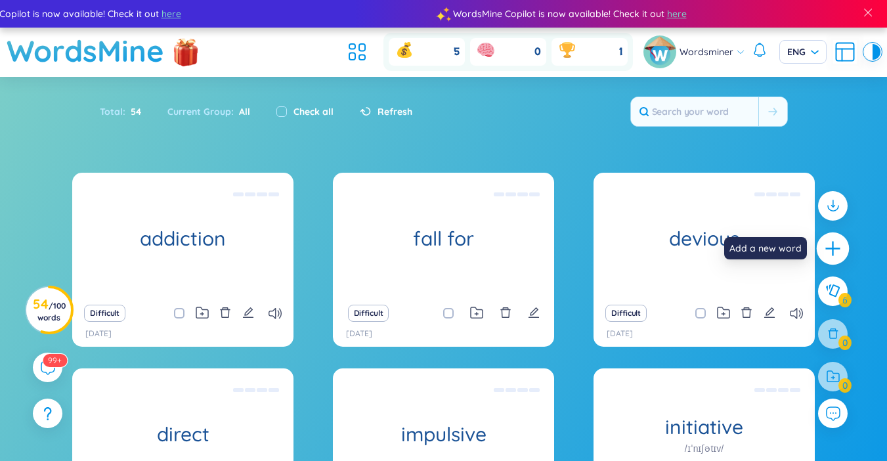
click at [831, 253] on icon "plus" at bounding box center [833, 249] width 18 height 18
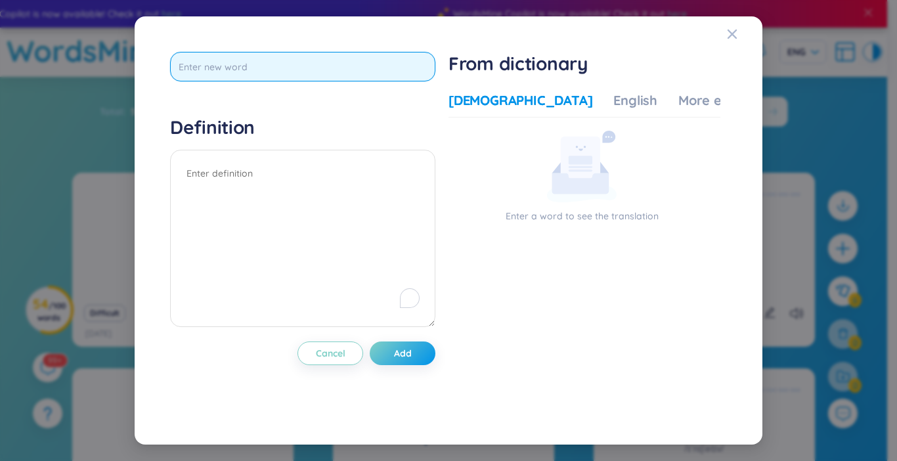
click at [404, 70] on input "text" at bounding box center [302, 67] width 265 height 30
type input "allergy"
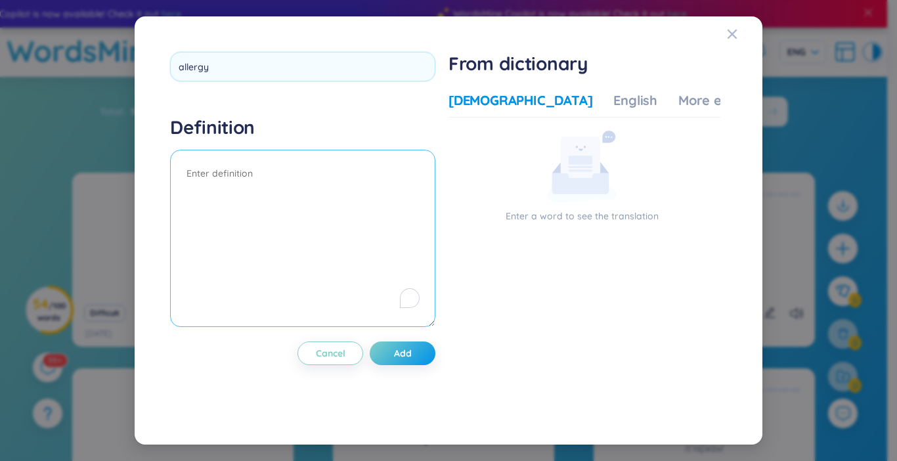
click at [260, 212] on textarea "To enrich screen reader interactions, please activate Accessibility in Grammarl…" at bounding box center [302, 238] width 265 height 177
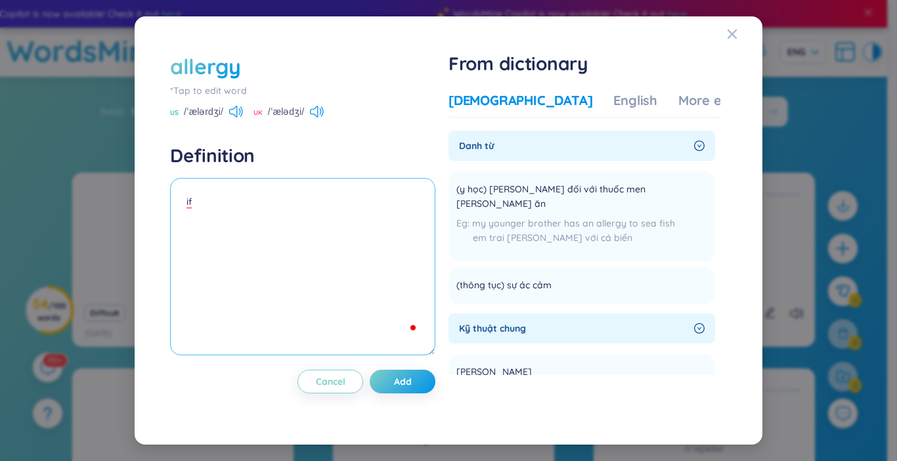
type textarea "i"
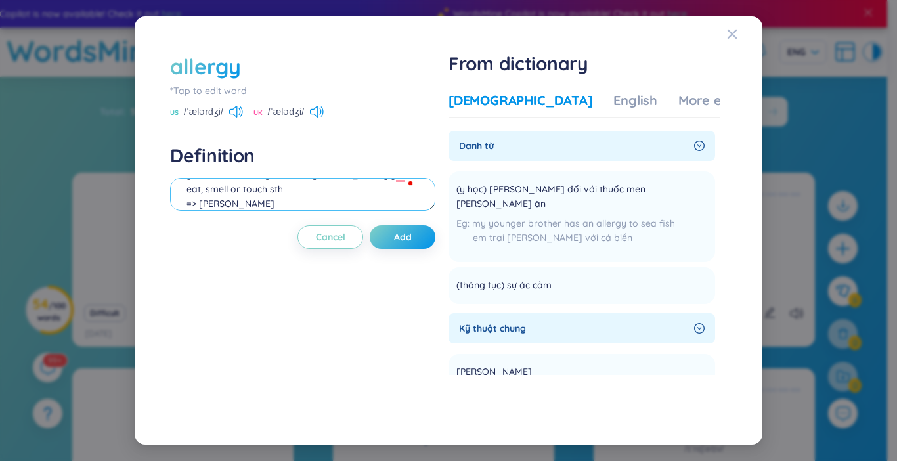
scroll to position [41, 0]
type textarea "you become ill or get a rash ưhen you eat, smell or touch sth => dị ứng eg: she…"
click at [411, 240] on span "Add" at bounding box center [403, 236] width 18 height 13
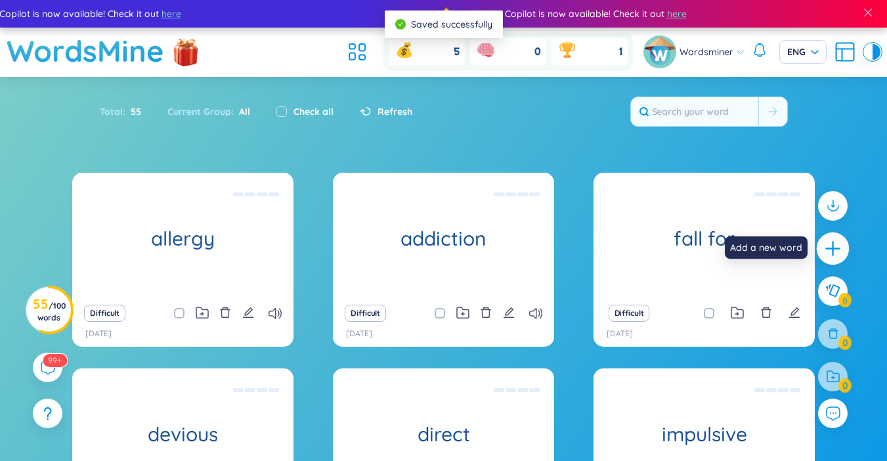
click at [832, 254] on icon "plus" at bounding box center [833, 249] width 18 height 18
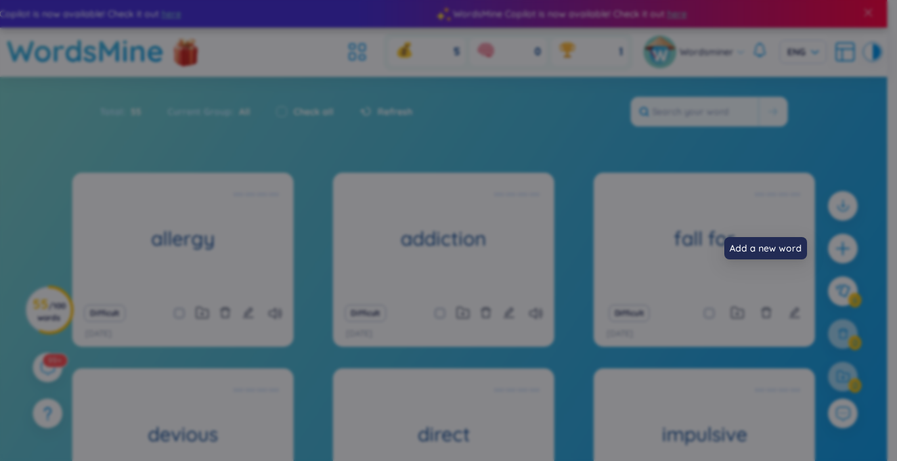
scroll to position [14, 0]
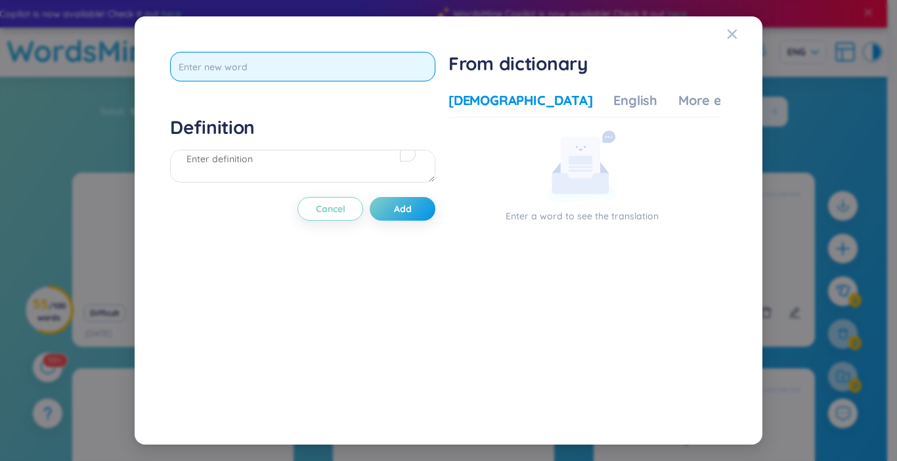
click at [286, 71] on input "text" at bounding box center [302, 67] width 265 height 30
type input "cancer"
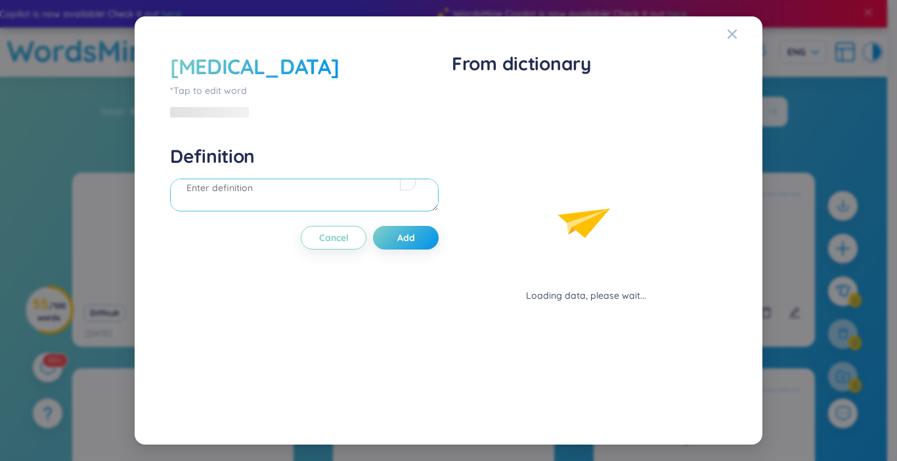
click at [248, 176] on div "Definition" at bounding box center [304, 179] width 269 height 71
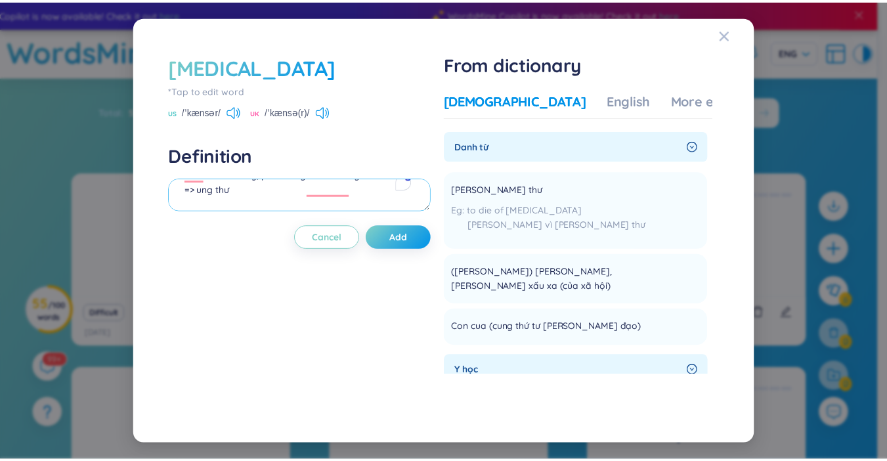
scroll to position [41, 0]
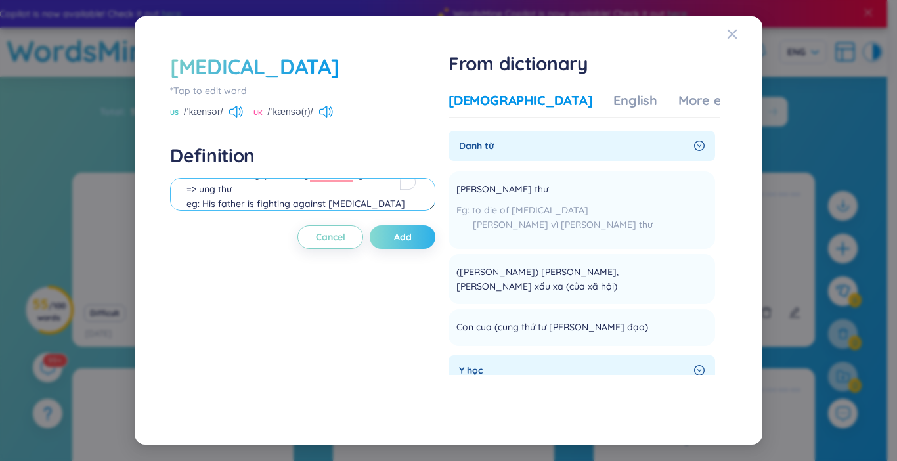
type textarea "cells in a person's body increase rapidly in an uncontrolled ưay, producing ano…"
click at [386, 238] on button "Add" at bounding box center [403, 237] width 66 height 24
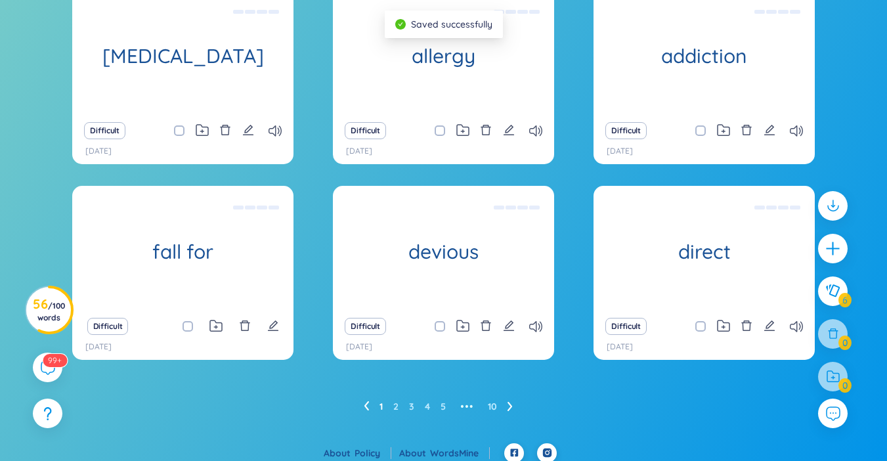
scroll to position [191, 0]
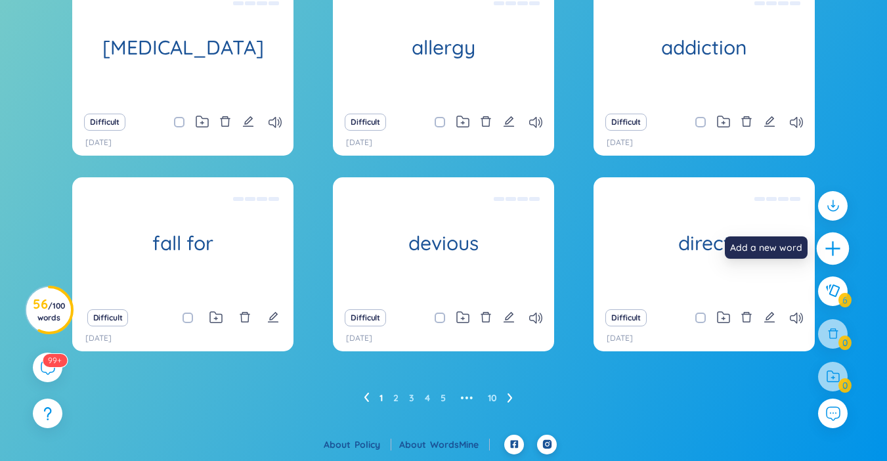
click at [825, 254] on icon "plus" at bounding box center [833, 249] width 18 height 18
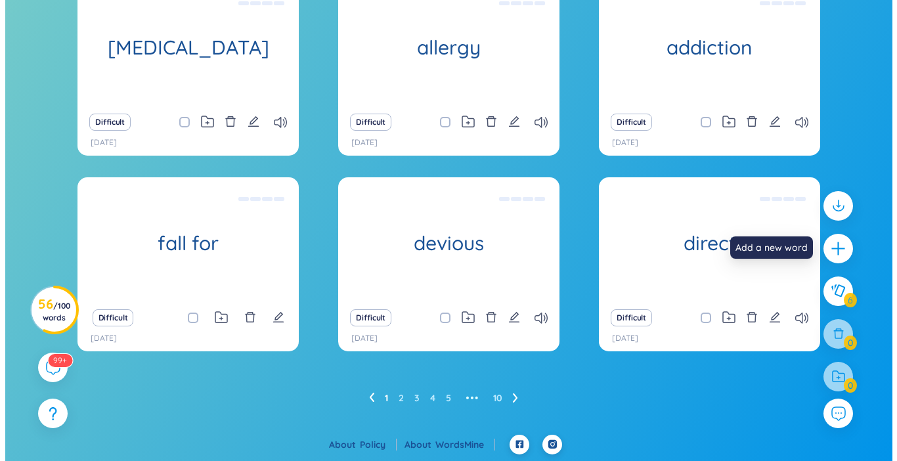
scroll to position [14, 0]
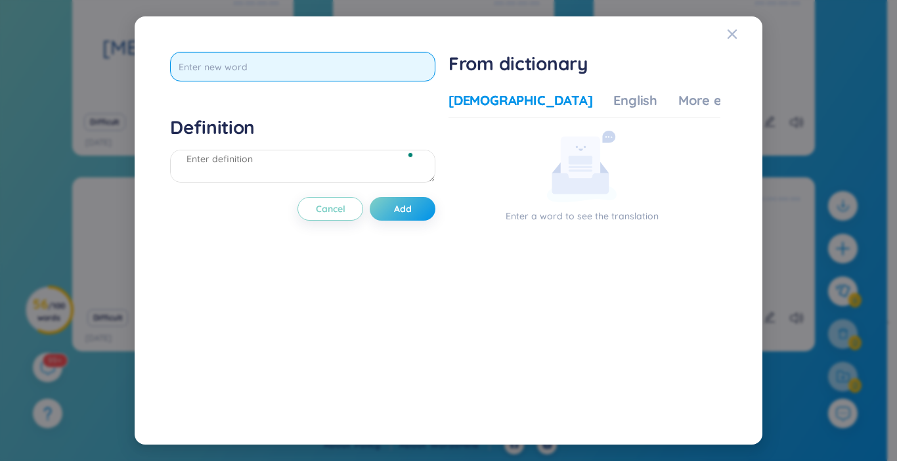
click at [219, 65] on input "text" at bounding box center [302, 67] width 265 height 30
type input "dehydration"
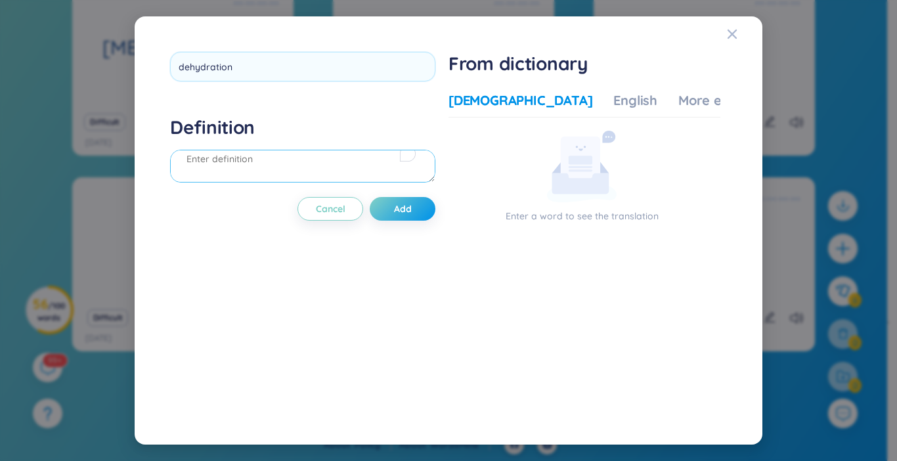
click at [288, 177] on div "Definition" at bounding box center [302, 151] width 265 height 71
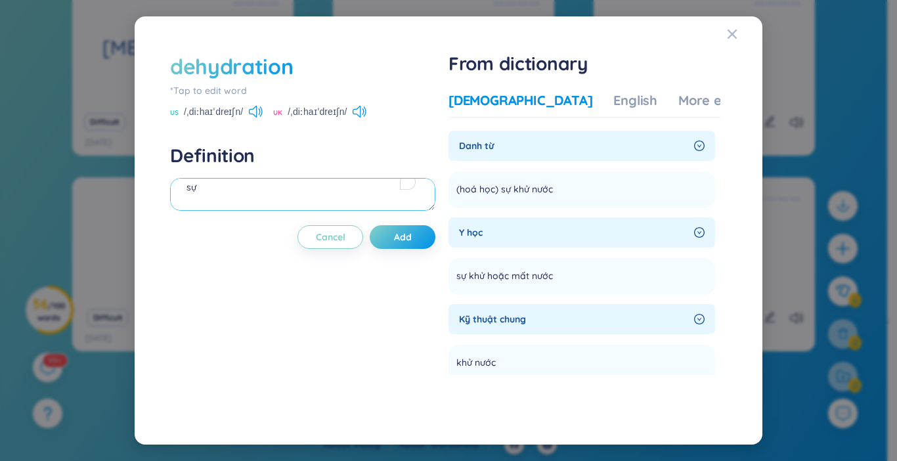
type textarea "s"
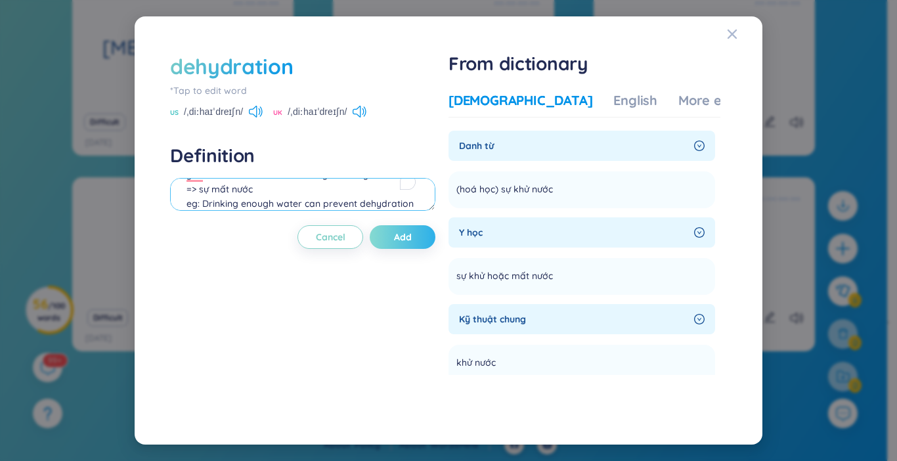
type textarea "you lose too much water from your body => sự mất nước eg: Drinking enough water…"
click at [391, 234] on button "Add" at bounding box center [403, 237] width 66 height 24
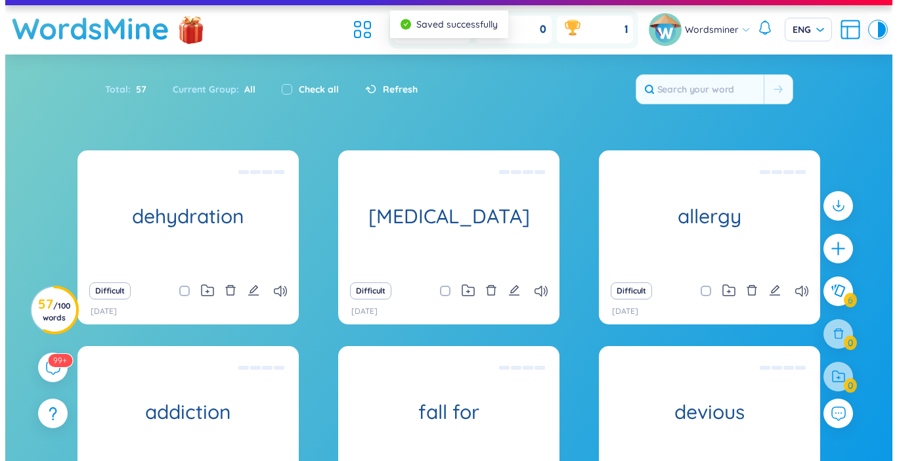
scroll to position [0, 0]
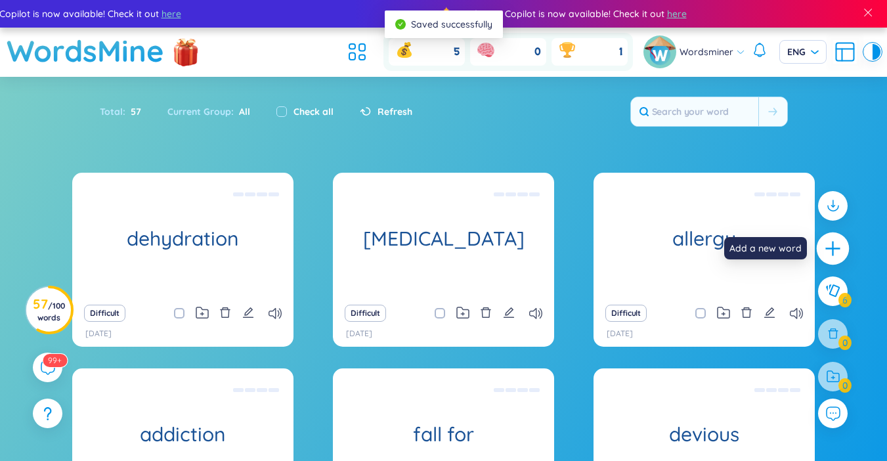
click at [839, 252] on icon "plus" at bounding box center [833, 249] width 18 height 18
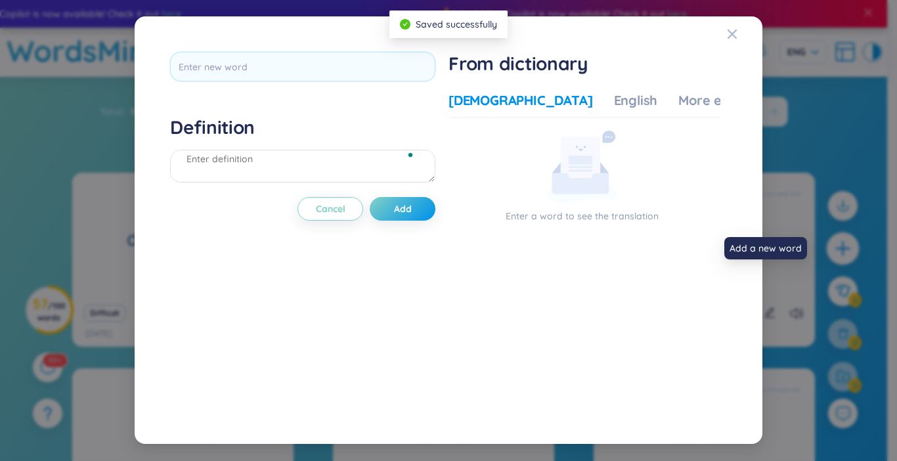
scroll to position [14, 0]
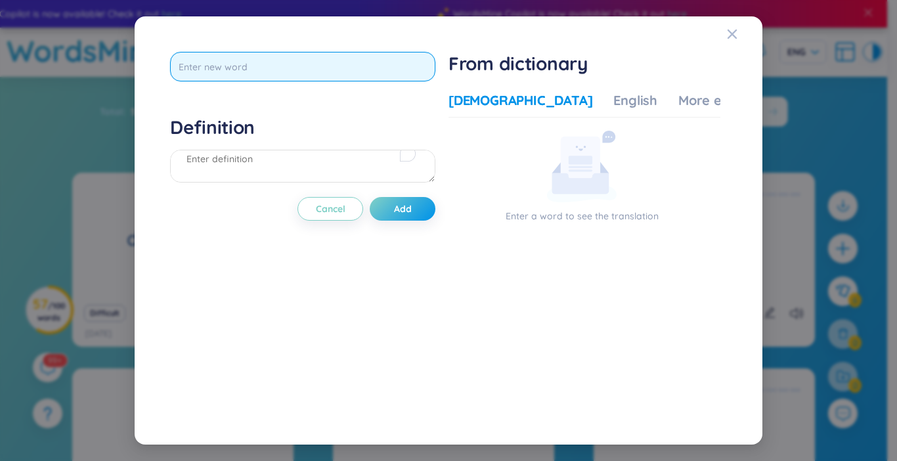
click at [370, 59] on input "text" at bounding box center [302, 67] width 265 height 30
type input "d"
type input "disease"
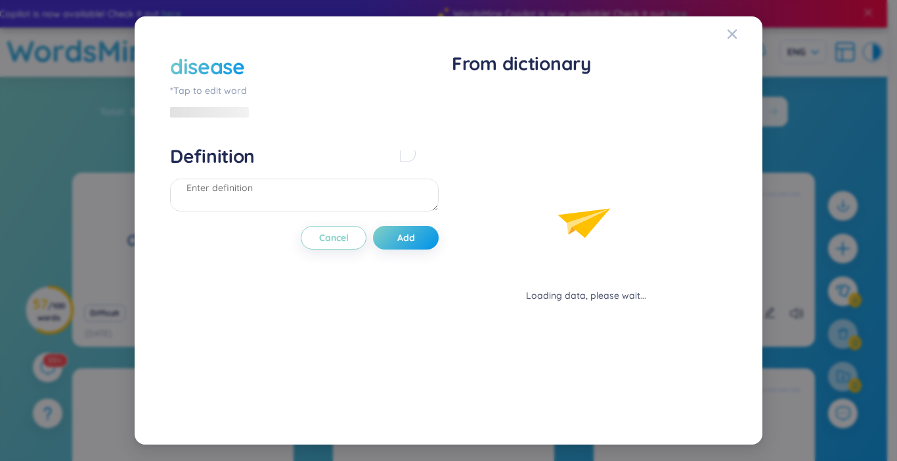
click at [204, 148] on div "Definition" at bounding box center [304, 179] width 269 height 71
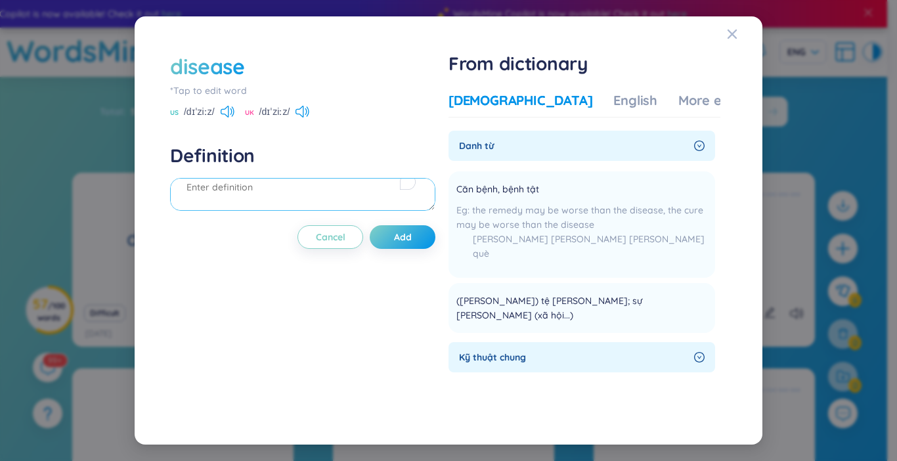
click at [272, 201] on textarea "To enrich screen reader interactions, please activate Accessibility in Grammarl…" at bounding box center [302, 194] width 265 height 33
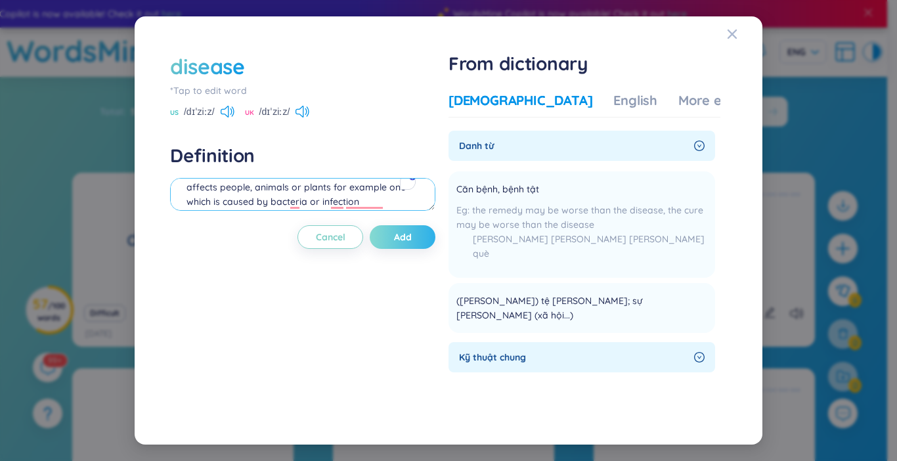
type textarea "affects people, animals or plants for example one which is caused by bacteria o…"
click at [433, 237] on button "Add" at bounding box center [403, 237] width 66 height 24
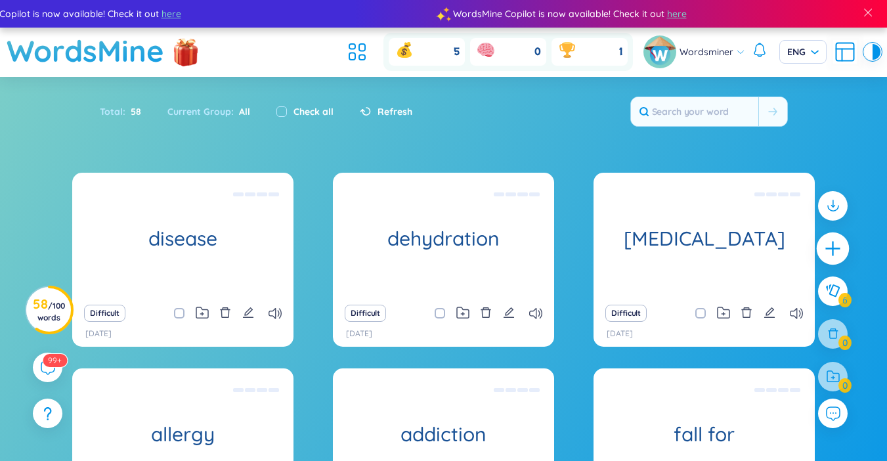
click at [829, 259] on div at bounding box center [833, 248] width 33 height 33
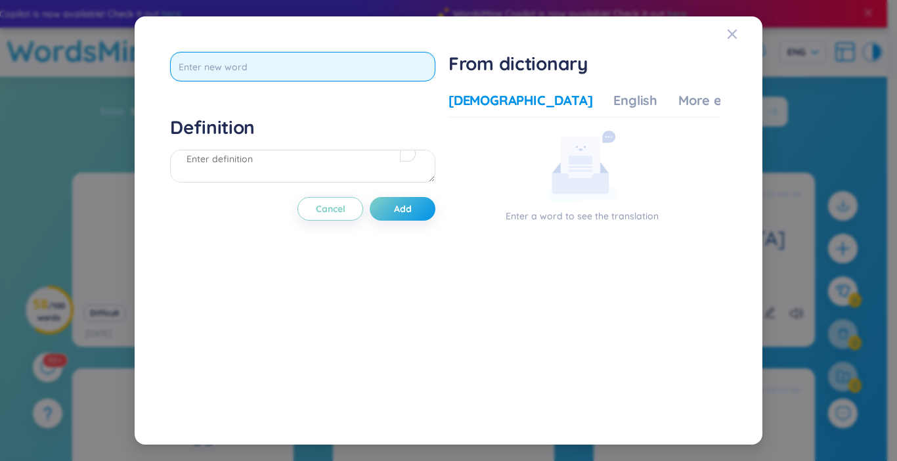
click at [244, 71] on input "text" at bounding box center [302, 67] width 265 height 30
type input "infection"
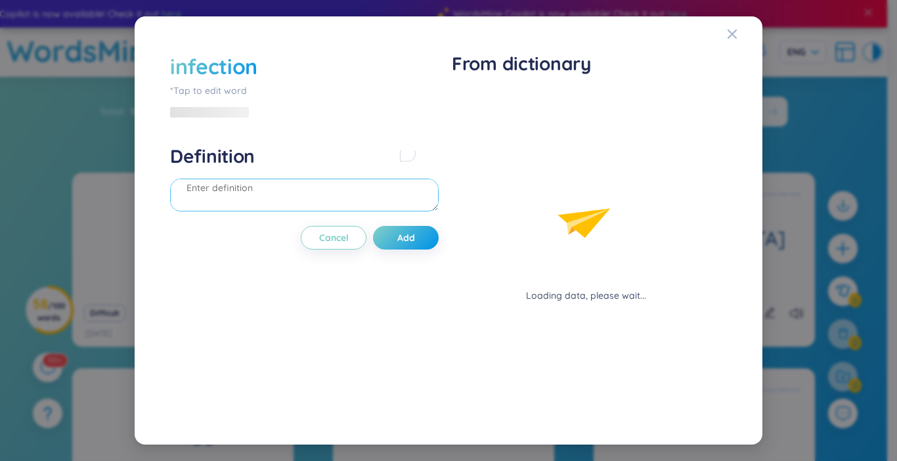
click at [270, 165] on div "Definition" at bounding box center [304, 179] width 269 height 71
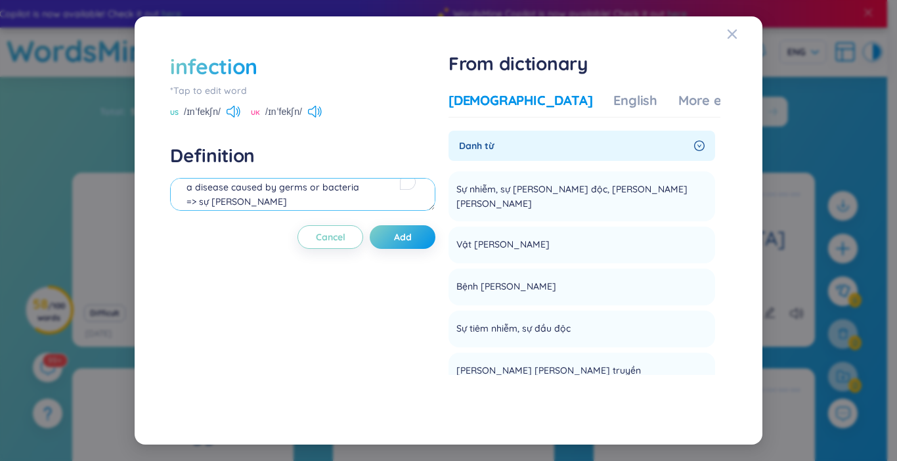
scroll to position [27, 0]
click at [431, 244] on button "Add" at bounding box center [403, 237] width 66 height 24
click at [362, 209] on textarea "a disease caused by germs or bacteria => sự nhiễm trùng eg: the wound showed si…" at bounding box center [302, 194] width 265 height 33
type textarea "a disease caused by germs or bacteria => sự nhiễm trùng eg: the wound showed si…"
click at [416, 240] on span "Add" at bounding box center [413, 236] width 18 height 13
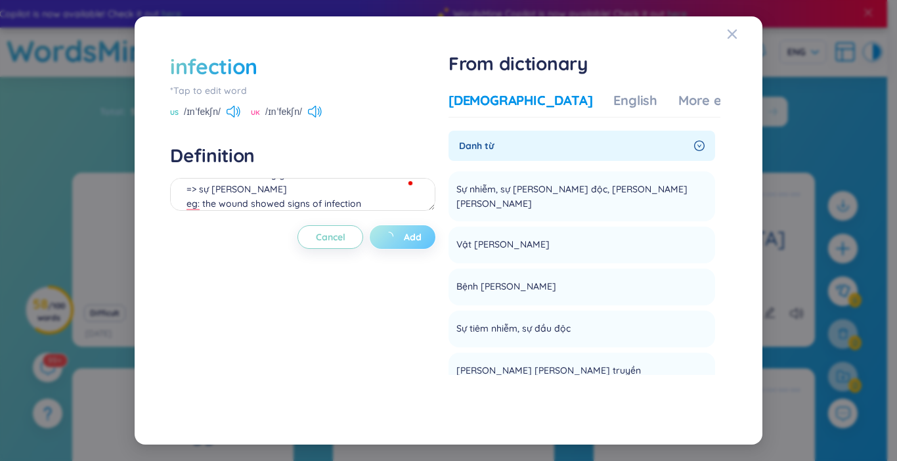
click at [416, 240] on span "Add" at bounding box center [413, 236] width 18 height 13
click at [377, 197] on textarea "a disease caused by germs or bacteria => sự nhiễm trùng eg: the wound showed si…" at bounding box center [302, 194] width 265 height 33
click at [400, 238] on span "loading" at bounding box center [394, 237] width 20 height 13
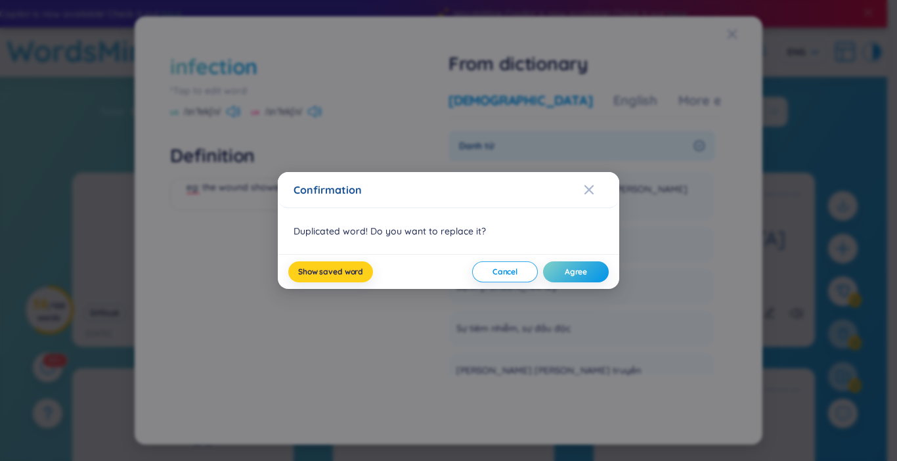
click at [326, 277] on button "Show saved word" at bounding box center [330, 271] width 85 height 21
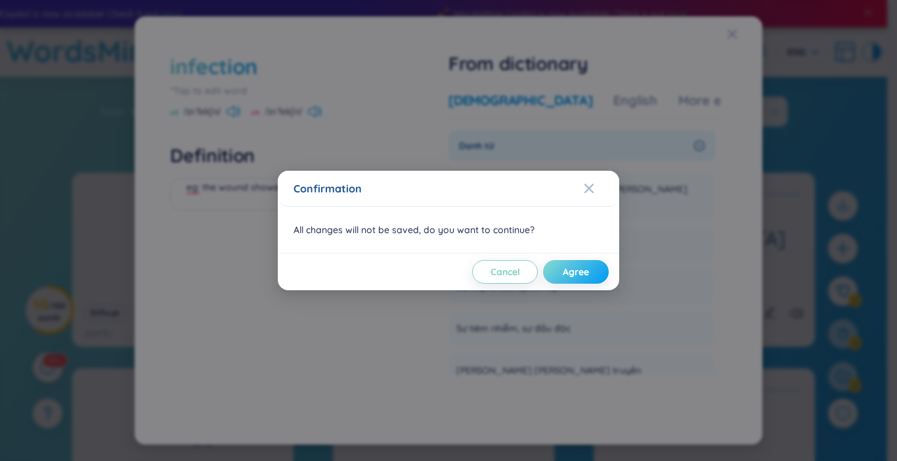
click at [580, 276] on span "Agree" at bounding box center [576, 271] width 26 height 13
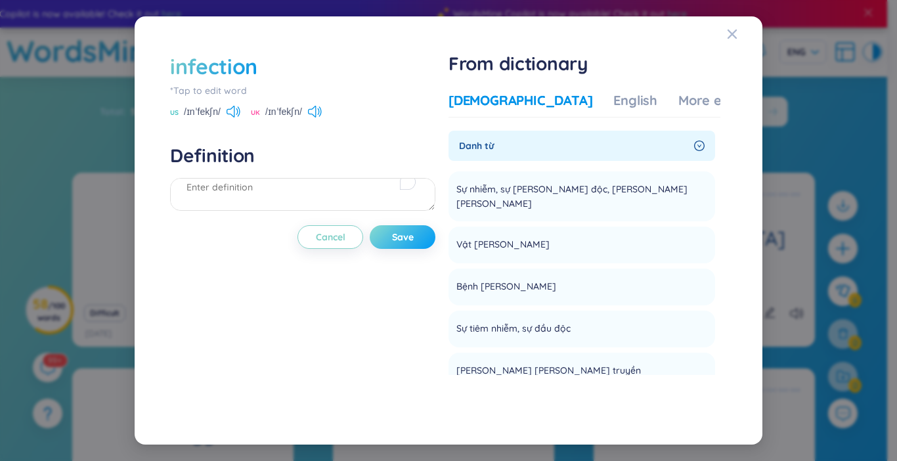
click at [397, 236] on span "Save" at bounding box center [403, 236] width 22 height 13
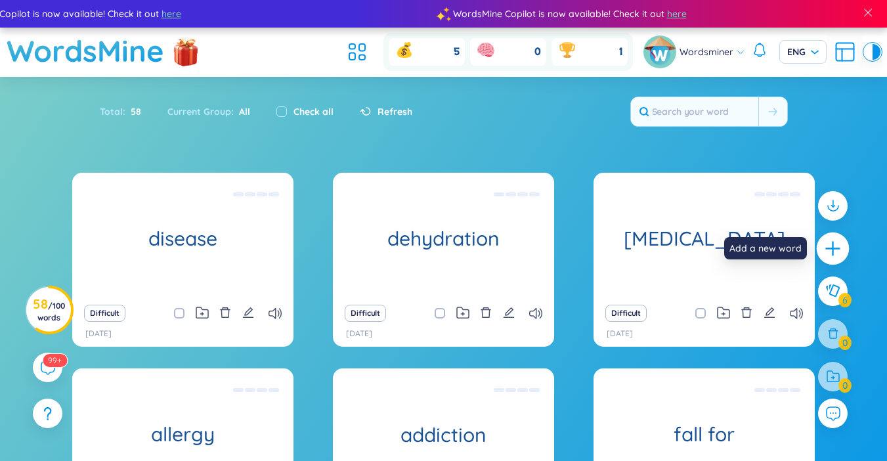
click at [828, 249] on icon "plus" at bounding box center [833, 249] width 18 height 18
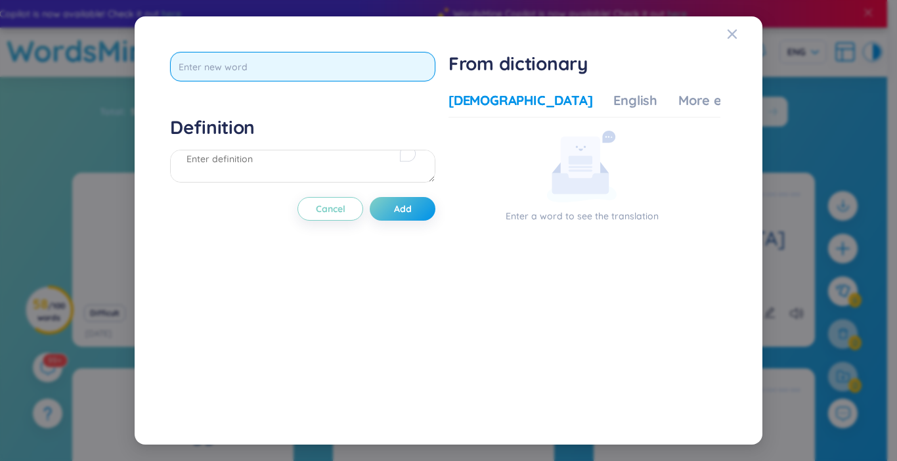
click at [284, 58] on input "text" at bounding box center [302, 67] width 265 height 30
type input "obesity"
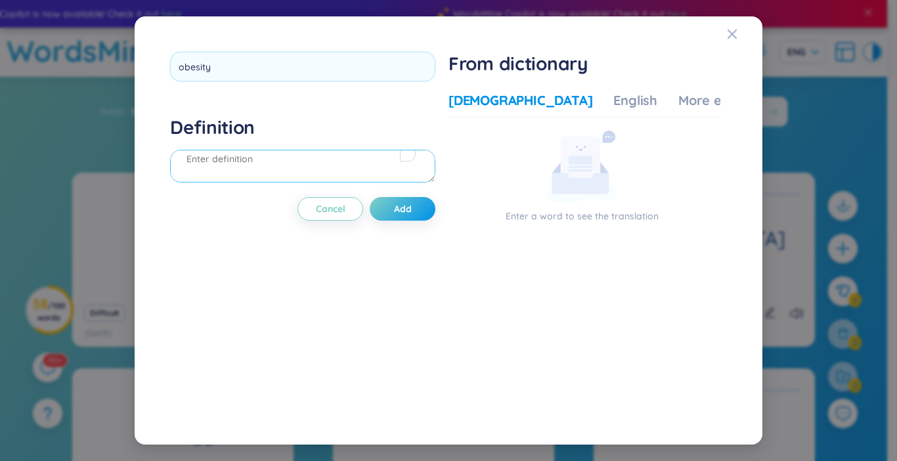
click at [278, 158] on div "Definition" at bounding box center [302, 151] width 265 height 71
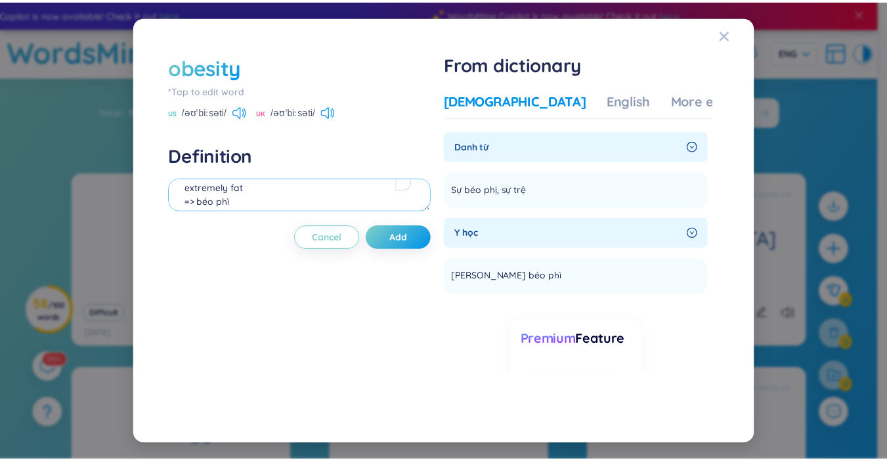
scroll to position [27, 0]
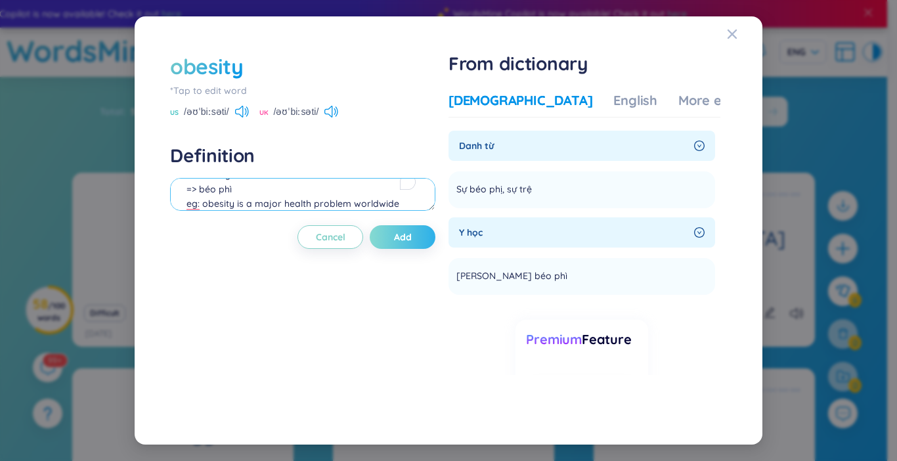
type textarea "extremely fat => béo phì eg: obesity is a major health problem worldwide"
click at [399, 236] on span "Add" at bounding box center [403, 236] width 18 height 13
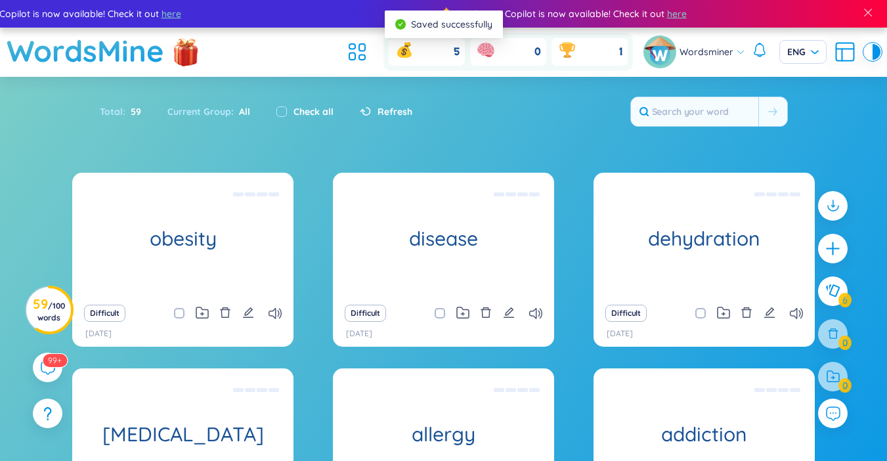
scroll to position [0, 0]
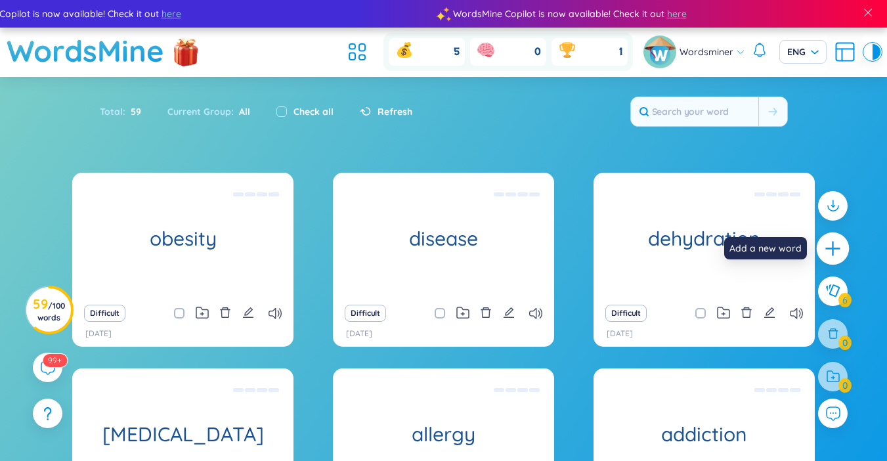
click at [833, 242] on icon "plus" at bounding box center [832, 248] width 1 height 14
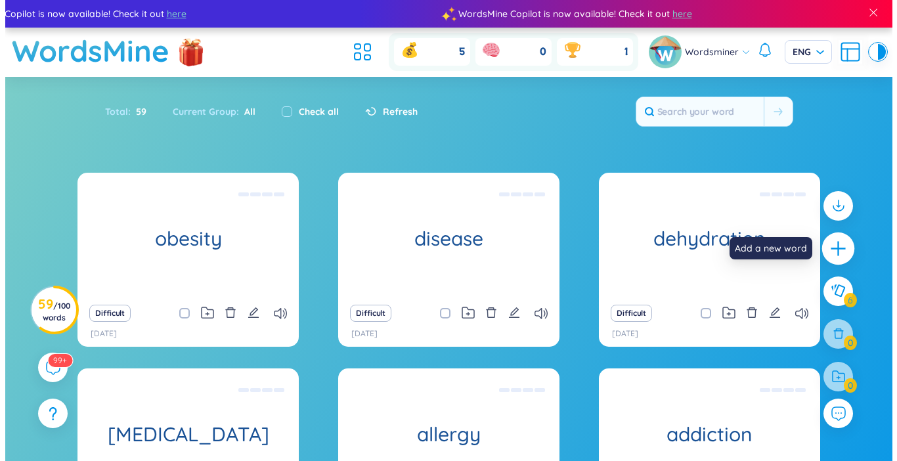
scroll to position [14, 0]
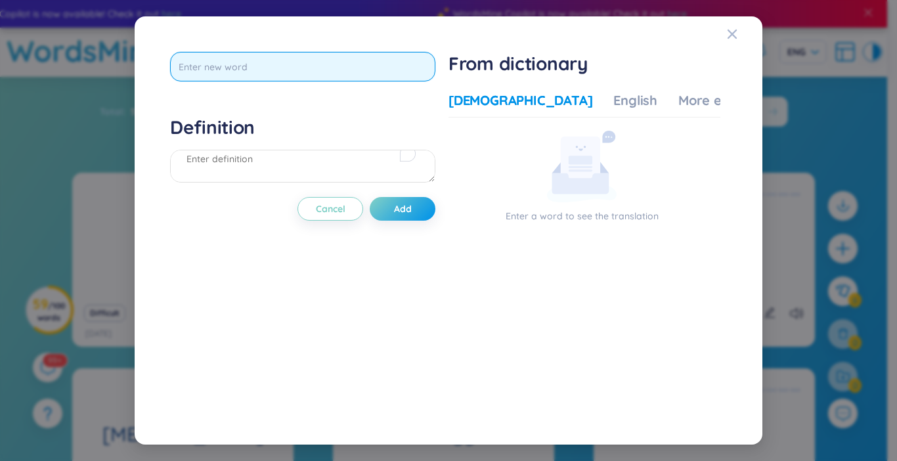
click at [259, 66] on input "text" at bounding box center [302, 67] width 265 height 30
type input "stroke"
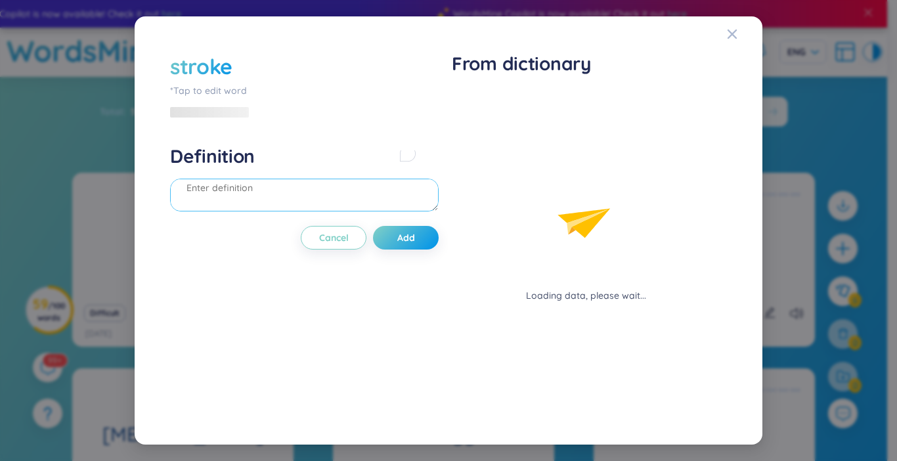
click at [190, 173] on div "Definition" at bounding box center [304, 179] width 269 height 71
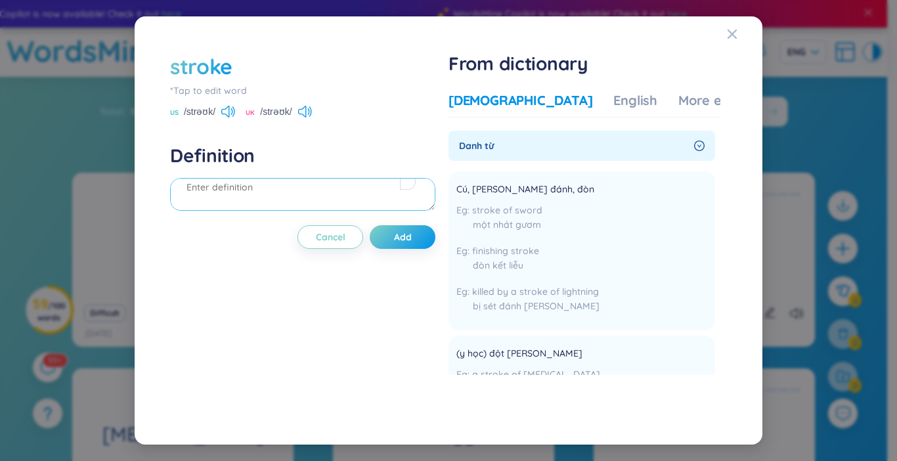
click at [252, 196] on textarea "To enrich screen reader interactions, please activate Accessibility in Grammarl…" at bounding box center [302, 194] width 265 height 33
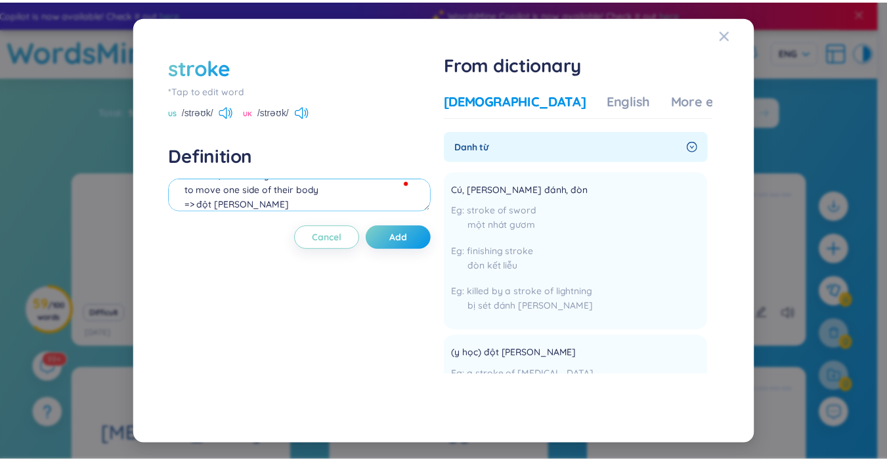
scroll to position [56, 0]
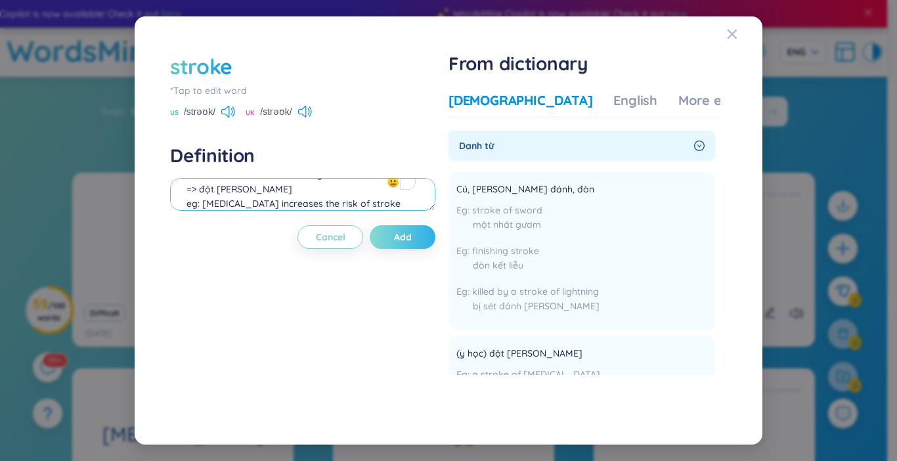
type textarea "a blood vessel in their brain bursts or become blocked, which may kill them or …"
click at [399, 234] on span "Add" at bounding box center [403, 236] width 18 height 13
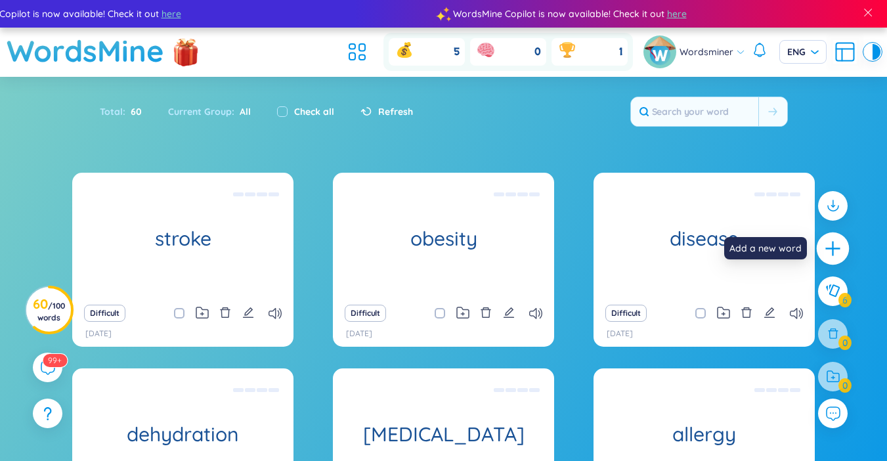
click at [844, 244] on div at bounding box center [833, 248] width 33 height 33
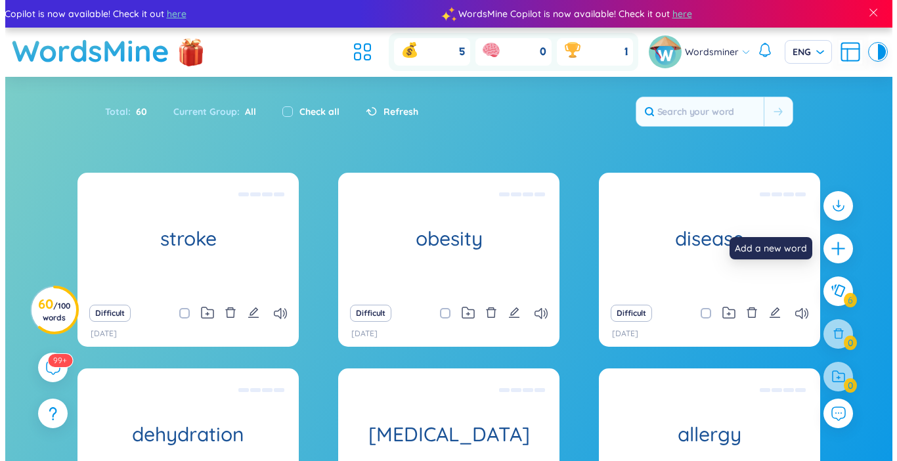
scroll to position [14, 0]
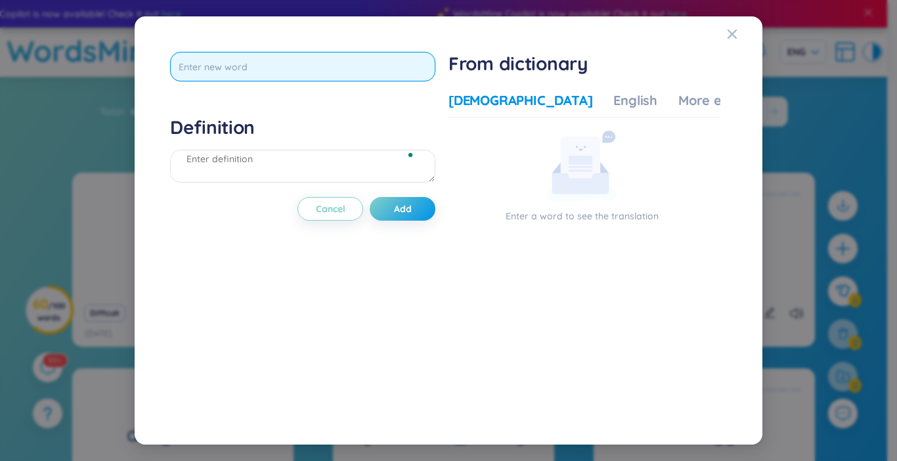
click at [209, 72] on input "text" at bounding box center [302, 67] width 265 height 30
type input "administer"
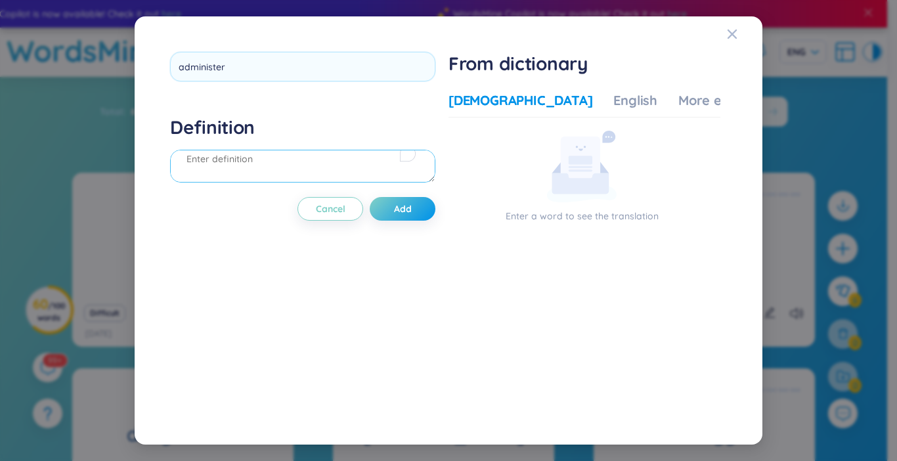
click at [213, 160] on div "Definition" at bounding box center [302, 151] width 265 height 71
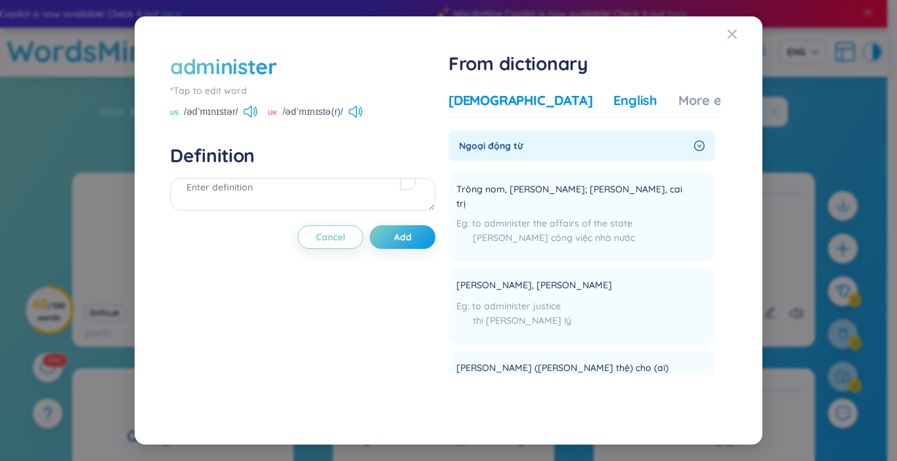
click at [613, 103] on div "English" at bounding box center [635, 100] width 44 height 18
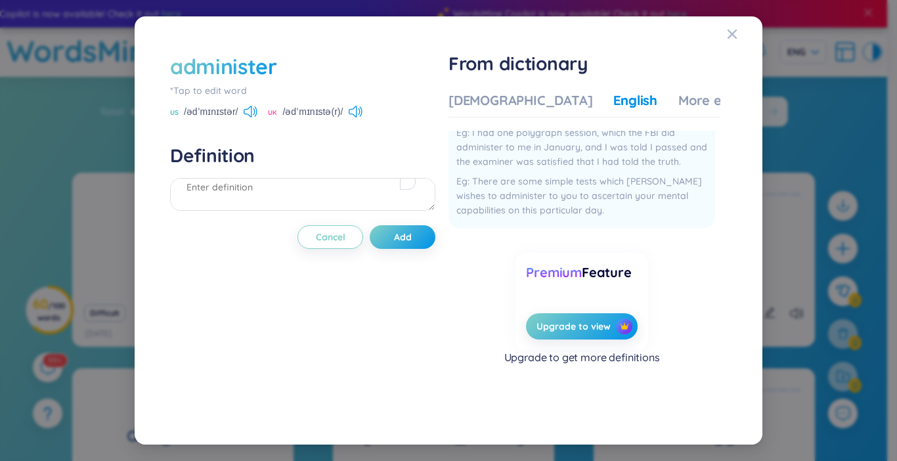
scroll to position [399, 0]
click at [205, 188] on div "Definition" at bounding box center [302, 179] width 265 height 71
click at [208, 189] on textarea "To enrich screen reader interactions, please activate Accessibility in Grammarl…" at bounding box center [302, 194] width 265 height 33
click at [236, 188] on textarea "To enrich screen reader interactions, please activate Accessibility in Grammarl…" at bounding box center [302, 194] width 265 height 33
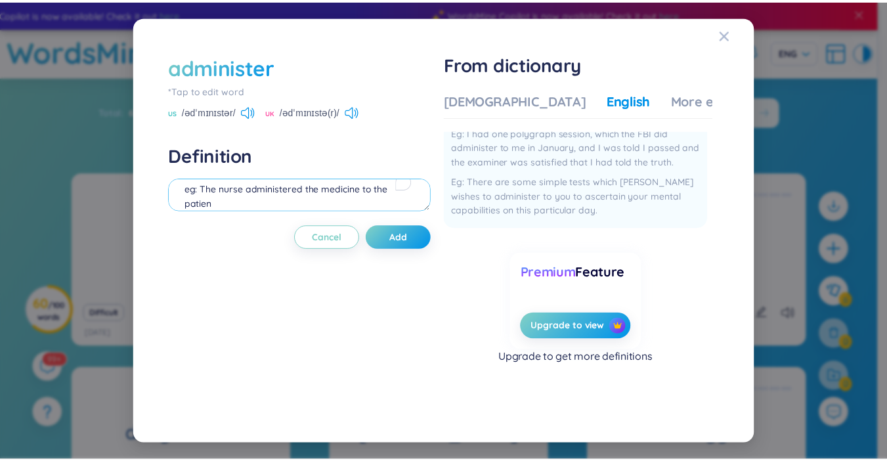
scroll to position [27, 0]
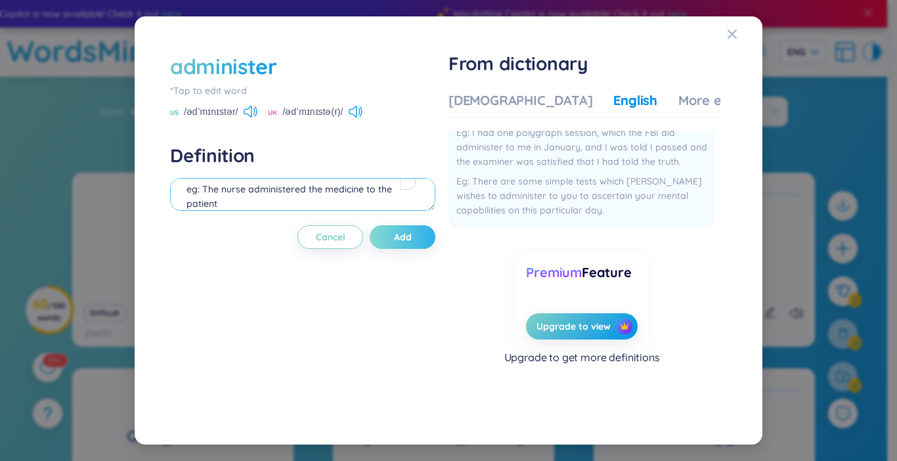
type textarea "kê dơn eg: The nurse administered the medicine to the patient"
click at [430, 232] on button "Add" at bounding box center [403, 237] width 66 height 24
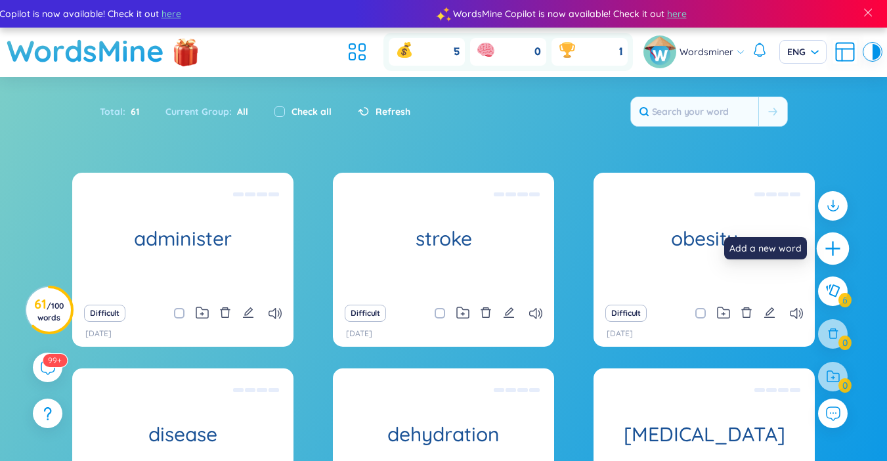
click at [832, 248] on icon "plus" at bounding box center [832, 248] width 14 height 1
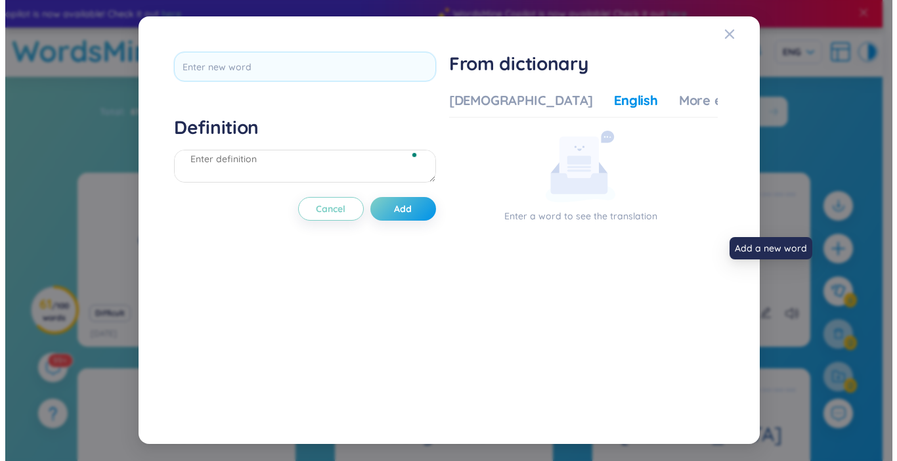
scroll to position [0, 0]
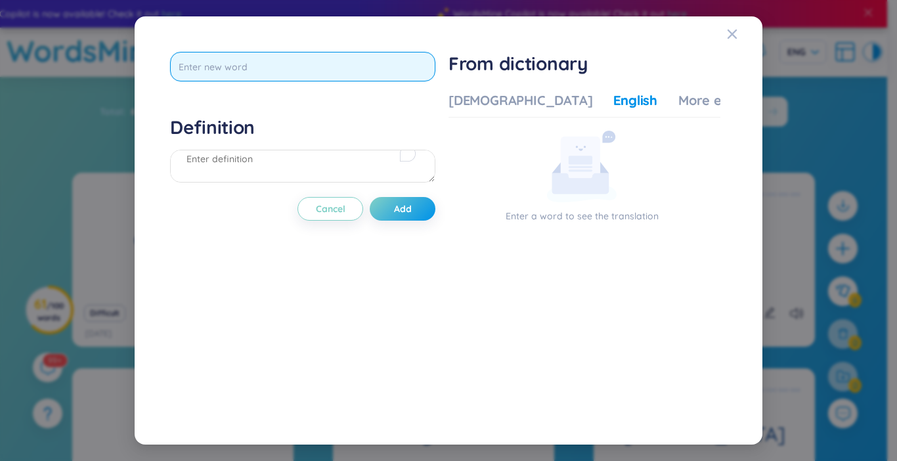
click at [282, 74] on input "text" at bounding box center [302, 67] width 265 height 30
type input "admit"
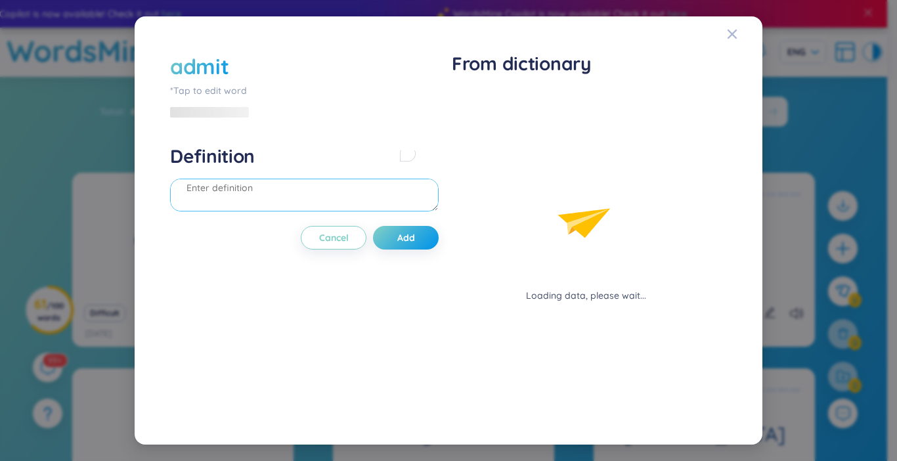
click at [304, 166] on div "Definition" at bounding box center [304, 179] width 269 height 71
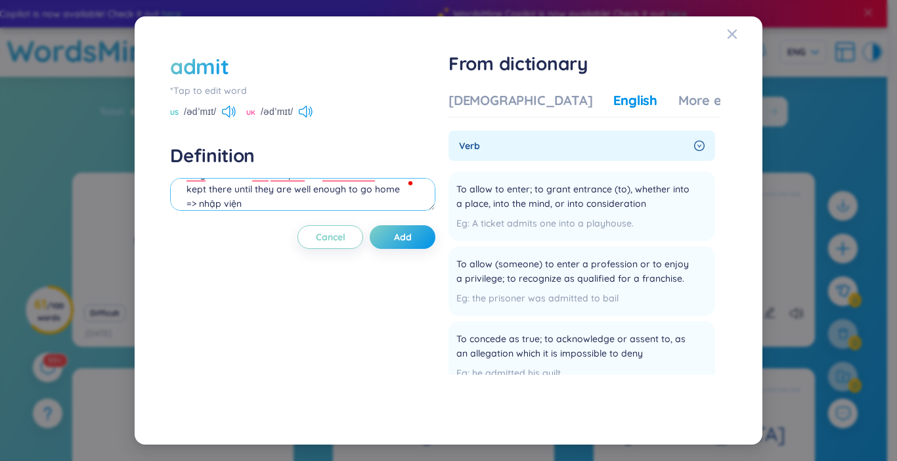
scroll to position [41, 0]
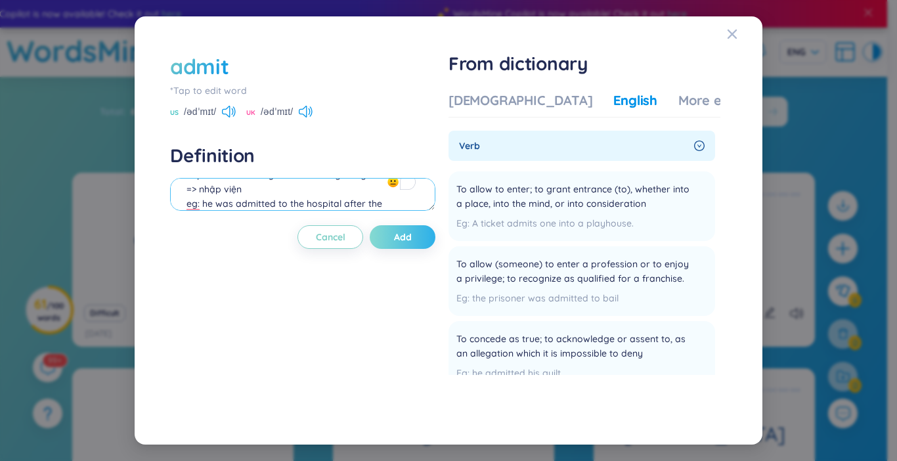
type textarea "they are taken into hospital for ttreeatment and kept there until they are well…"
click at [428, 240] on button "Add" at bounding box center [403, 237] width 66 height 24
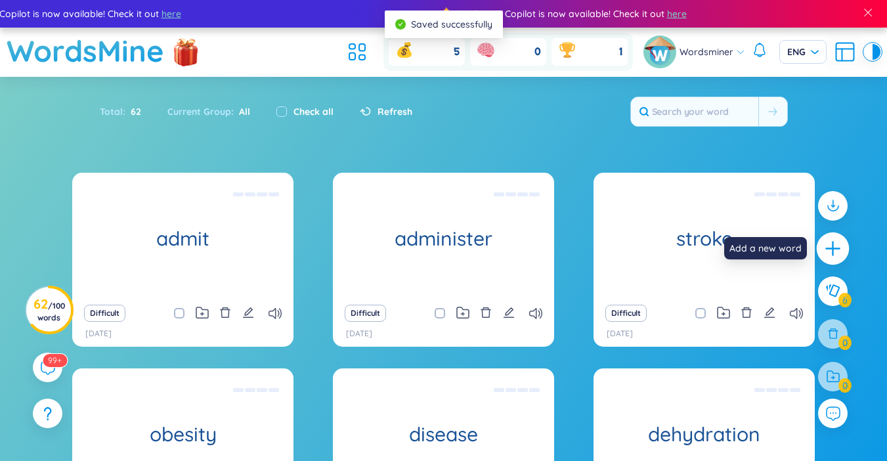
click at [827, 237] on div at bounding box center [833, 248] width 33 height 33
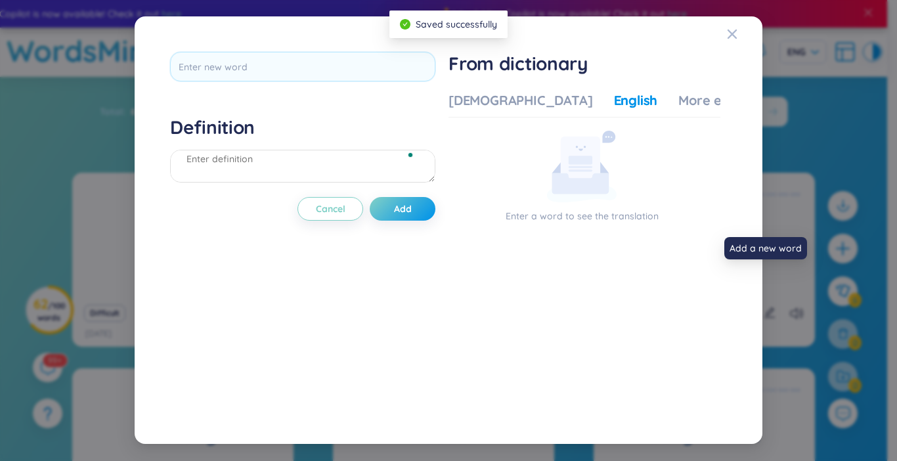
scroll to position [0, 0]
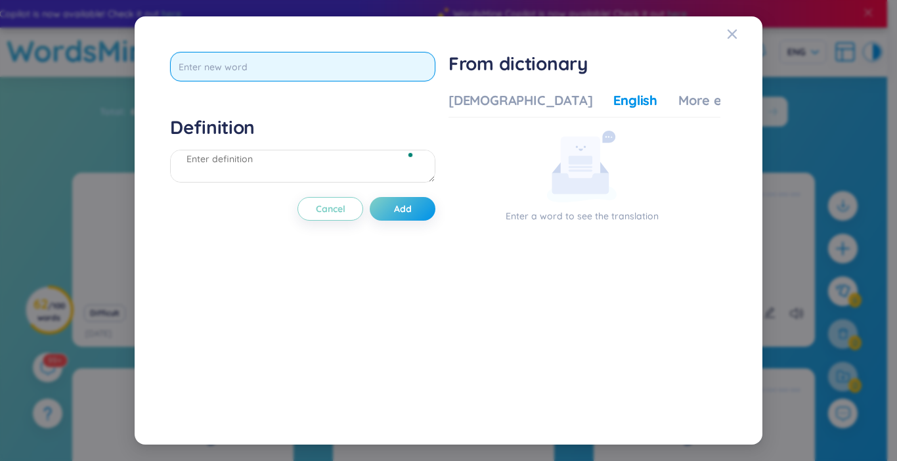
click at [274, 74] on input "text" at bounding box center [302, 67] width 265 height 30
type input "diagnose"
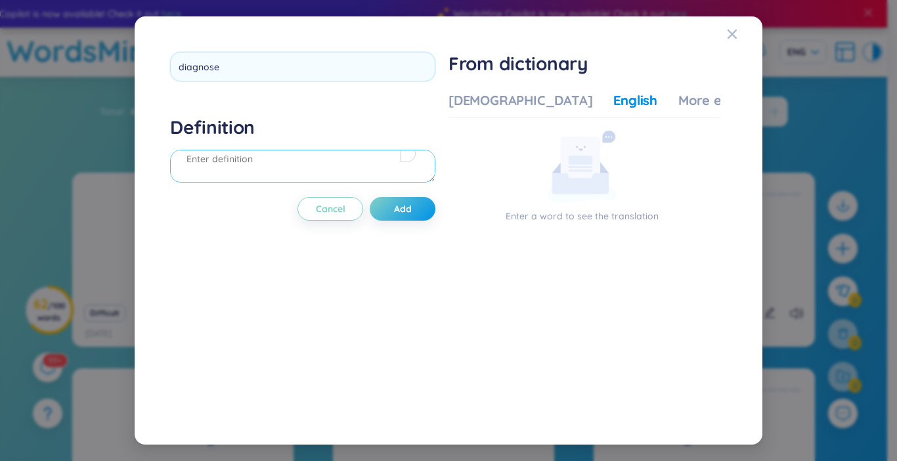
click at [242, 170] on div "Definition" at bounding box center [302, 151] width 265 height 71
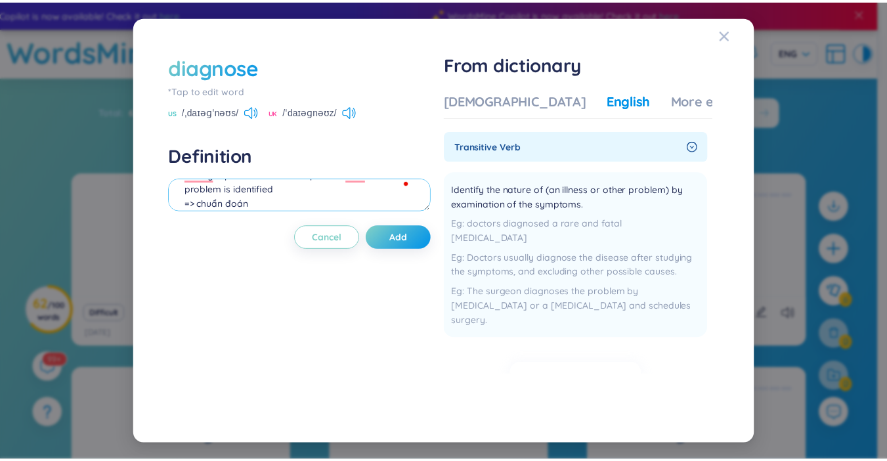
scroll to position [41, 0]
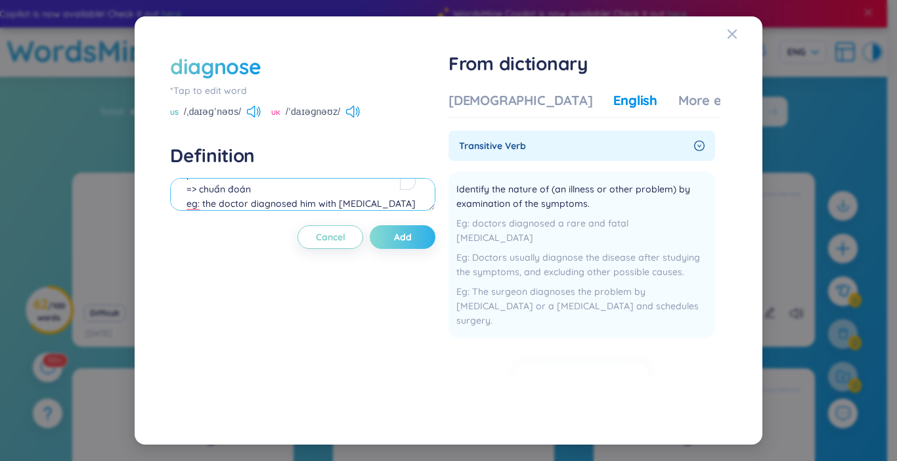
type textarea "having a particular illness or problem their illness or problem is identified =…"
click at [402, 240] on span "Add" at bounding box center [403, 236] width 18 height 13
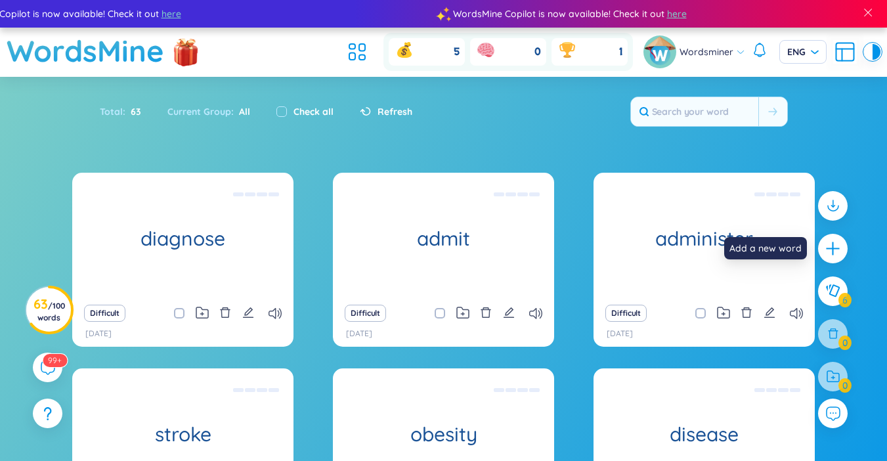
click at [842, 256] on div at bounding box center [833, 249] width 30 height 30
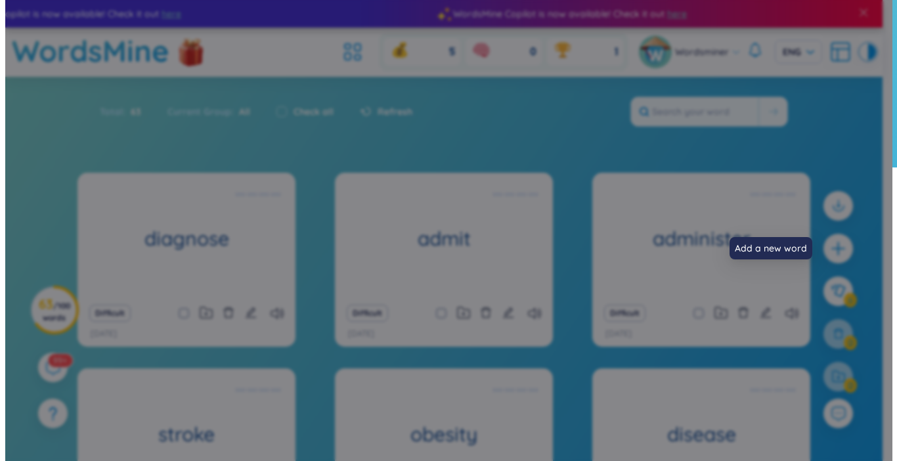
scroll to position [14, 0]
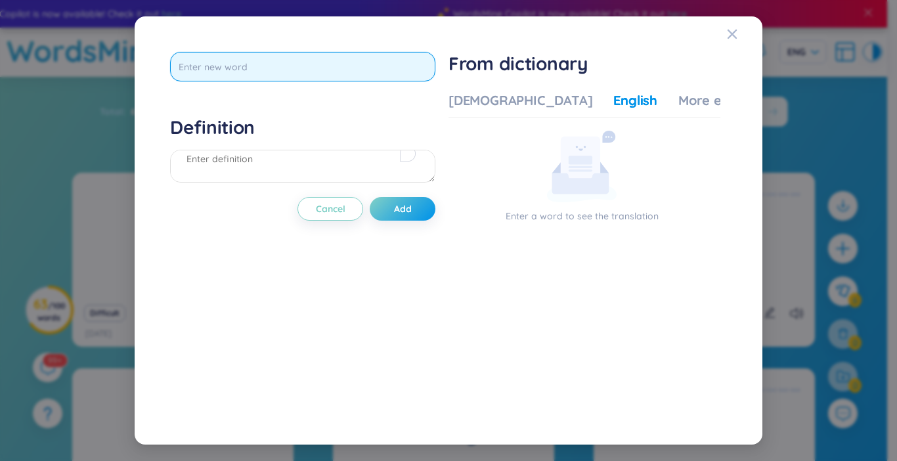
click at [194, 72] on input "text" at bounding box center [302, 67] width 265 height 30
type input "discharge"
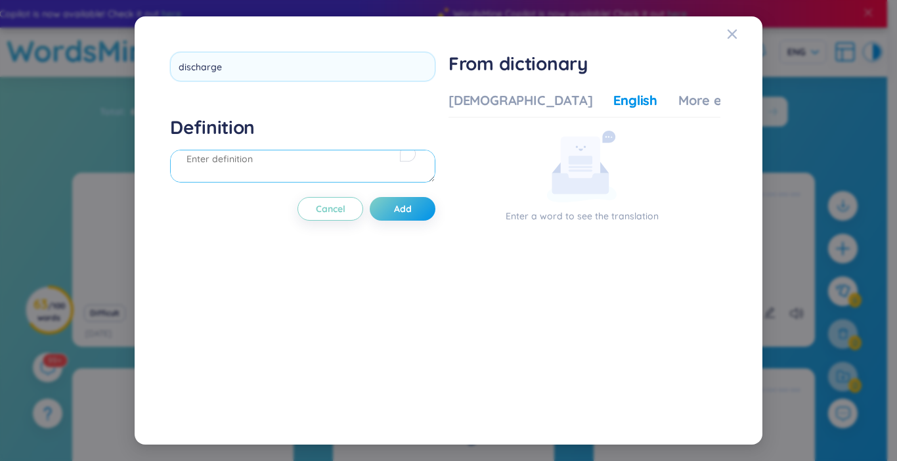
drag, startPoint x: 288, startPoint y: 153, endPoint x: 291, endPoint y: 137, distance: 16.0
click at [288, 153] on div "Definition" at bounding box center [302, 151] width 265 height 71
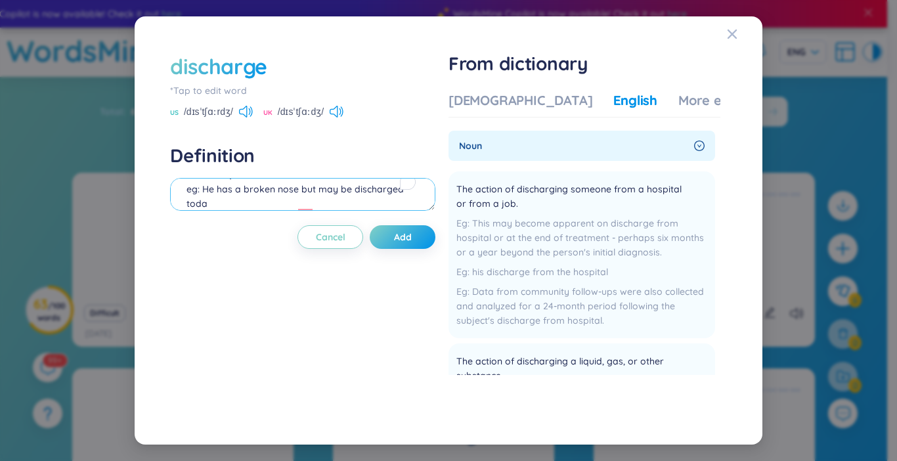
scroll to position [56, 0]
type textarea "they are officially allowed to leave or told they must leave => xuất viện eg: H…"
click at [397, 242] on span "Add" at bounding box center [403, 236] width 18 height 13
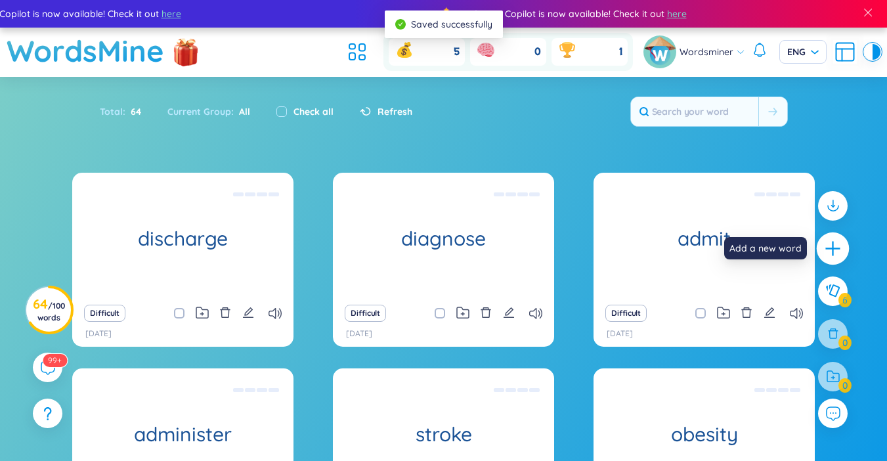
click at [825, 248] on icon "plus" at bounding box center [833, 249] width 18 height 18
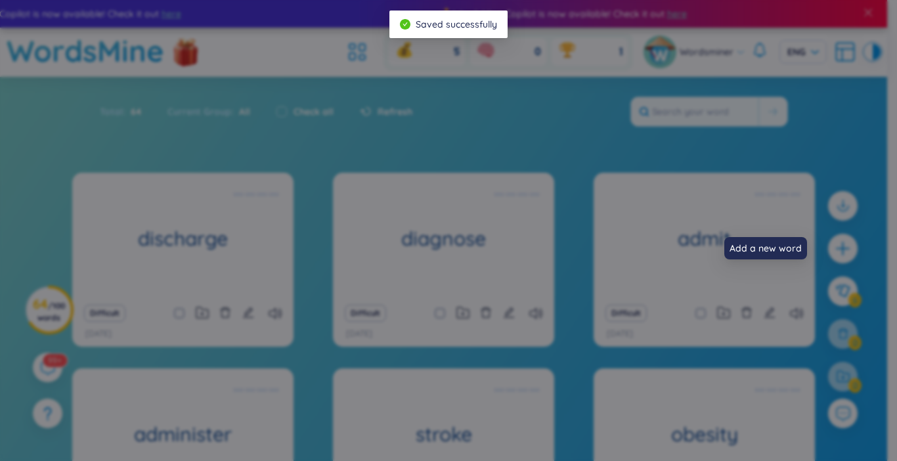
scroll to position [14, 0]
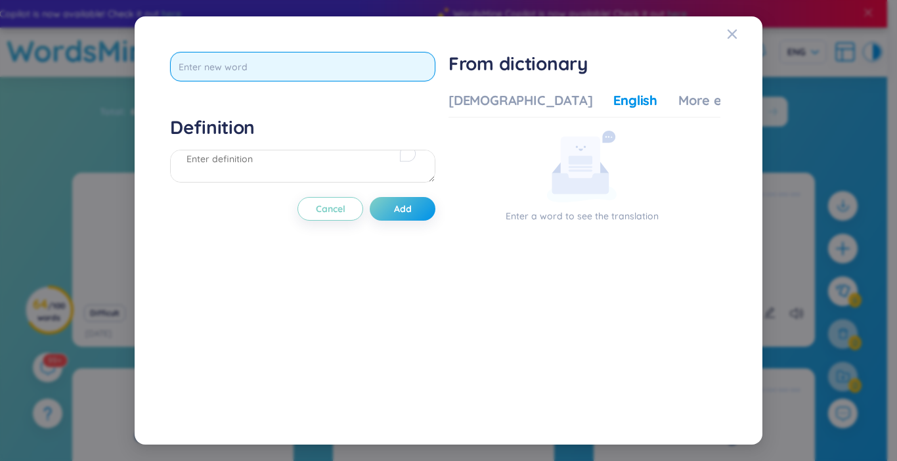
drag, startPoint x: 271, startPoint y: 53, endPoint x: 271, endPoint y: 61, distance: 7.9
click at [271, 61] on input "text" at bounding box center [302, 67] width 265 height 30
type input "examine"
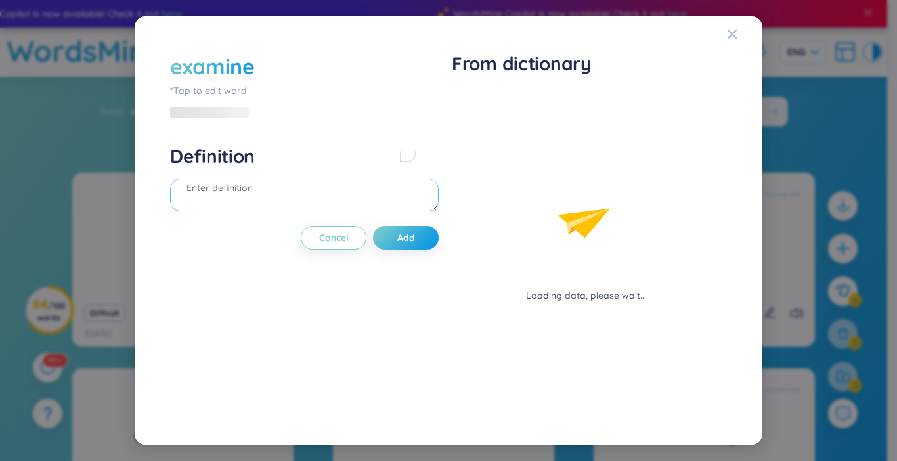
click at [199, 155] on div "Definition" at bounding box center [304, 179] width 269 height 71
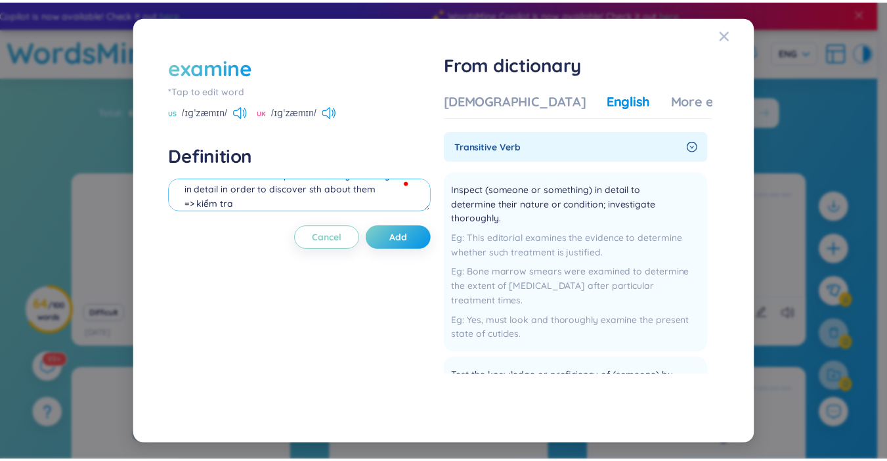
scroll to position [41, 0]
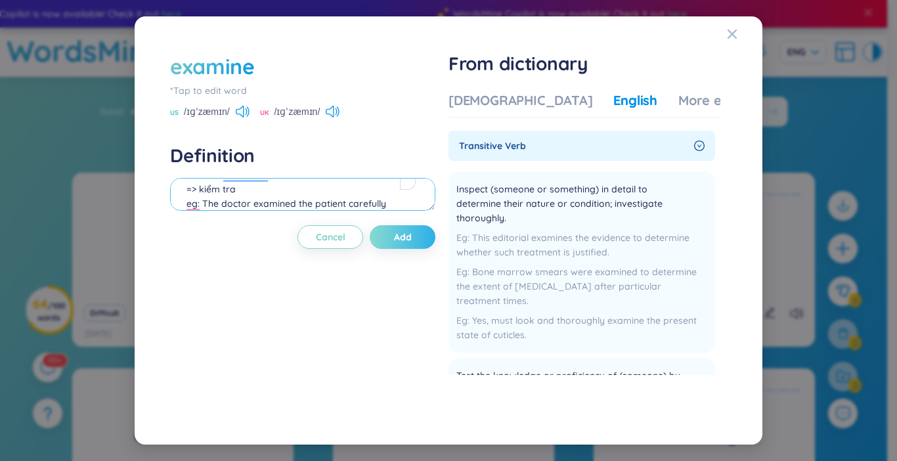
type textarea "to lôk at or consider a person or thing carefully and in detail in order to dis…"
click at [404, 246] on button "Add" at bounding box center [403, 237] width 66 height 24
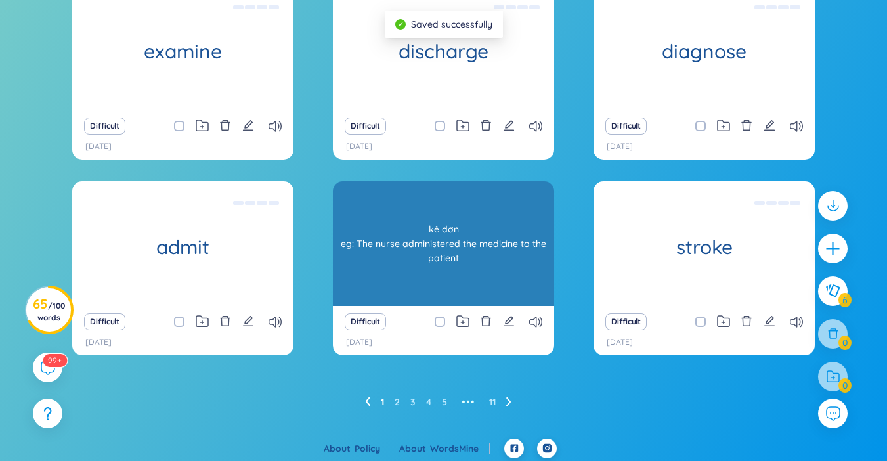
scroll to position [191, 0]
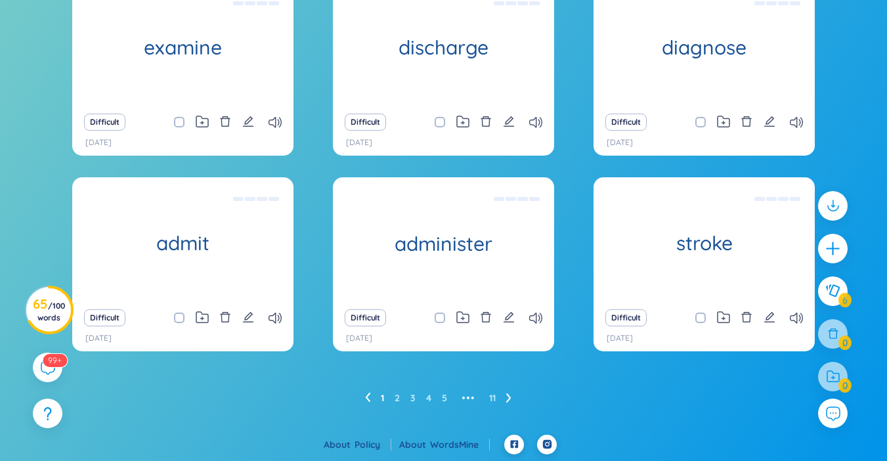
click at [882, 0] on html "WordsMine Copilot is now available! Check it out here WordsMine Copilot is now …" at bounding box center [443, 39] width 887 height 461
